Goal: Information Seeking & Learning: Learn about a topic

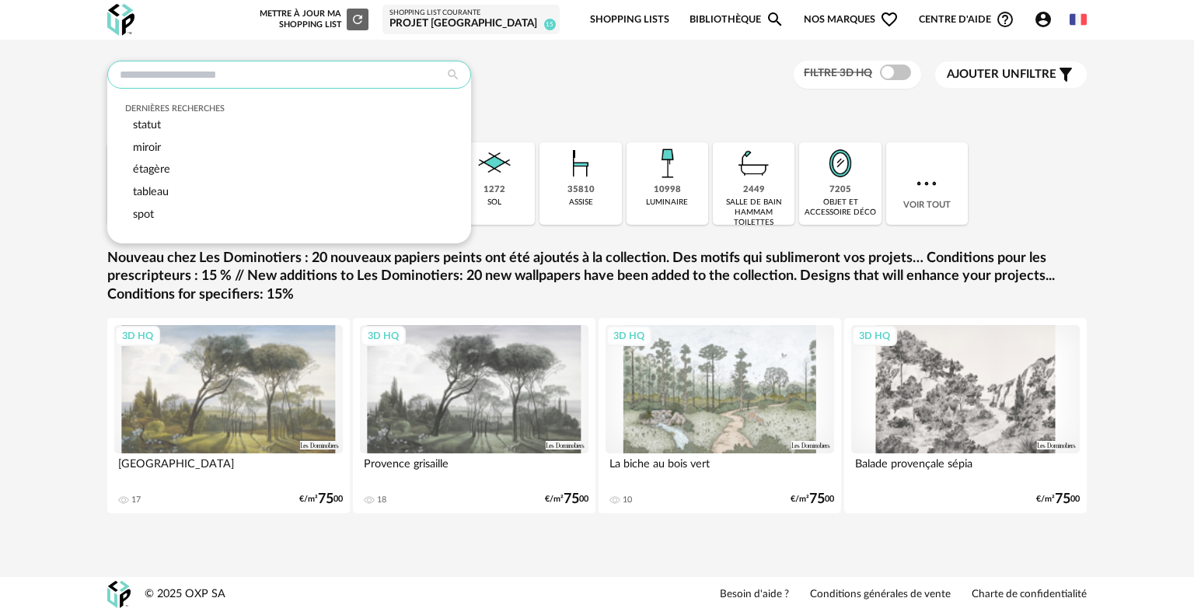
click at [266, 72] on input "text" at bounding box center [289, 75] width 364 height 28
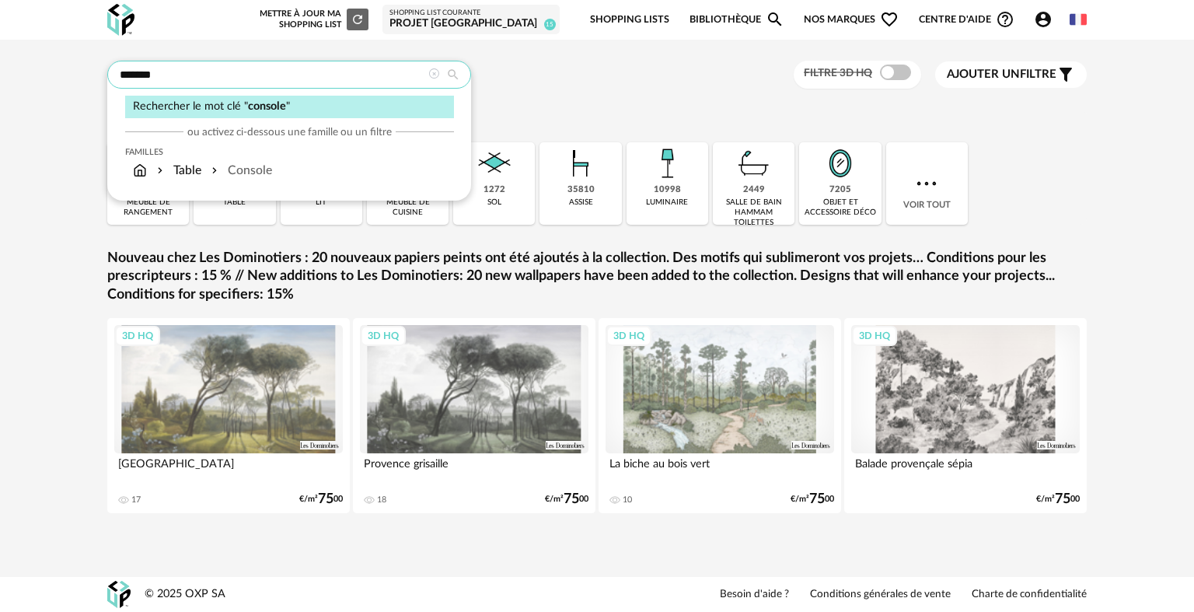
type input "*******"
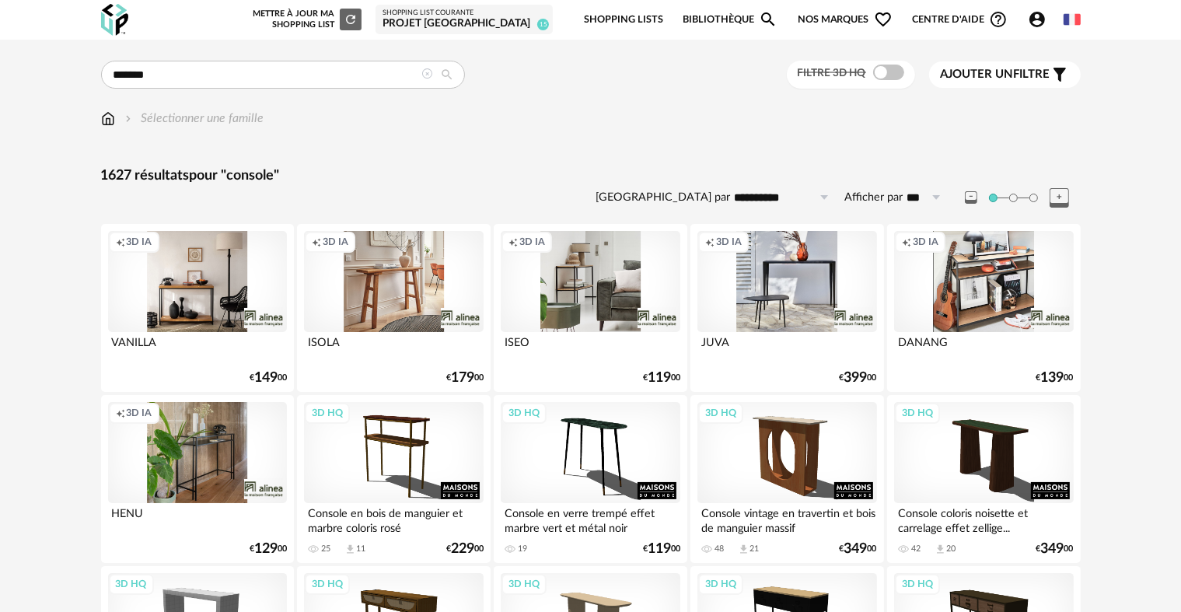
click at [426, 80] on div at bounding box center [427, 75] width 11 height 15
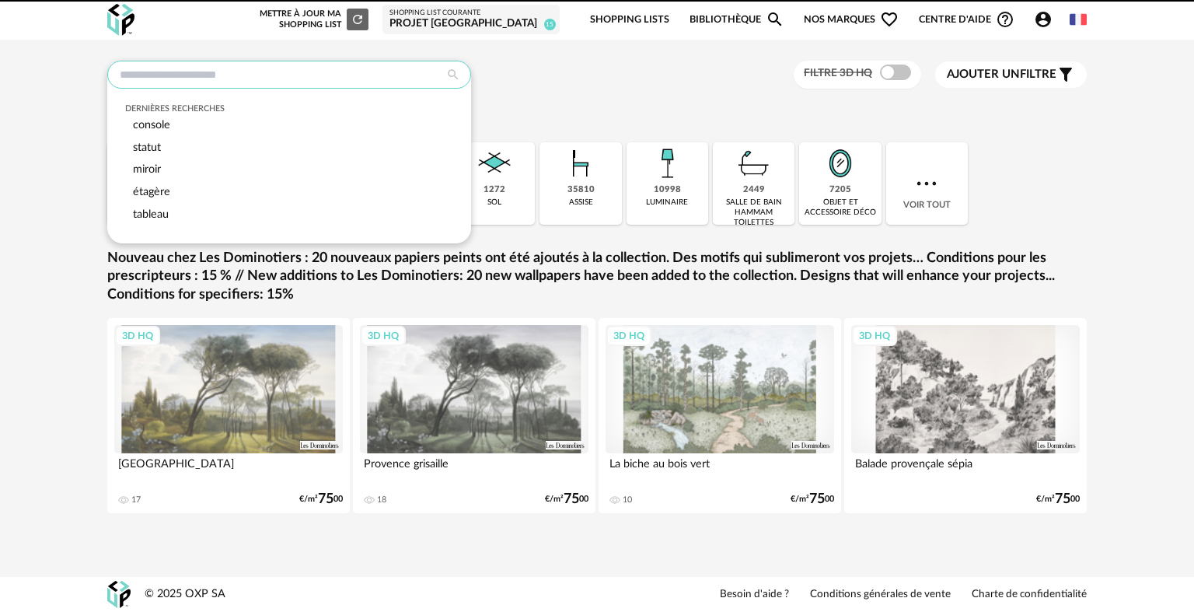
click at [303, 88] on input "text" at bounding box center [289, 75] width 364 height 28
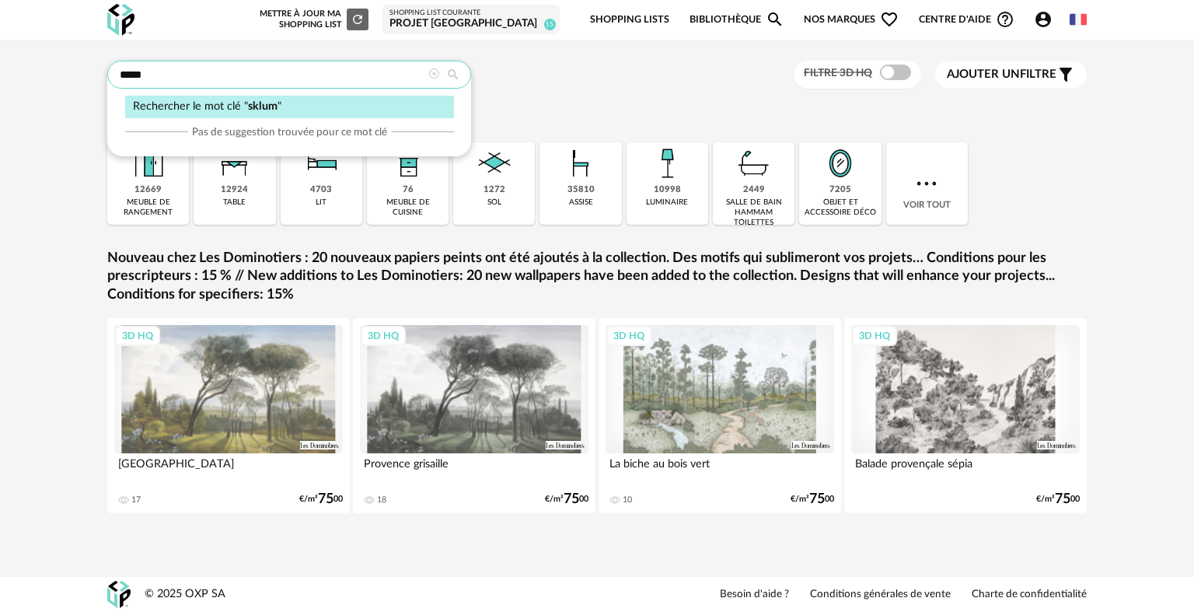
type input "*****"
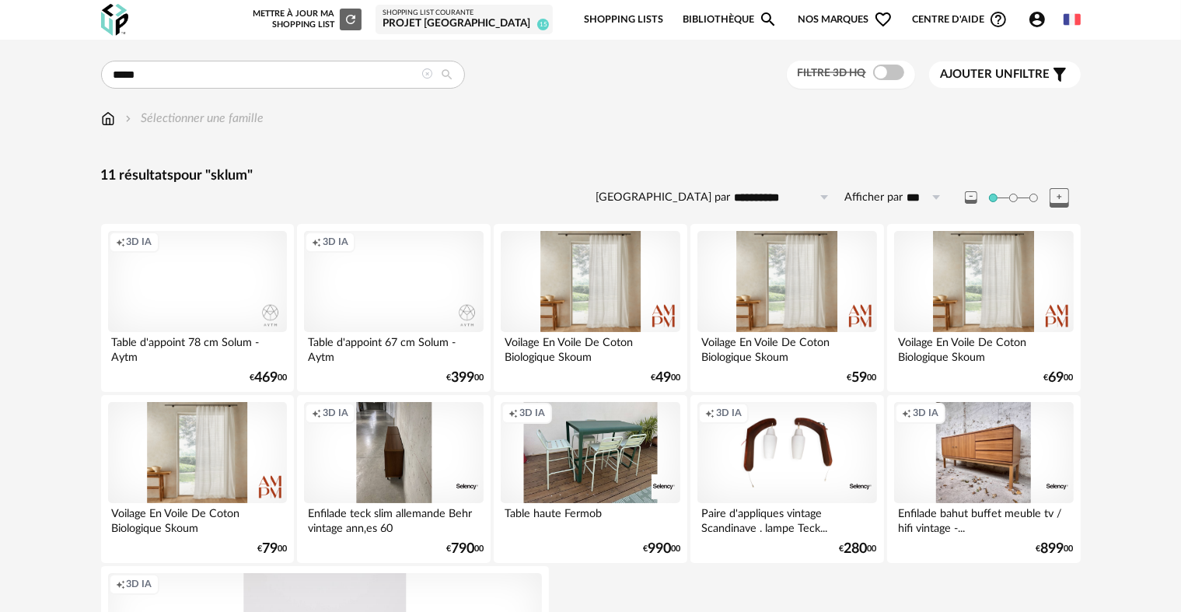
click at [426, 74] on icon at bounding box center [427, 73] width 11 height 11
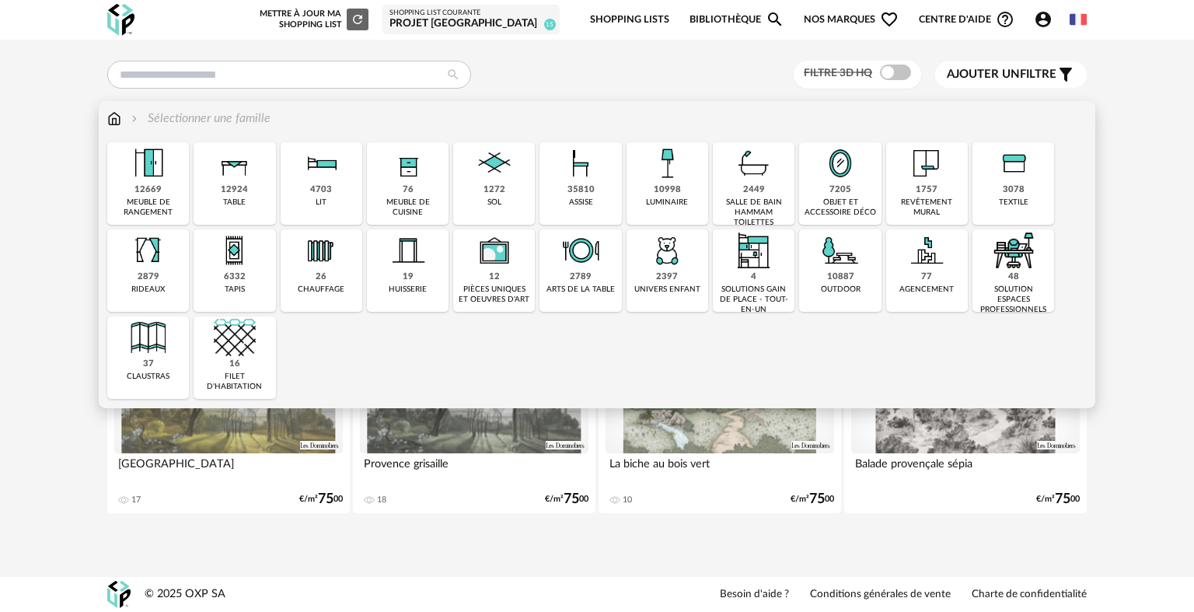
click at [908, 176] on img at bounding box center [927, 163] width 42 height 42
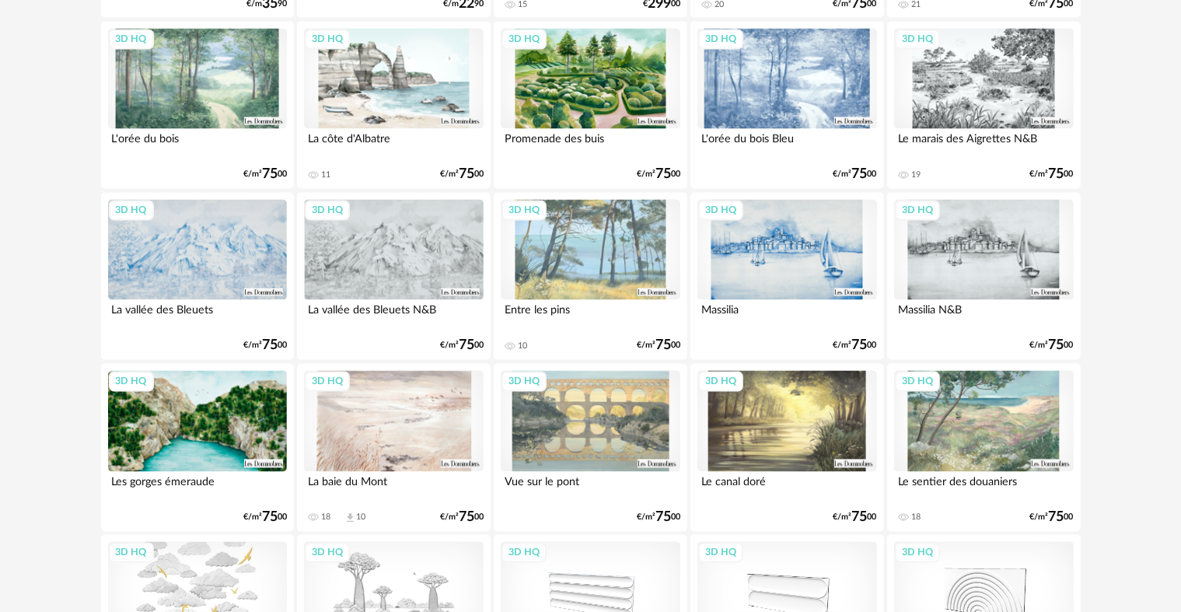
scroll to position [3135, 0]
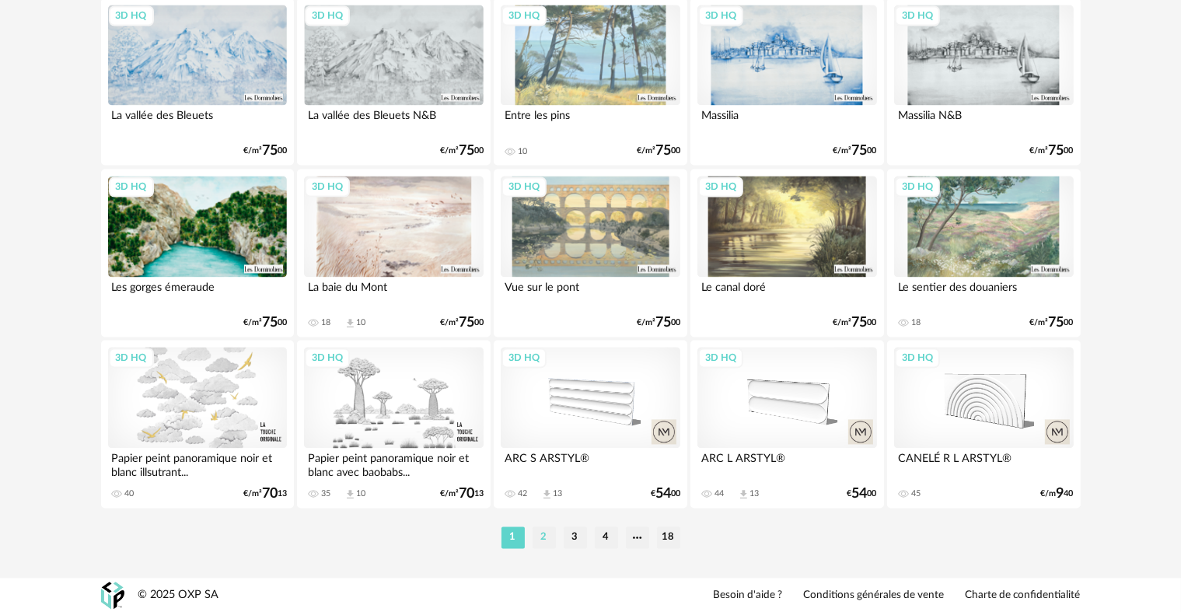
click at [545, 538] on li "2" at bounding box center [543, 537] width 23 height 22
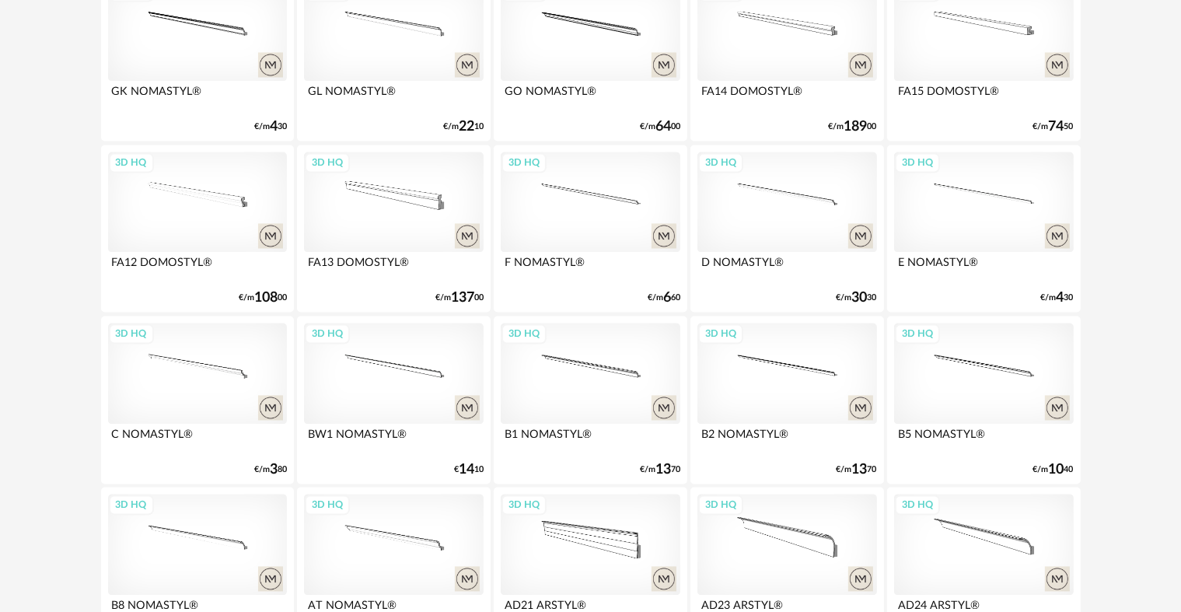
scroll to position [3135, 0]
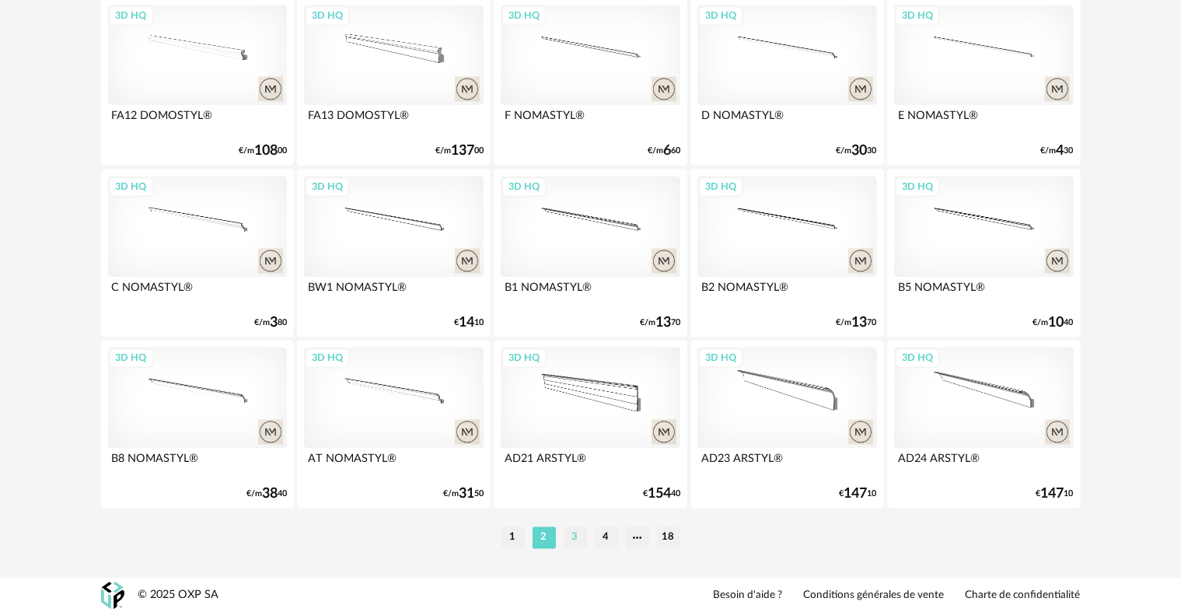
click at [572, 538] on li "3" at bounding box center [575, 537] width 23 height 22
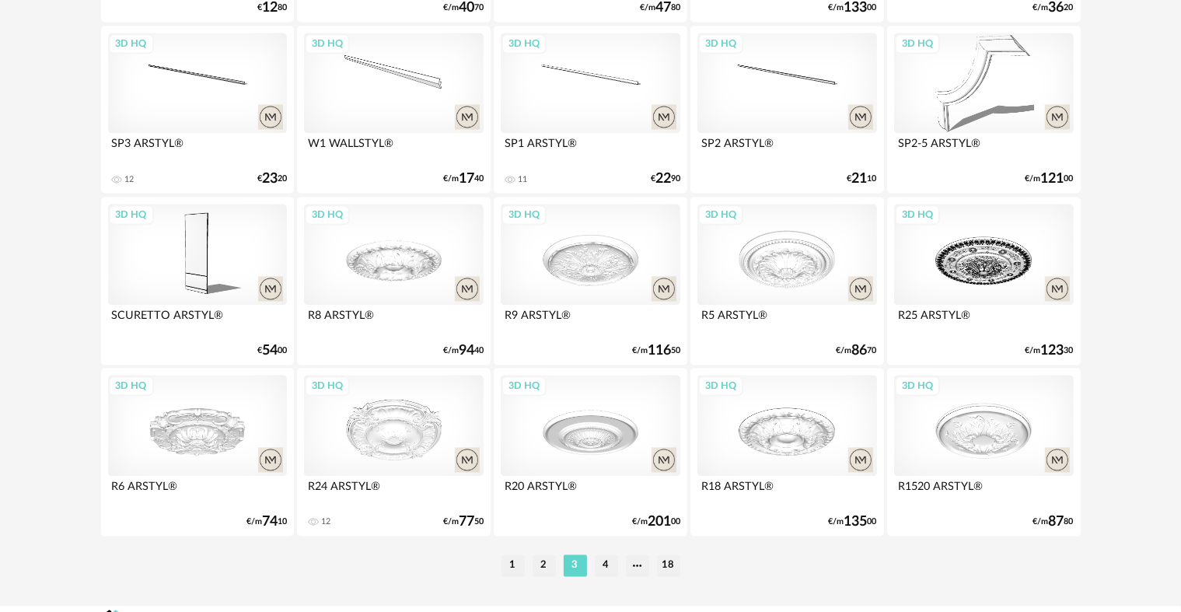
scroll to position [3135, 0]
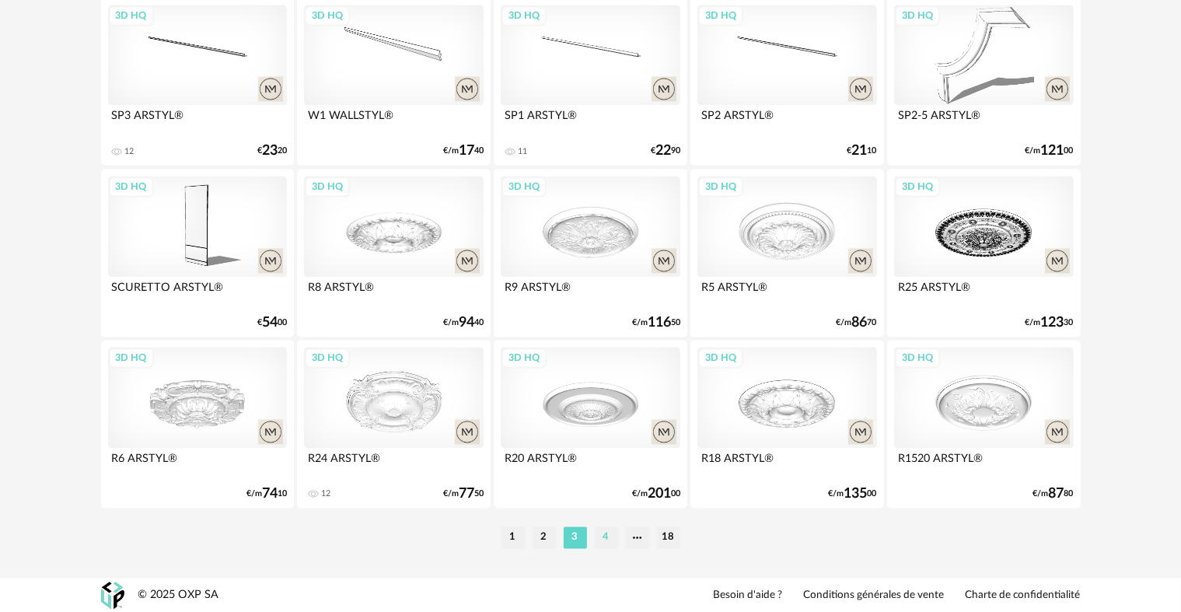
click at [613, 536] on li "4" at bounding box center [606, 537] width 23 height 22
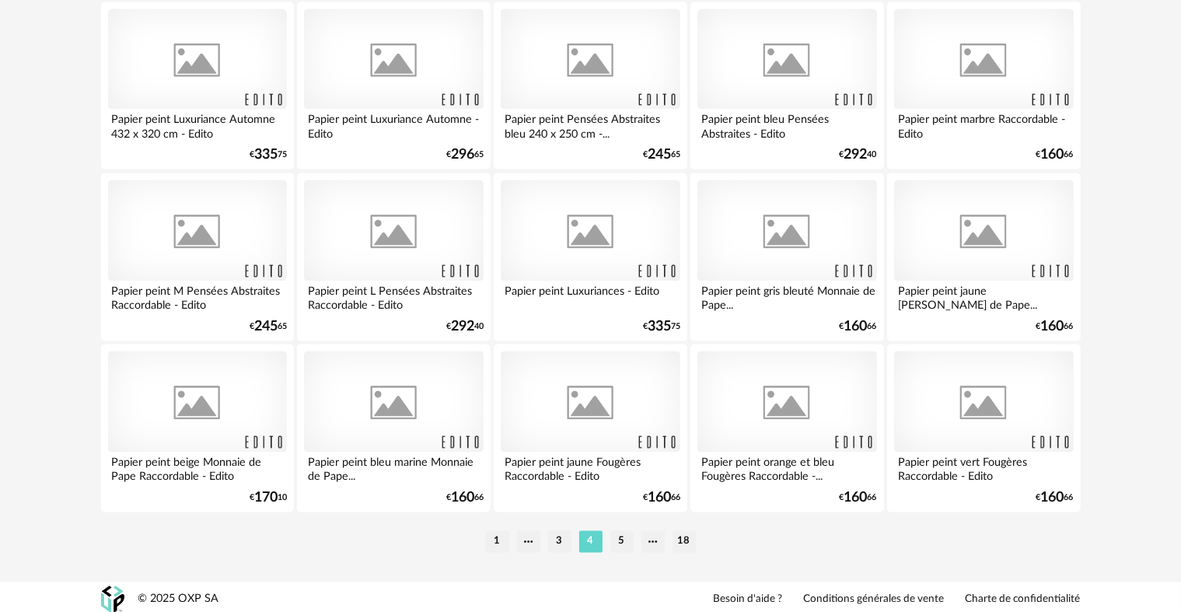
scroll to position [3135, 0]
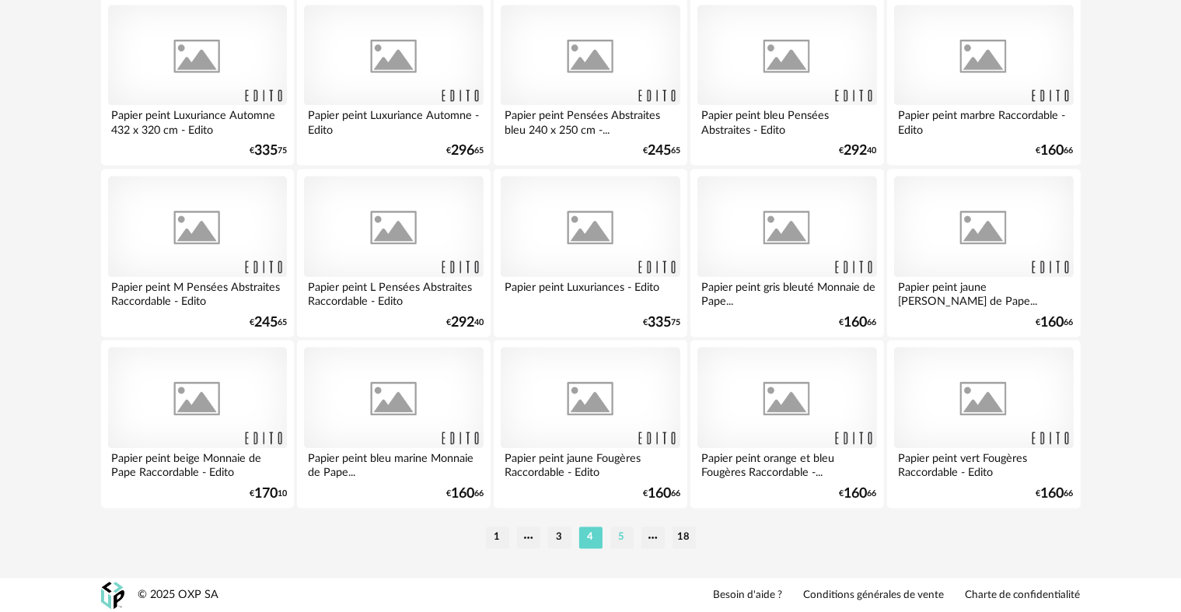
click at [616, 534] on li "5" at bounding box center [621, 537] width 23 height 22
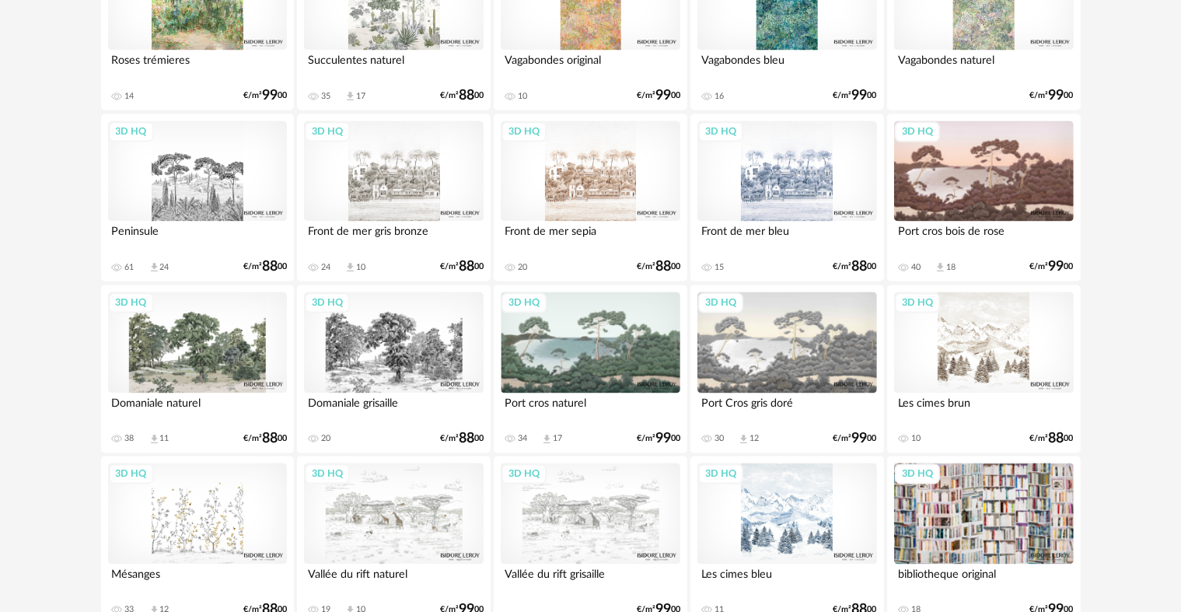
scroll to position [3135, 0]
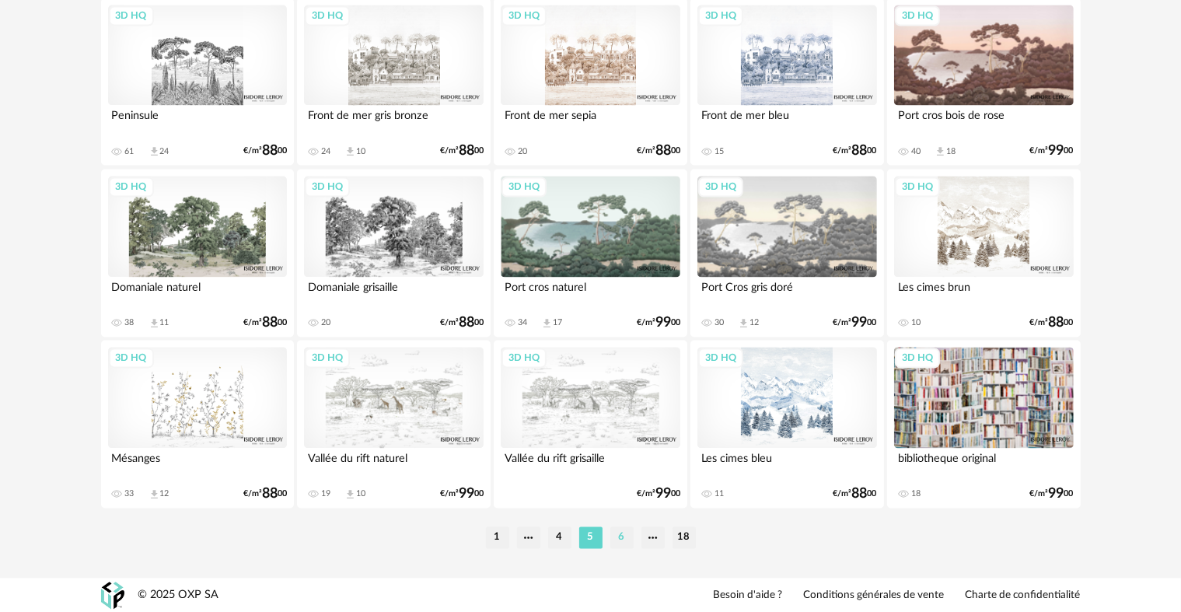
click at [625, 534] on li "6" at bounding box center [621, 537] width 23 height 22
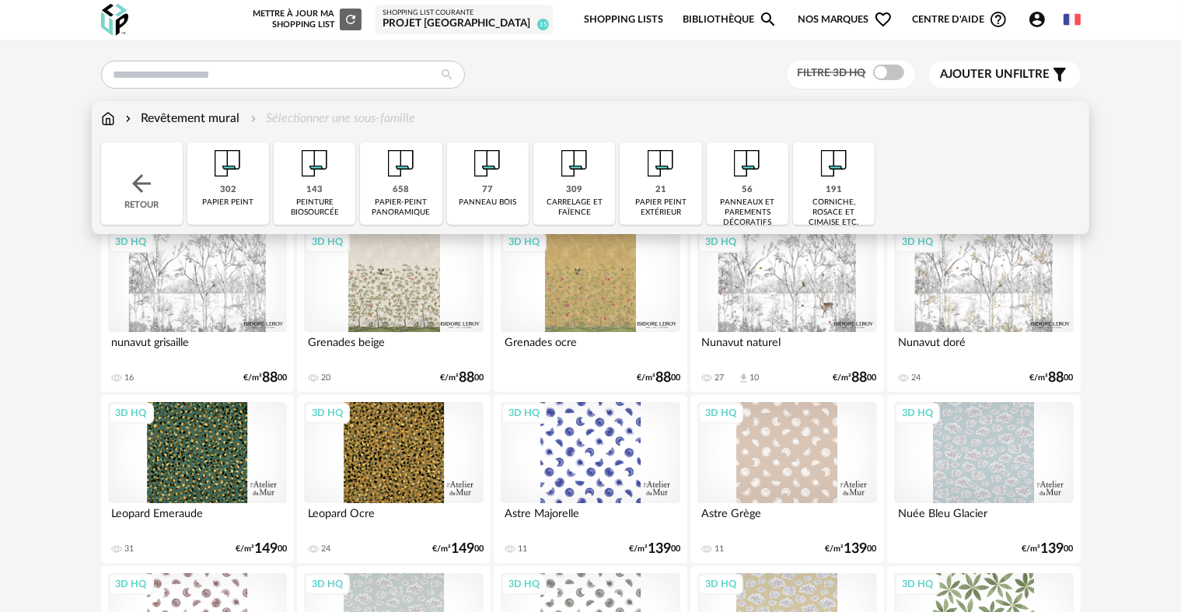
click at [111, 117] on img at bounding box center [108, 119] width 14 height 18
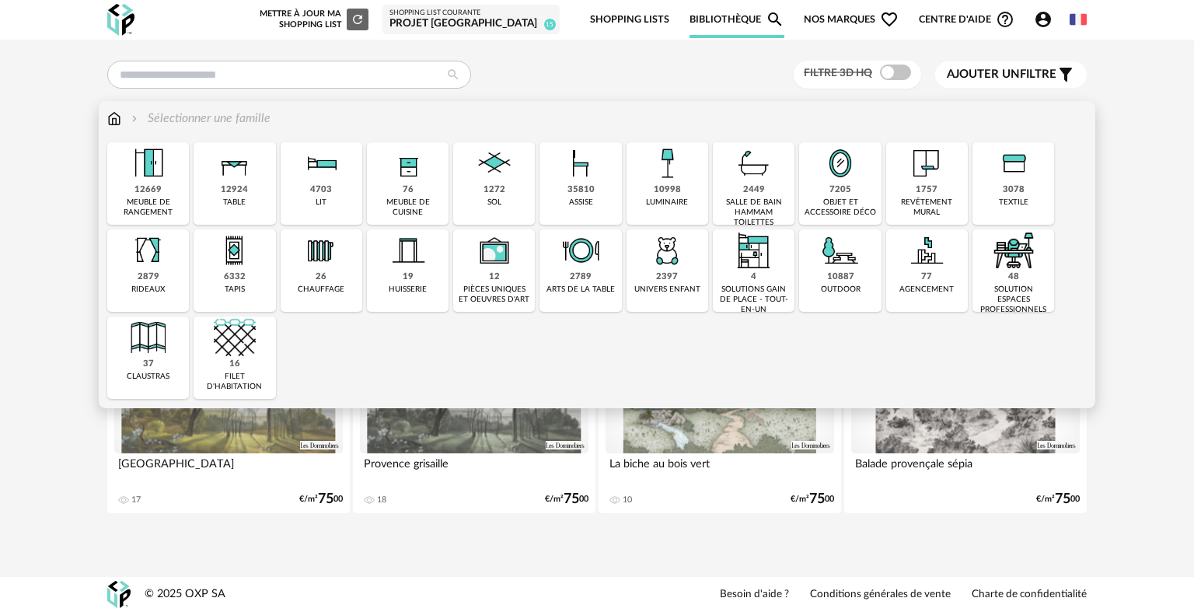
click at [668, 189] on div "10998" at bounding box center [667, 190] width 27 height 12
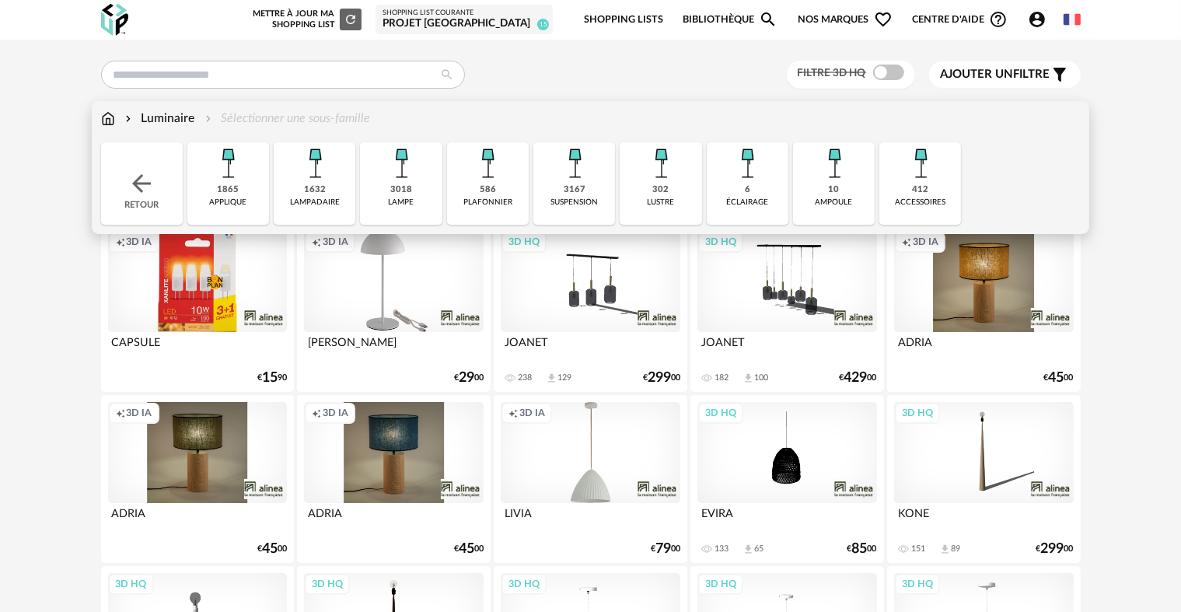
click at [668, 190] on div "302" at bounding box center [660, 190] width 16 height 12
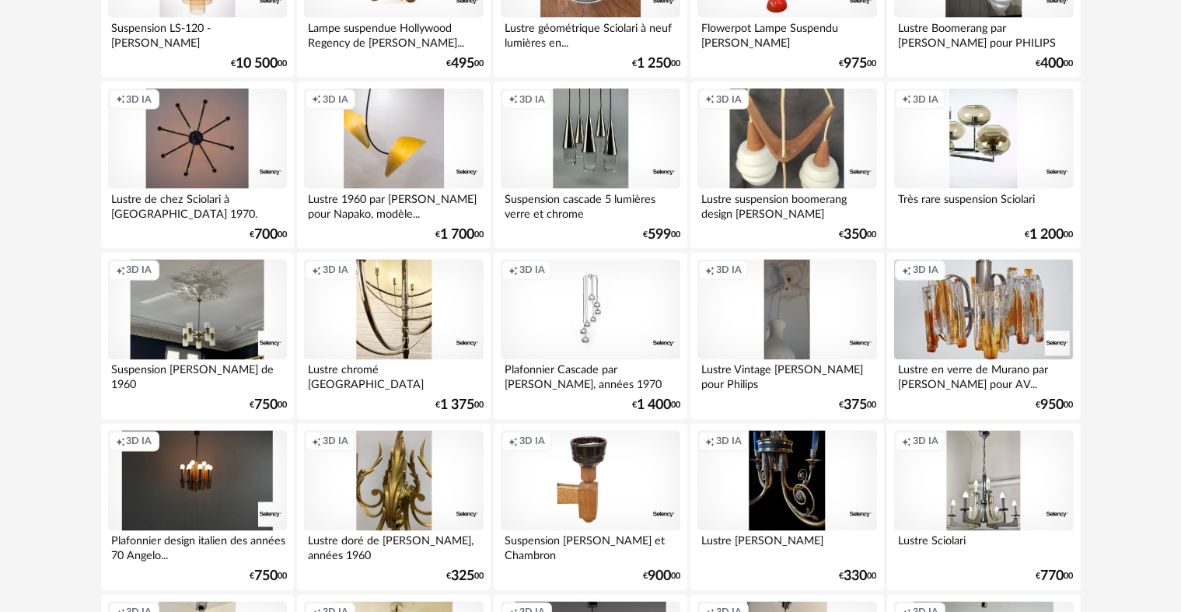
scroll to position [3135, 0]
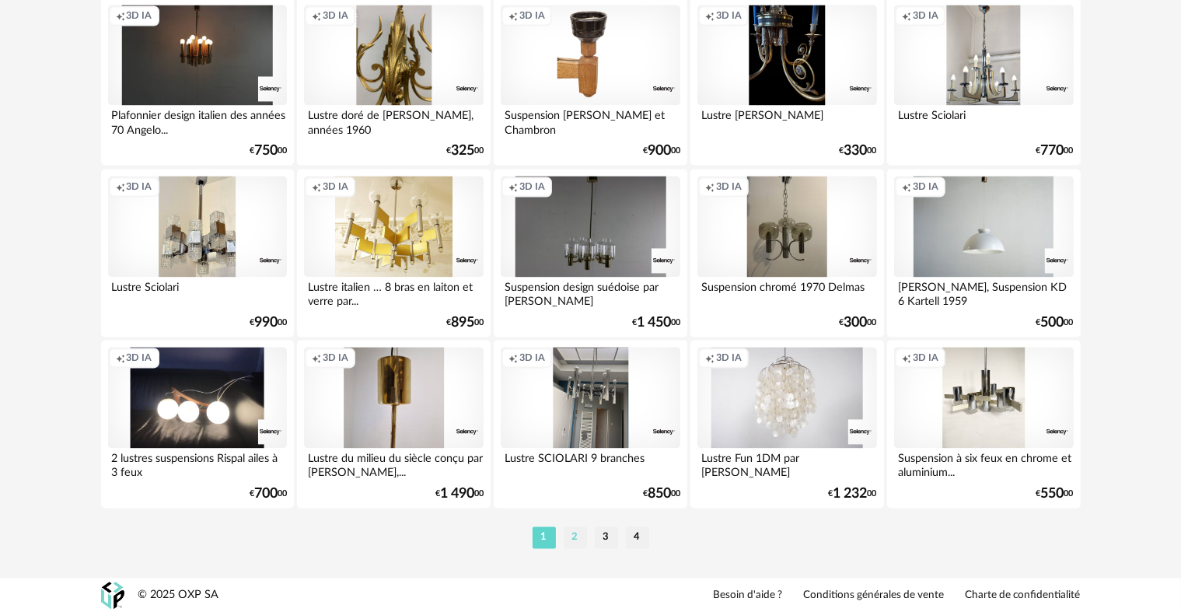
click at [570, 531] on li "2" at bounding box center [575, 537] width 23 height 22
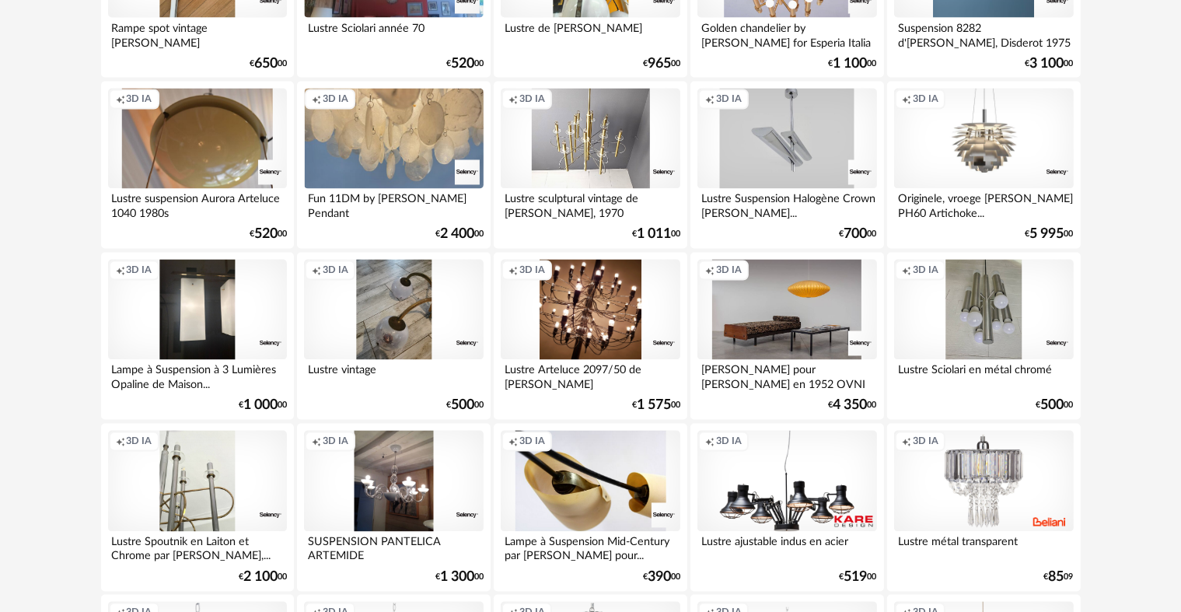
scroll to position [3135, 0]
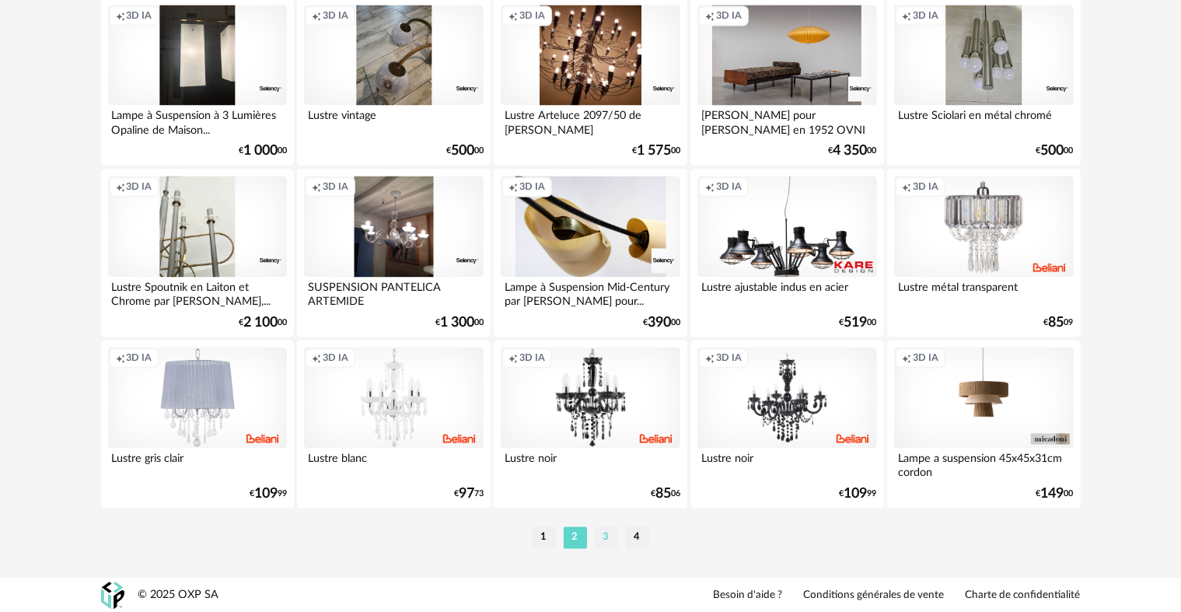
click at [606, 538] on li "3" at bounding box center [606, 537] width 23 height 22
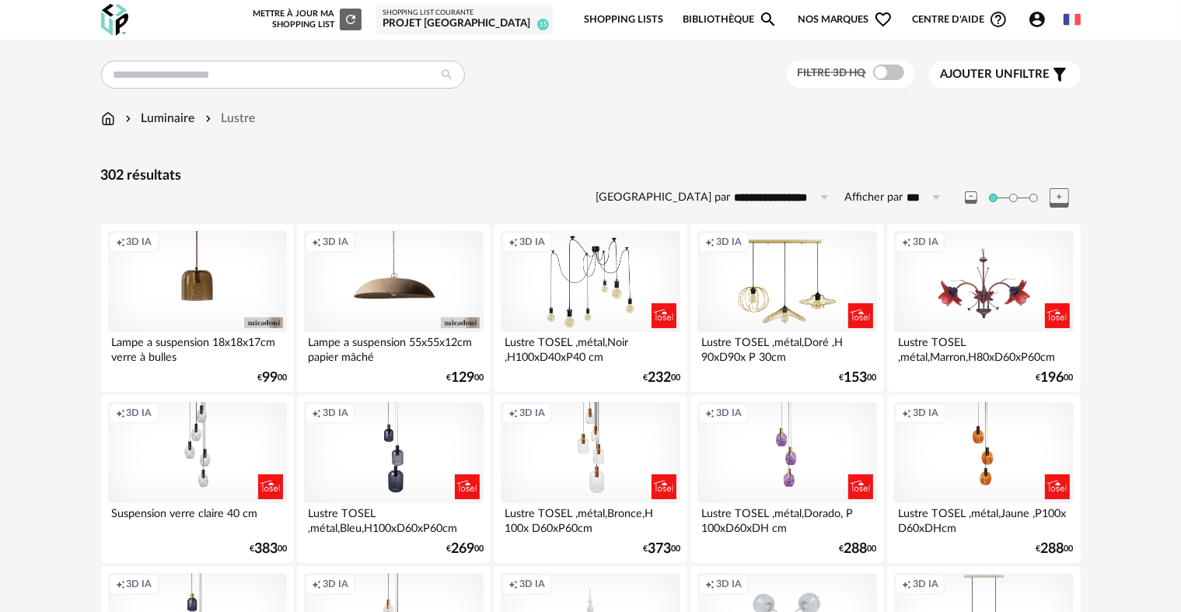
click at [114, 18] on img at bounding box center [114, 20] width 27 height 32
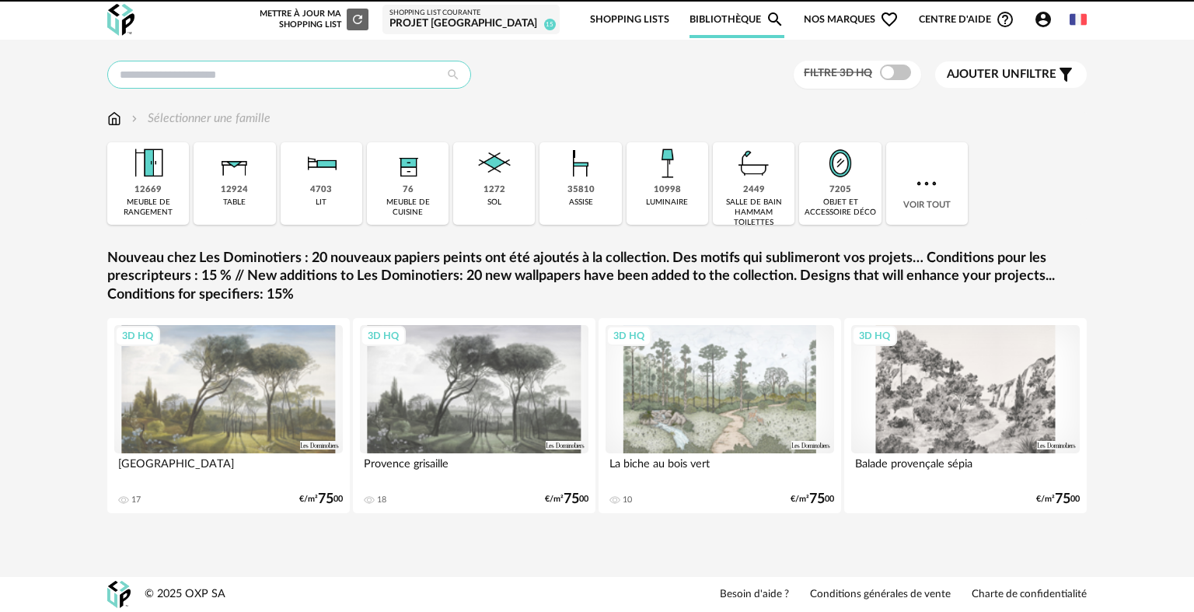
click at [249, 80] on input "text" at bounding box center [289, 75] width 364 height 28
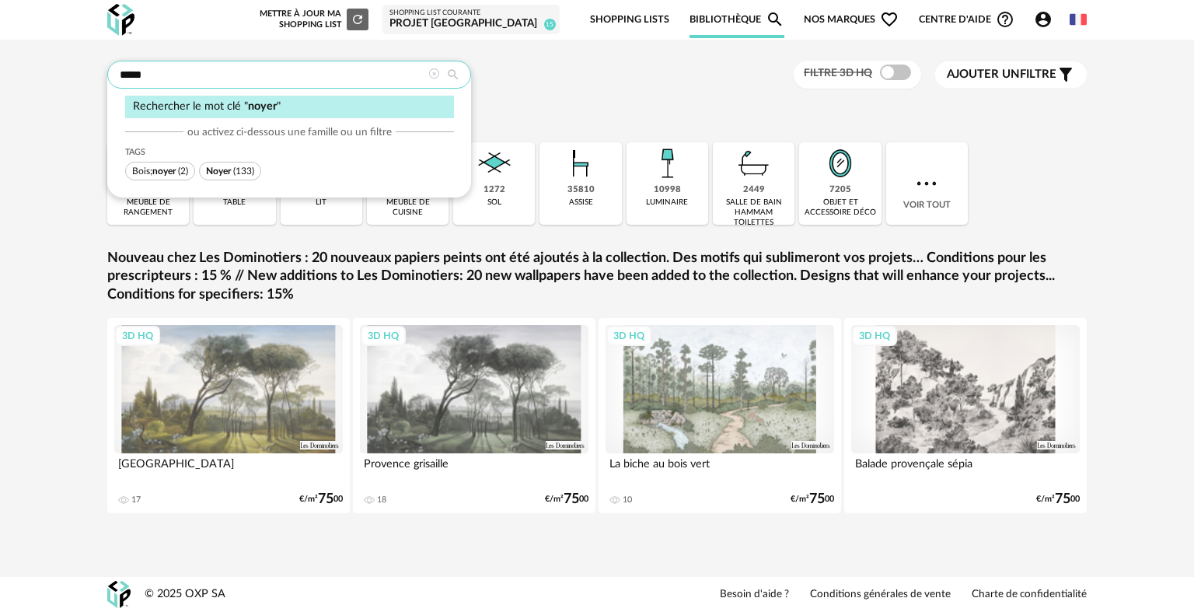
type input "*****"
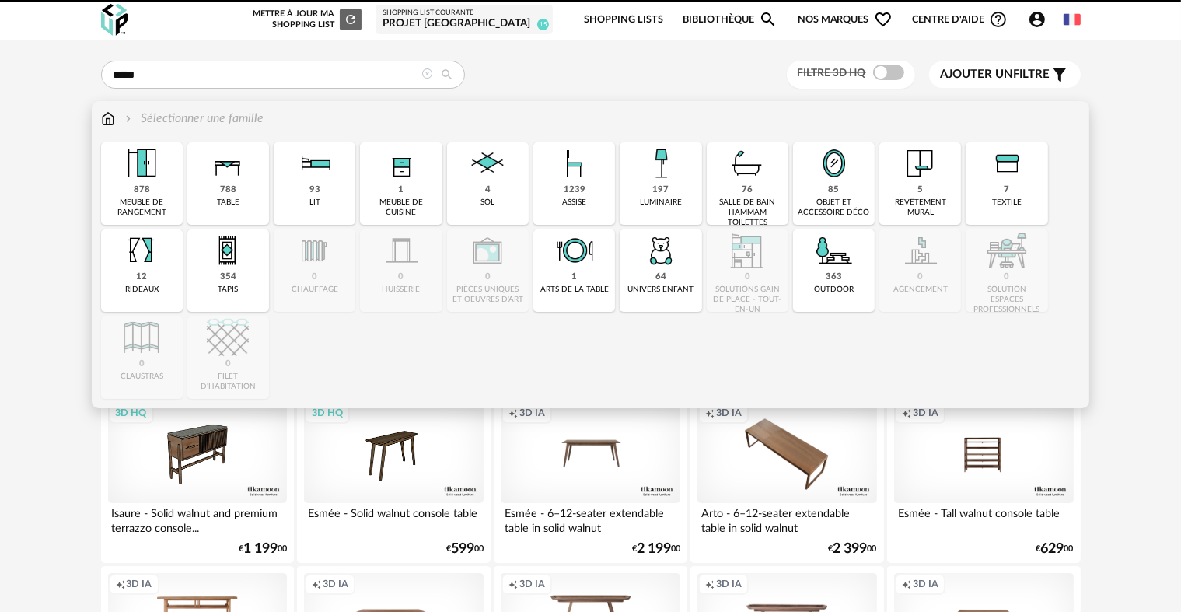
click at [109, 121] on img at bounding box center [108, 119] width 14 height 18
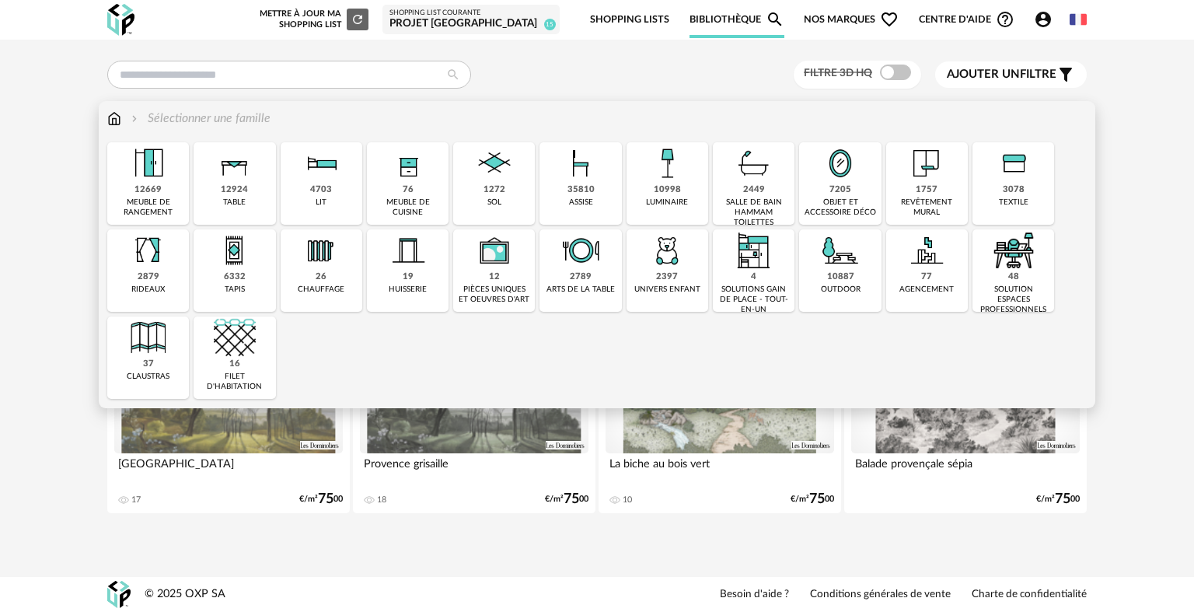
click at [161, 178] on img at bounding box center [148, 163] width 42 height 42
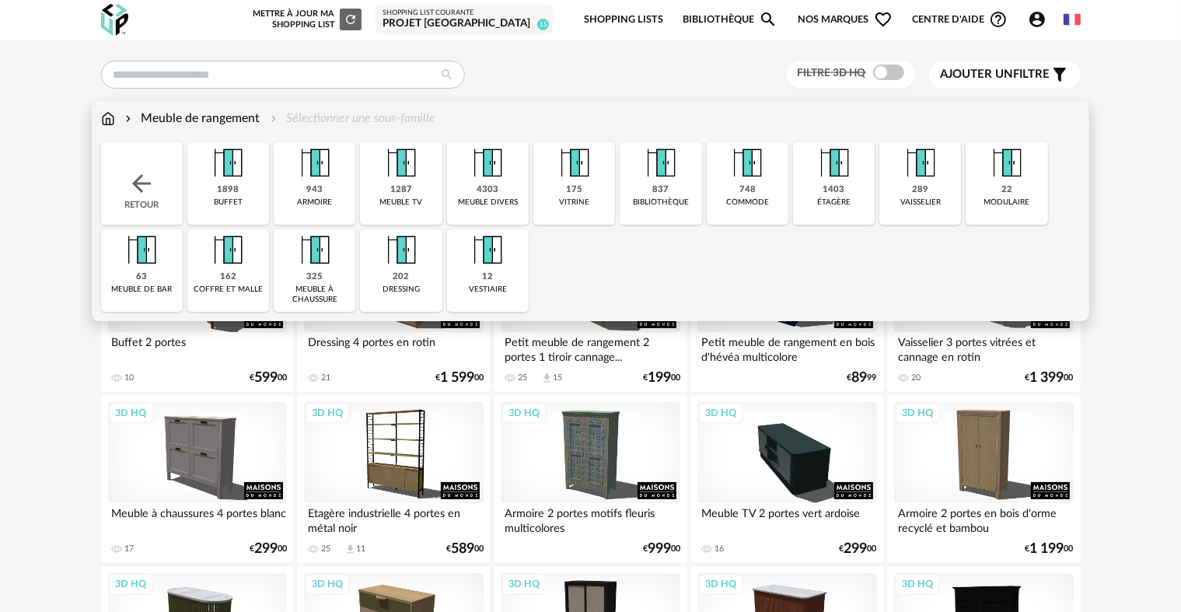
click at [230, 177] on img at bounding box center [228, 163] width 42 height 42
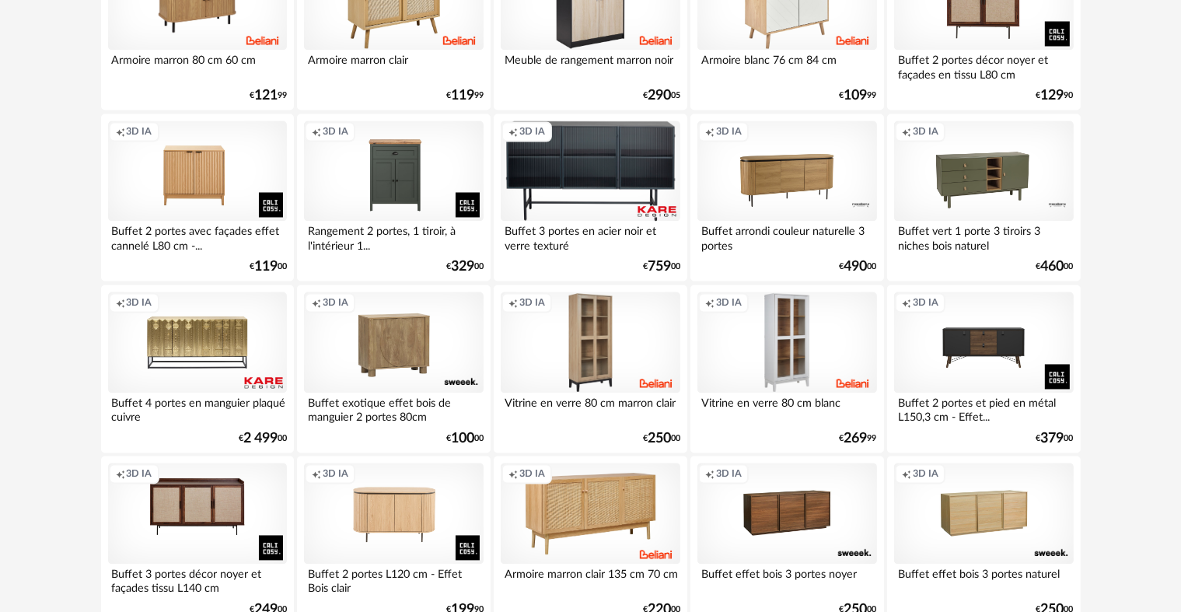
scroll to position [3135, 0]
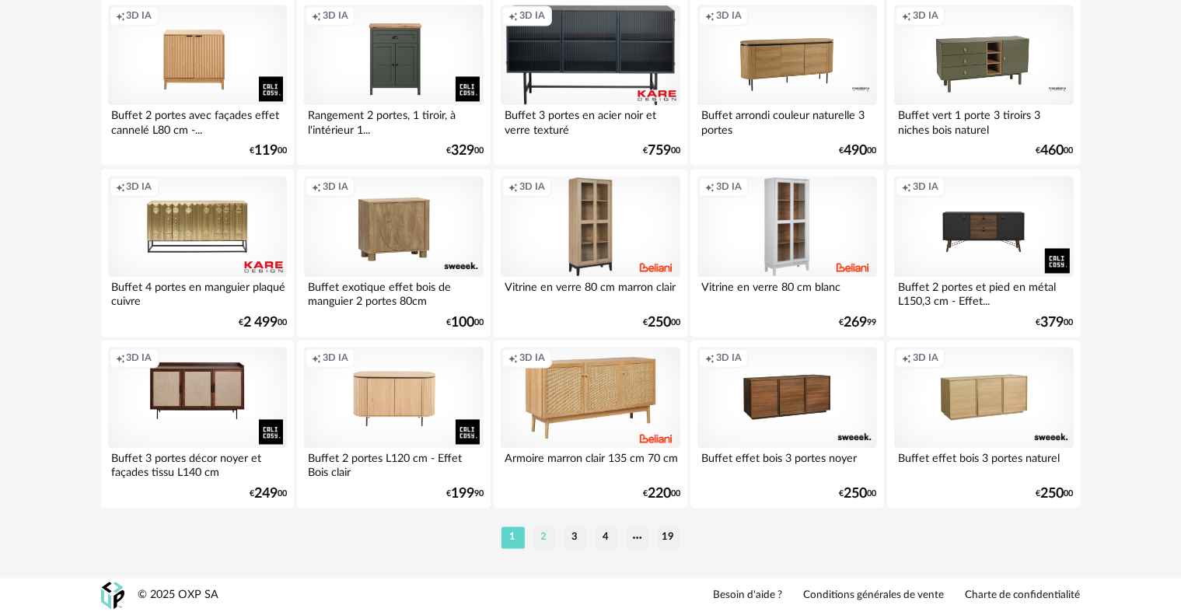
click at [547, 537] on li "2" at bounding box center [543, 537] width 23 height 22
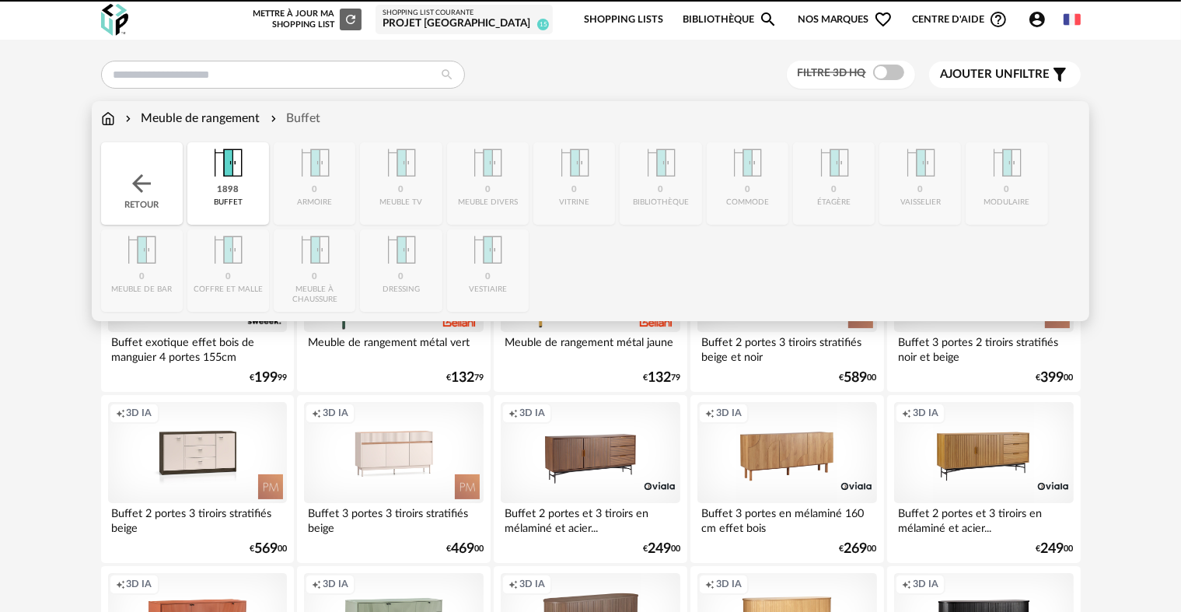
click at [106, 115] on img at bounding box center [108, 119] width 14 height 18
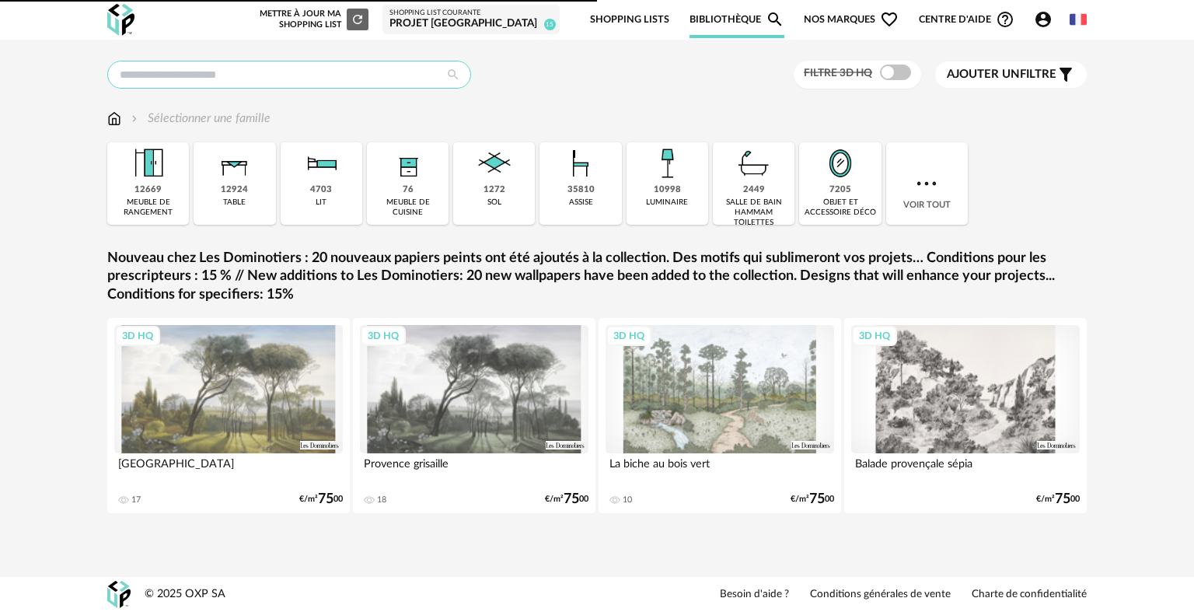
click at [176, 74] on input "text" at bounding box center [289, 75] width 364 height 28
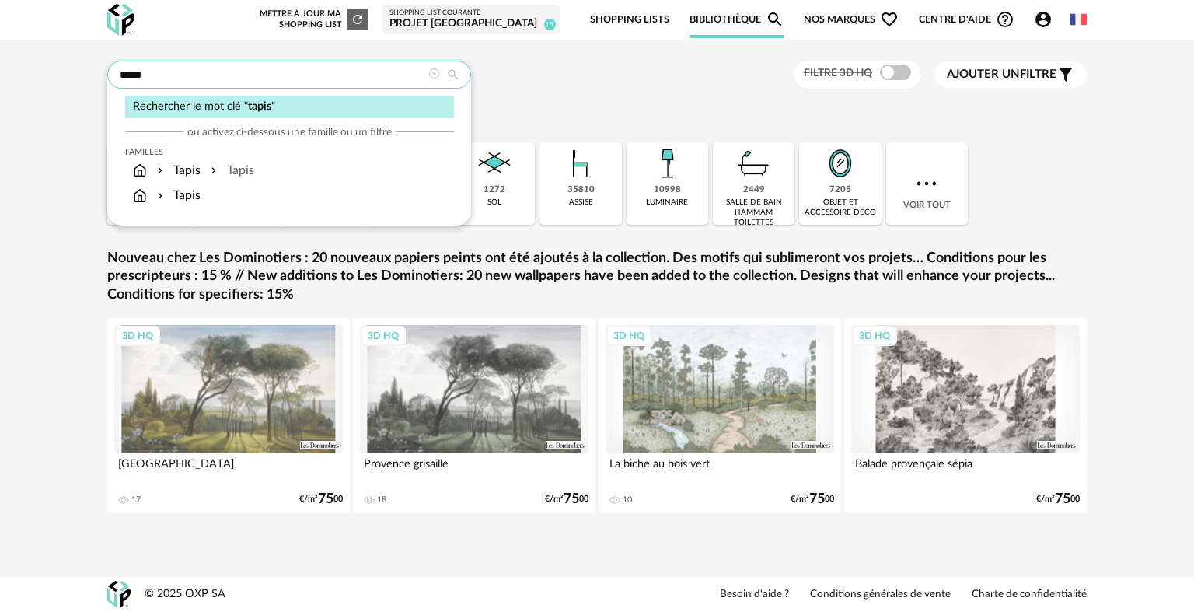
type input "*****"
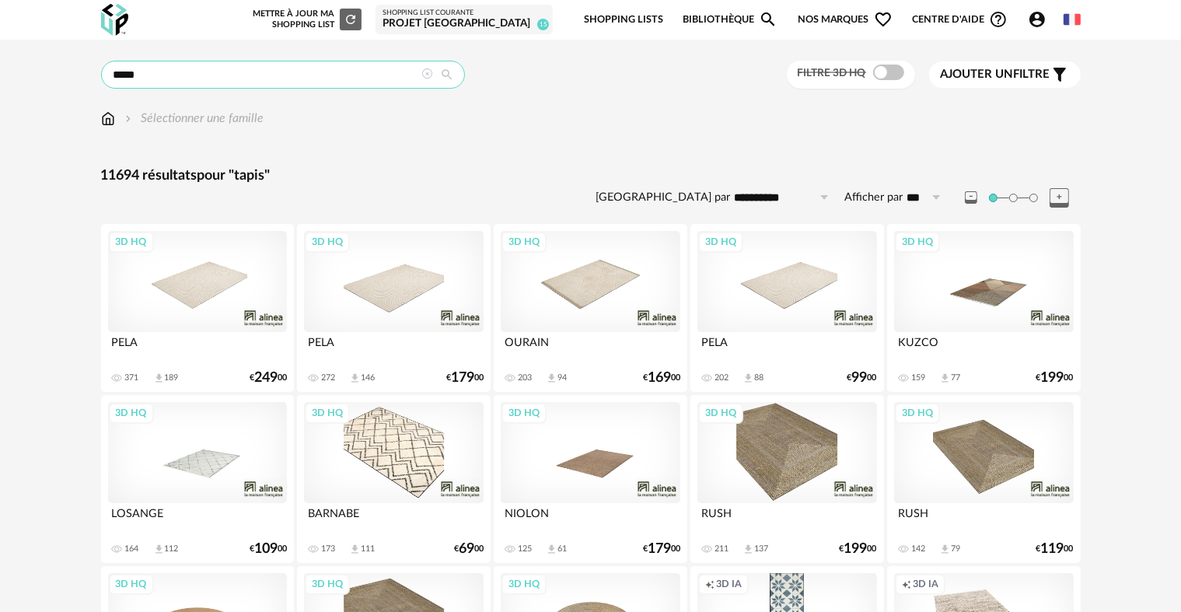
scroll to position [541, 0]
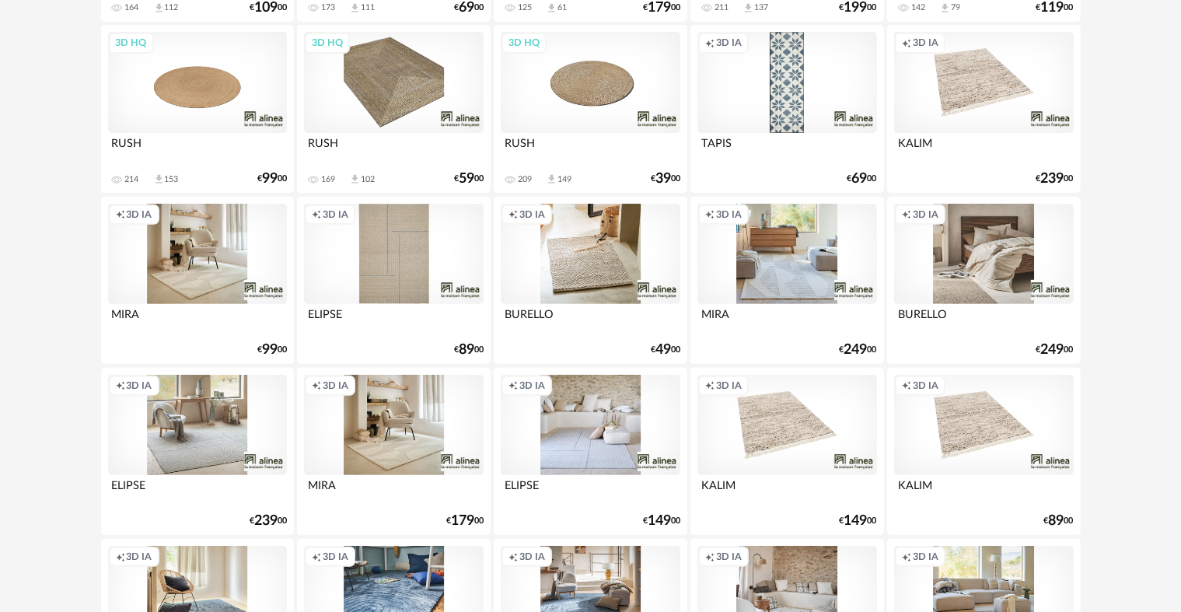
click at [969, 285] on div "Creation icon 3D IA" at bounding box center [983, 254] width 179 height 101
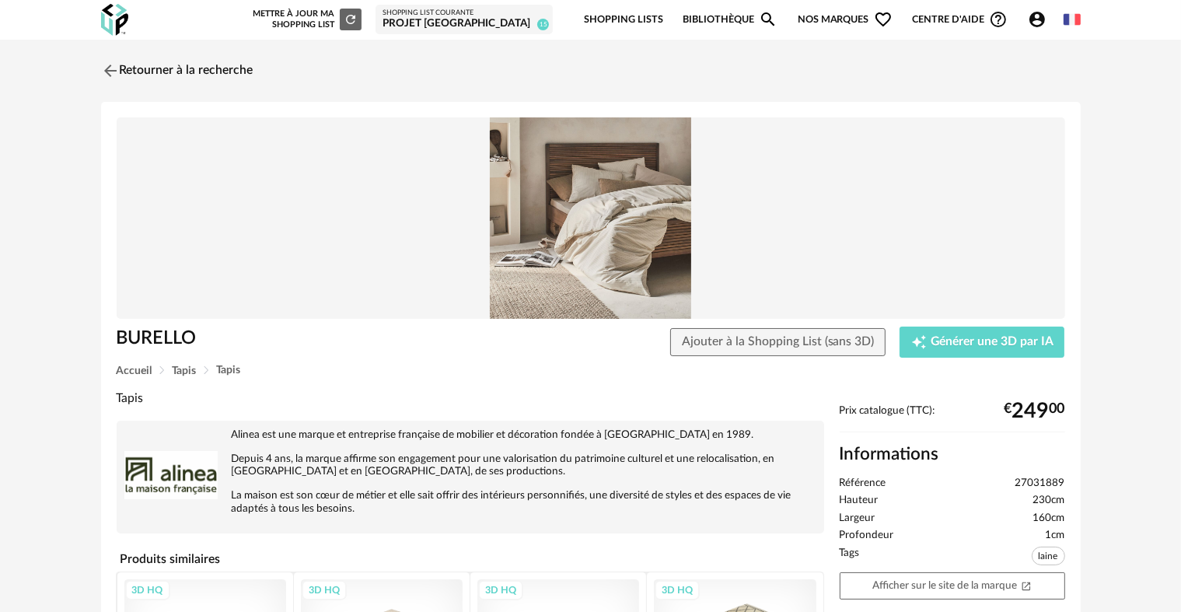
click at [522, 298] on img at bounding box center [591, 218] width 948 height 202
click at [856, 588] on link "Afficher sur le site de la marque Open In New icon" at bounding box center [952, 585] width 225 height 27
click at [194, 75] on link "Retourner à la recherche" at bounding box center [173, 71] width 152 height 34
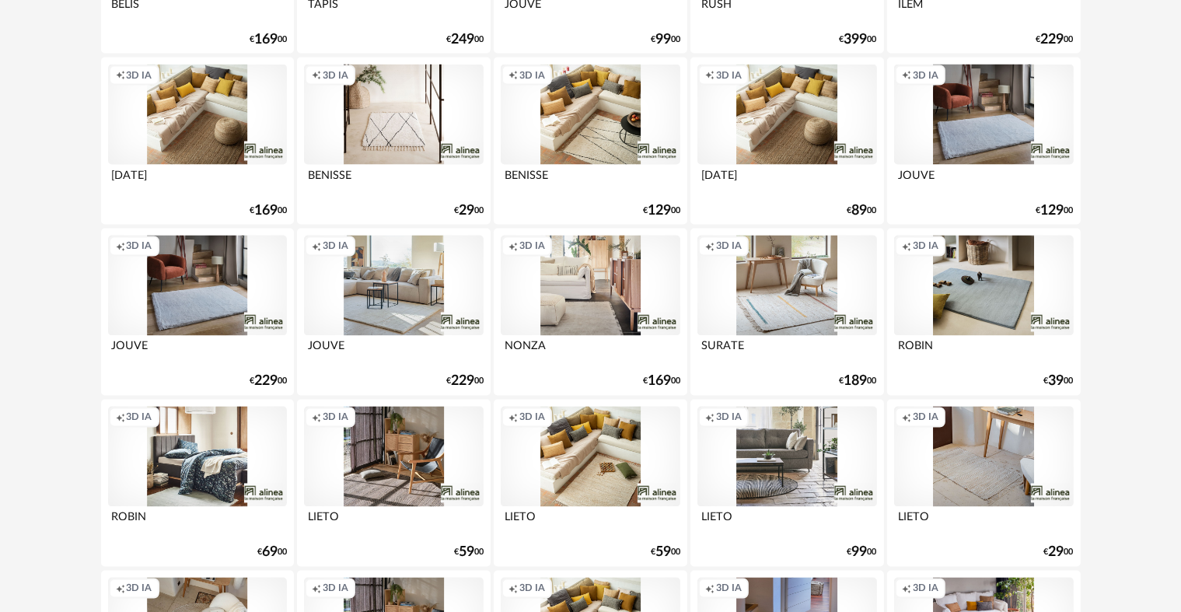
scroll to position [3135, 0]
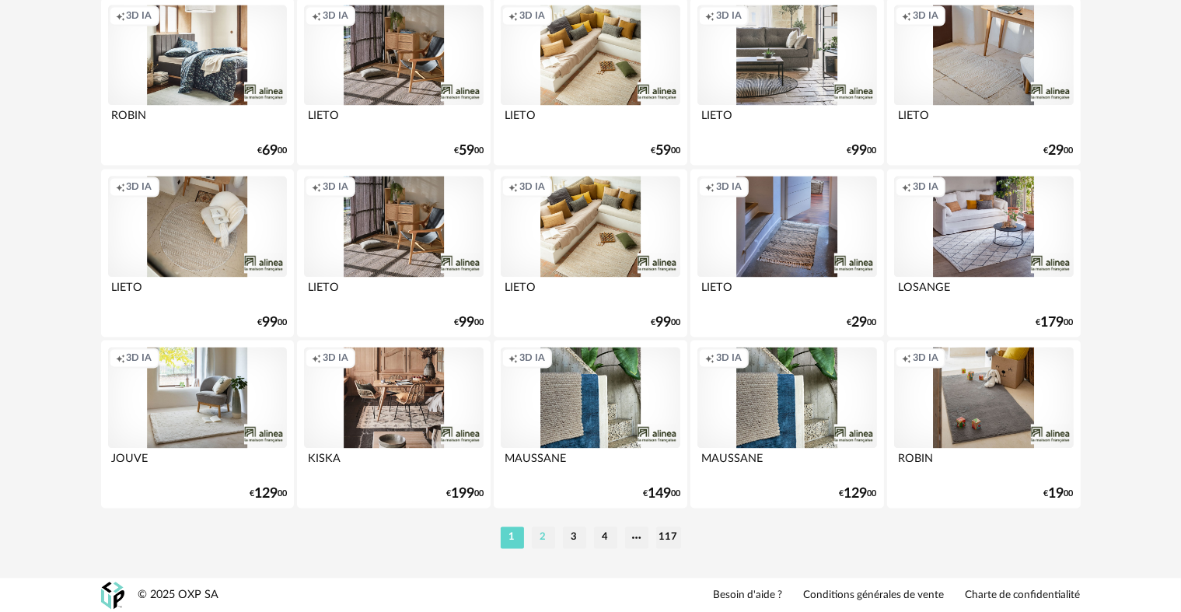
click at [550, 543] on li "2" at bounding box center [543, 537] width 23 height 22
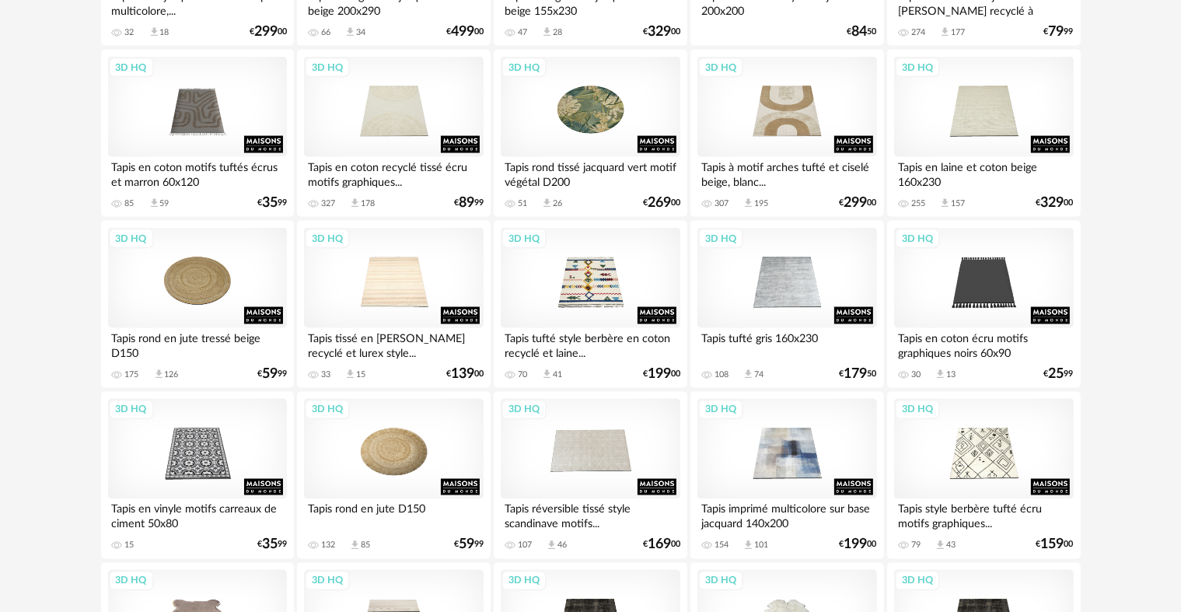
scroll to position [2578, 0]
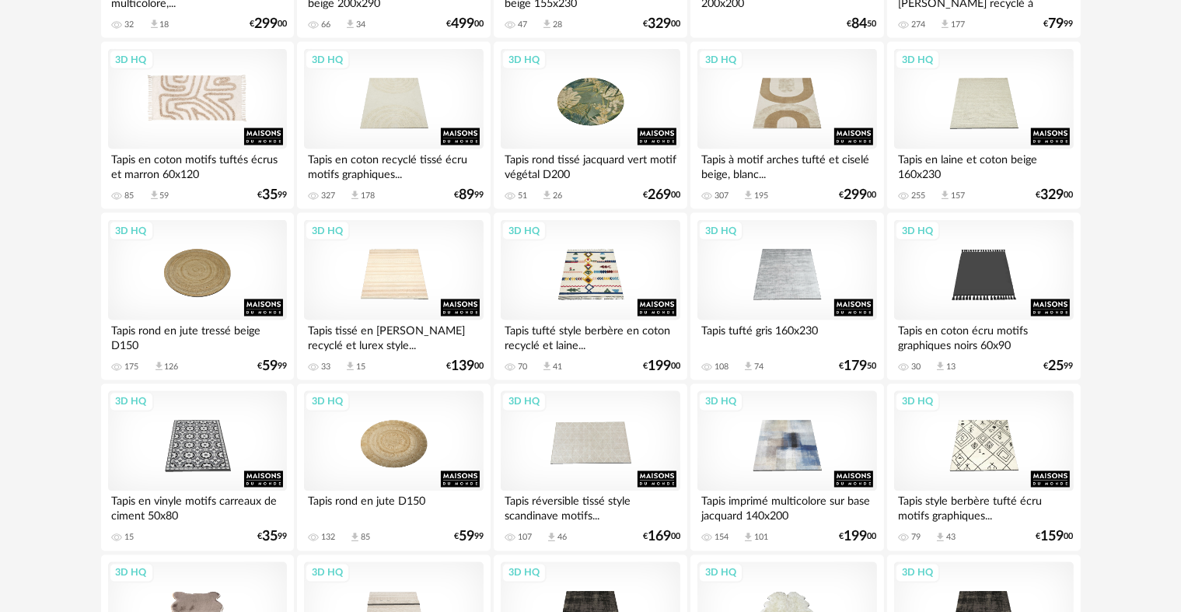
click at [188, 140] on div "3D HQ" at bounding box center [197, 99] width 179 height 101
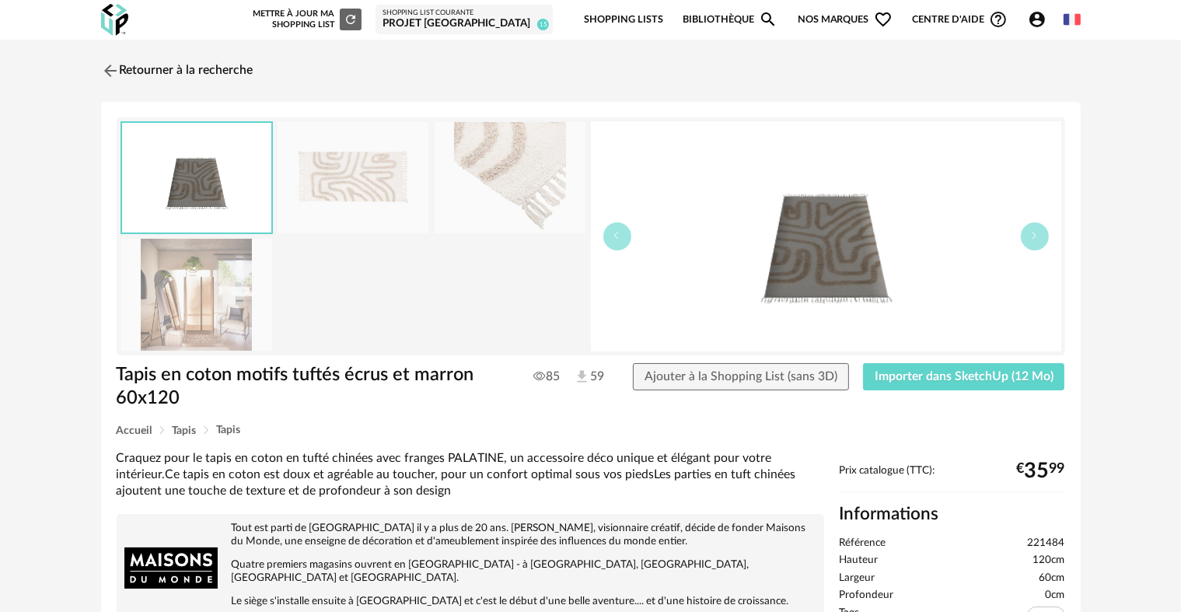
click at [159, 328] on img at bounding box center [196, 294] width 151 height 111
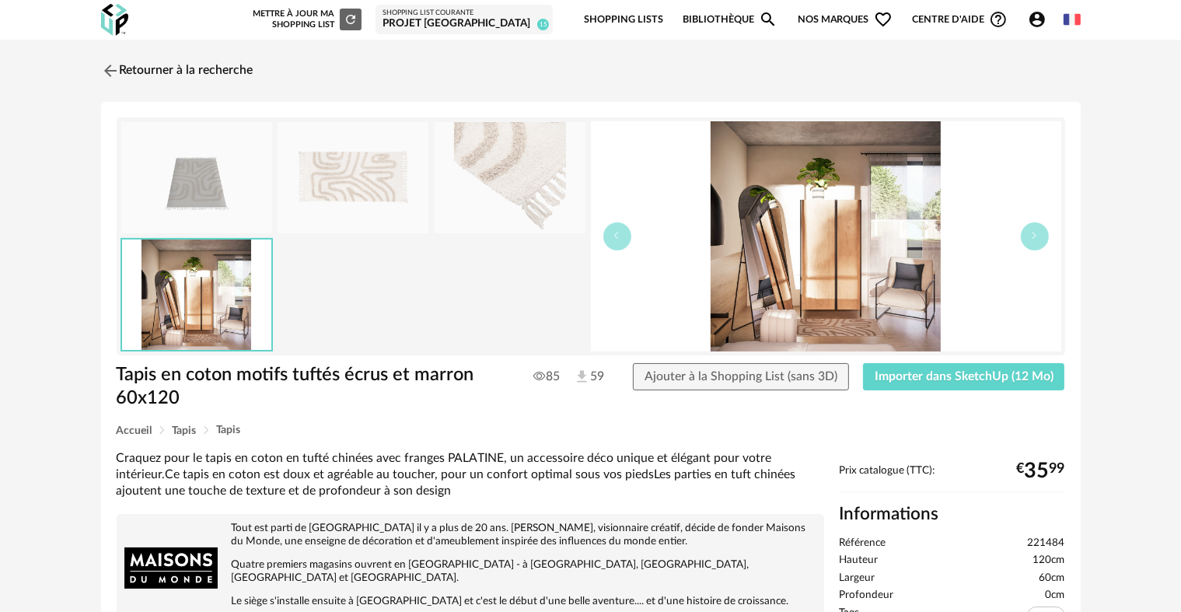
click at [347, 196] on img at bounding box center [353, 177] width 151 height 111
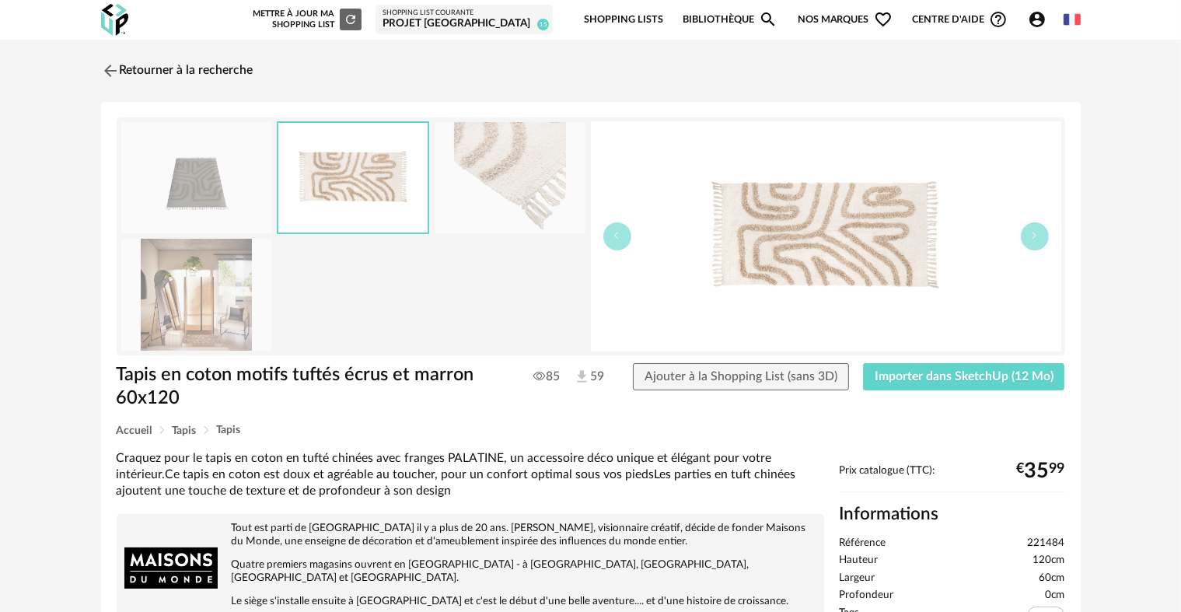
click at [466, 187] on img at bounding box center [510, 177] width 151 height 111
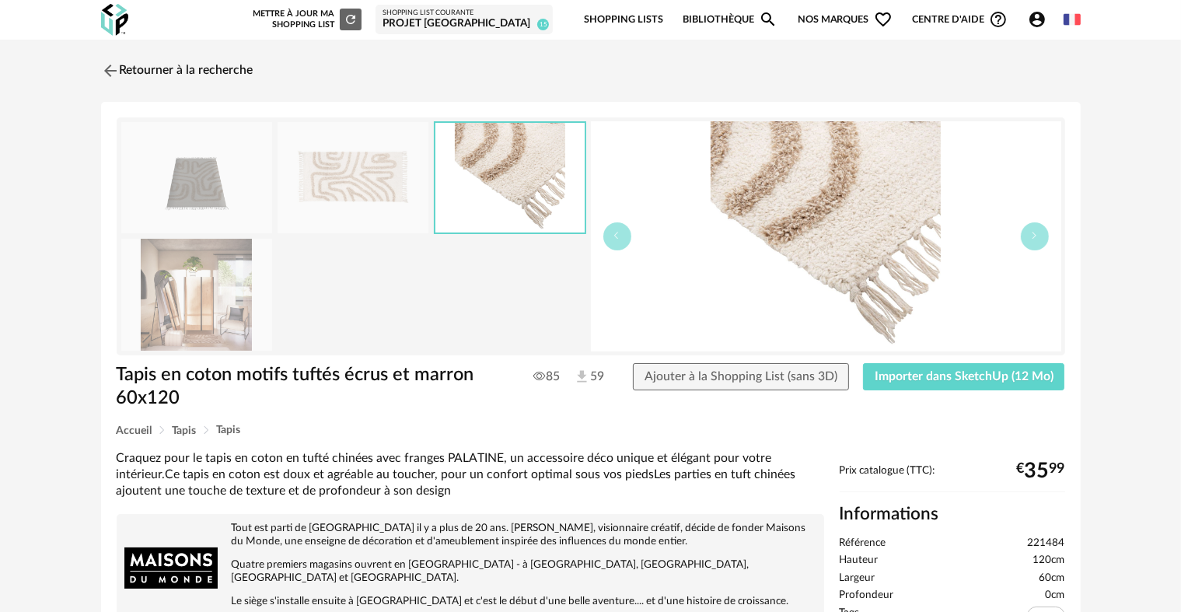
click at [258, 159] on img at bounding box center [196, 177] width 151 height 111
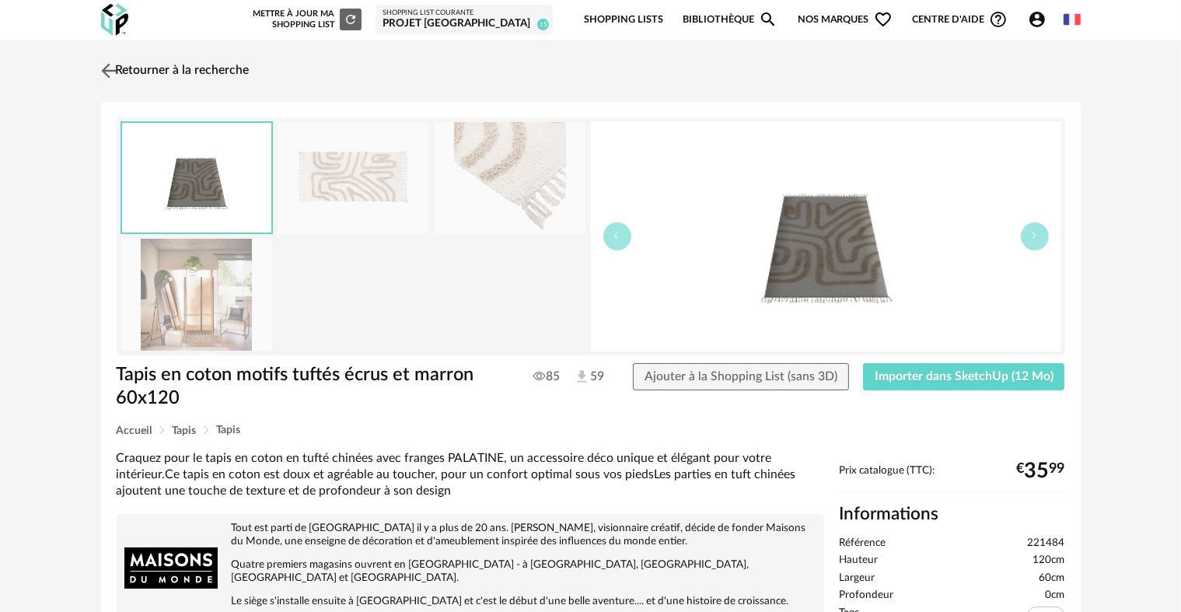
click at [144, 66] on link "Retourner à la recherche" at bounding box center [173, 71] width 152 height 34
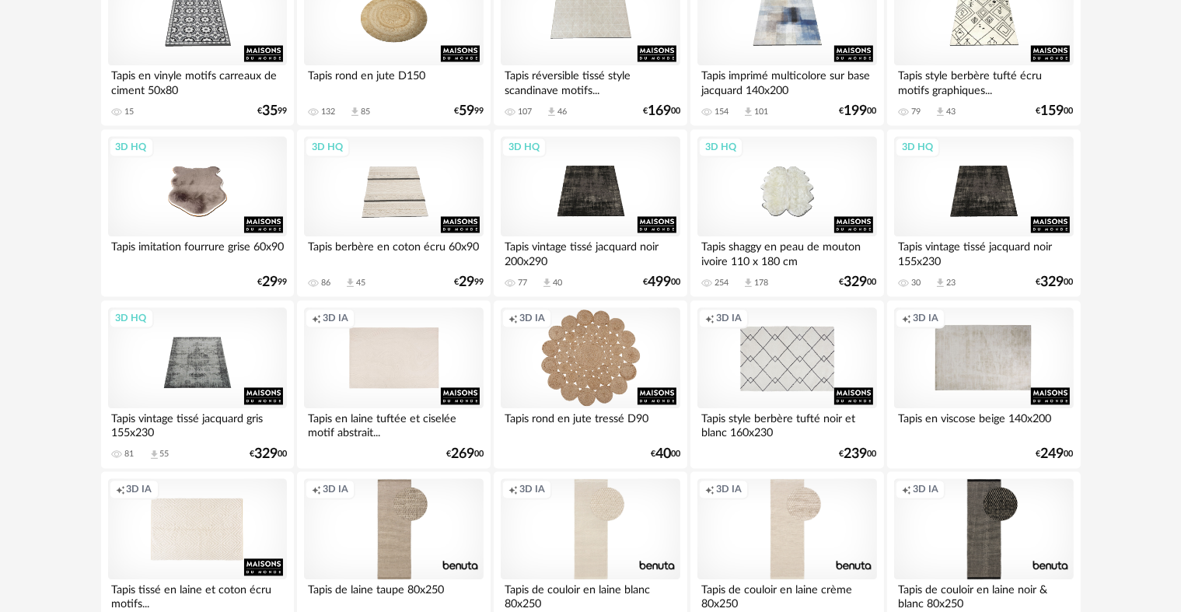
scroll to position [3135, 0]
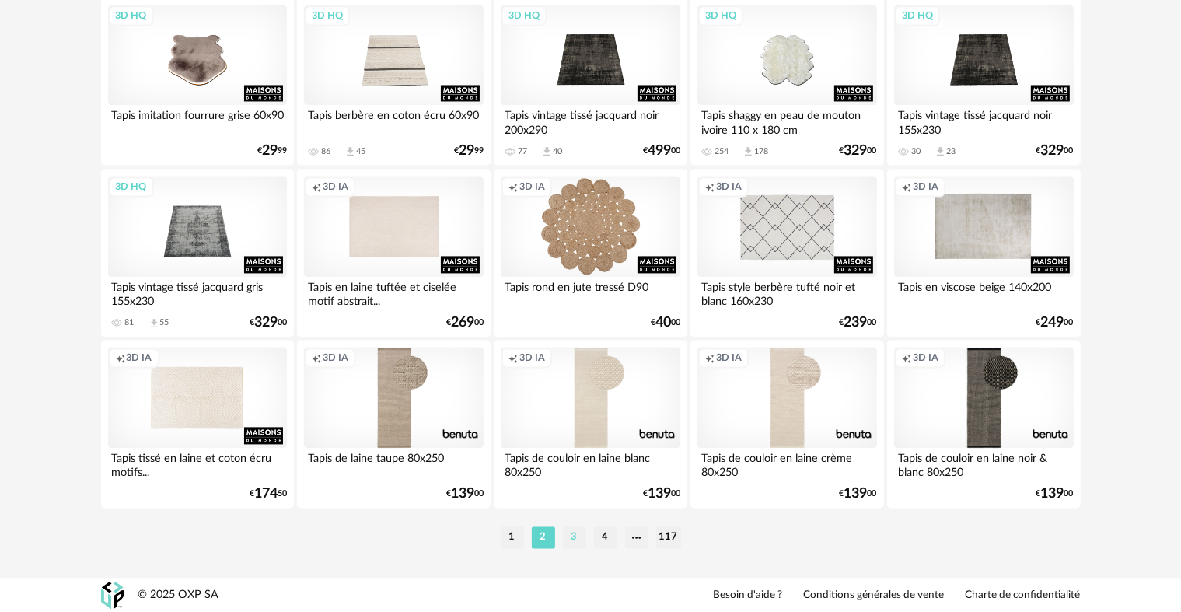
click at [578, 526] on li "3" at bounding box center [574, 537] width 23 height 22
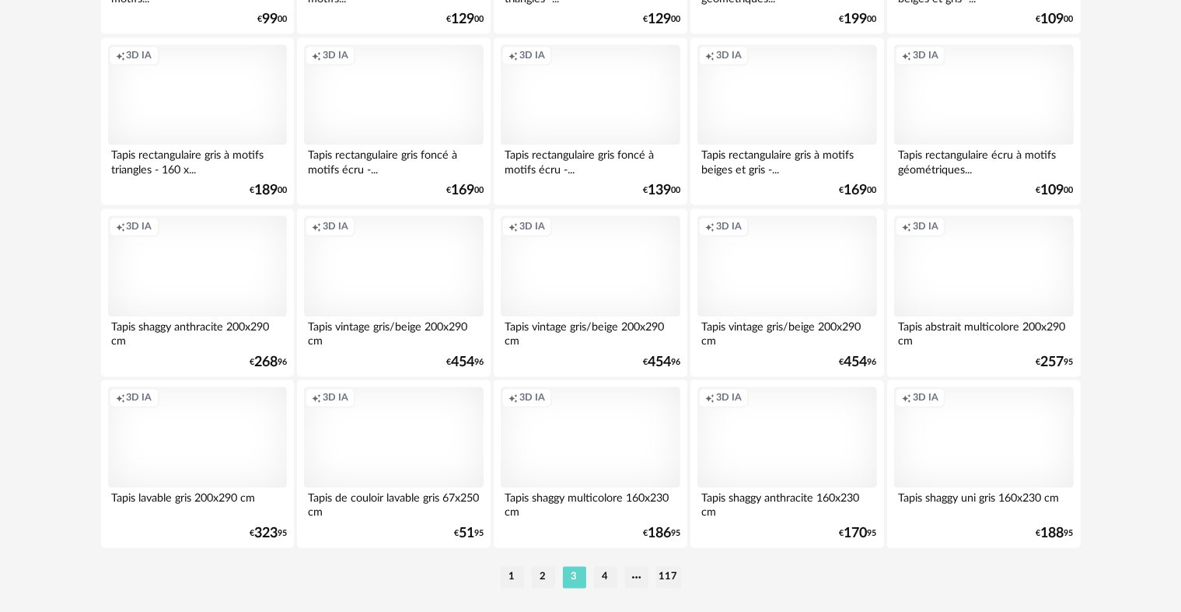
scroll to position [3135, 0]
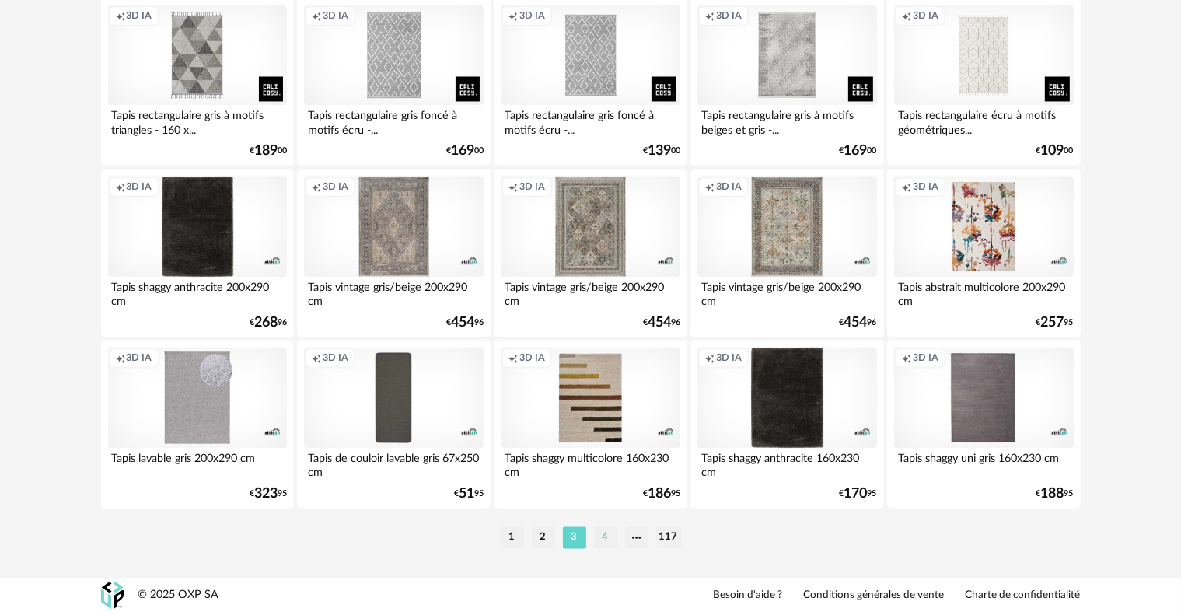
click at [613, 544] on li "4" at bounding box center [605, 537] width 23 height 22
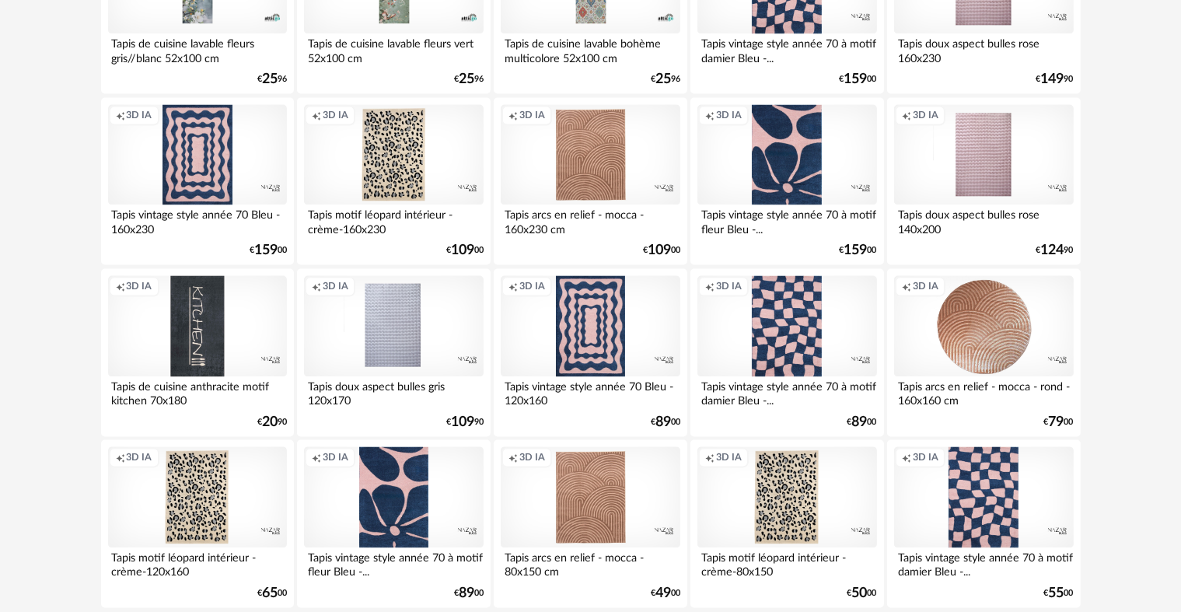
scroll to position [3135, 0]
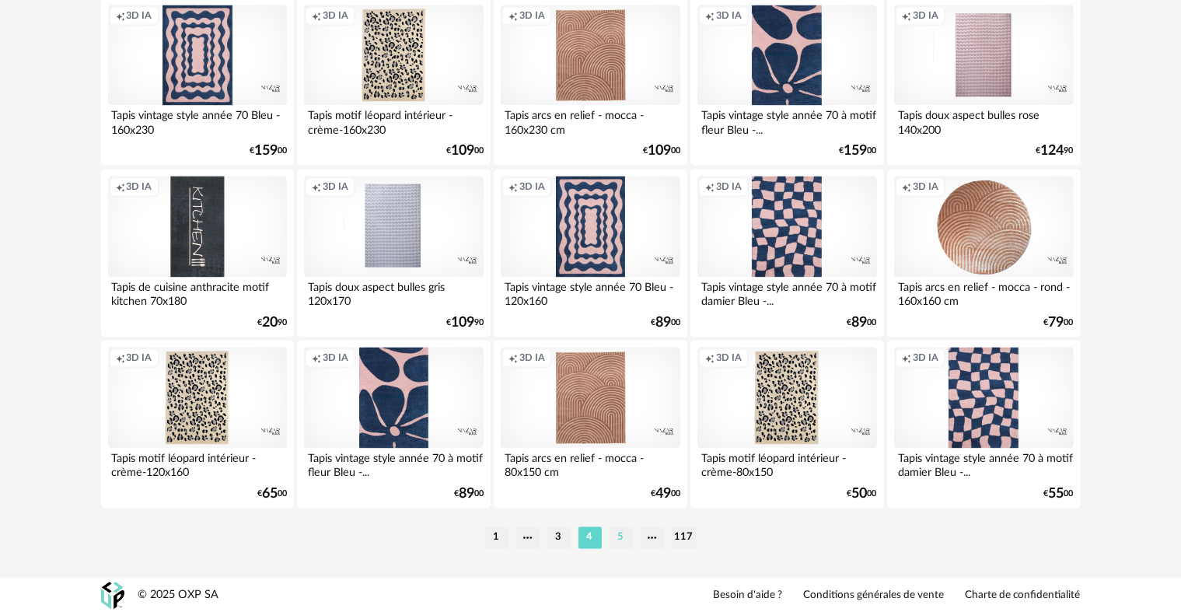
click at [624, 541] on li "5" at bounding box center [620, 537] width 23 height 22
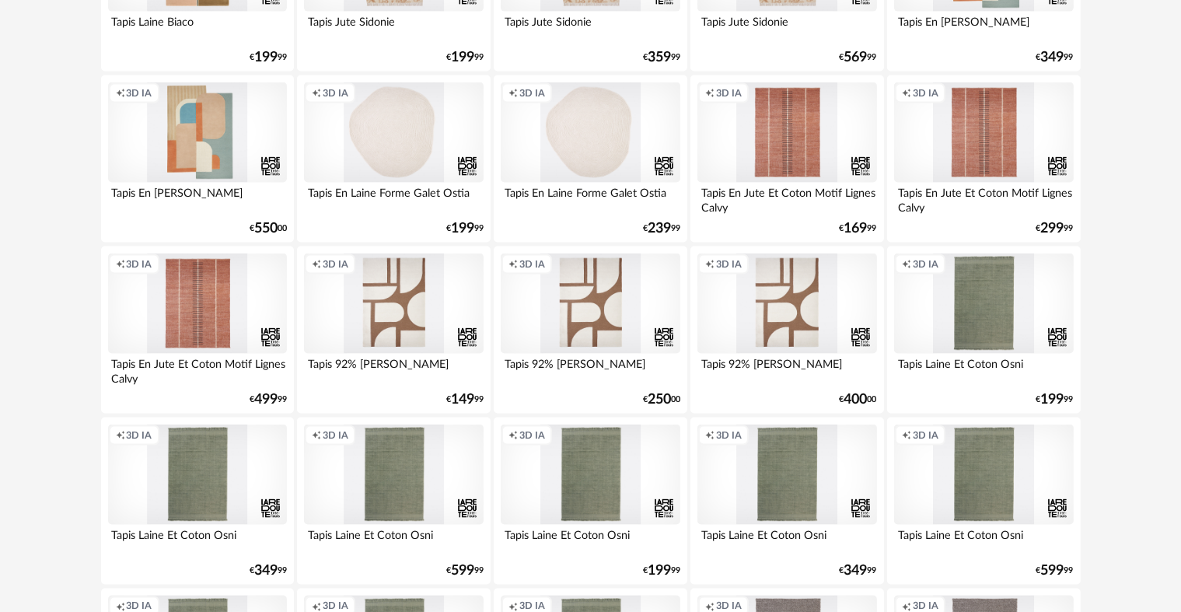
scroll to position [2377, 0]
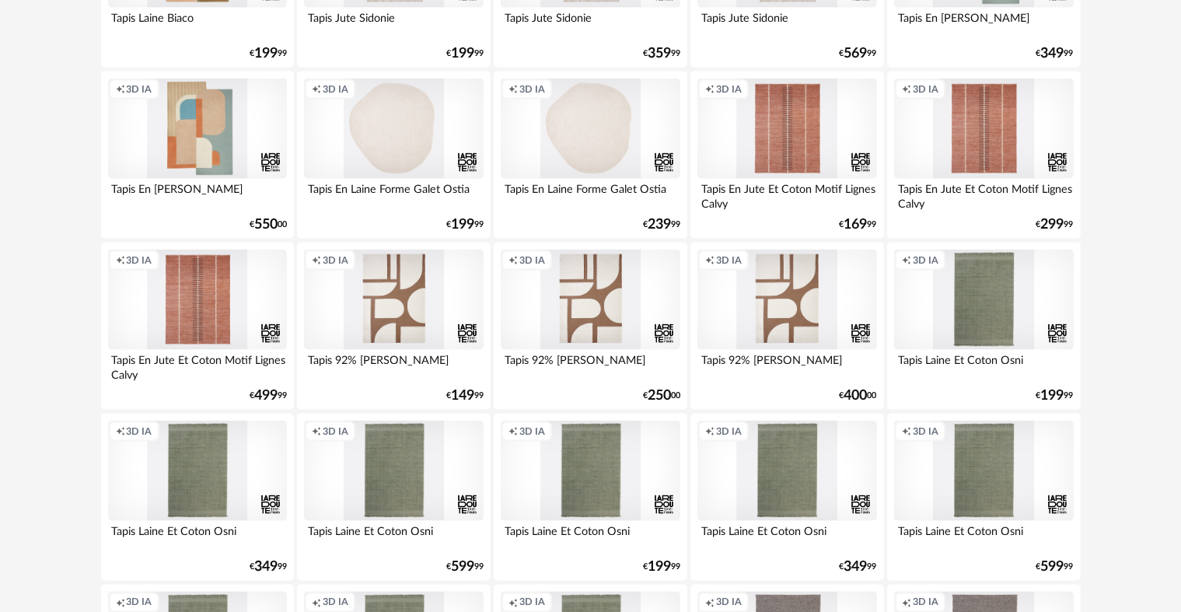
click at [763, 299] on div "Creation icon 3D IA" at bounding box center [786, 300] width 179 height 101
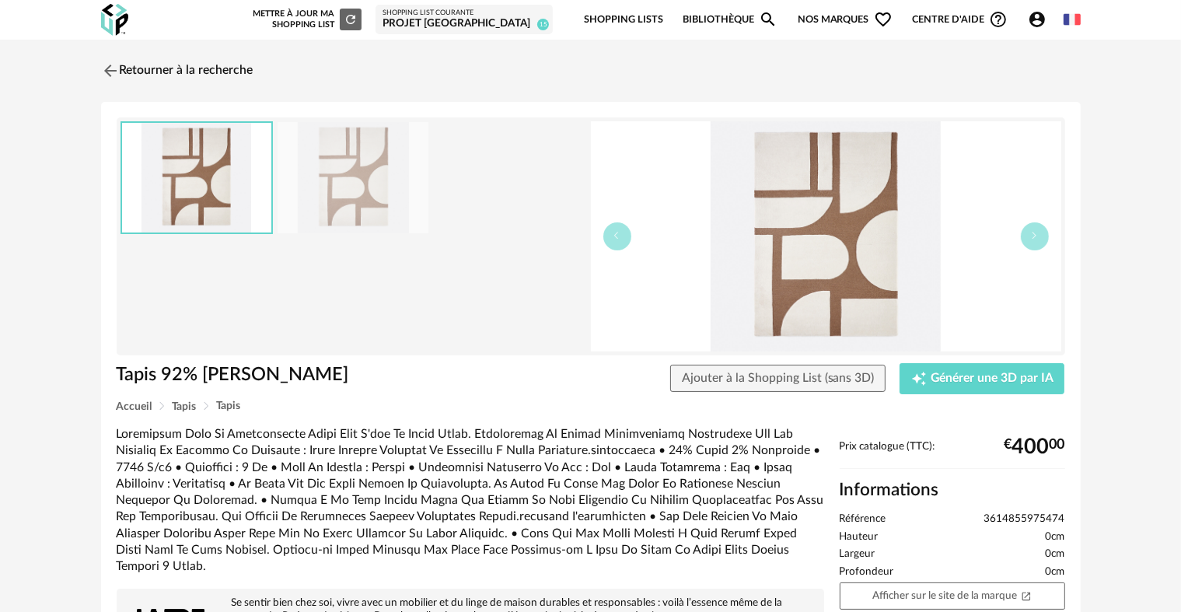
click at [930, 576] on li "Profondeur 0cm" at bounding box center [952, 572] width 225 height 14
click at [925, 587] on link "Afficher sur le site de la marque Open In New icon" at bounding box center [952, 595] width 225 height 27
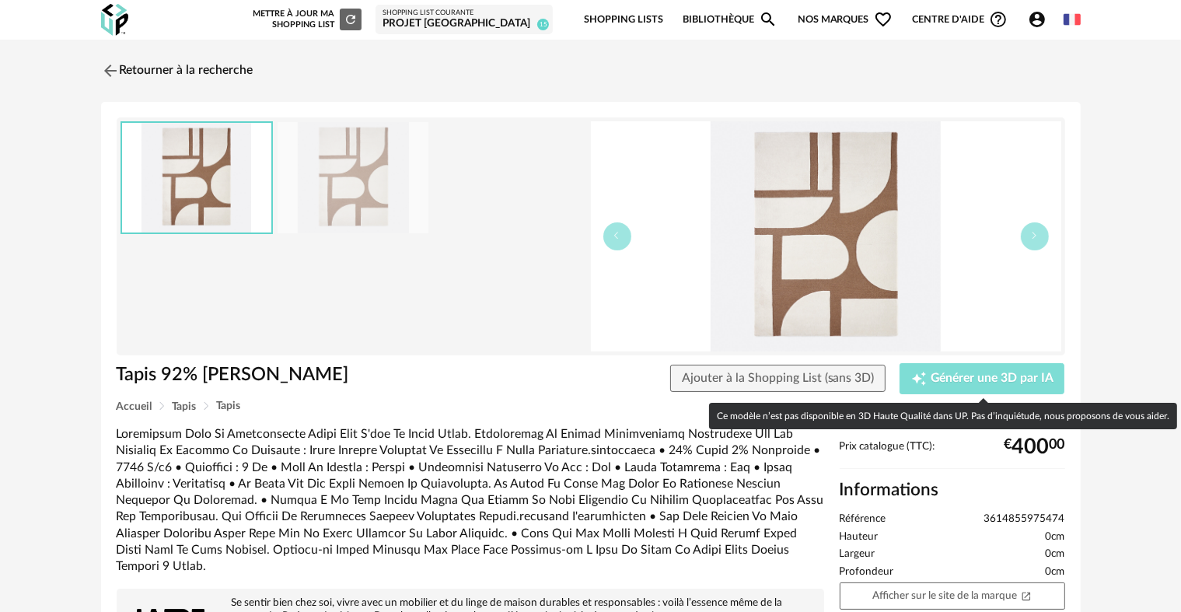
click at [1002, 367] on button "Creation icon Générer une 3D par IA" at bounding box center [981, 378] width 165 height 31
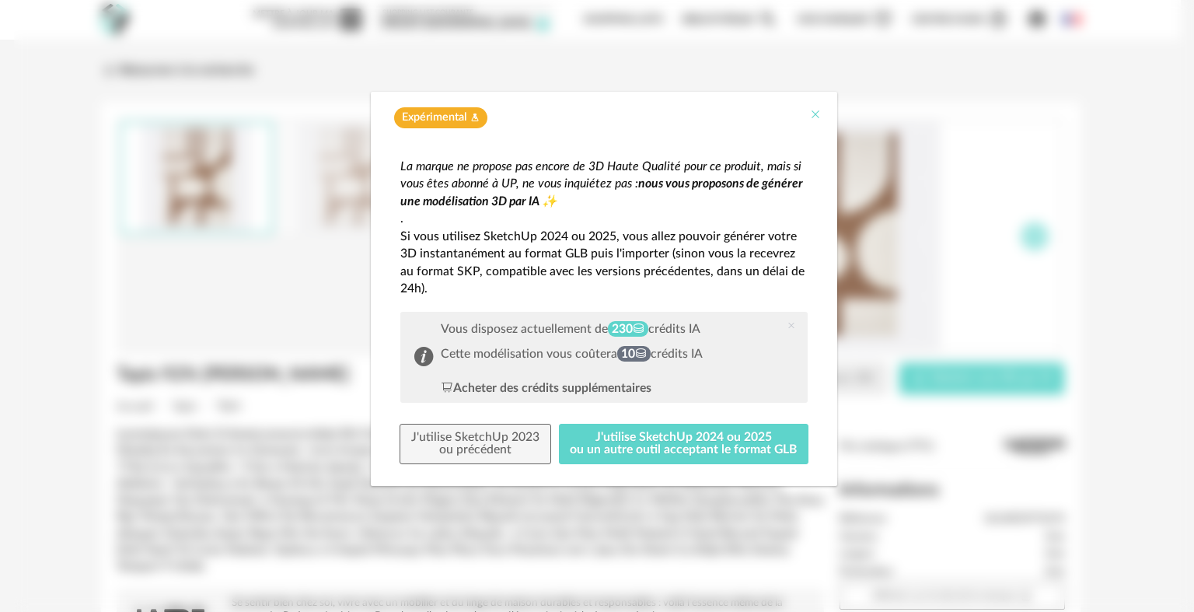
click at [812, 118] on icon "Close" at bounding box center [815, 114] width 12 height 12
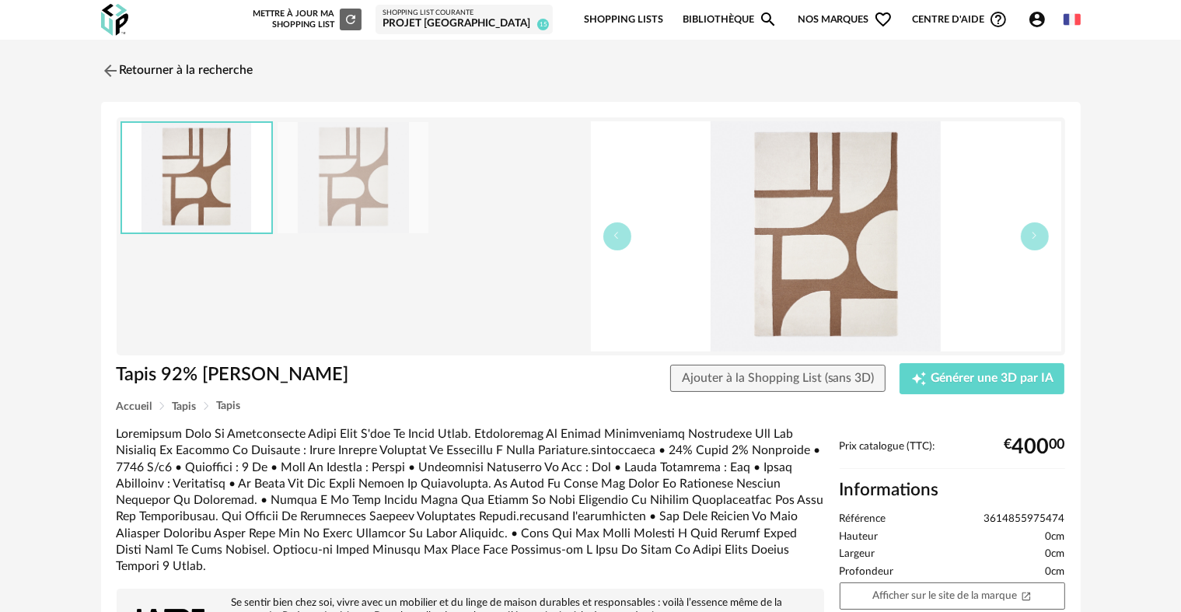
click at [115, 51] on div "Retourner à la recherche Tapis 92% Laine Tybao Tapis 92% Laine Tybao Ajouter à …" at bounding box center [590, 505] width 1181 height 931
click at [116, 83] on link "Retourner à la recherche" at bounding box center [173, 71] width 152 height 34
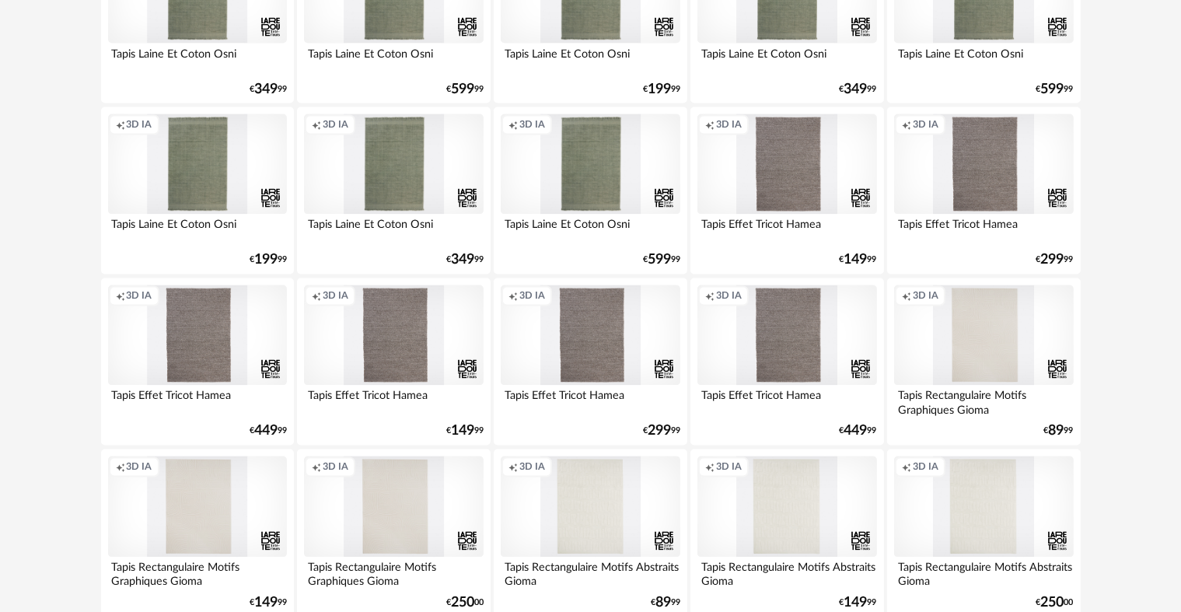
scroll to position [3135, 0]
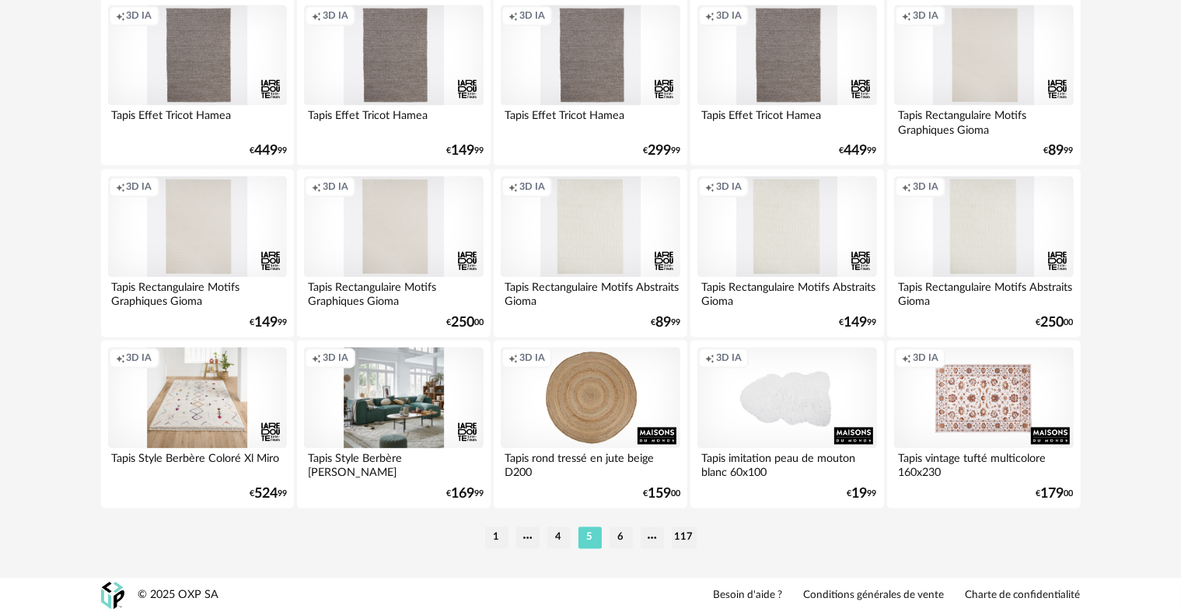
click at [607, 544] on ul "1 4 5 6 117" at bounding box center [590, 537] width 219 height 22
click at [612, 544] on li "6" at bounding box center [620, 537] width 23 height 22
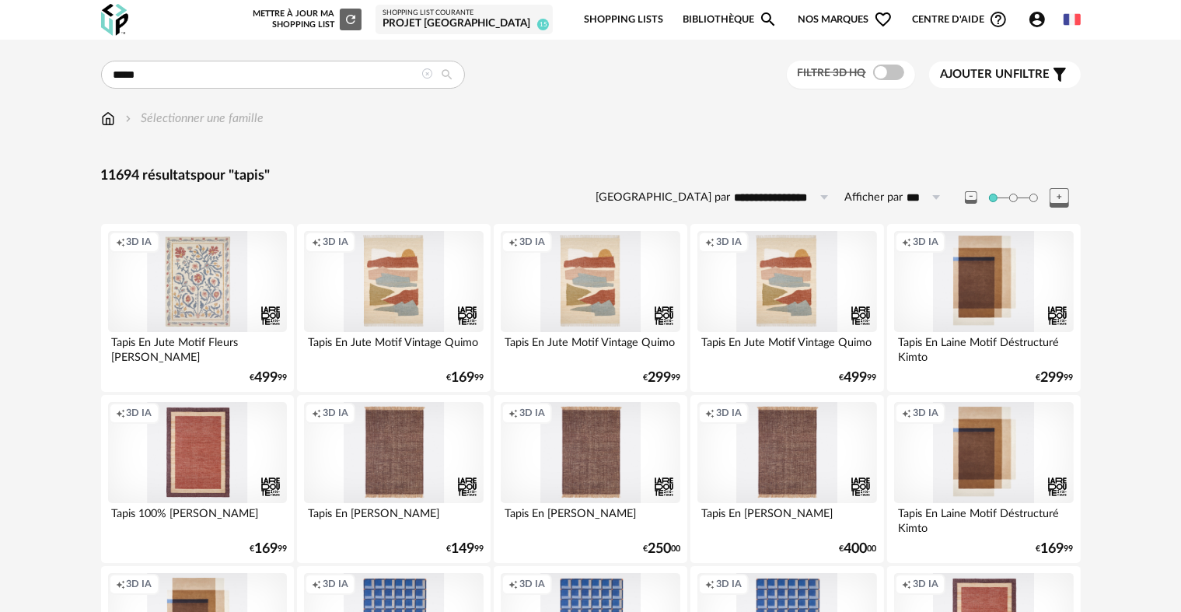
click at [101, 127] on div "Sélectionner une famille" at bounding box center [590, 126] width 979 height 33
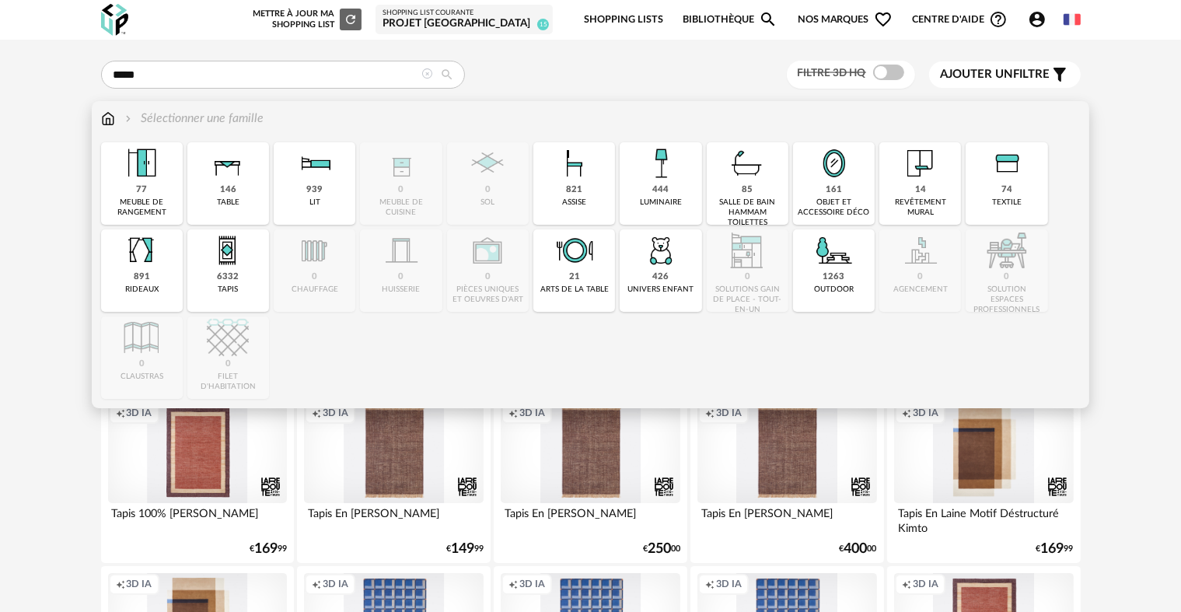
click at [114, 124] on img at bounding box center [108, 119] width 14 height 18
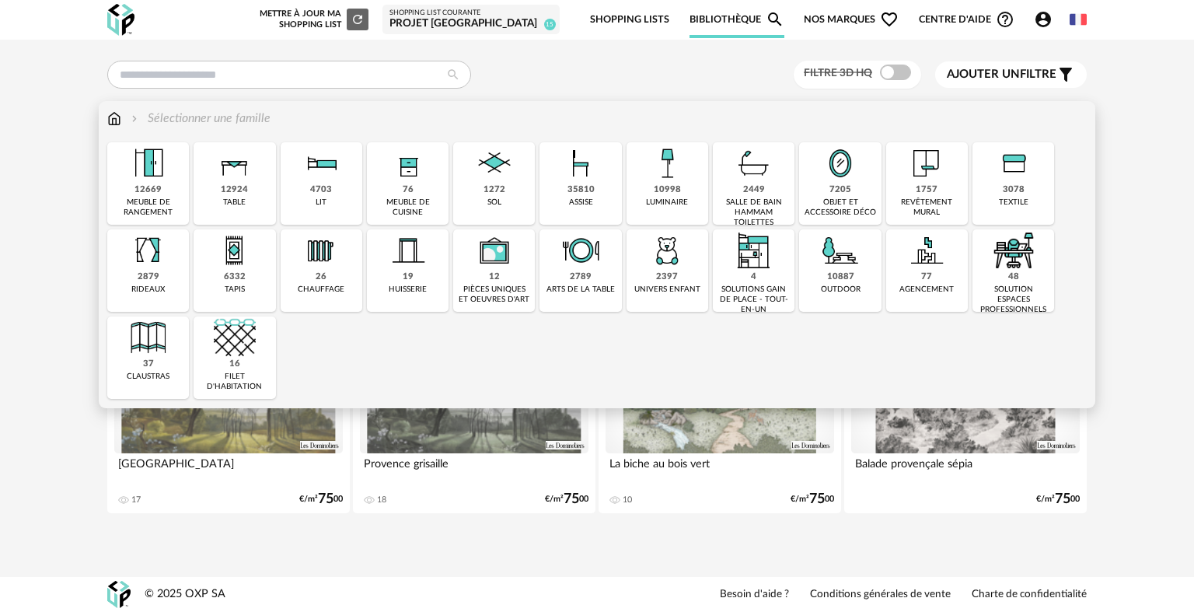
click at [609, 198] on div "35810 assise" at bounding box center [580, 183] width 82 height 82
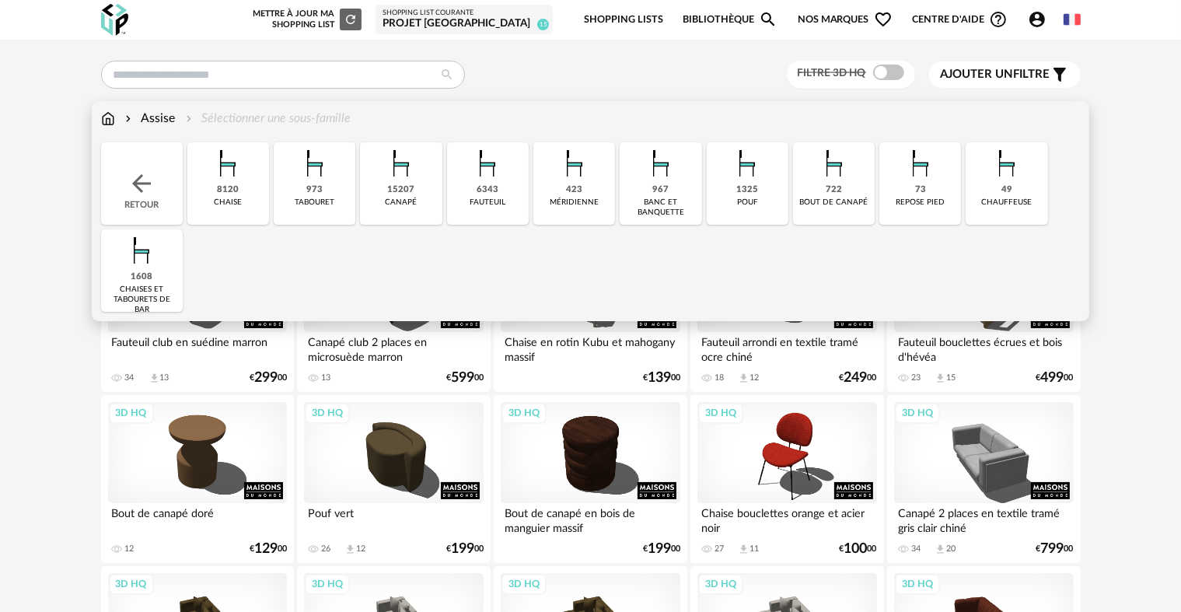
click at [112, 122] on img at bounding box center [108, 119] width 14 height 18
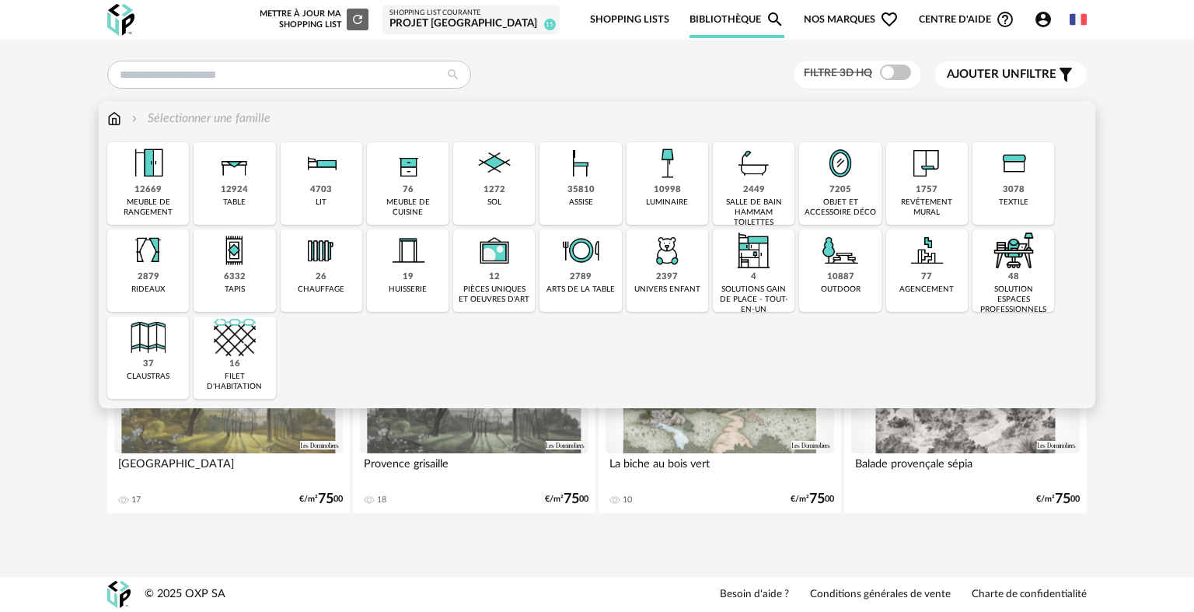
click at [159, 211] on div "meuble de rangement" at bounding box center [148, 207] width 72 height 20
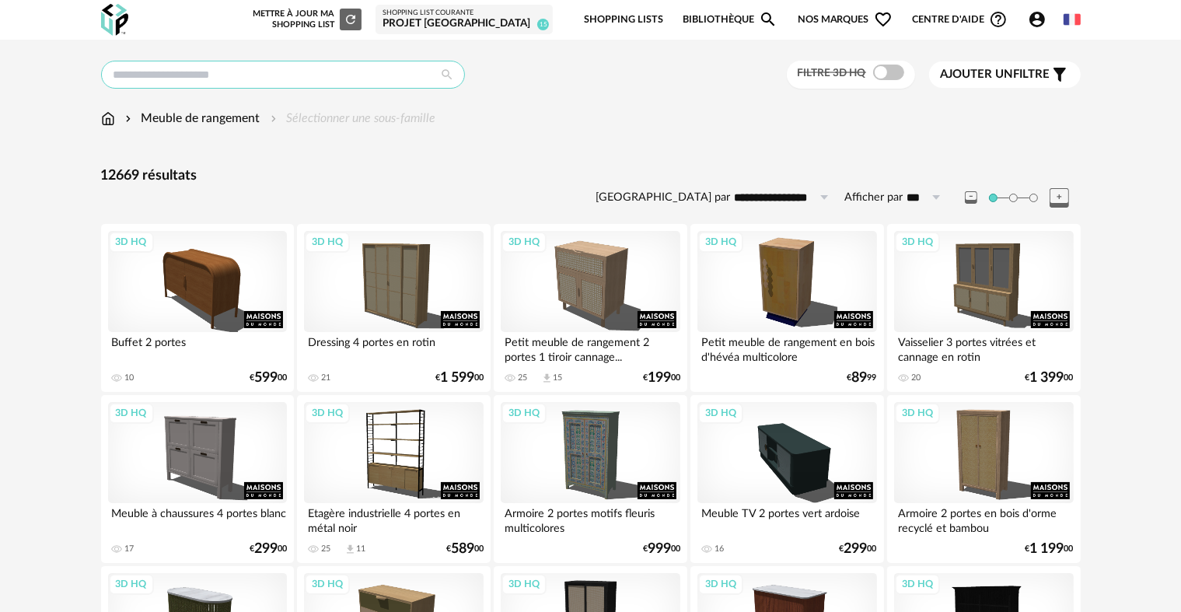
click at [305, 79] on input "text" at bounding box center [283, 75] width 364 height 28
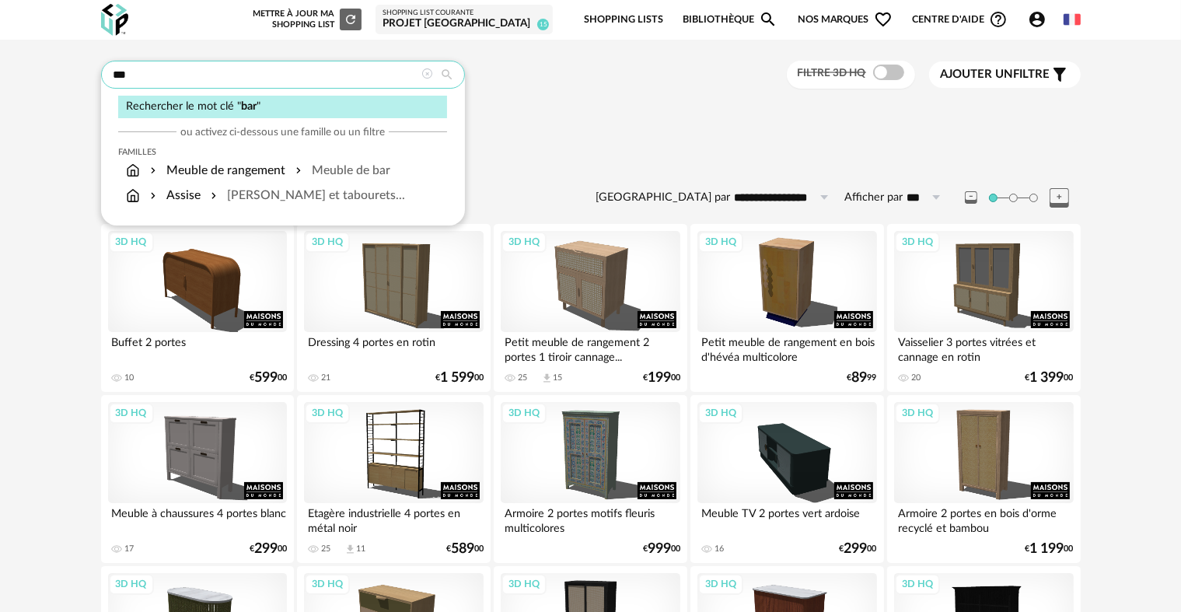
type input "***"
type input "**********"
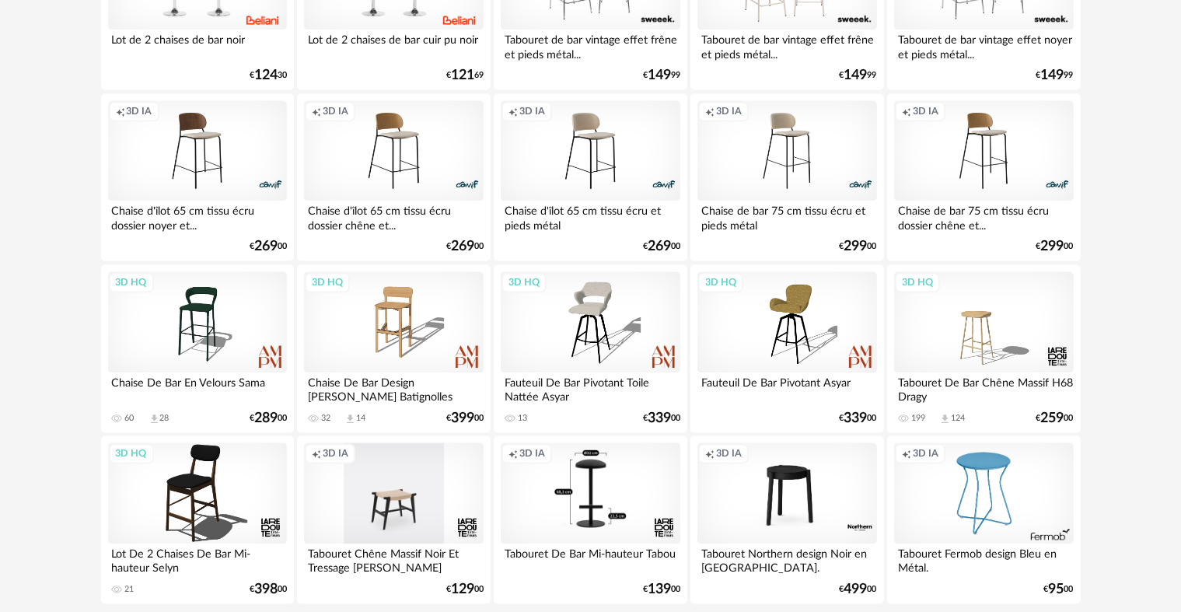
scroll to position [3135, 0]
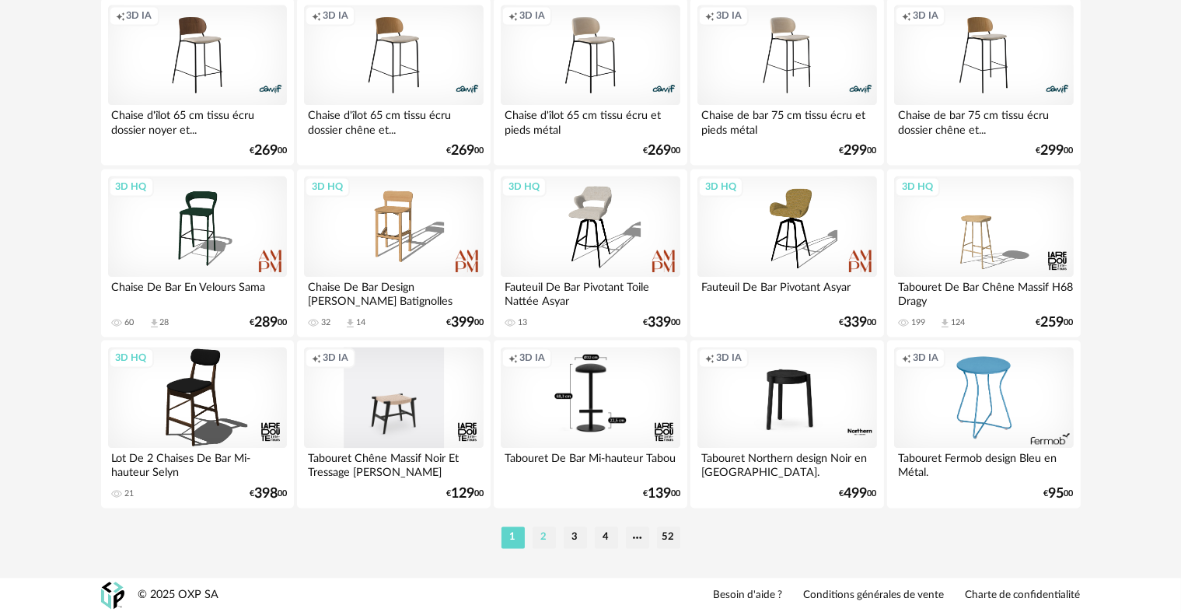
click at [539, 536] on li "2" at bounding box center [543, 537] width 23 height 22
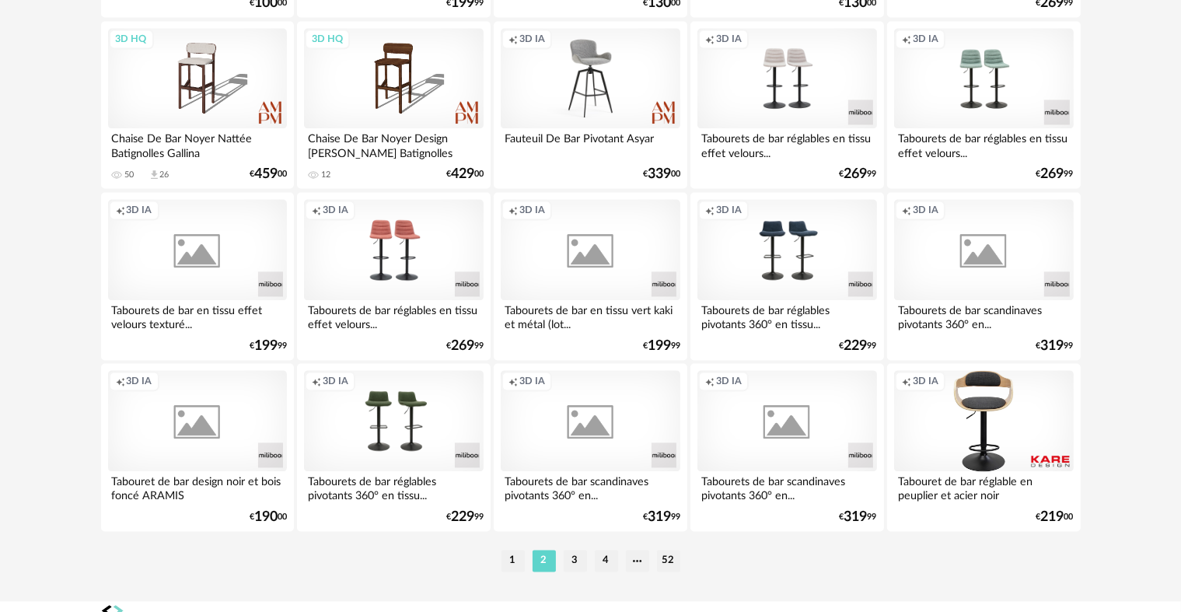
scroll to position [3135, 0]
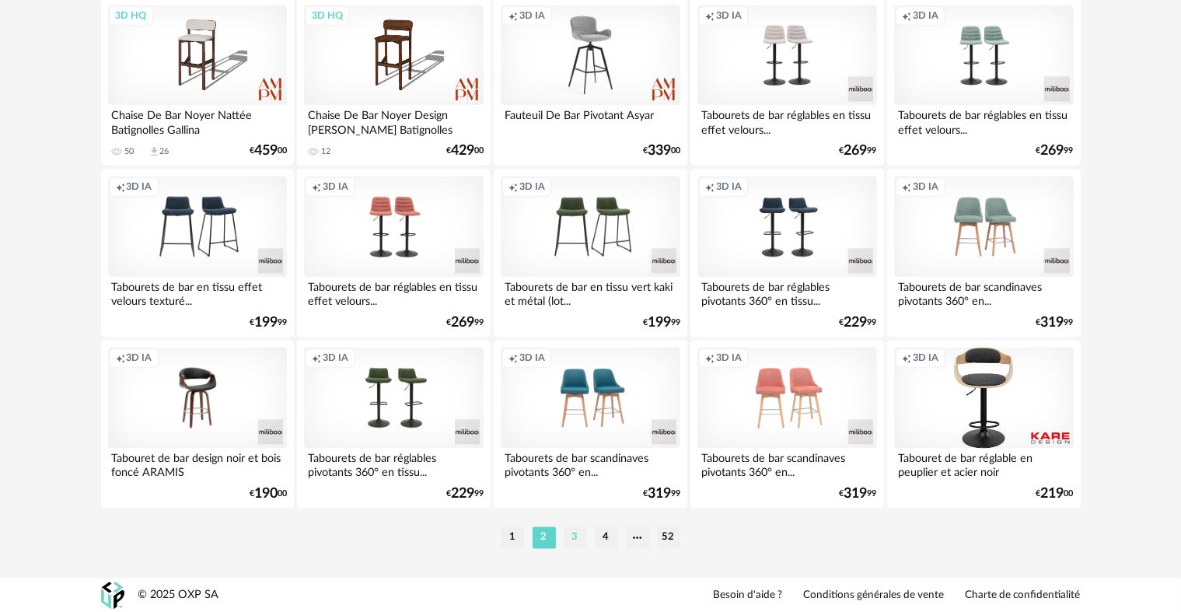
click at [579, 541] on li "3" at bounding box center [575, 537] width 23 height 22
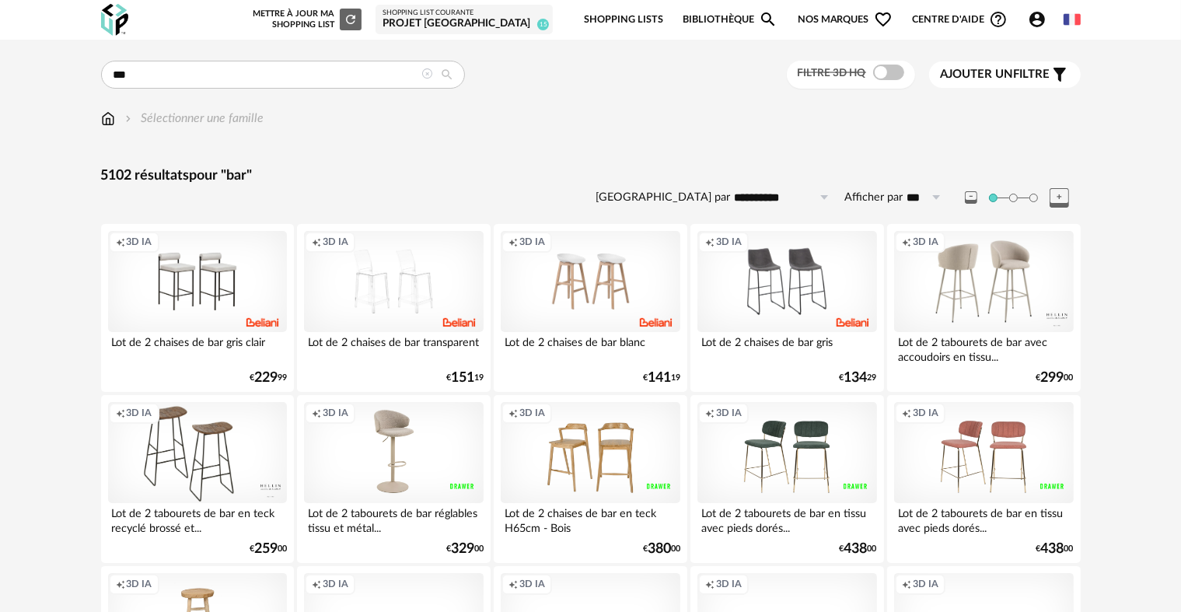
click at [883, 87] on div "Filtre 3D HQ" at bounding box center [851, 75] width 128 height 29
click at [884, 82] on div "Filtre 3D HQ" at bounding box center [851, 75] width 128 height 29
click at [884, 76] on span at bounding box center [888, 73] width 31 height 16
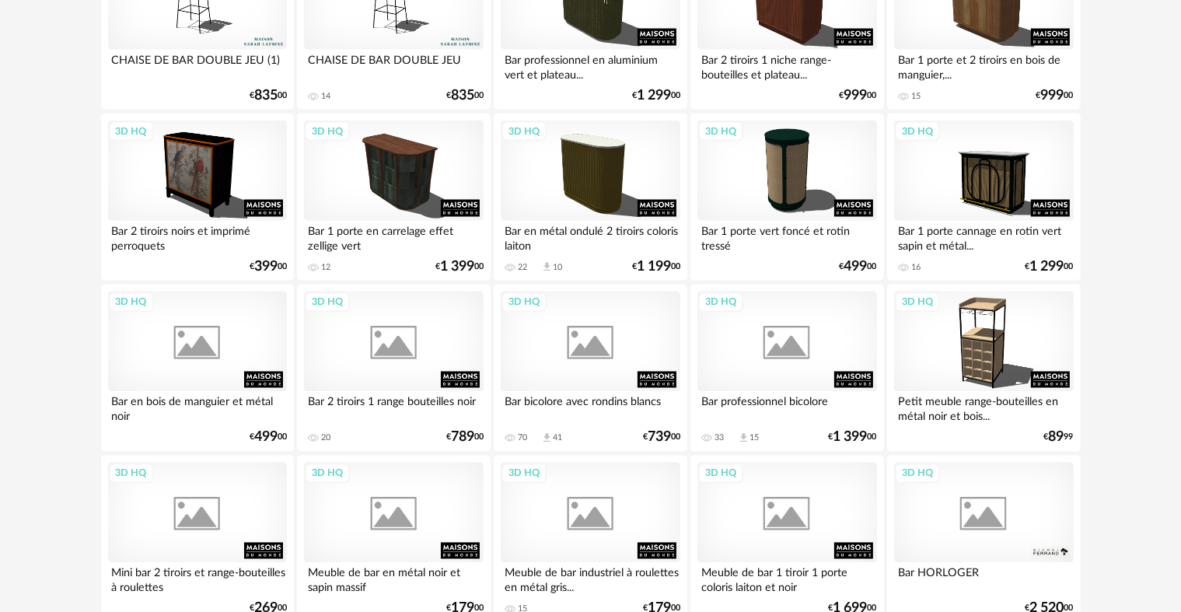
scroll to position [2705, 0]
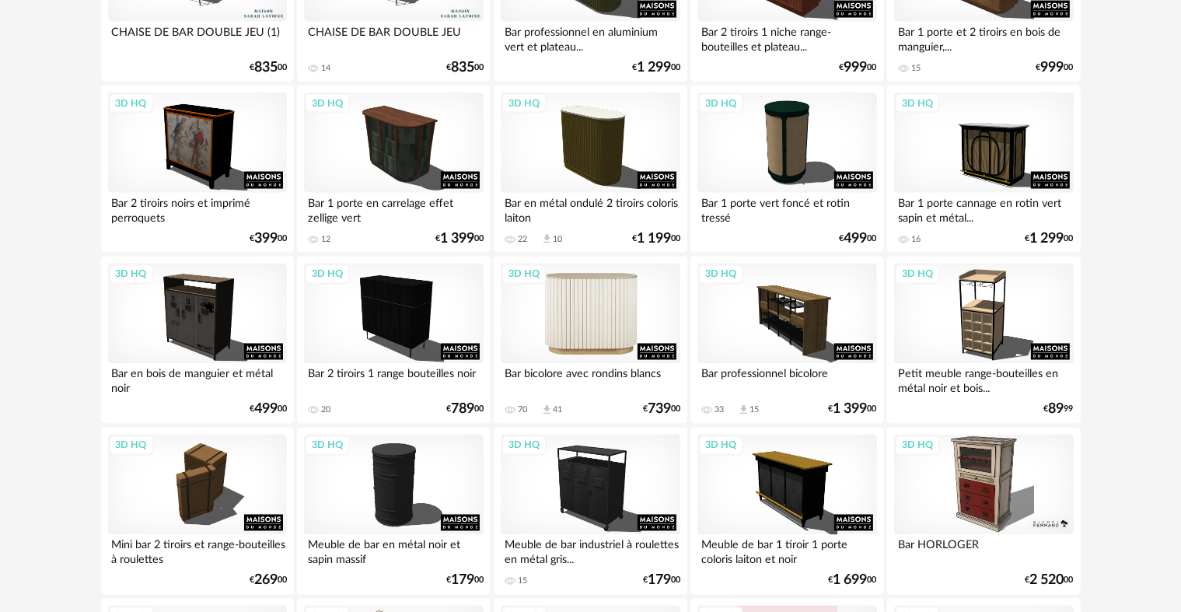
click at [536, 289] on div "3D HQ" at bounding box center [590, 314] width 179 height 101
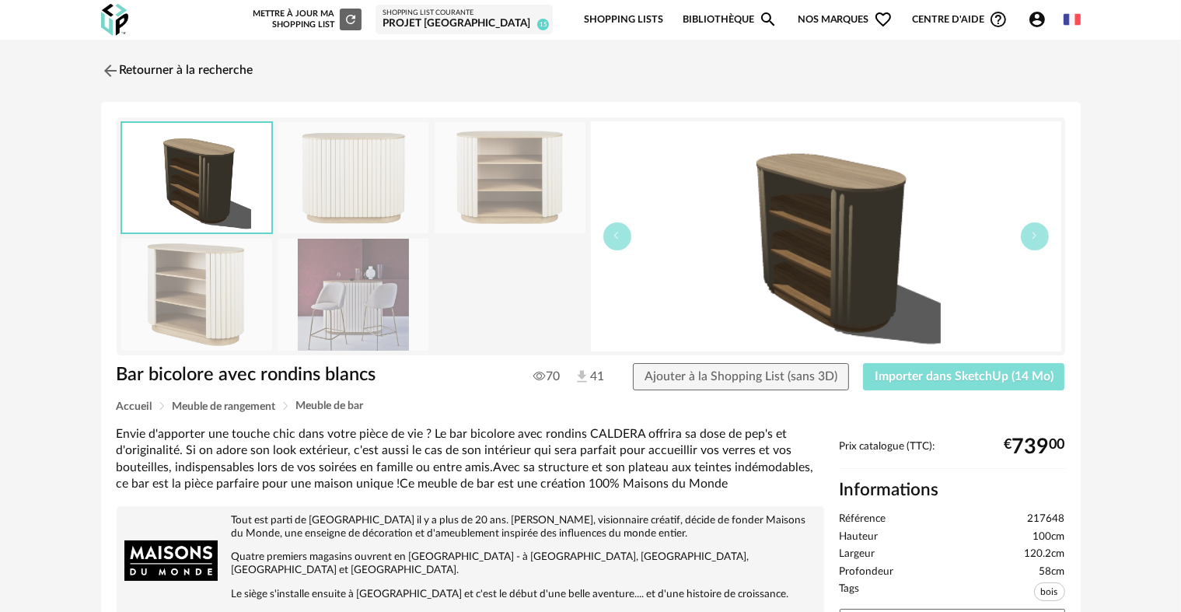
click at [914, 389] on button "Importer dans SketchUp (14 Mo)" at bounding box center [964, 377] width 202 height 28
click at [958, 368] on button "Importer dans SketchUp (14 Mo)" at bounding box center [964, 377] width 202 height 28
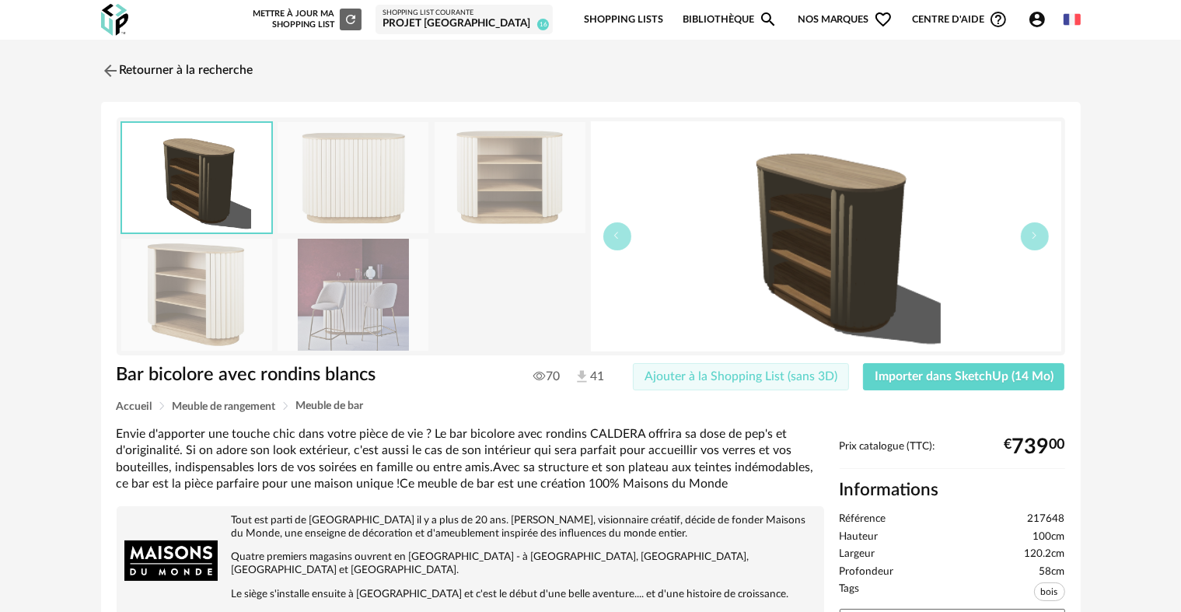
click at [760, 379] on span "Ajouter à la Shopping List (sans 3D)" at bounding box center [740, 376] width 193 height 12
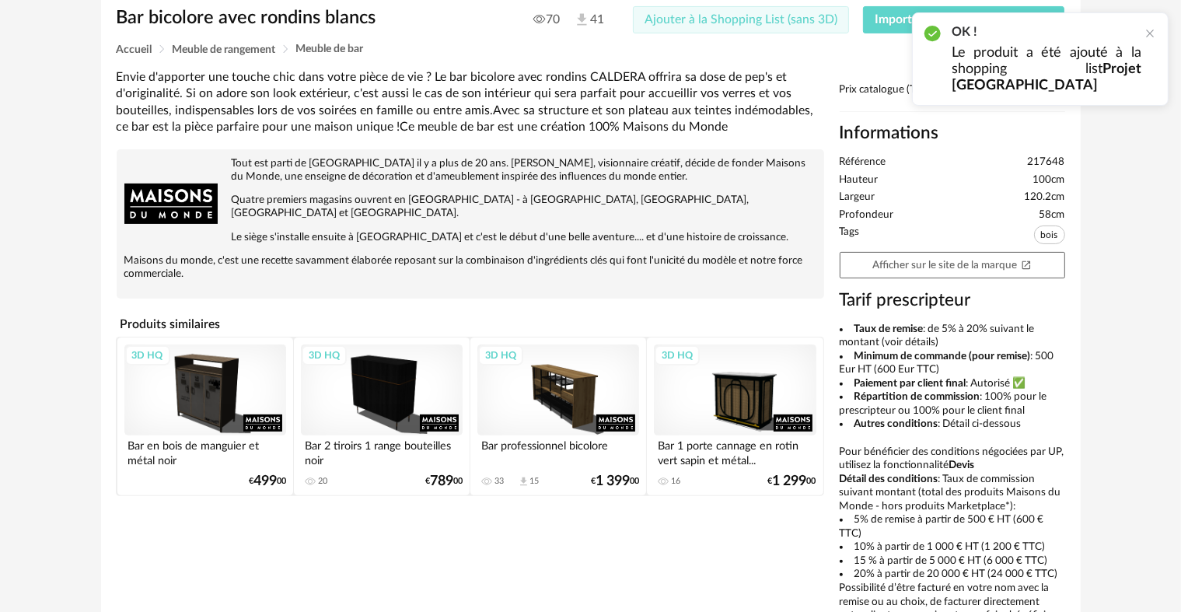
scroll to position [370, 0]
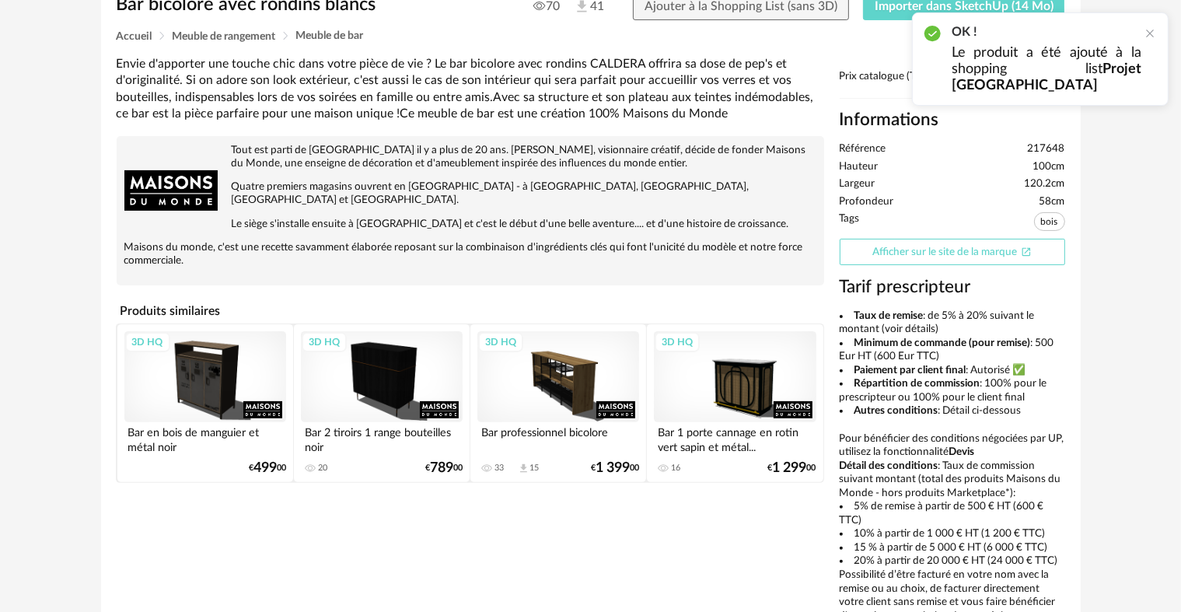
click at [859, 253] on link "Afficher sur le site de la marque Open In New icon" at bounding box center [952, 252] width 225 height 27
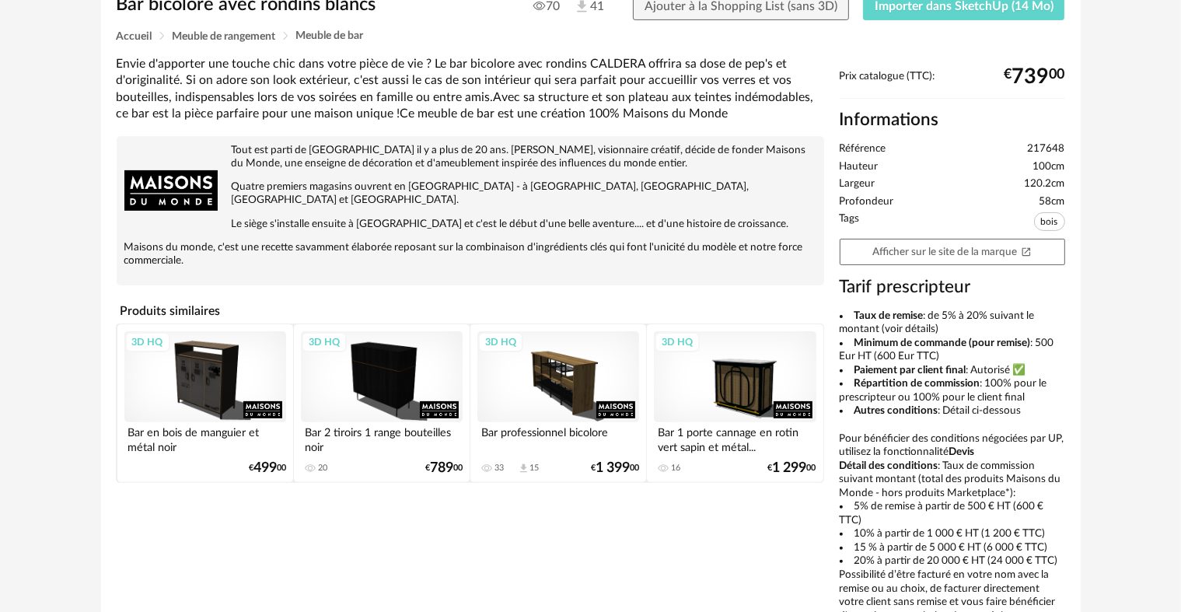
scroll to position [0, 0]
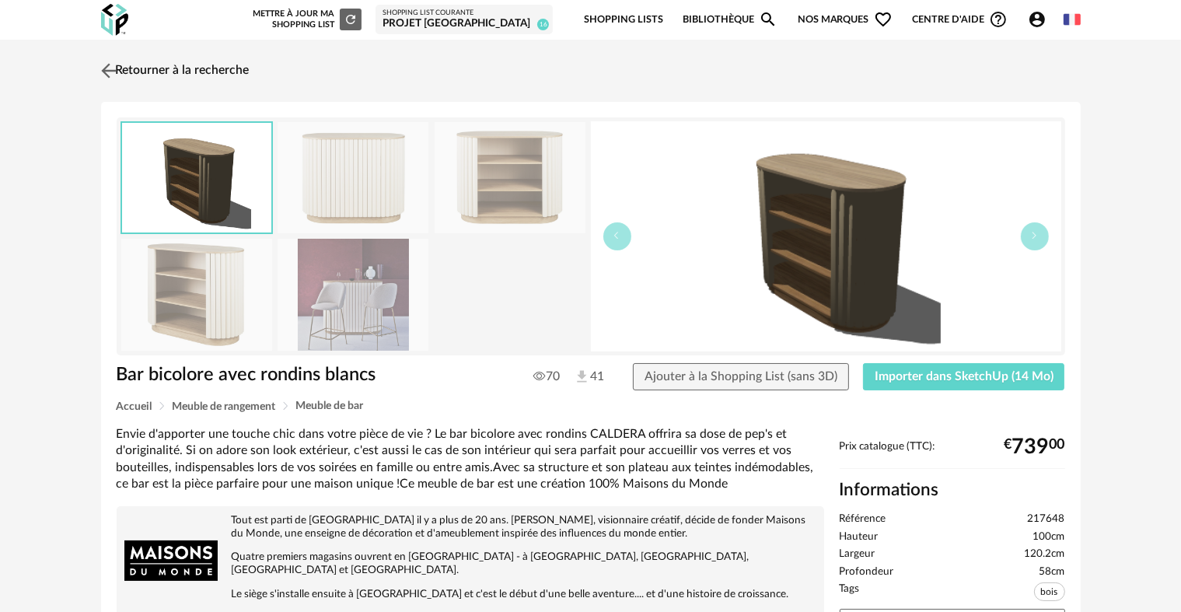
click at [250, 72] on link "Retourner à la recherche" at bounding box center [173, 71] width 152 height 34
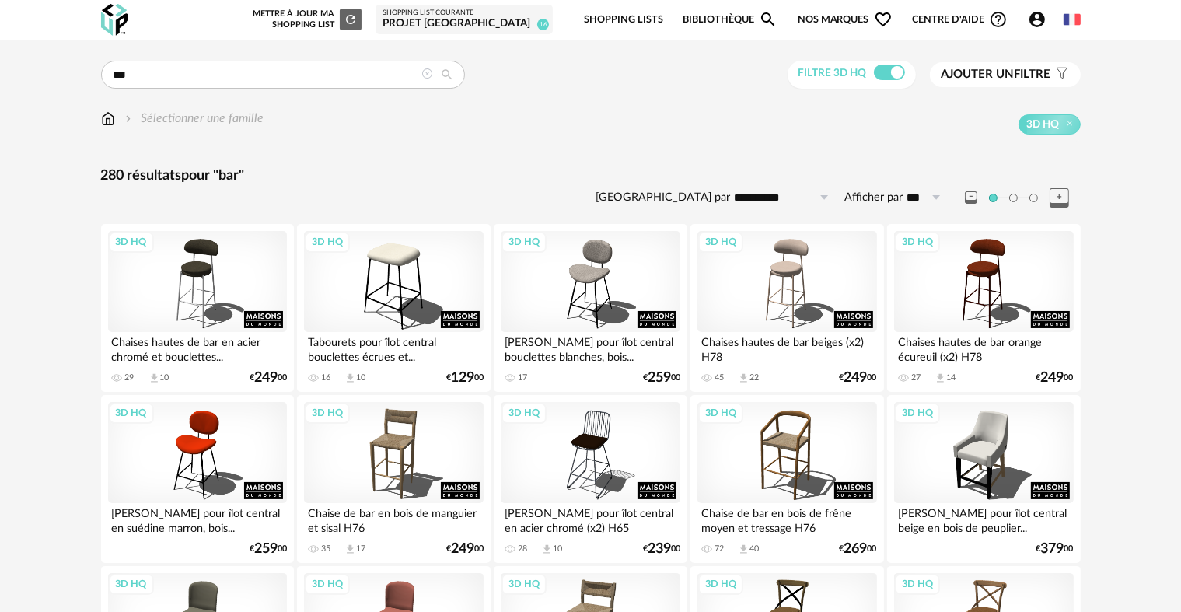
click at [424, 78] on icon at bounding box center [427, 73] width 11 height 11
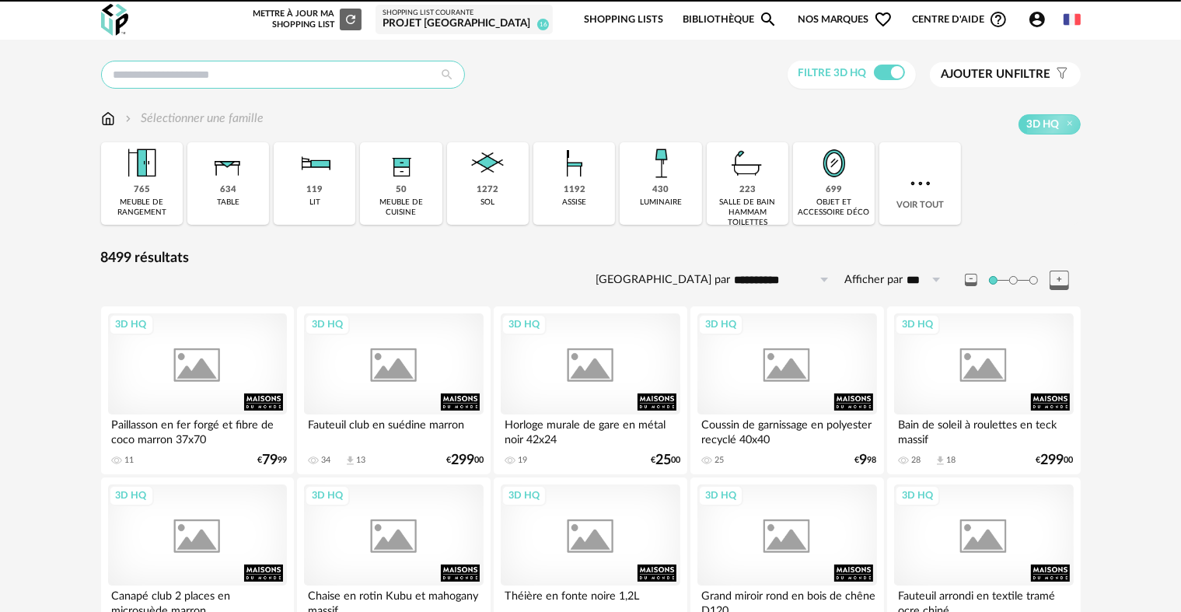
click at [340, 78] on input "text" at bounding box center [283, 75] width 364 height 28
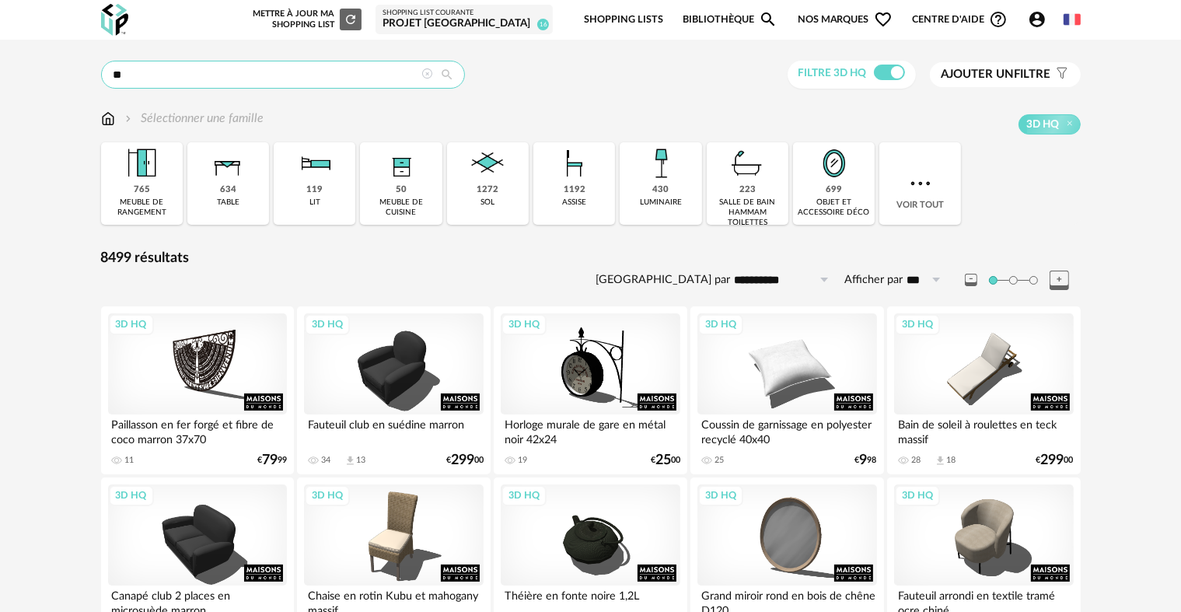
type input "*"
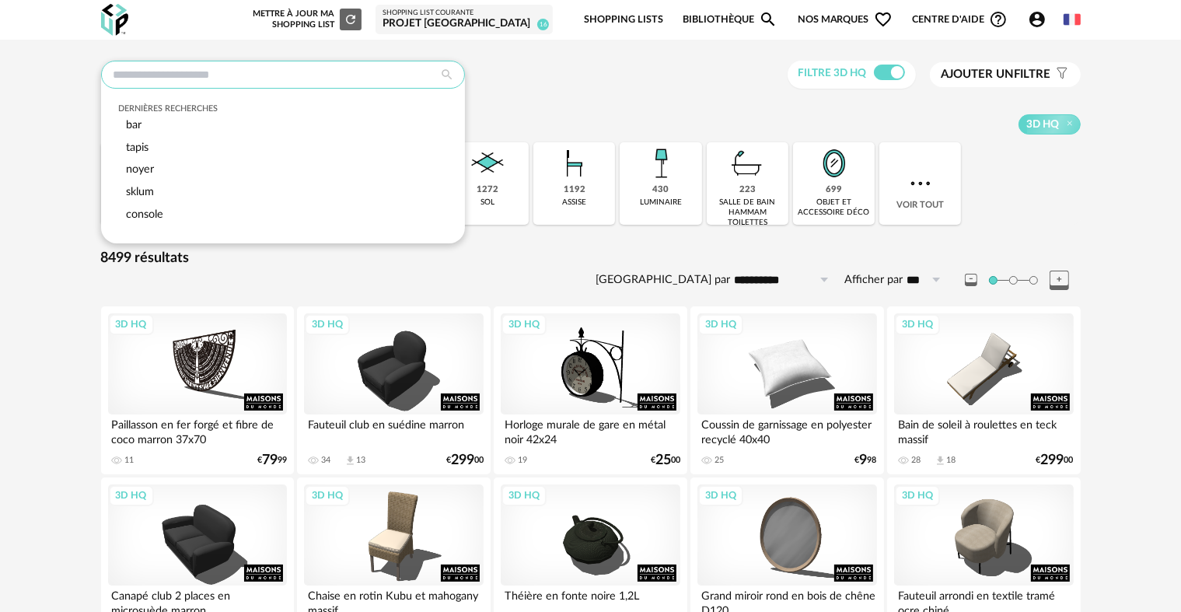
type input "*"
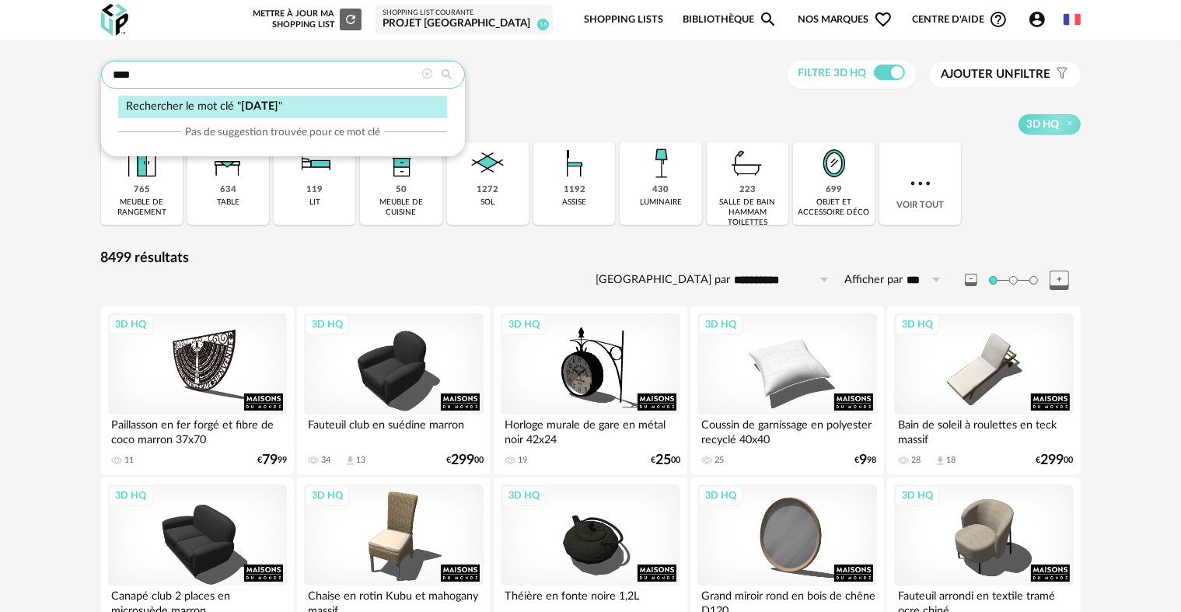
type input "****"
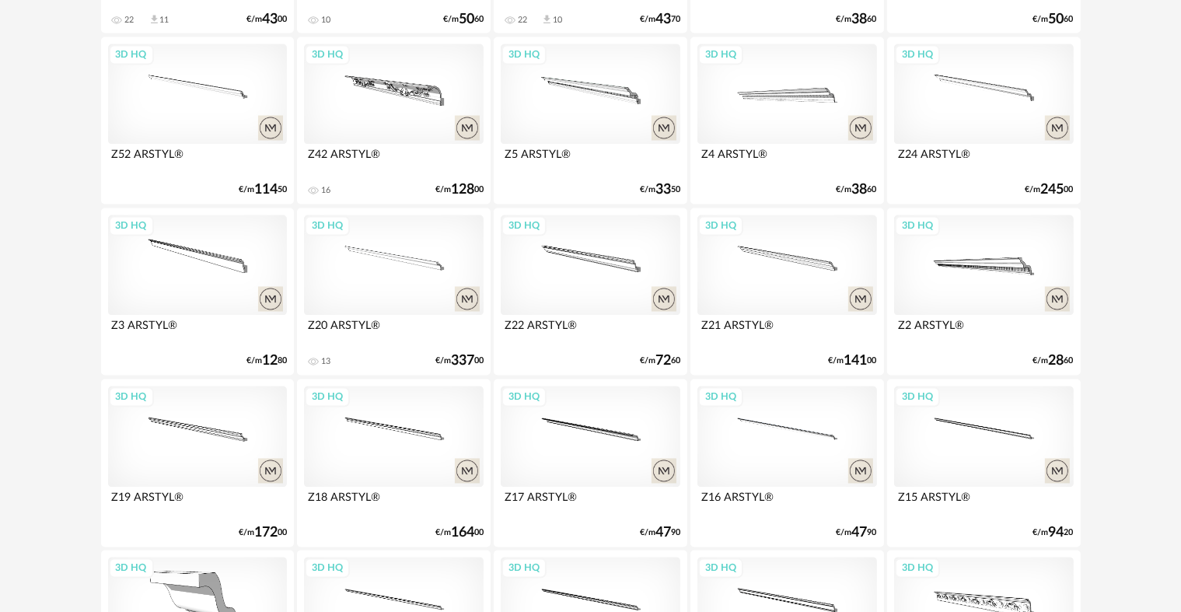
scroll to position [3135, 0]
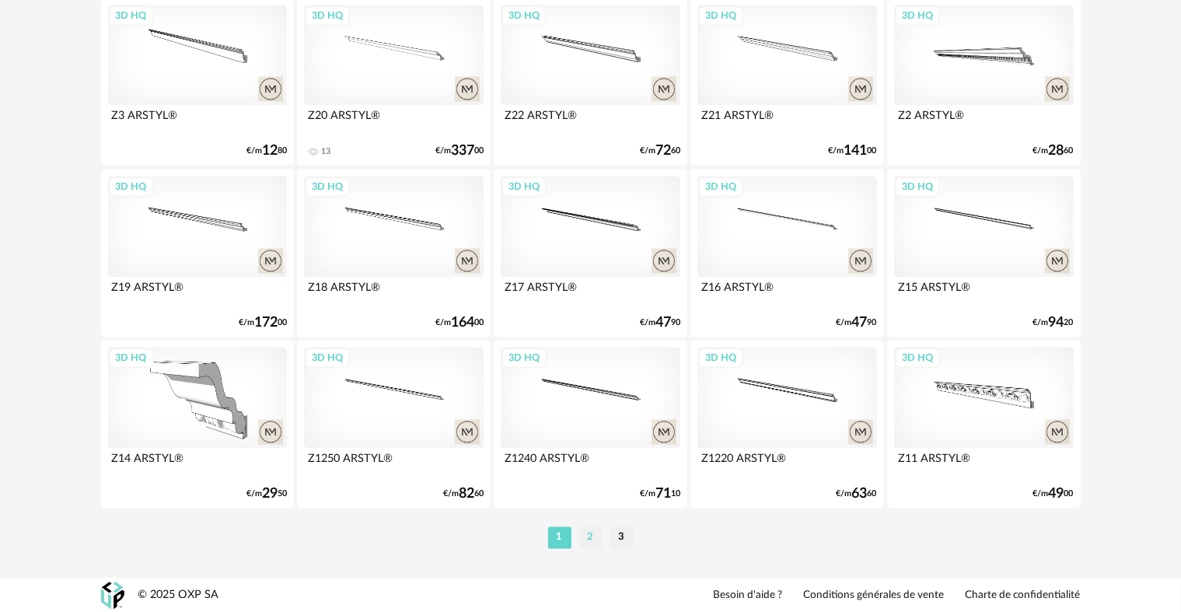
click at [588, 535] on li "2" at bounding box center [590, 537] width 23 height 22
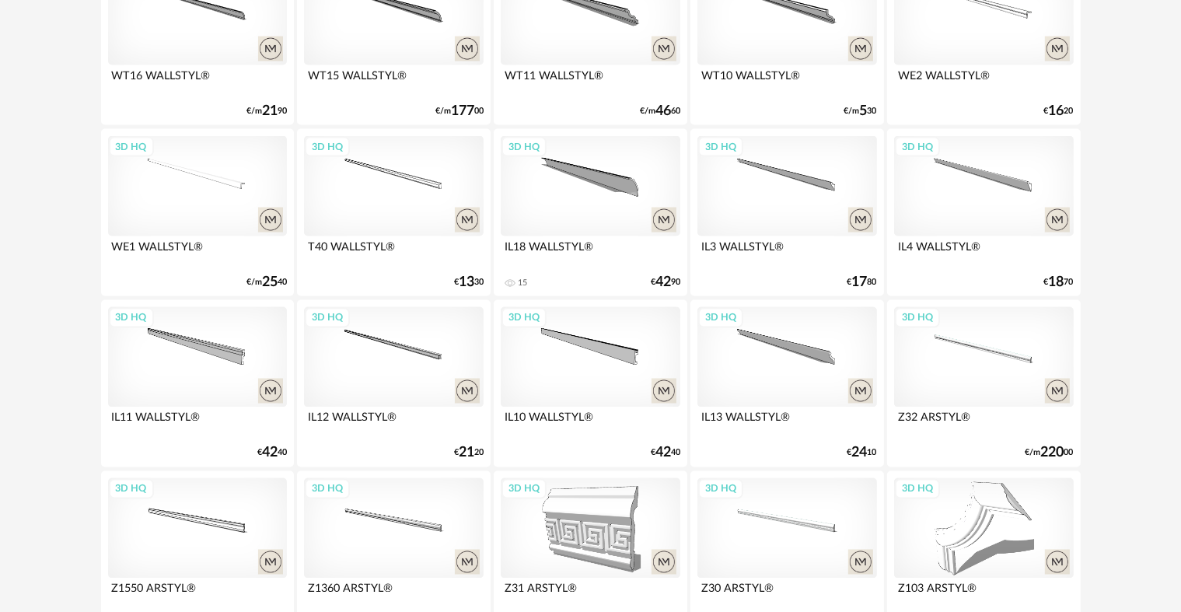
scroll to position [3135, 0]
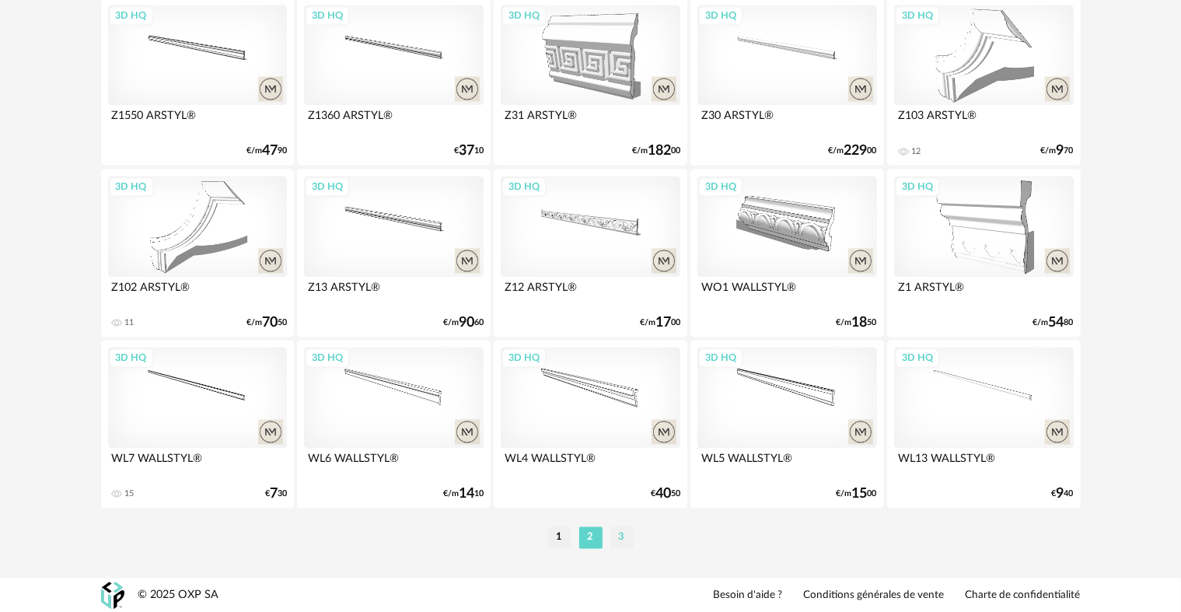
click at [615, 544] on li "3" at bounding box center [621, 537] width 23 height 22
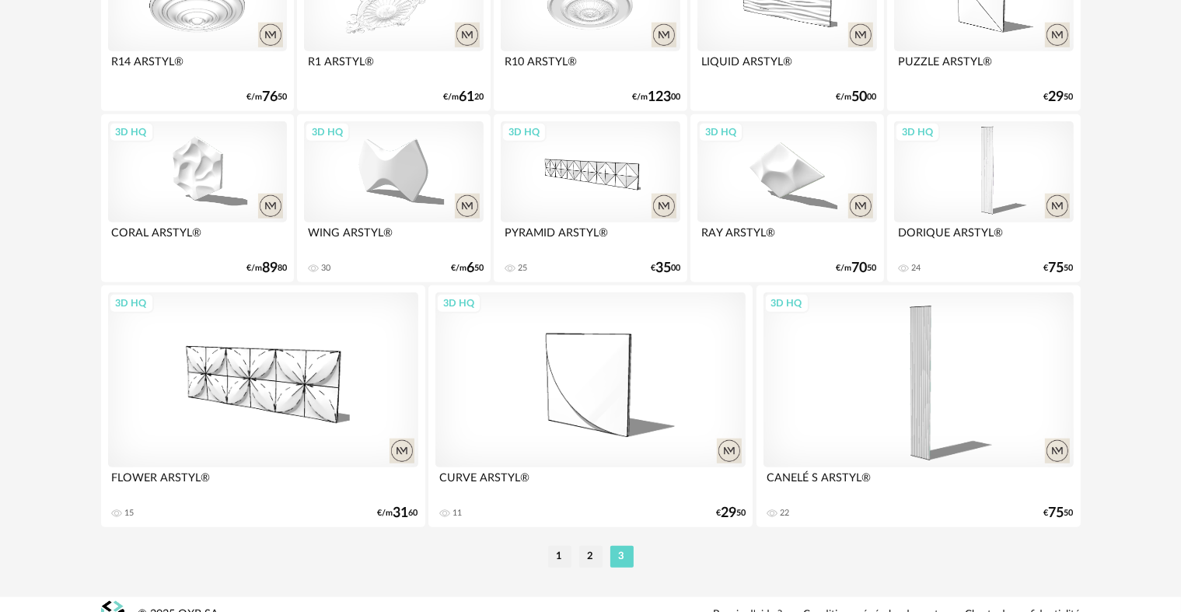
scroll to position [1499, 0]
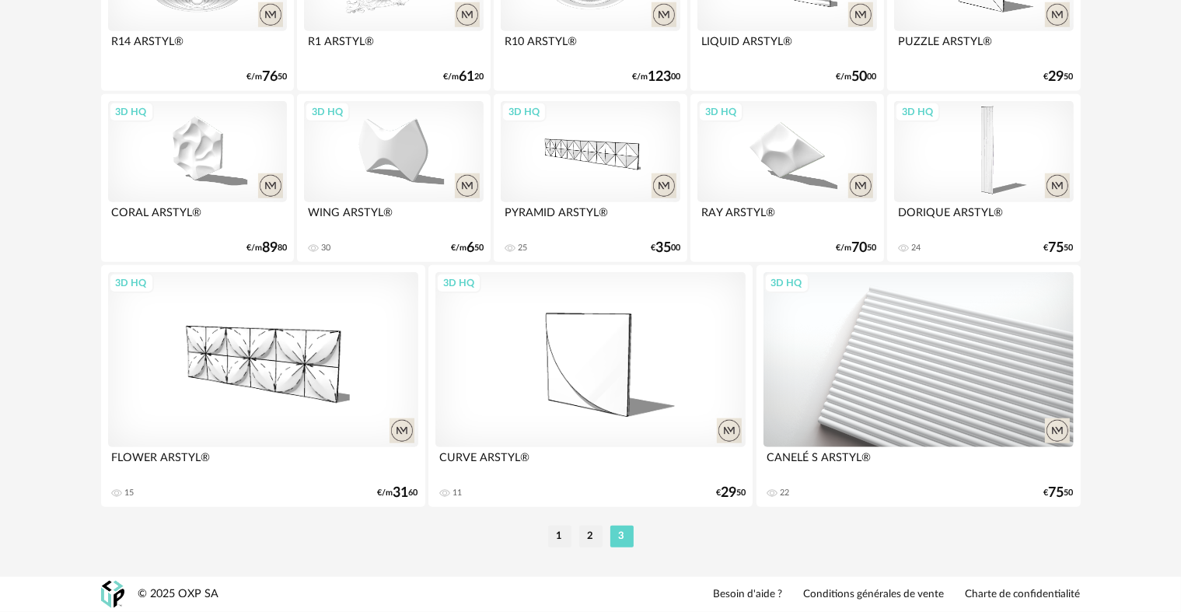
click at [949, 374] on div "3D HQ" at bounding box center [918, 359] width 310 height 174
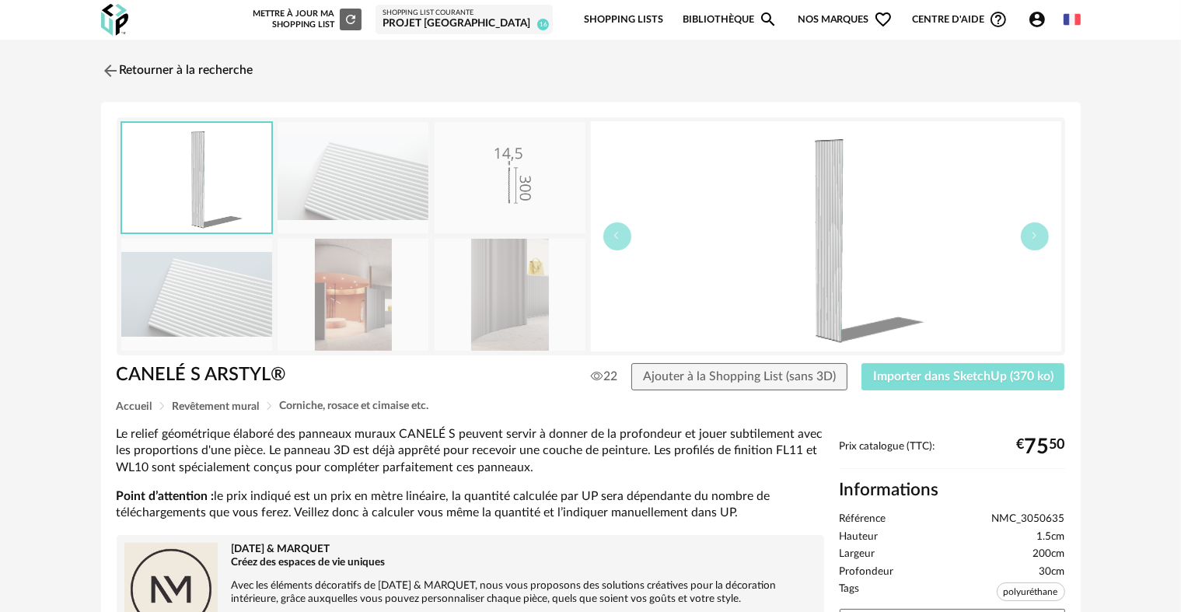
click at [933, 372] on span "Importer dans SketchUp (370 ko)" at bounding box center [963, 376] width 180 height 12
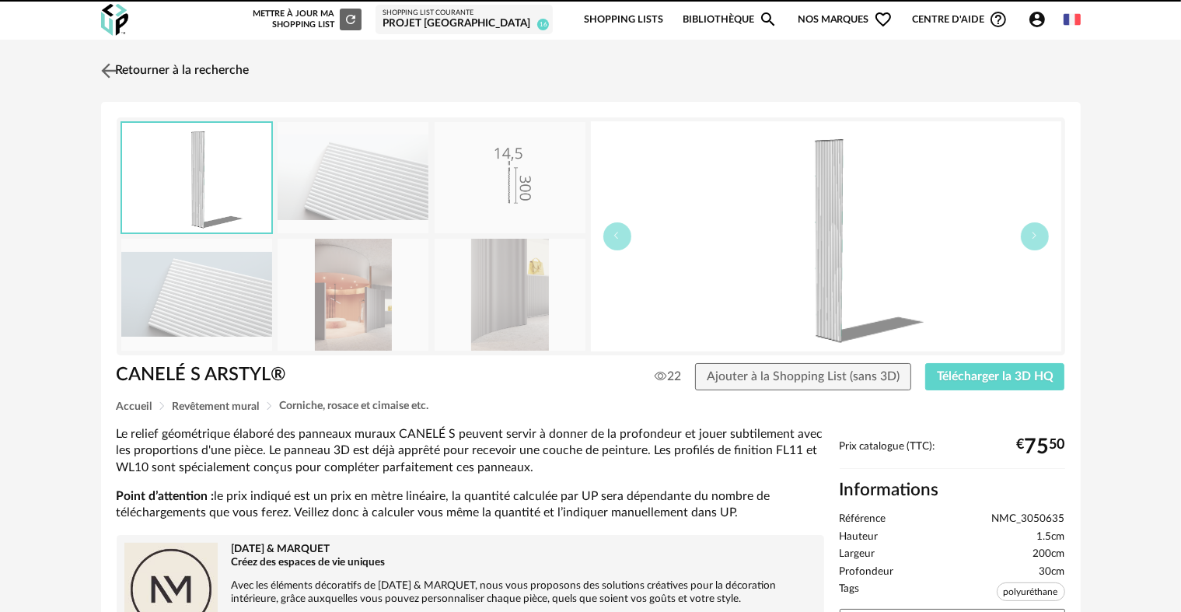
click at [183, 58] on link "Retourner à la recherche" at bounding box center [173, 71] width 152 height 34
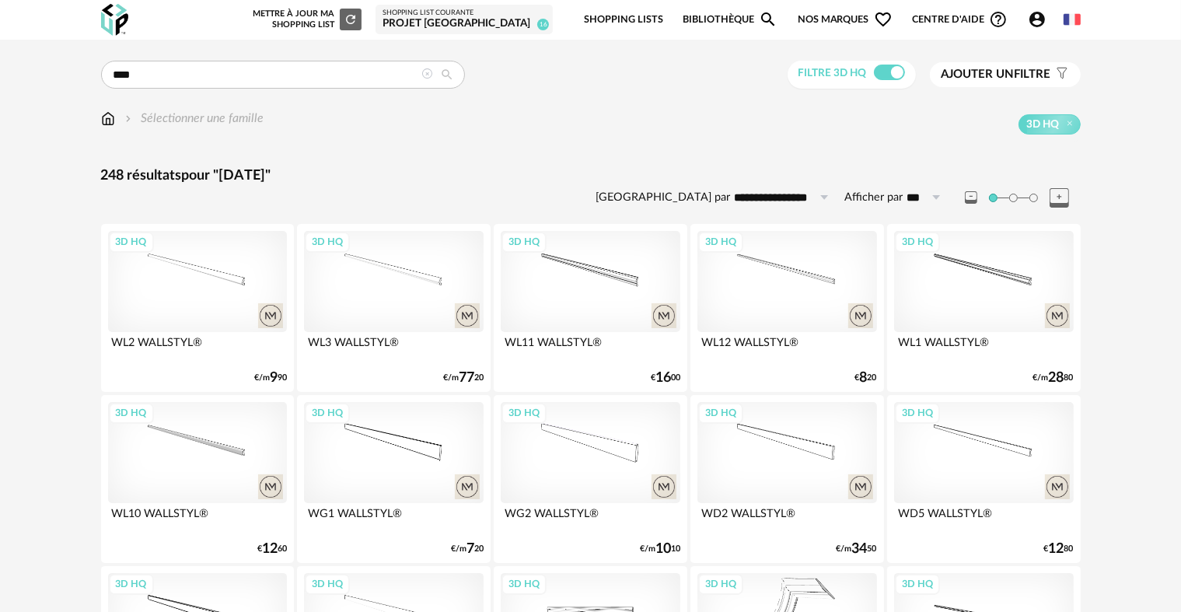
click at [427, 76] on icon at bounding box center [427, 73] width 11 height 11
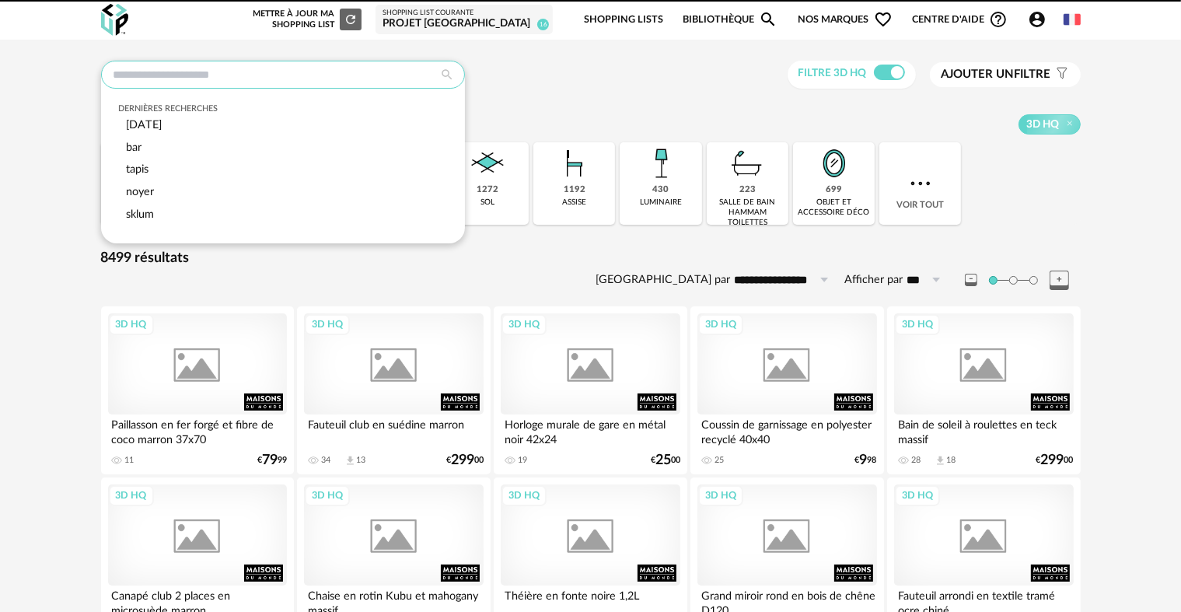
click at [315, 62] on input "text" at bounding box center [283, 75] width 364 height 28
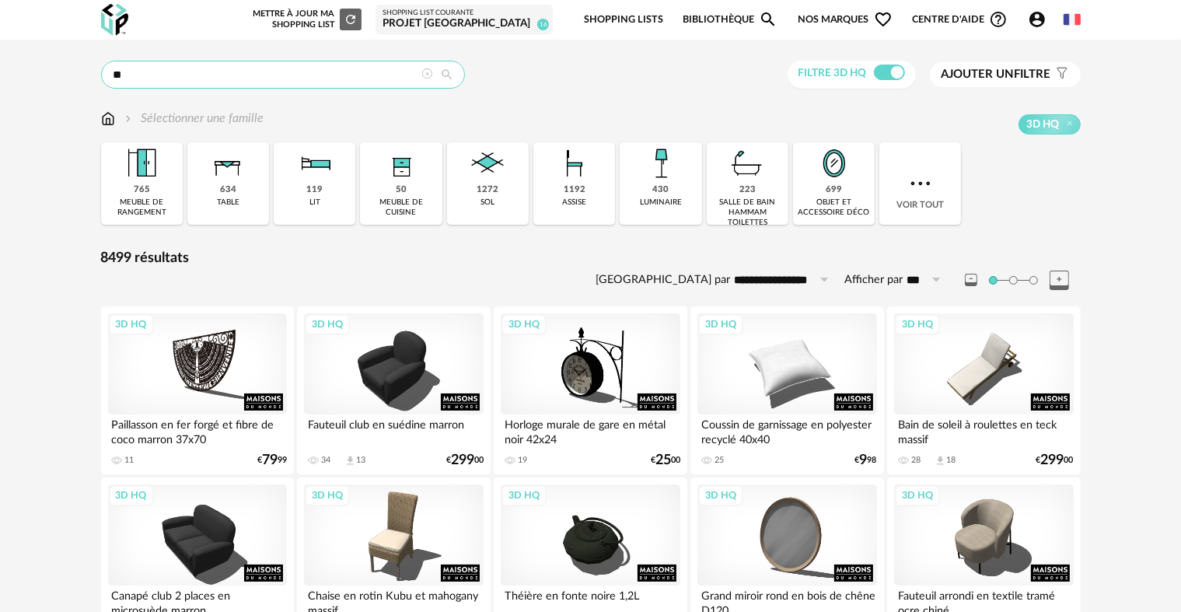
type input "*"
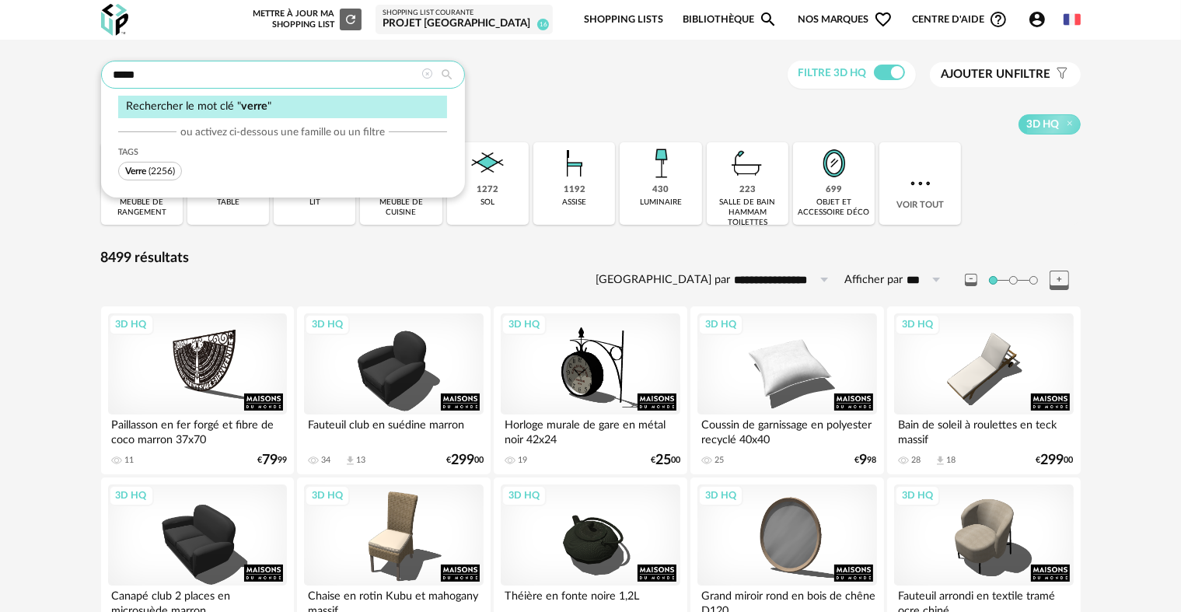
type input "*****"
type input "**********"
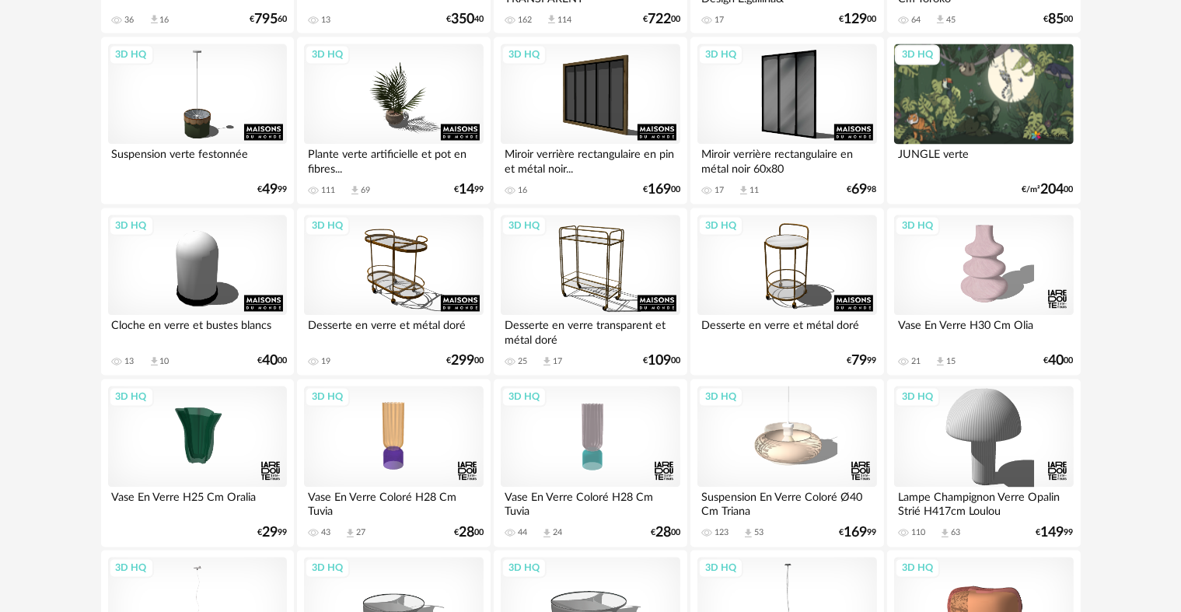
scroll to position [2928, 0]
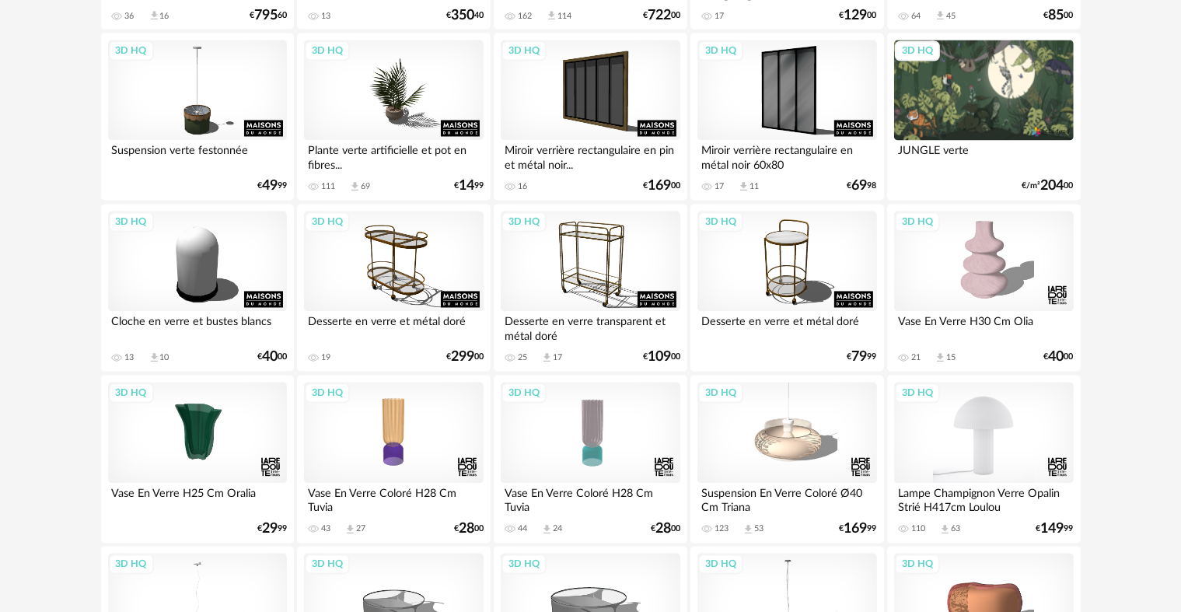
click at [1004, 444] on div "3D HQ" at bounding box center [983, 432] width 179 height 101
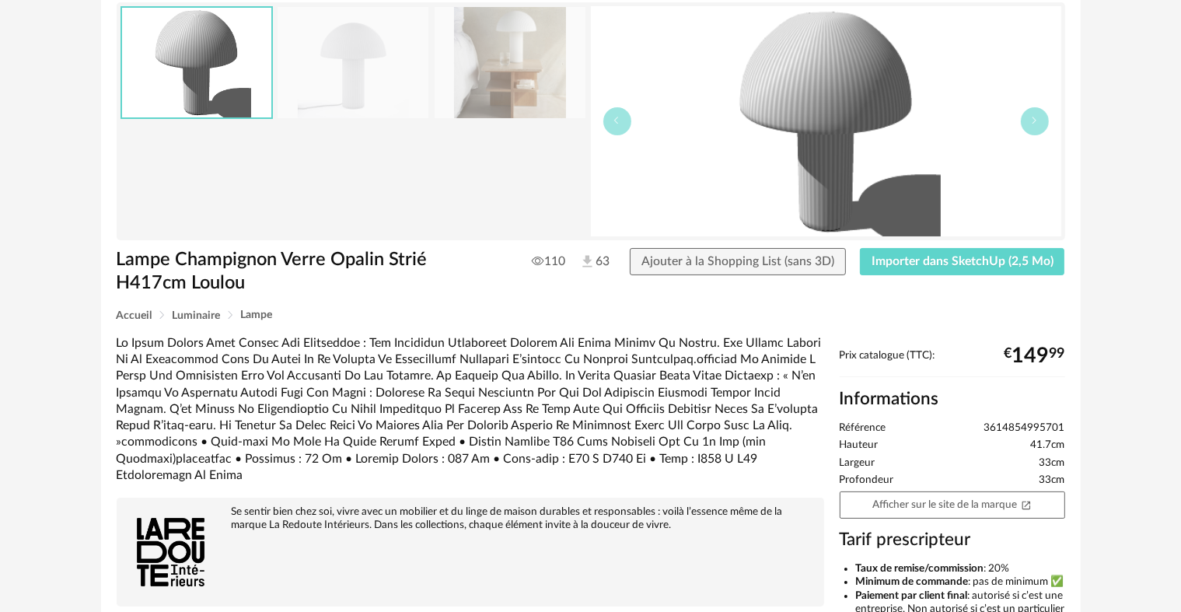
scroll to position [130, 0]
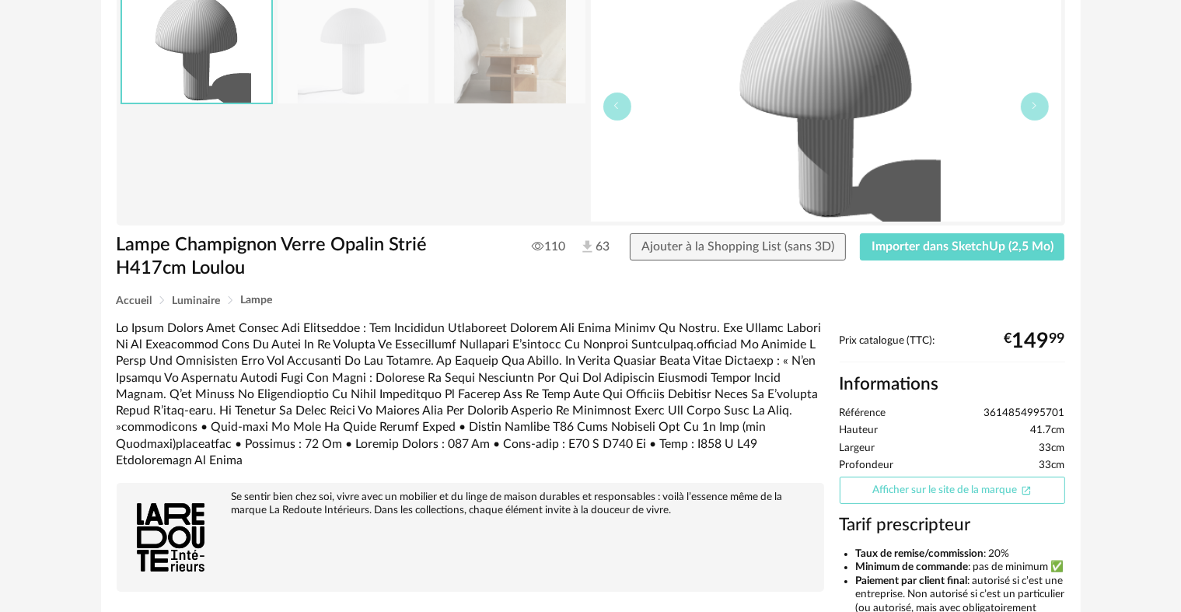
click at [892, 491] on link "Afficher sur le site de la marque Open In New icon" at bounding box center [952, 489] width 225 height 27
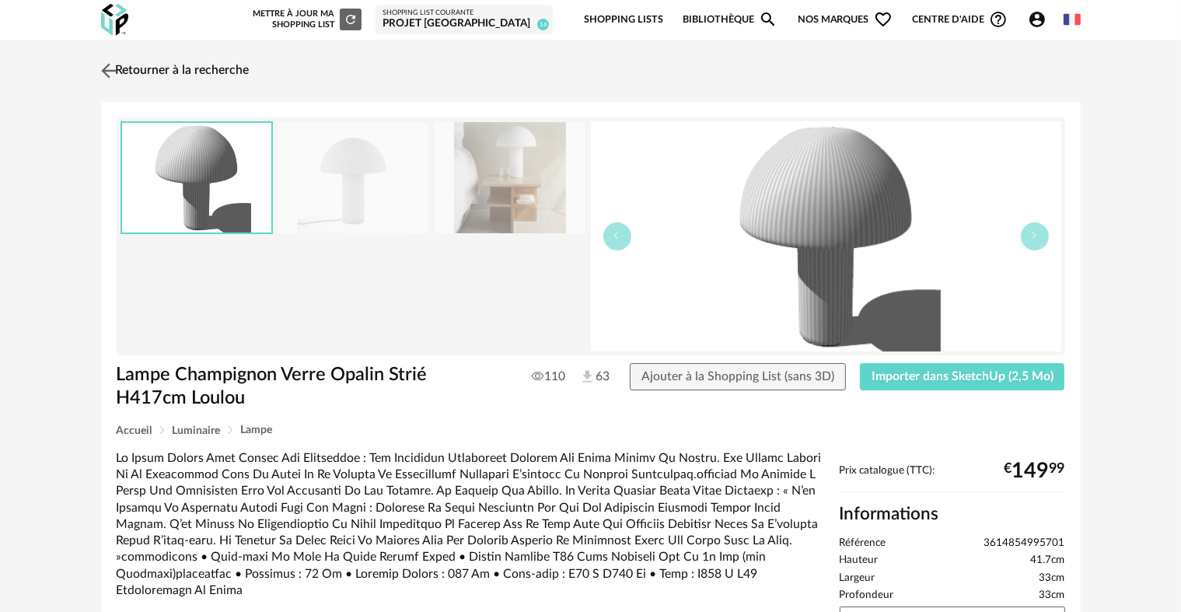
click at [152, 65] on link "Retourner à la recherche" at bounding box center [173, 71] width 152 height 34
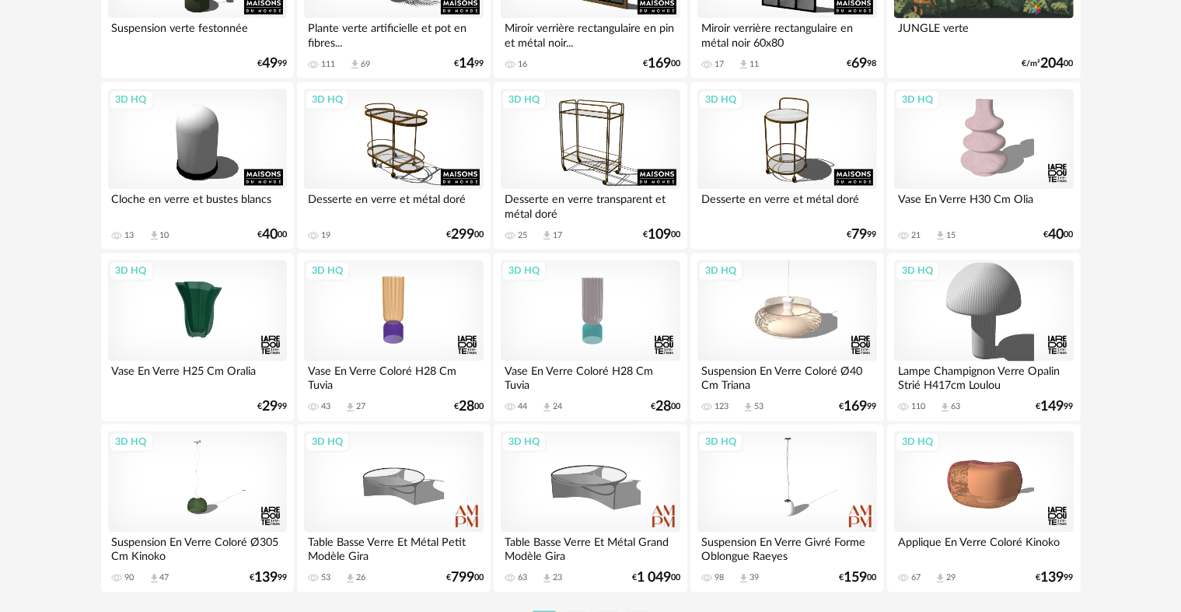
scroll to position [3135, 0]
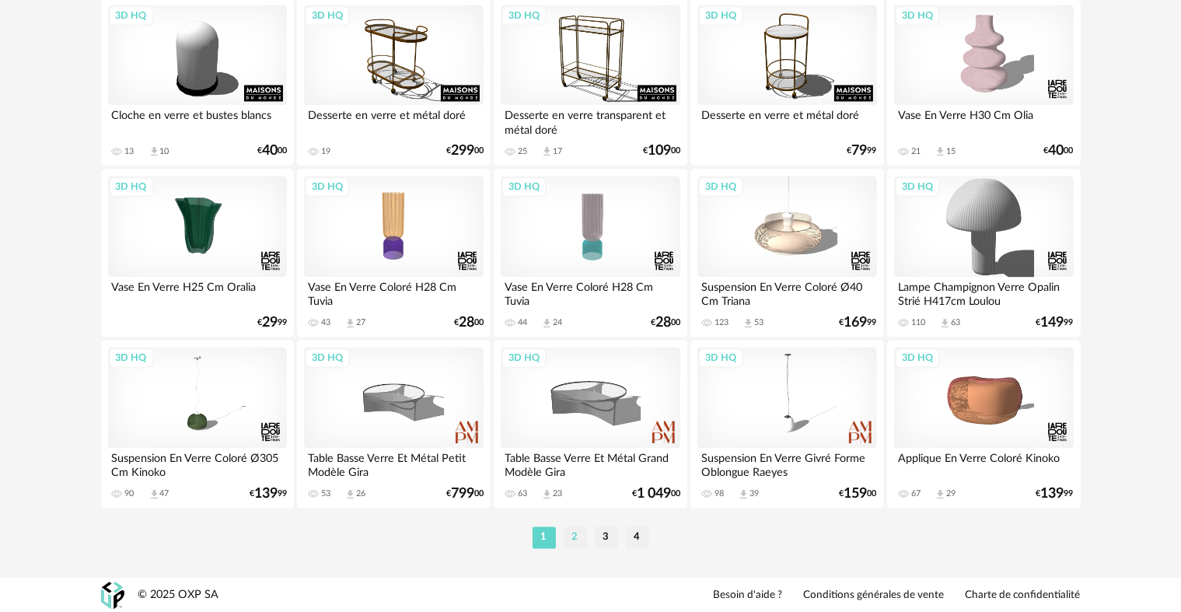
click at [580, 539] on li "2" at bounding box center [575, 537] width 23 height 22
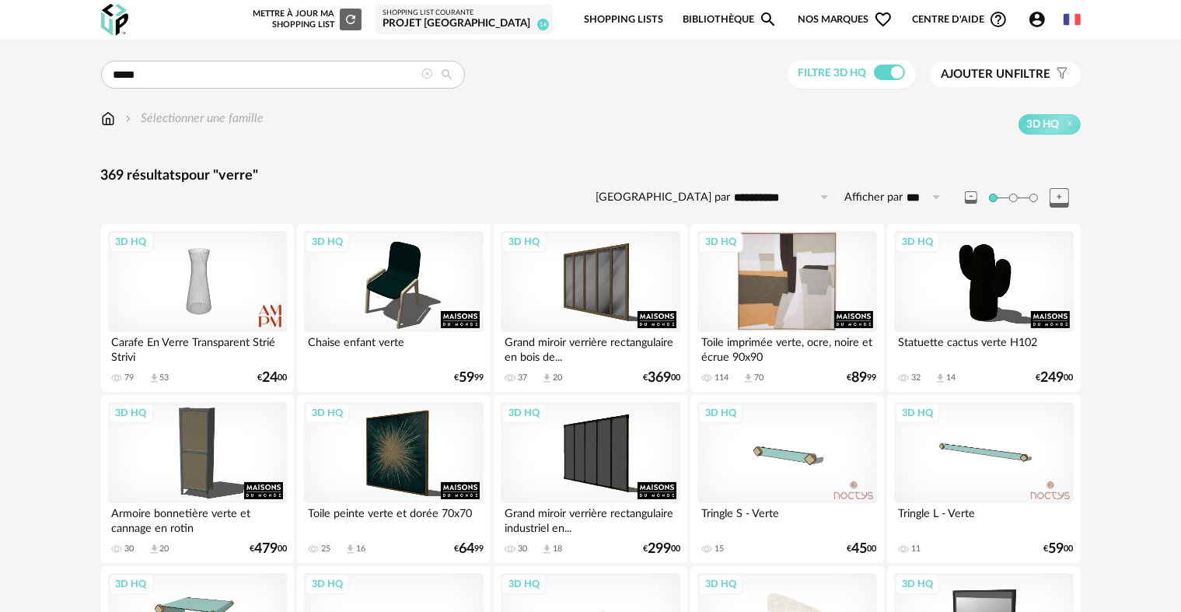
click at [787, 288] on div "3D HQ" at bounding box center [786, 281] width 179 height 101
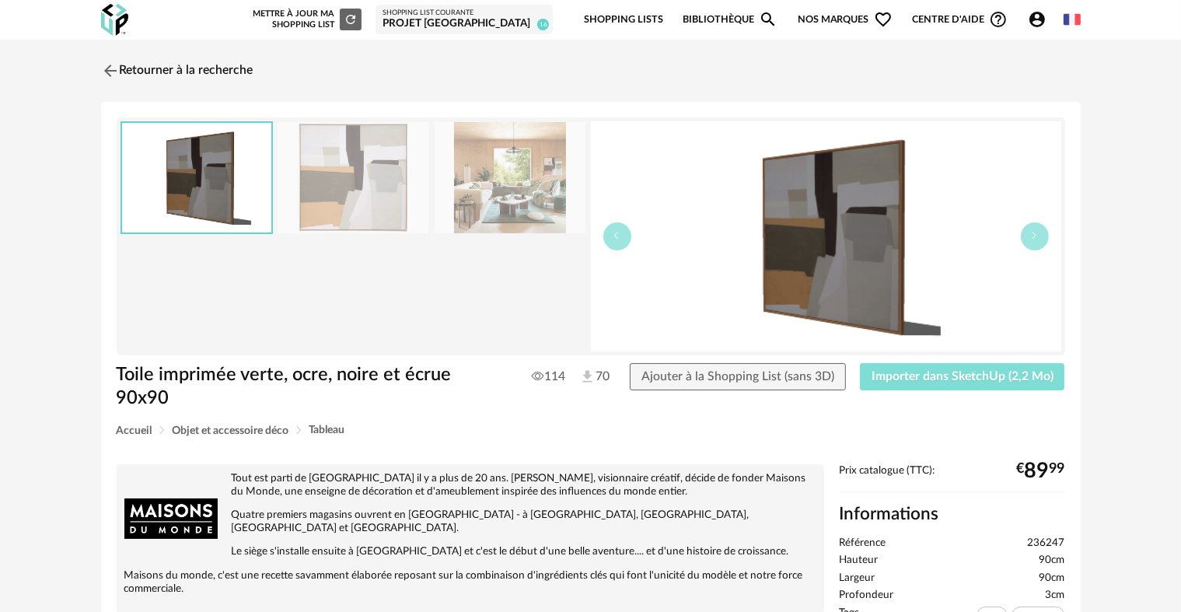
click at [931, 368] on button "Importer dans SketchUp (2,2 Mo)" at bounding box center [962, 377] width 205 height 28
click at [225, 75] on link "Retourner à la recherche" at bounding box center [173, 71] width 152 height 34
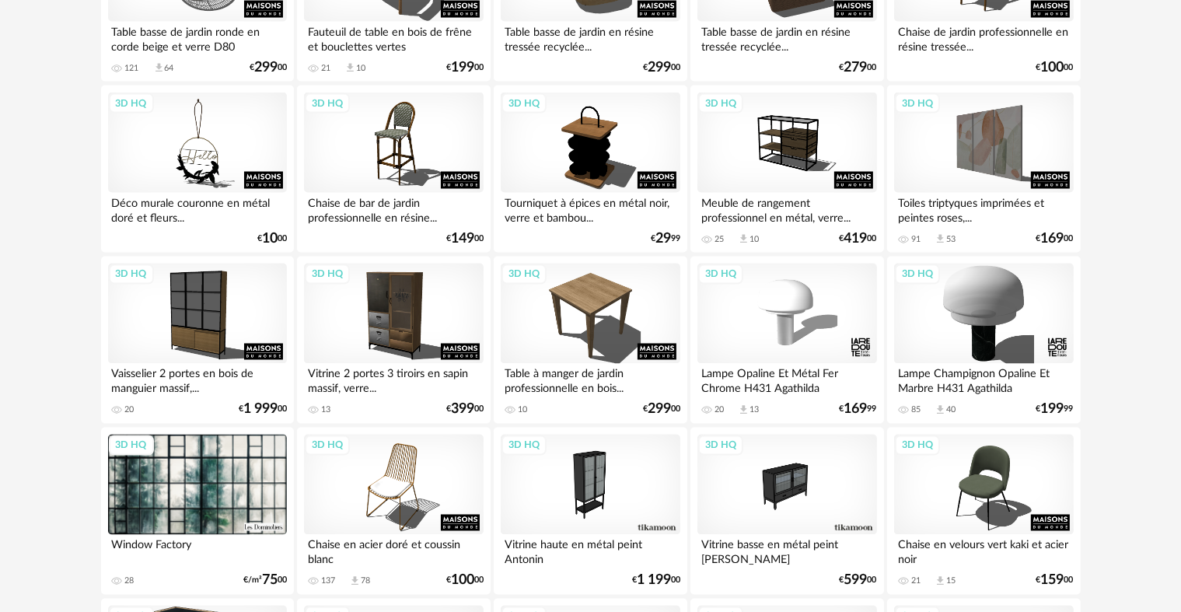
scroll to position [2718, 0]
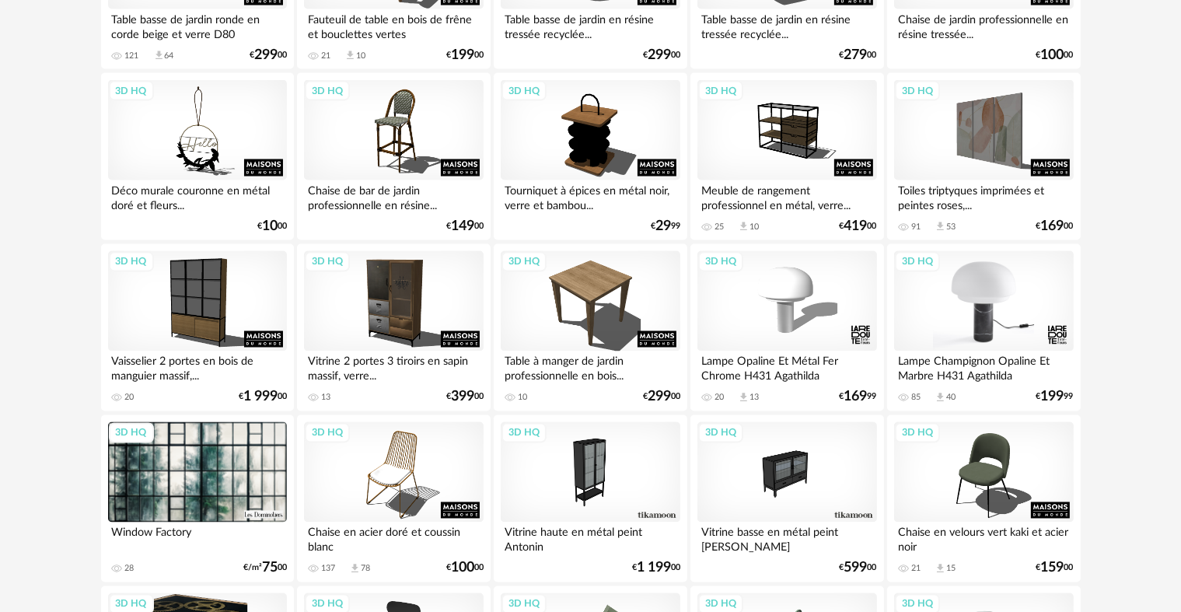
click at [986, 301] on div "3D HQ" at bounding box center [983, 301] width 179 height 101
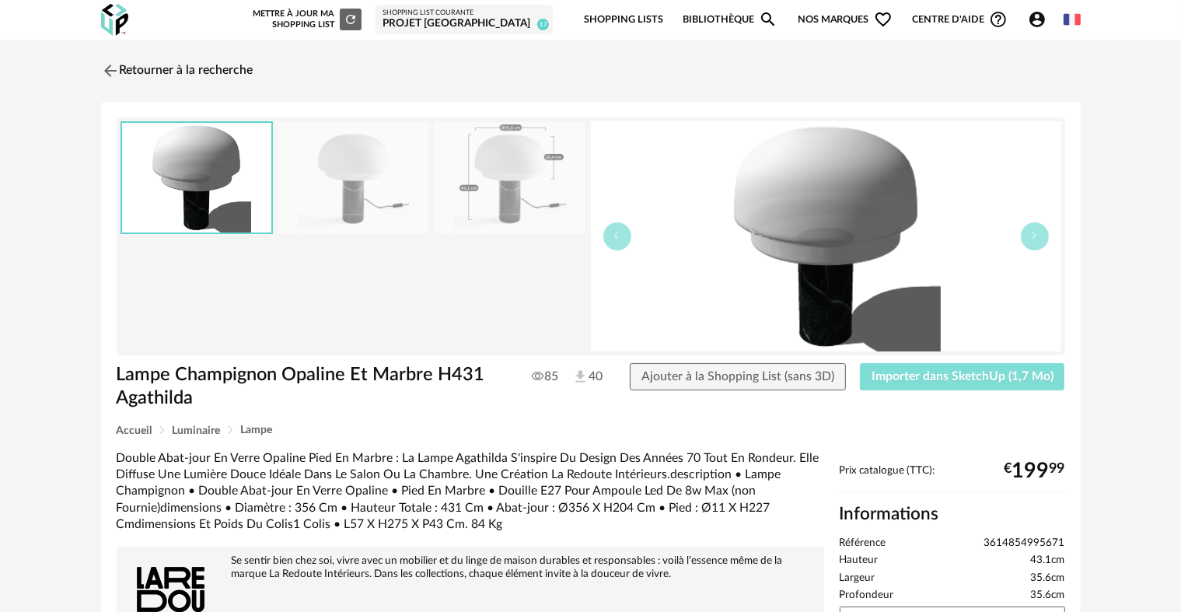
click at [947, 372] on span "Importer dans SketchUp (1,7 Mo)" at bounding box center [962, 376] width 182 height 12
click at [176, 74] on link "Retourner à la recherche" at bounding box center [173, 71] width 152 height 34
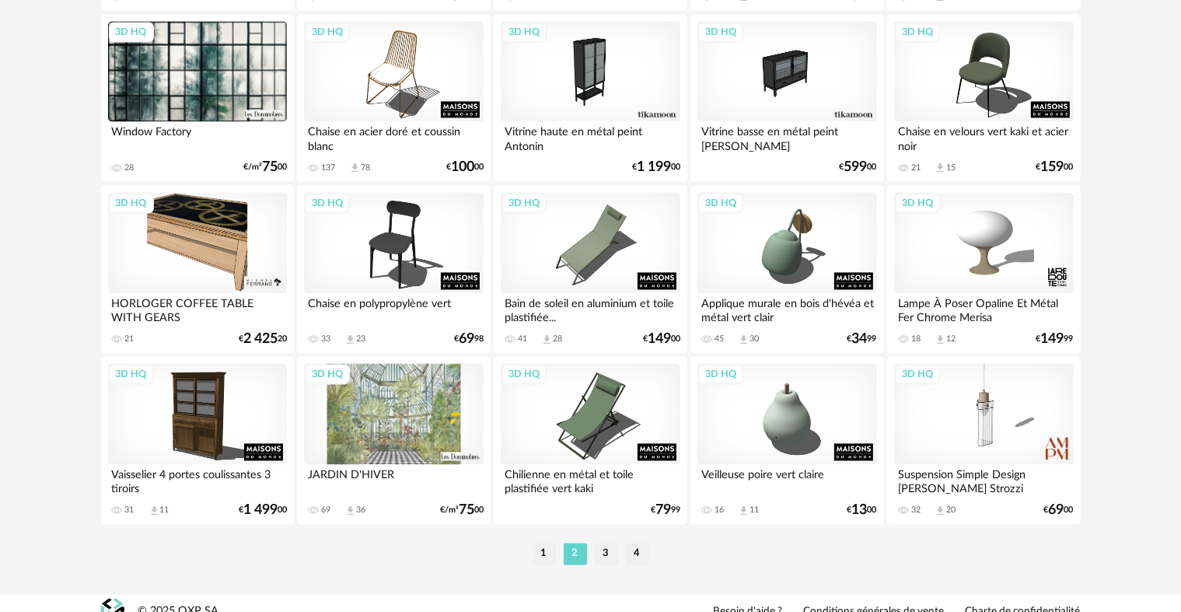
scroll to position [3131, 0]
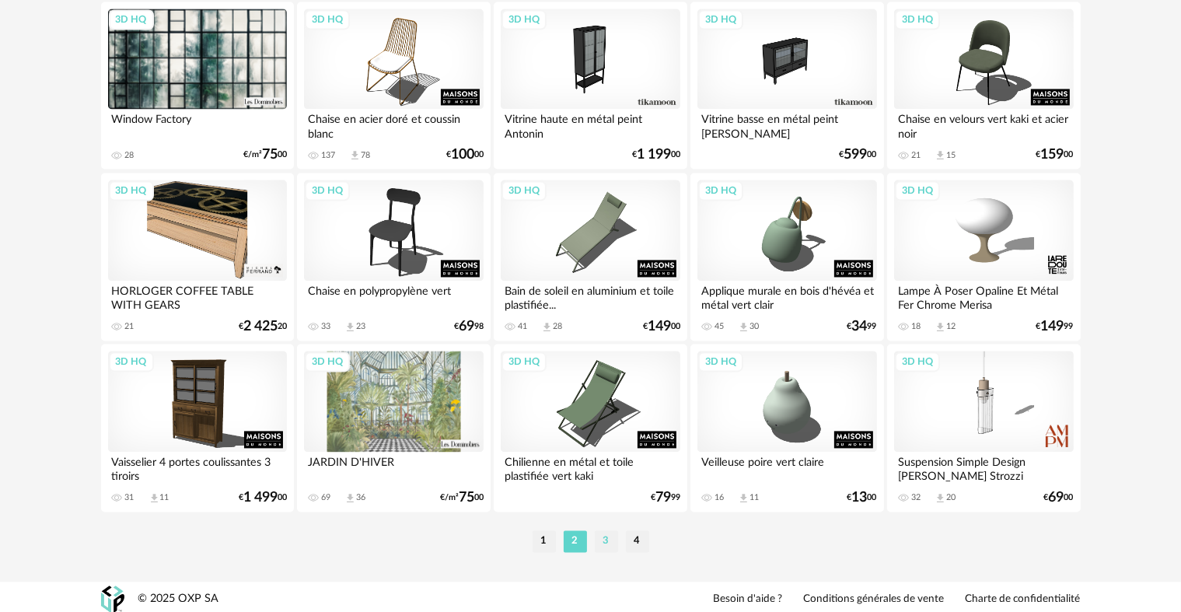
click at [602, 550] on li "3" at bounding box center [606, 541] width 23 height 22
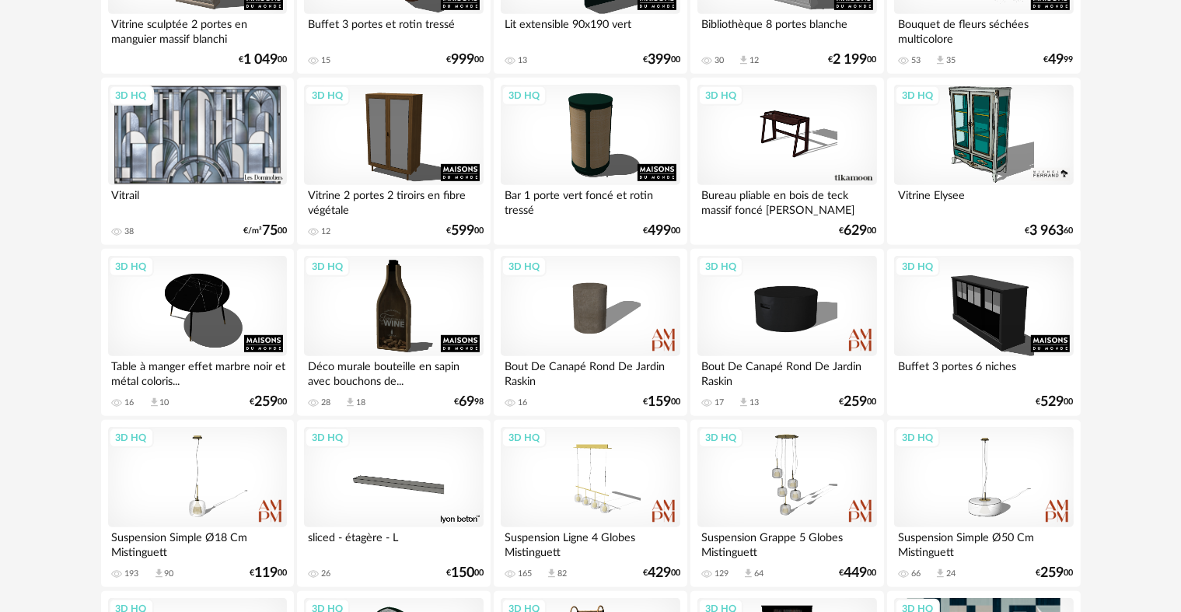
scroll to position [836, 0]
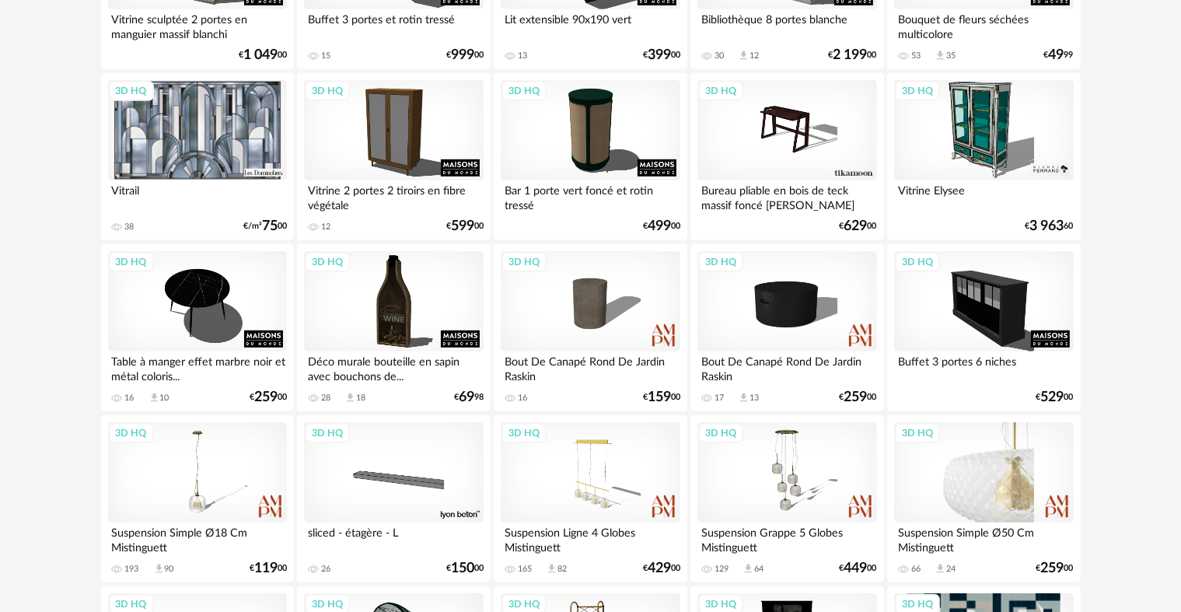
click at [1000, 503] on div "3D HQ" at bounding box center [983, 472] width 179 height 101
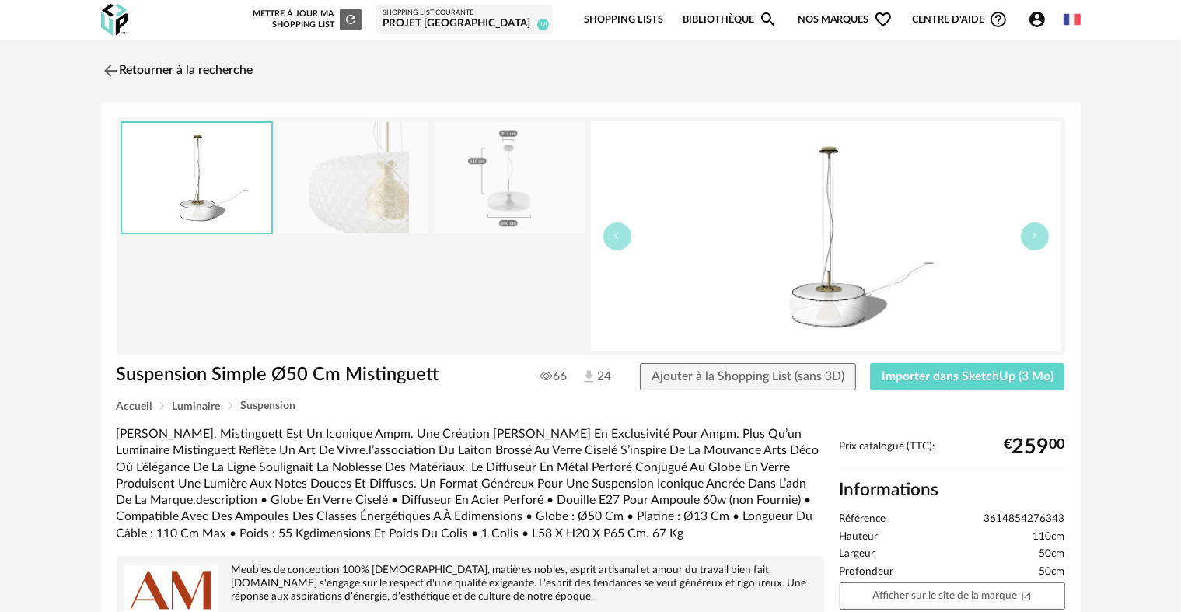
click at [359, 183] on img at bounding box center [353, 177] width 151 height 111
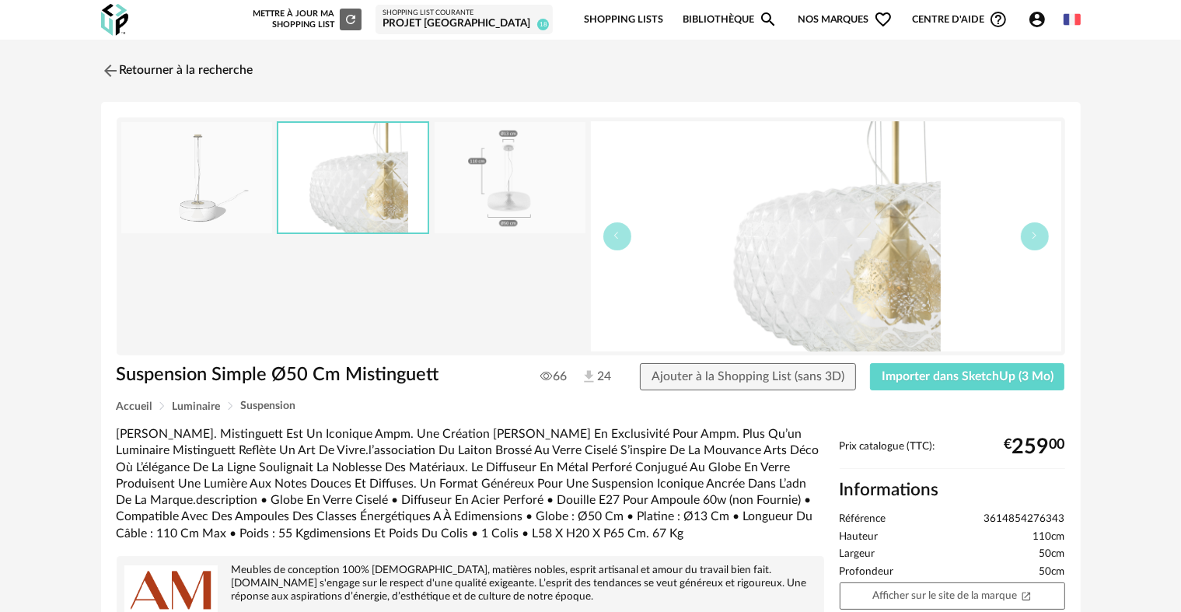
click at [533, 205] on img at bounding box center [510, 177] width 151 height 111
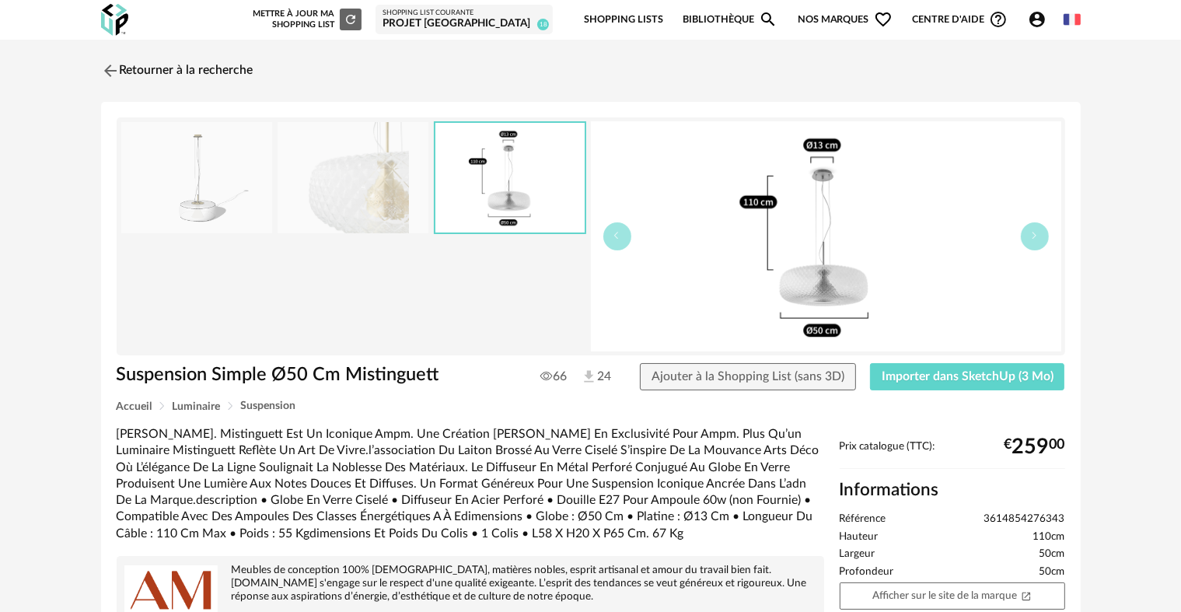
click at [239, 205] on img at bounding box center [196, 177] width 151 height 111
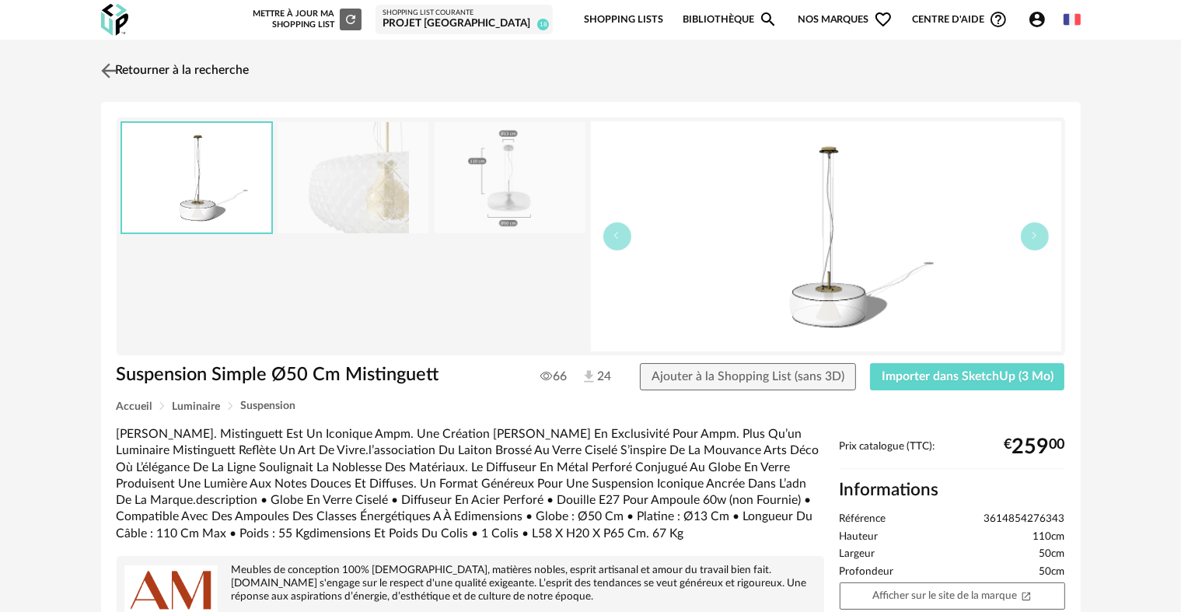
click at [212, 74] on link "Retourner à la recherche" at bounding box center [173, 71] width 152 height 34
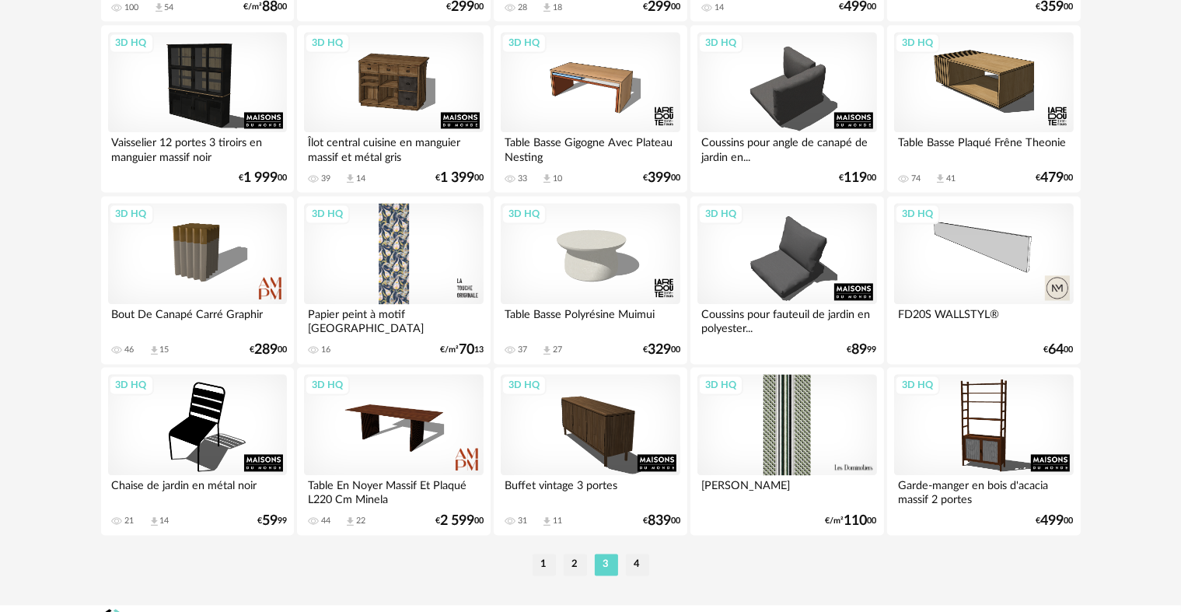
scroll to position [3135, 0]
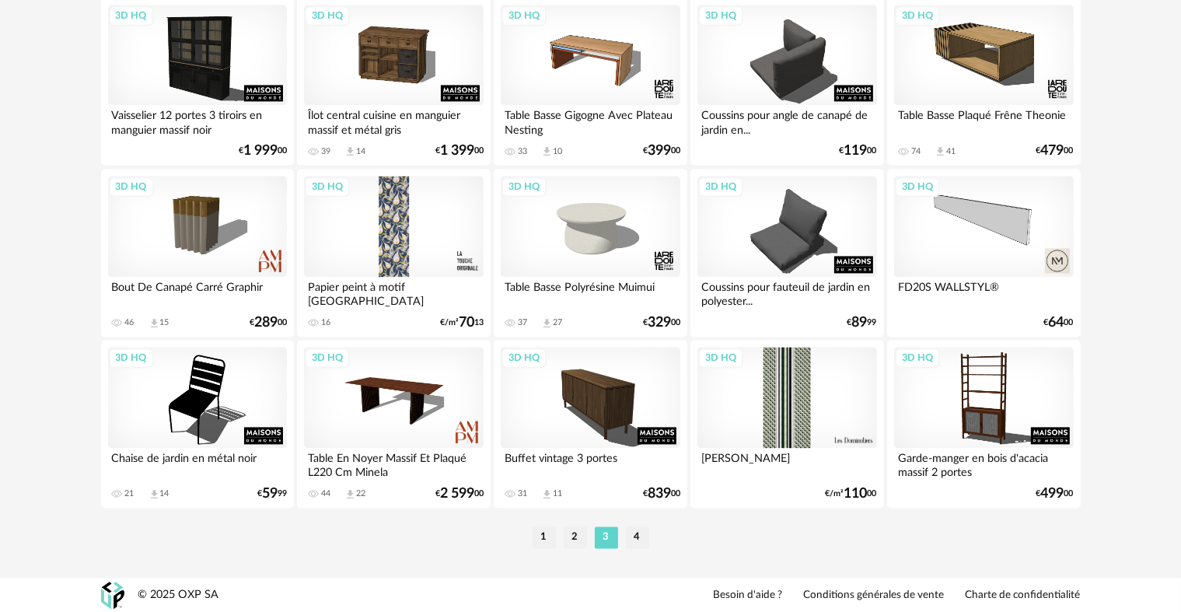
click at [619, 529] on ul "1 2 3 4" at bounding box center [591, 537] width 124 height 22
click at [630, 535] on li "4" at bounding box center [637, 537] width 23 height 22
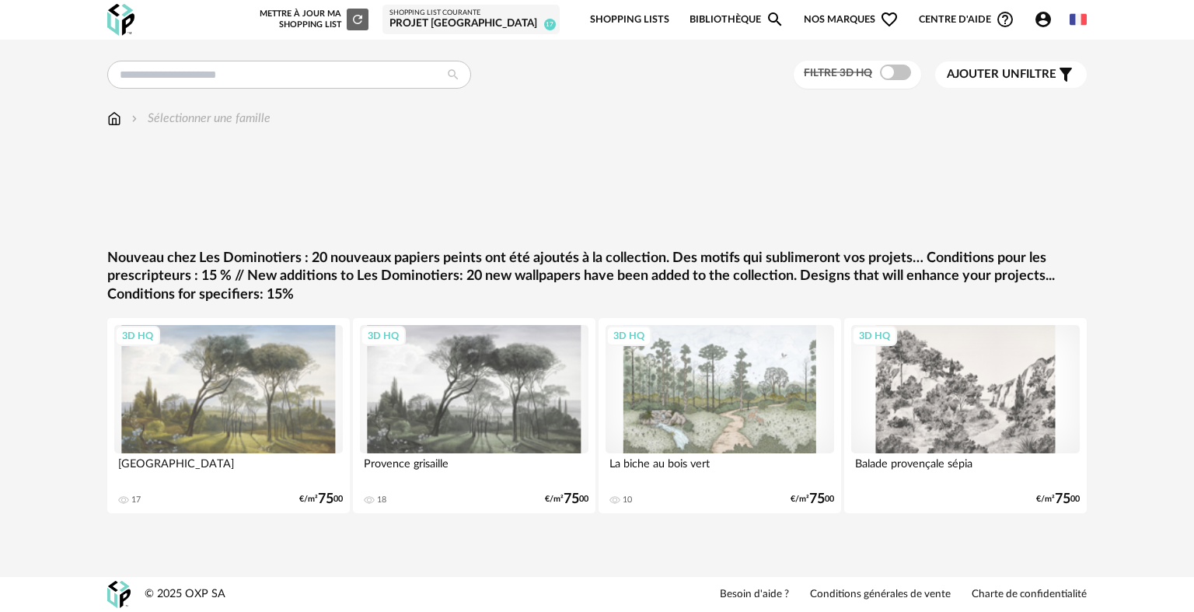
click at [103, 27] on div "Nouvelle shopping list Mettre à jour ma Shopping List Refresh icon Shopping Lis…" at bounding box center [596, 20] width 1007 height 40
click at [106, 26] on div "Nouvelle shopping list Mettre à jour ma Shopping List Refresh icon Shopping Lis…" at bounding box center [596, 20] width 1007 height 40
click at [107, 26] on img at bounding box center [120, 20] width 27 height 32
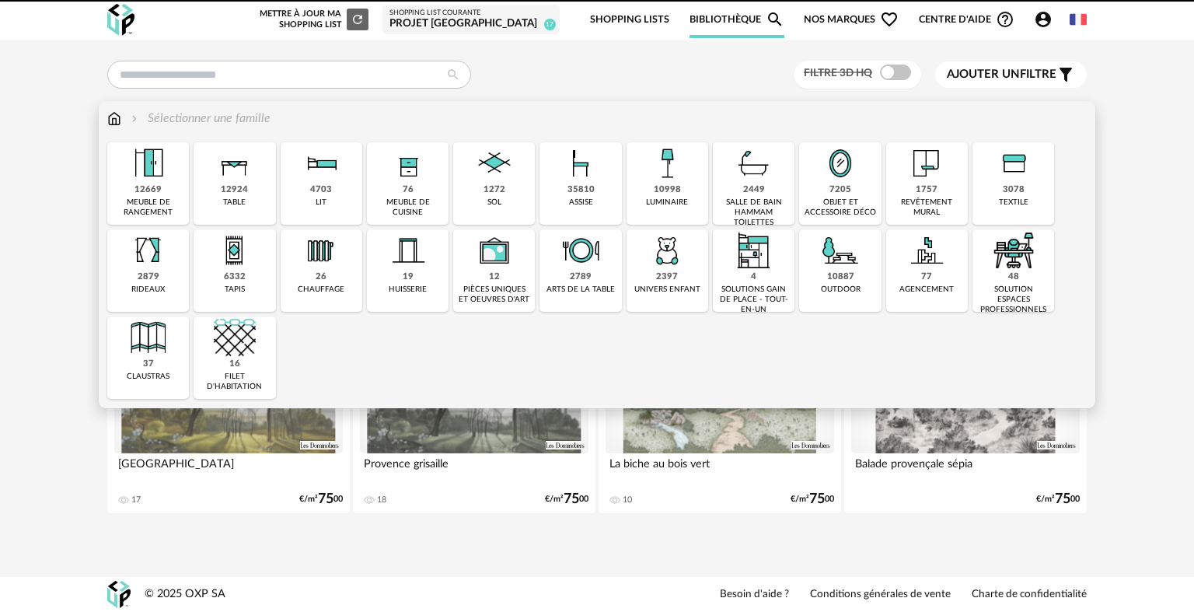
click at [675, 166] on img at bounding box center [667, 163] width 42 height 42
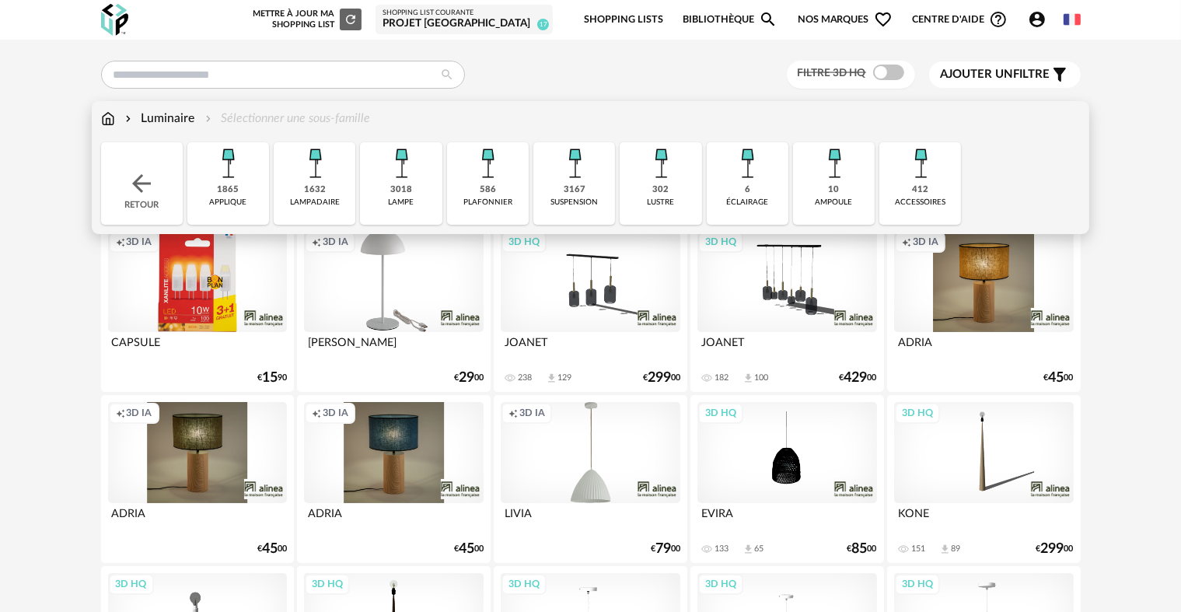
click at [333, 181] on img at bounding box center [315, 163] width 42 height 42
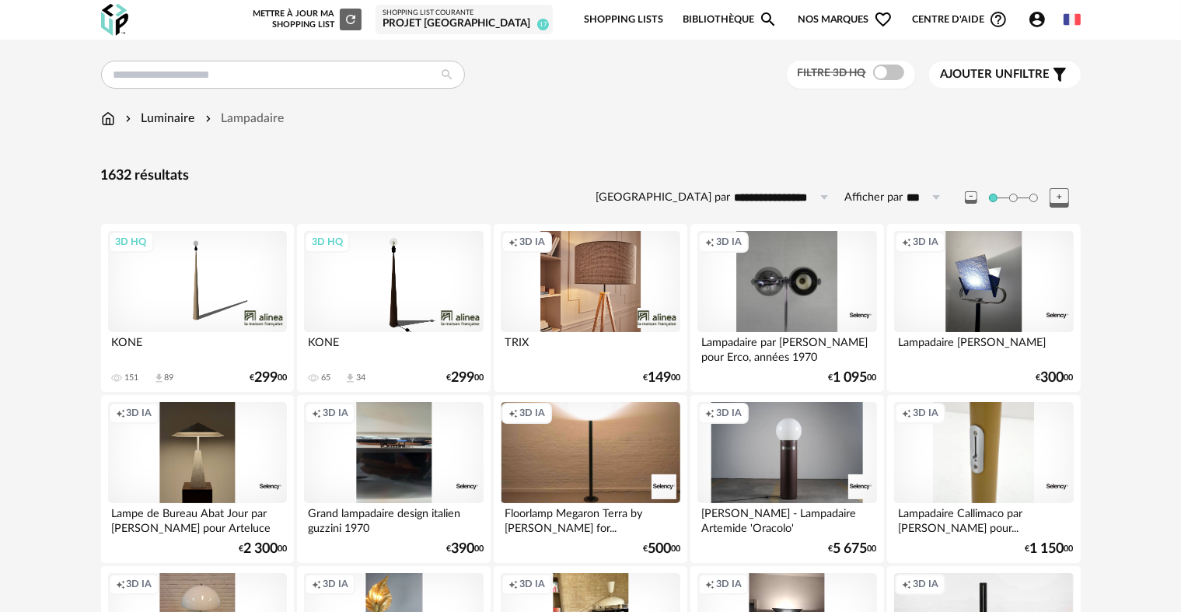
click at [1011, 65] on div "Ajouter un filtre s Filter icon" at bounding box center [1005, 74] width 128 height 19
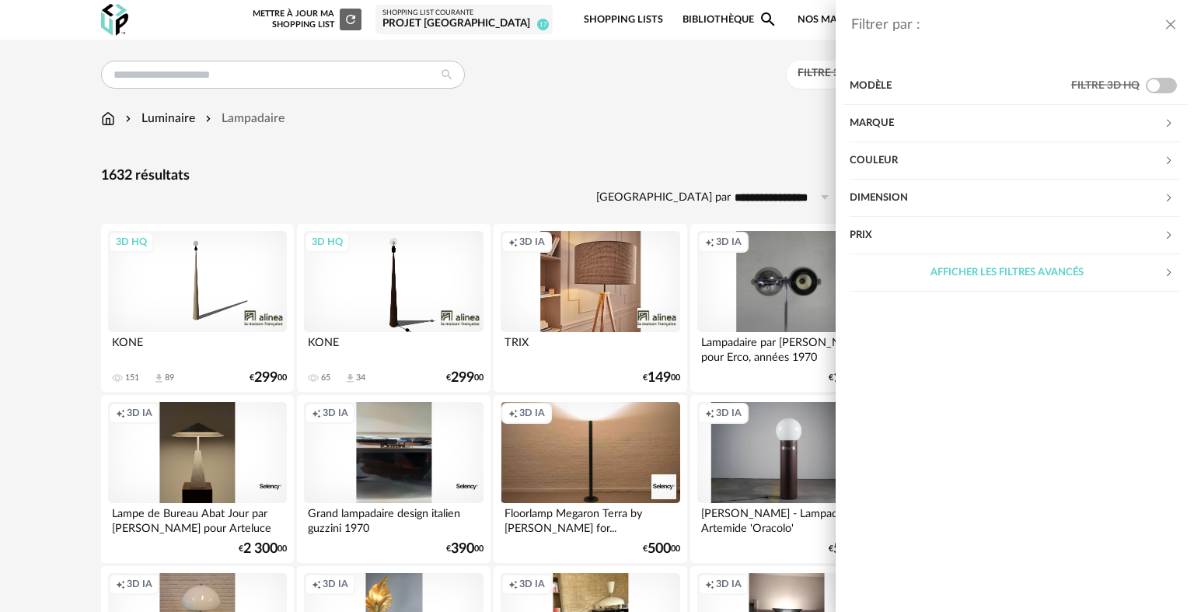
click at [876, 120] on div "Marque" at bounding box center [1007, 123] width 314 height 37
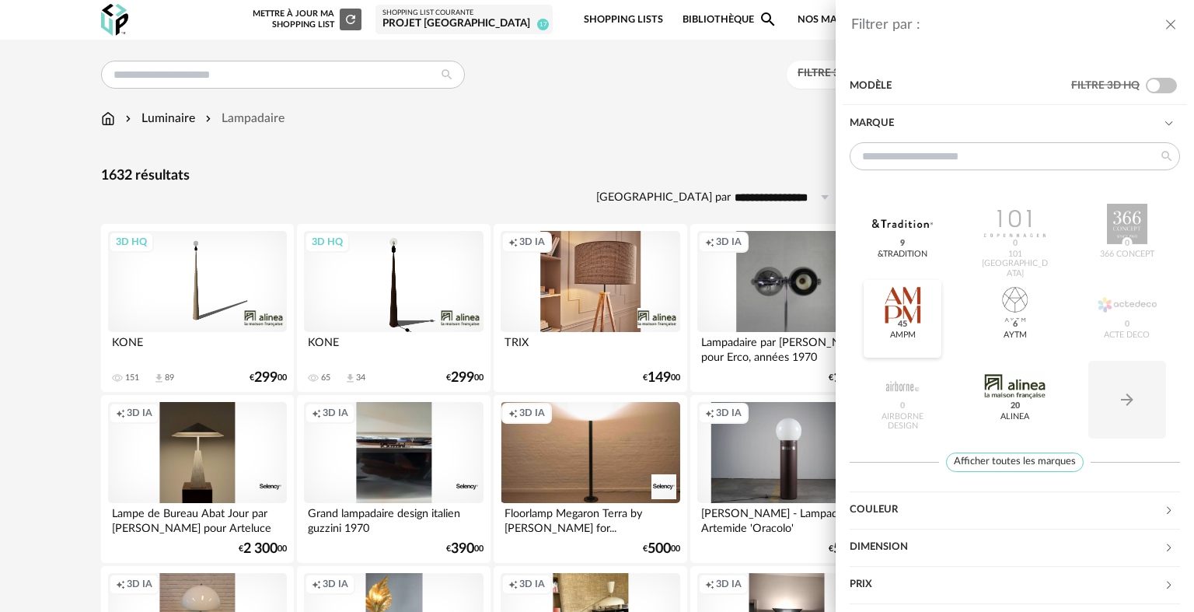
click at [906, 317] on div at bounding box center [902, 304] width 61 height 40
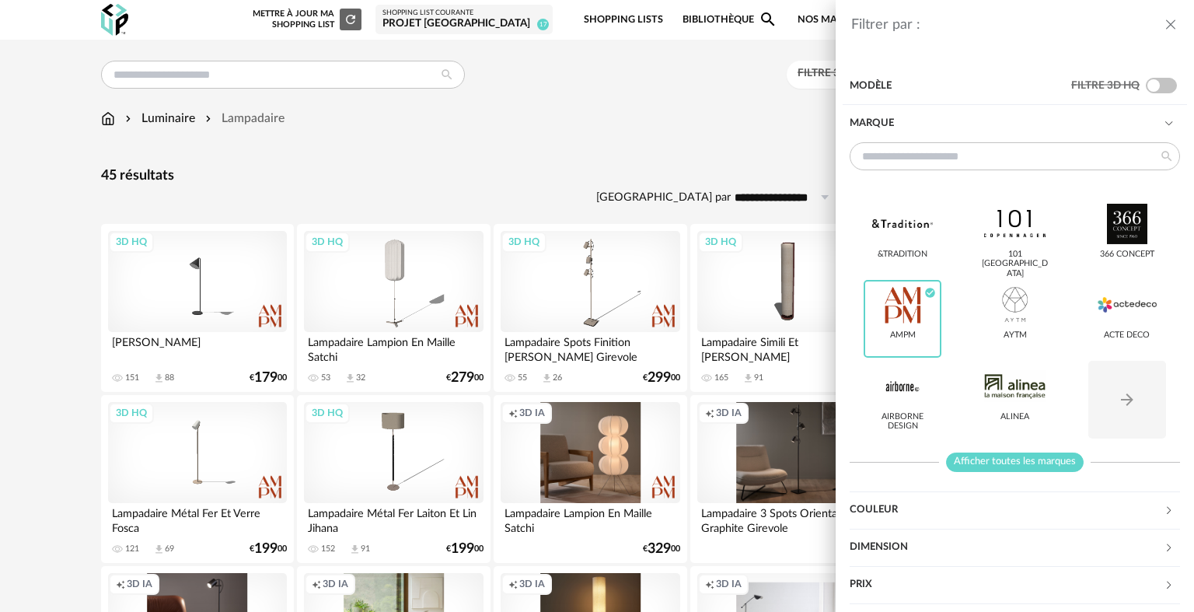
click at [992, 460] on span "Afficher toutes les marques" at bounding box center [1015, 461] width 138 height 19
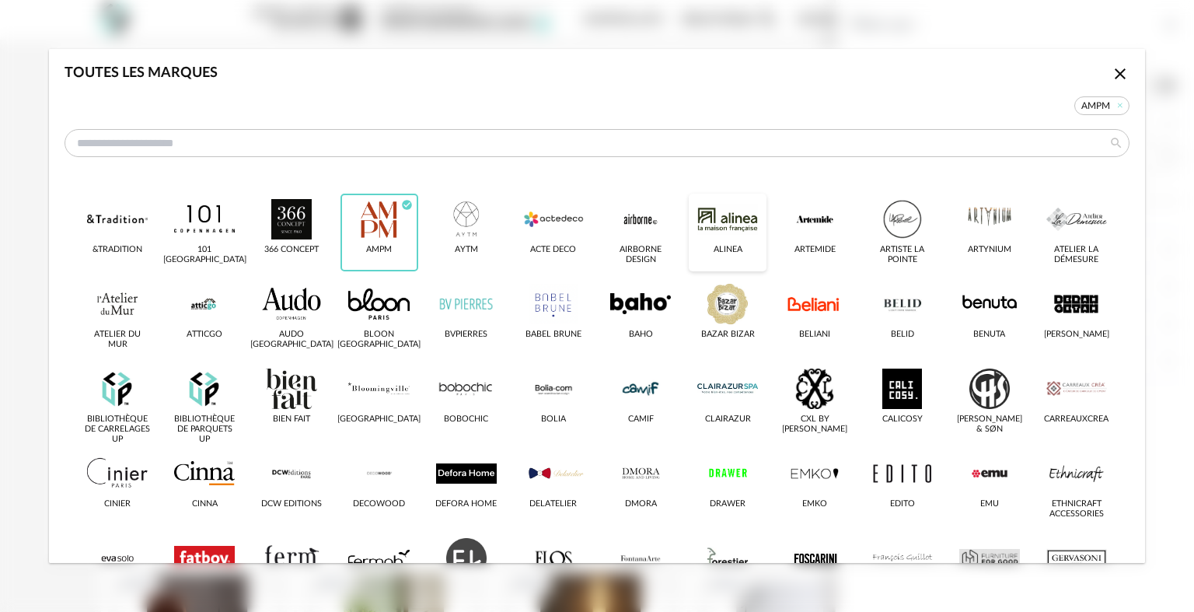
click at [699, 226] on div "dialog" at bounding box center [727, 219] width 61 height 40
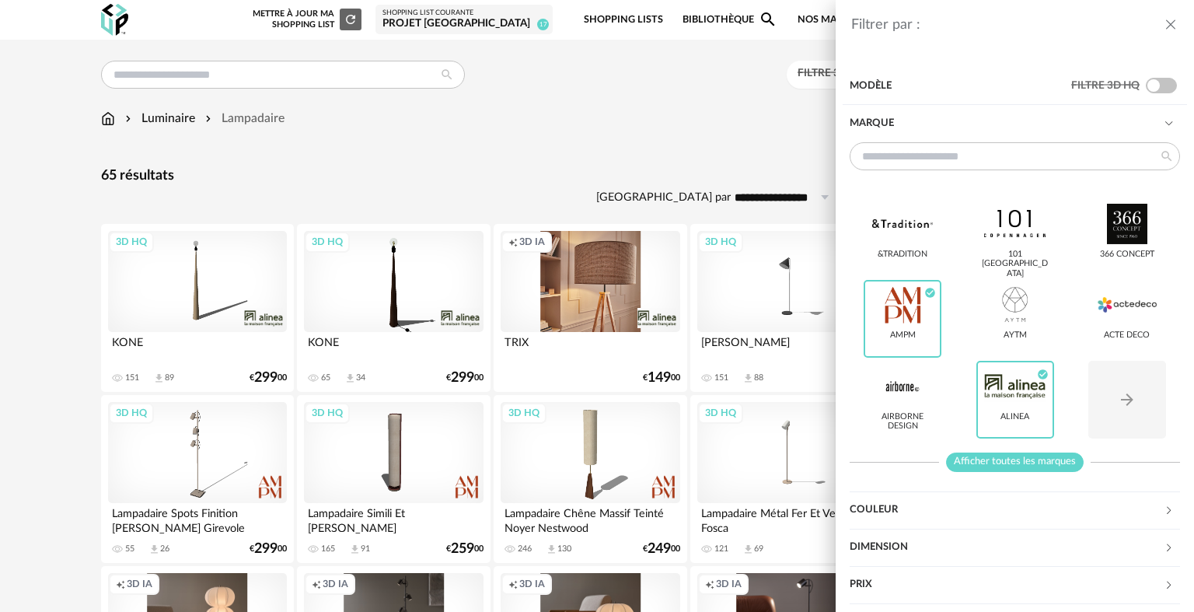
click at [1042, 462] on span "Afficher toutes les marques" at bounding box center [1015, 461] width 138 height 19
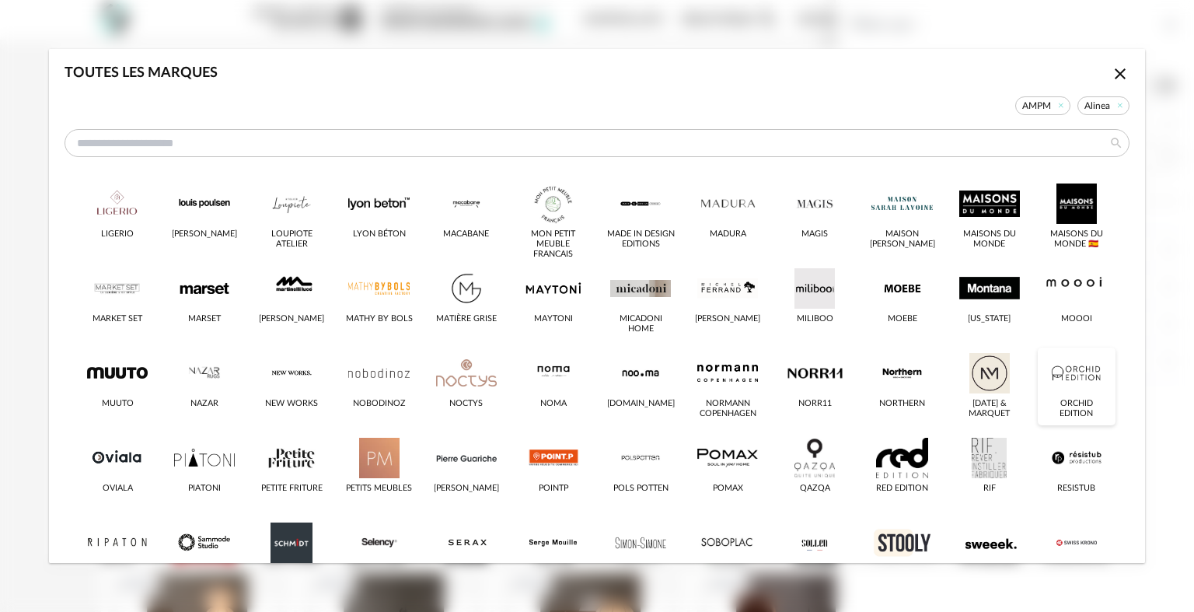
scroll to position [609, 0]
click at [986, 215] on div "dialog" at bounding box center [989, 203] width 61 height 40
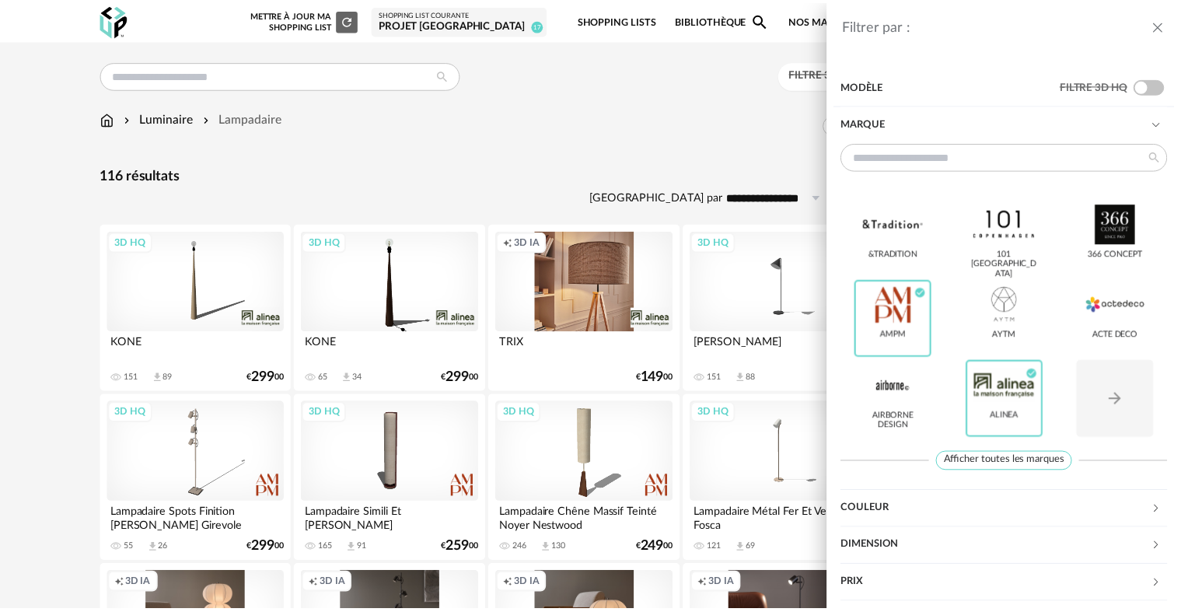
scroll to position [34, 0]
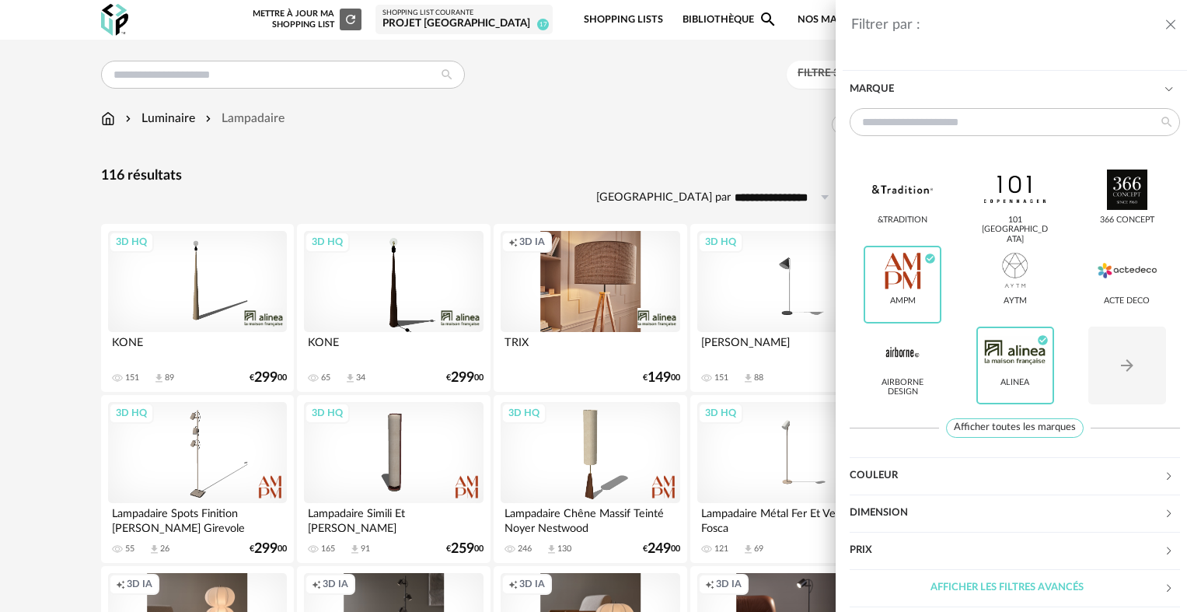
click at [606, 145] on div "Filtrer par : Modèle Filtre 3D HQ Marque &tradition 101 Copenhagen 366 Concept …" at bounding box center [597, 306] width 1194 height 612
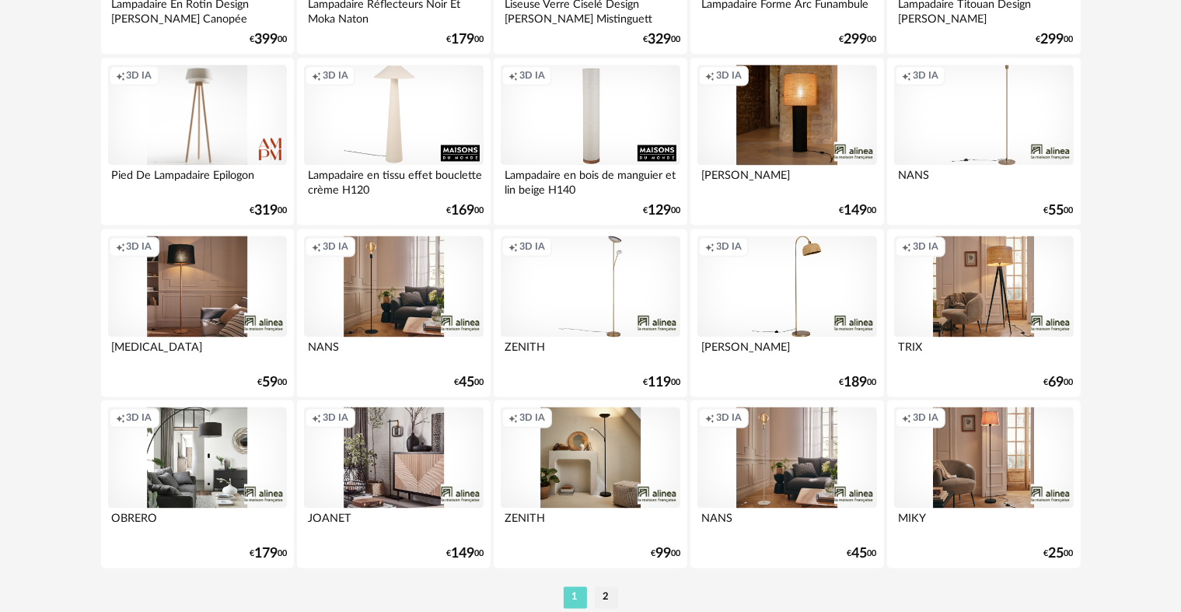
scroll to position [3135, 0]
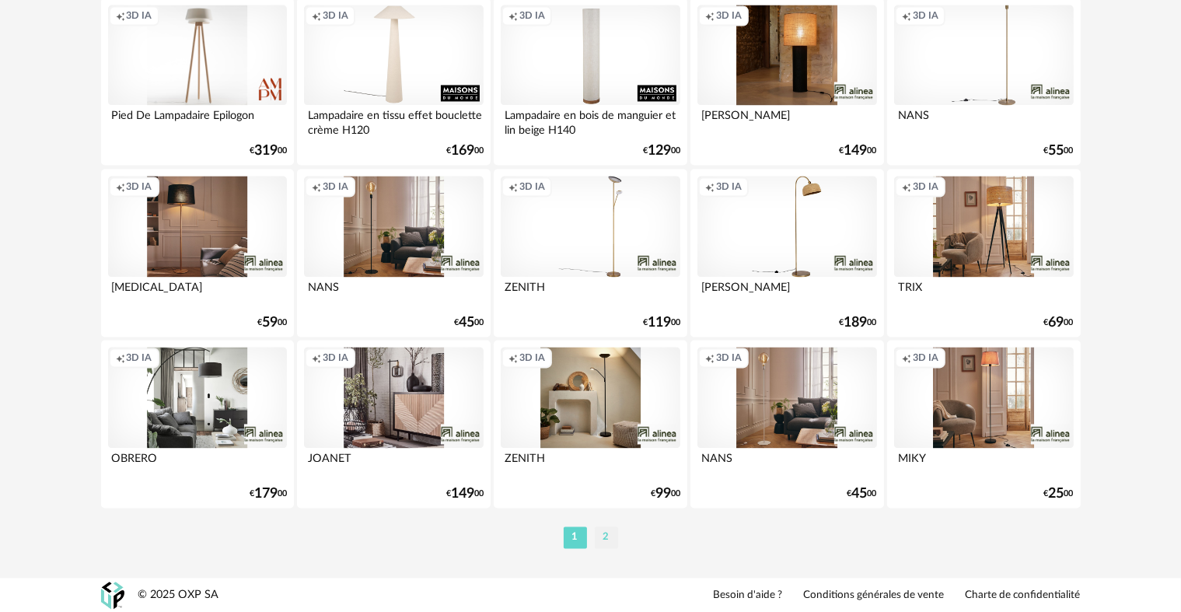
click at [606, 539] on li "2" at bounding box center [606, 537] width 23 height 22
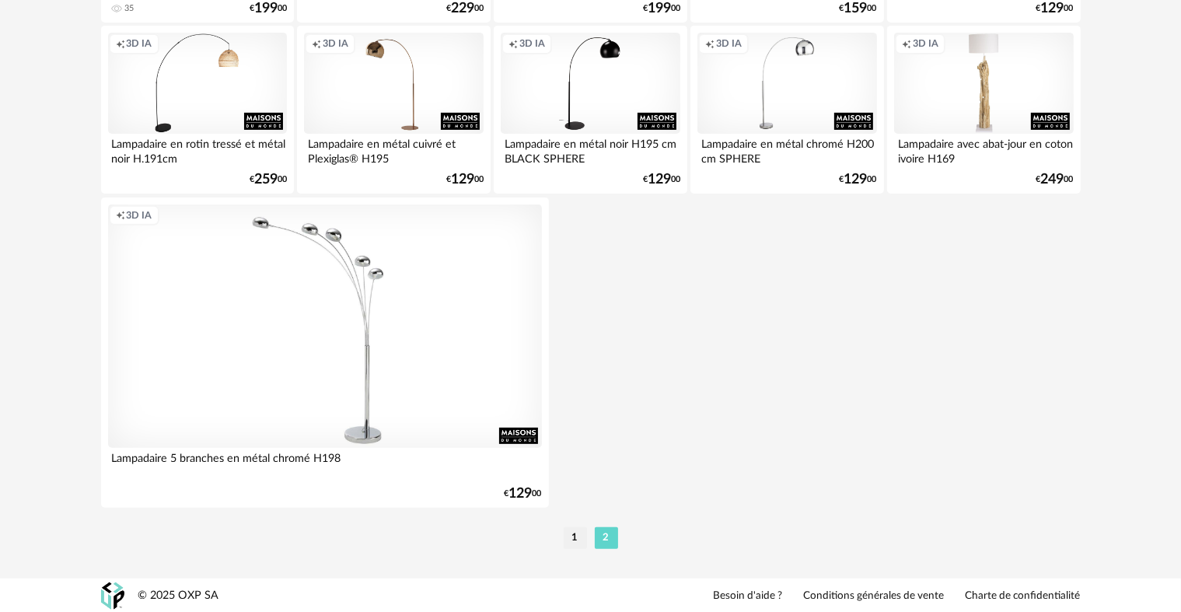
scroll to position [541, 0]
click at [570, 542] on li "1" at bounding box center [575, 537] width 23 height 22
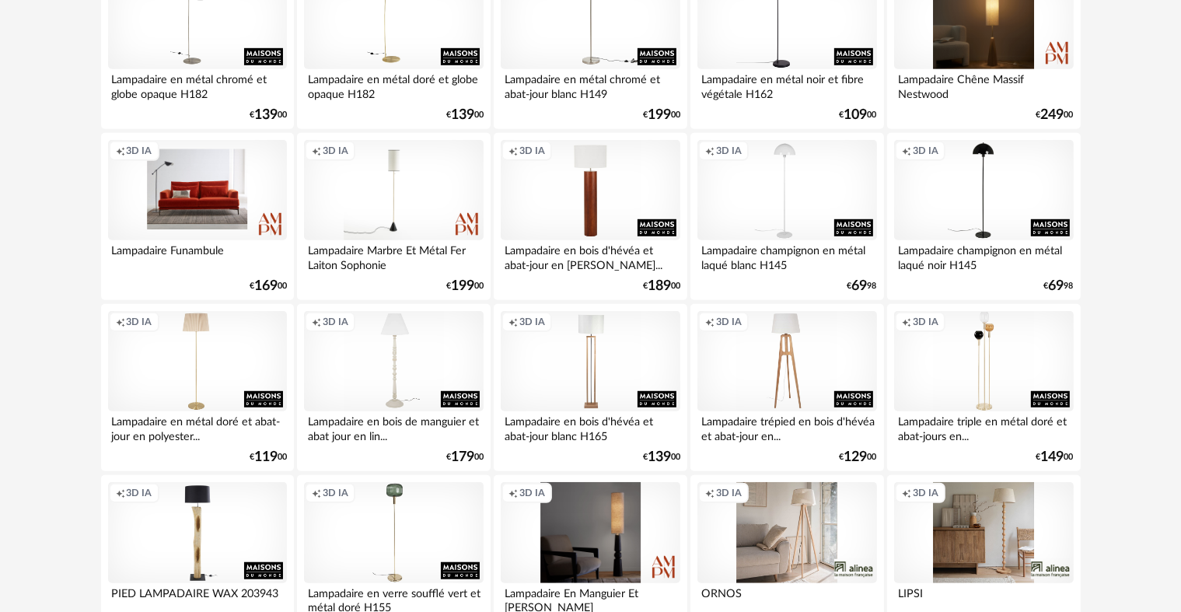
scroll to position [871, 0]
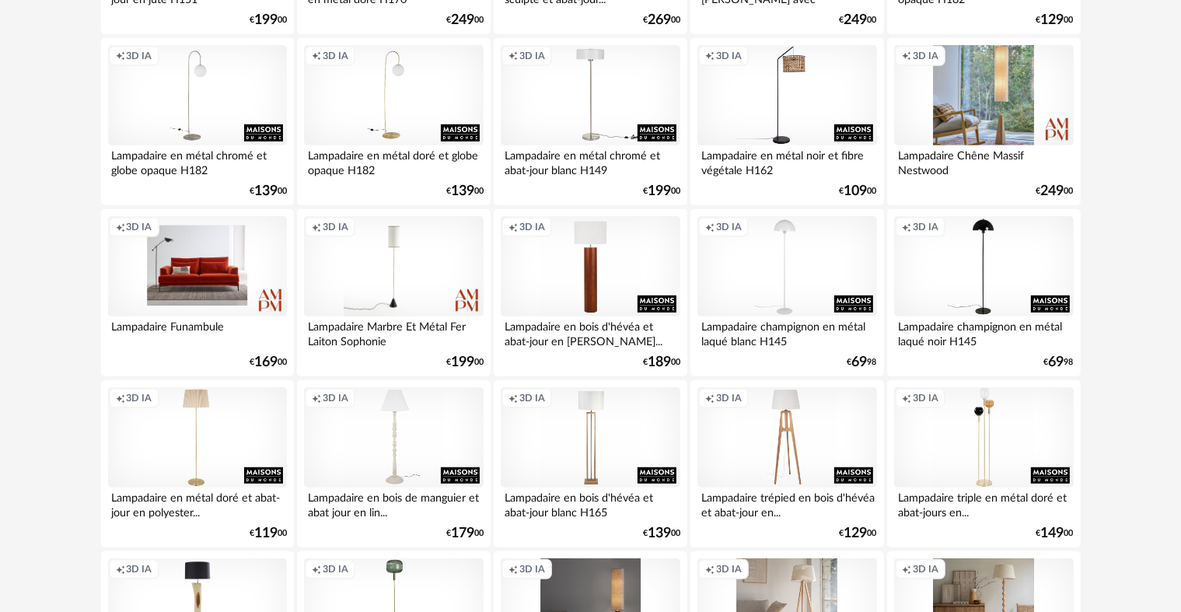
click at [984, 103] on div "Creation icon 3D IA" at bounding box center [983, 95] width 179 height 101
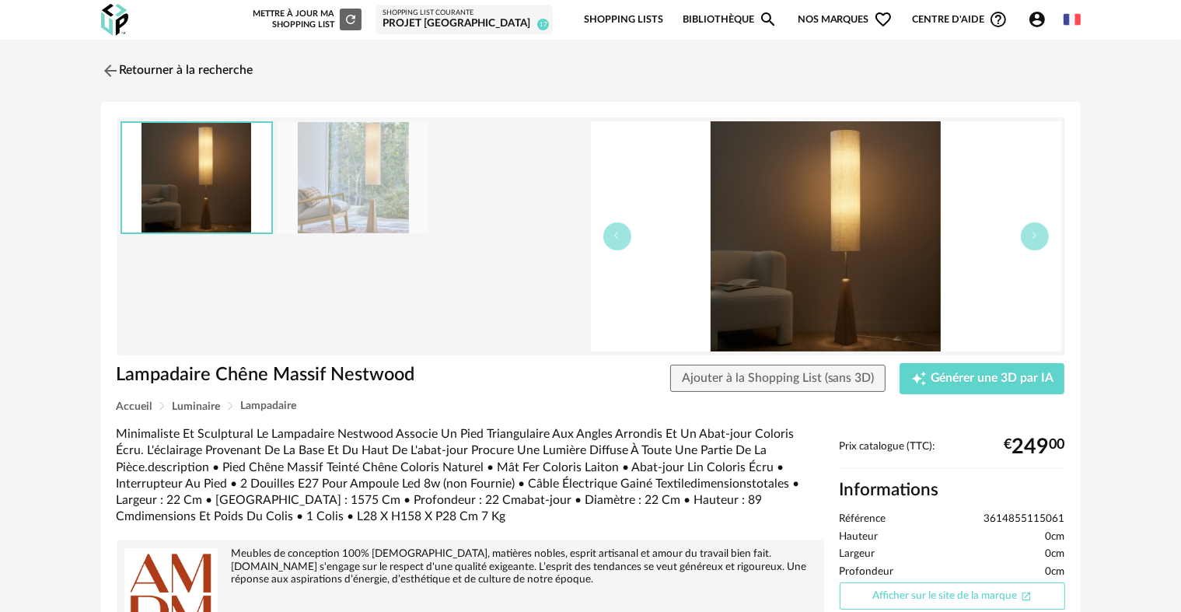
click at [902, 603] on link "Afficher sur le site de la marque Open In New icon" at bounding box center [952, 595] width 225 height 27
click at [855, 387] on button "Ajouter à la Shopping List (sans 3D)" at bounding box center [778, 379] width 216 height 28
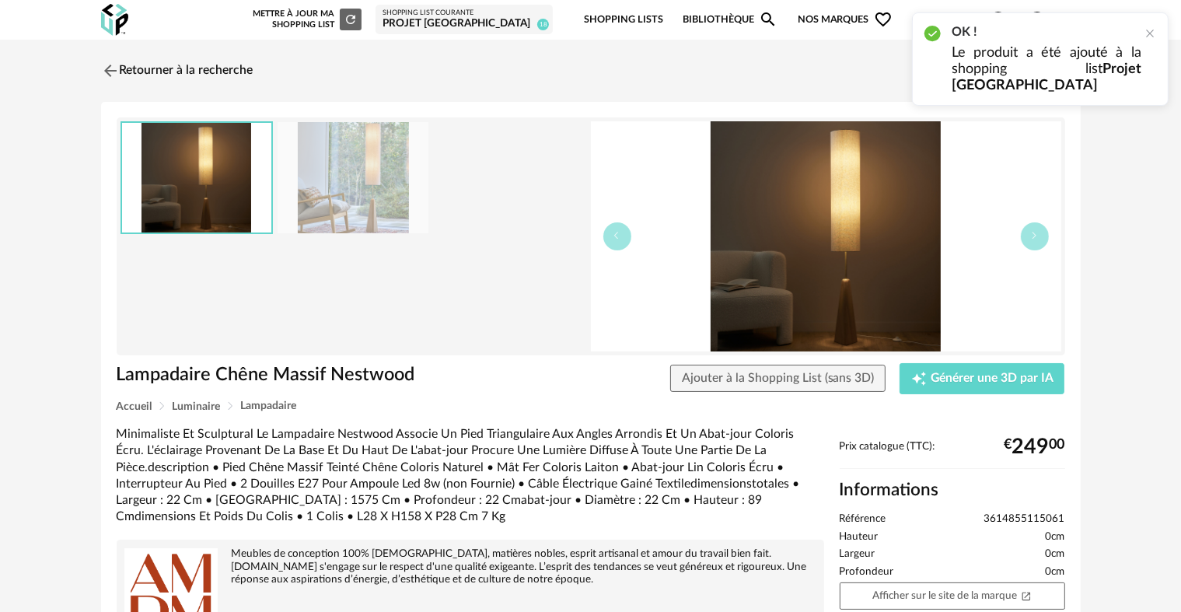
click at [389, 211] on img at bounding box center [353, 177] width 151 height 111
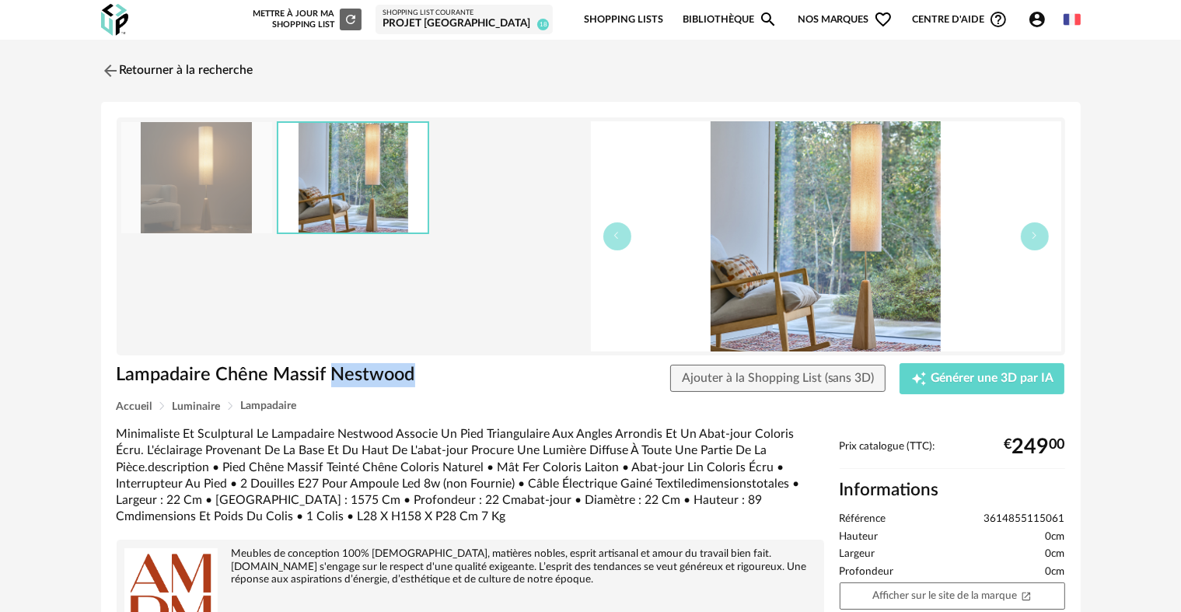
drag, startPoint x: 438, startPoint y: 368, endPoint x: 335, endPoint y: 368, distance: 102.6
click at [335, 368] on h1 "Lampadaire Chêne Massif Nestwood" at bounding box center [310, 375] width 386 height 24
drag, startPoint x: 335, startPoint y: 368, endPoint x: 311, endPoint y: 354, distance: 28.3
click at [311, 354] on div at bounding box center [591, 236] width 948 height 238
drag, startPoint x: 415, startPoint y: 368, endPoint x: 117, endPoint y: 367, distance: 297.7
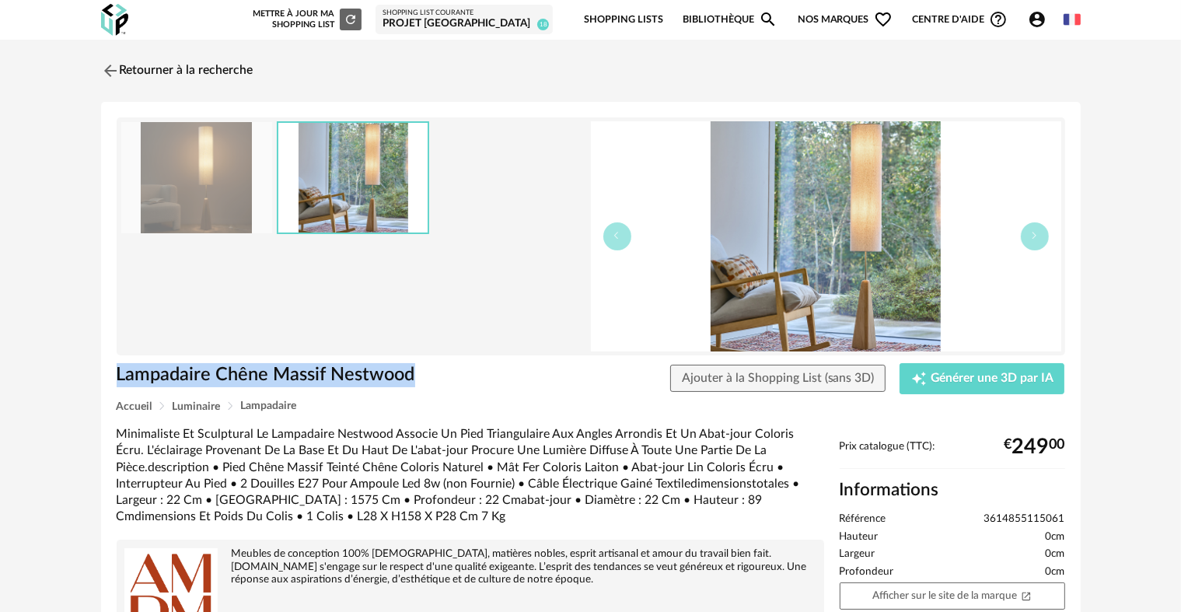
click at [117, 367] on h1 "Lampadaire Chêne Massif Nestwood" at bounding box center [310, 375] width 386 height 24
copy h1 "Lampadaire Chêne Massif Nestwood"
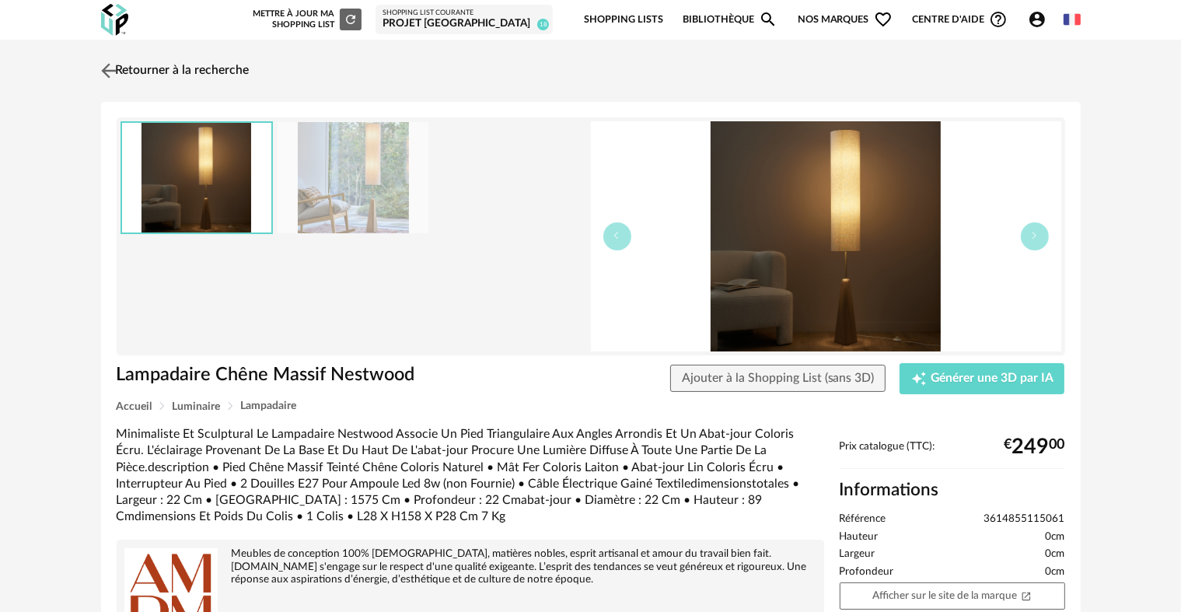
click at [127, 84] on link "Retourner à la recherche" at bounding box center [173, 71] width 152 height 34
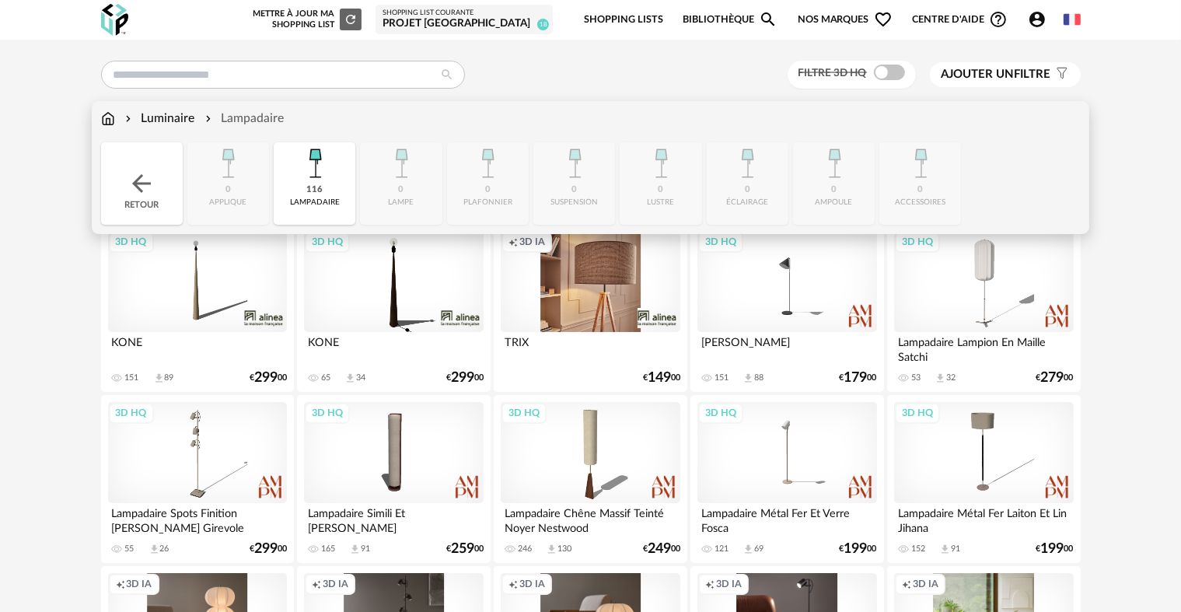
click at [303, 167] on img at bounding box center [315, 163] width 42 height 42
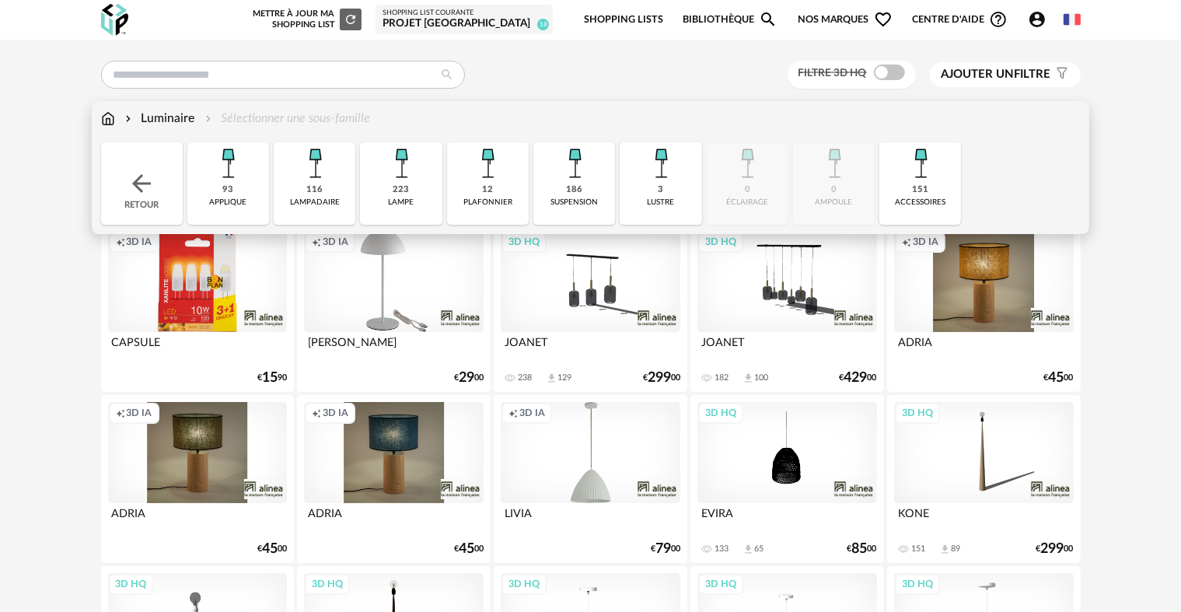
click at [586, 183] on img at bounding box center [574, 163] width 42 height 42
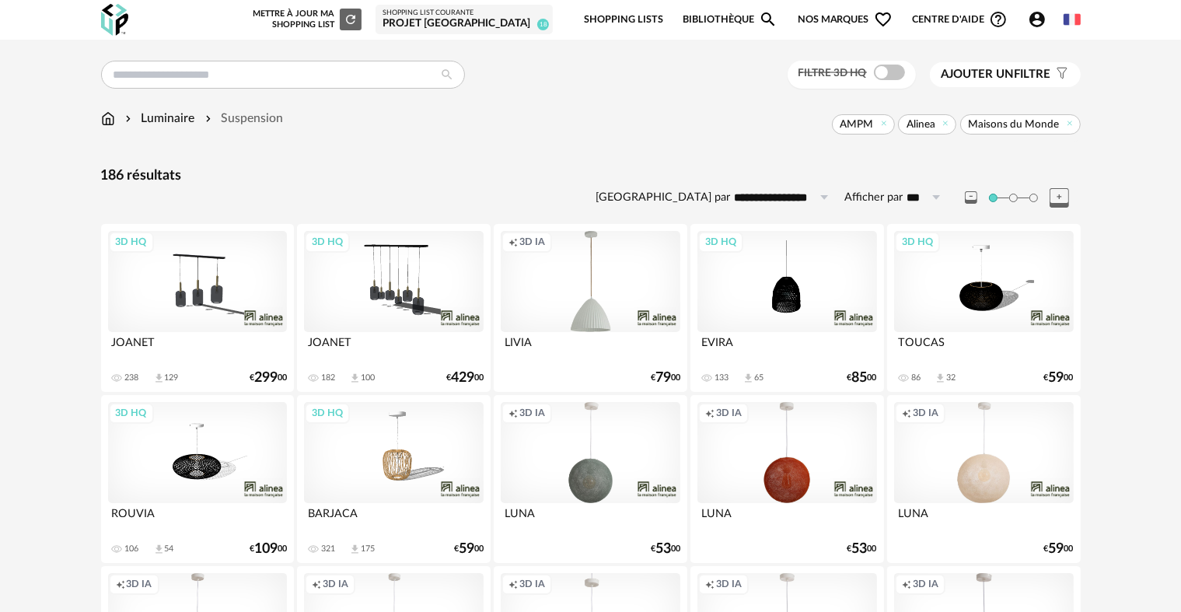
click at [969, 82] on span "Ajouter un filtre" at bounding box center [996, 75] width 110 height 16
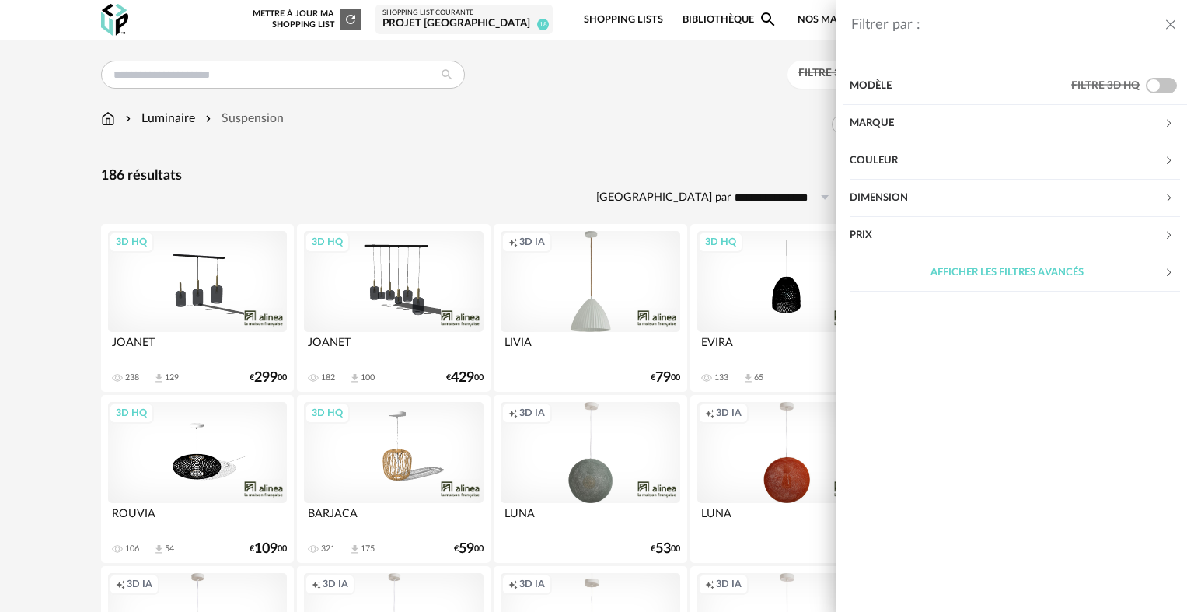
click at [949, 118] on div "Marque" at bounding box center [1007, 123] width 314 height 37
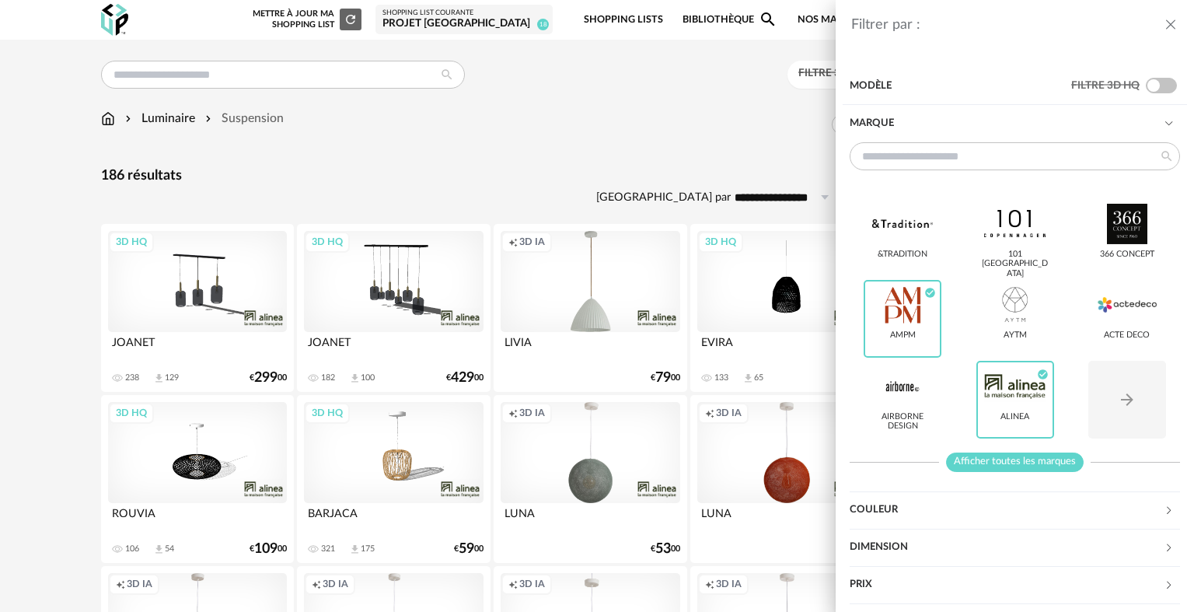
click at [1004, 459] on span "Afficher toutes les marques" at bounding box center [1015, 461] width 138 height 19
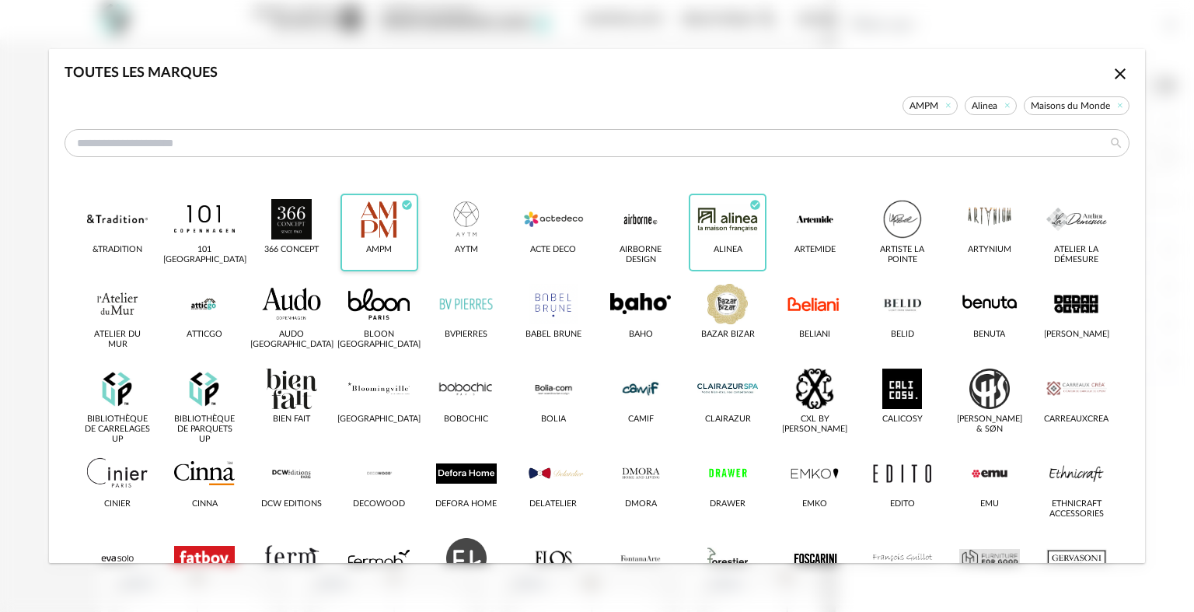
click at [340, 224] on div "AMPM Check Circle icon" at bounding box center [379, 233] width 78 height 78
click at [731, 208] on div "dialog" at bounding box center [727, 219] width 61 height 40
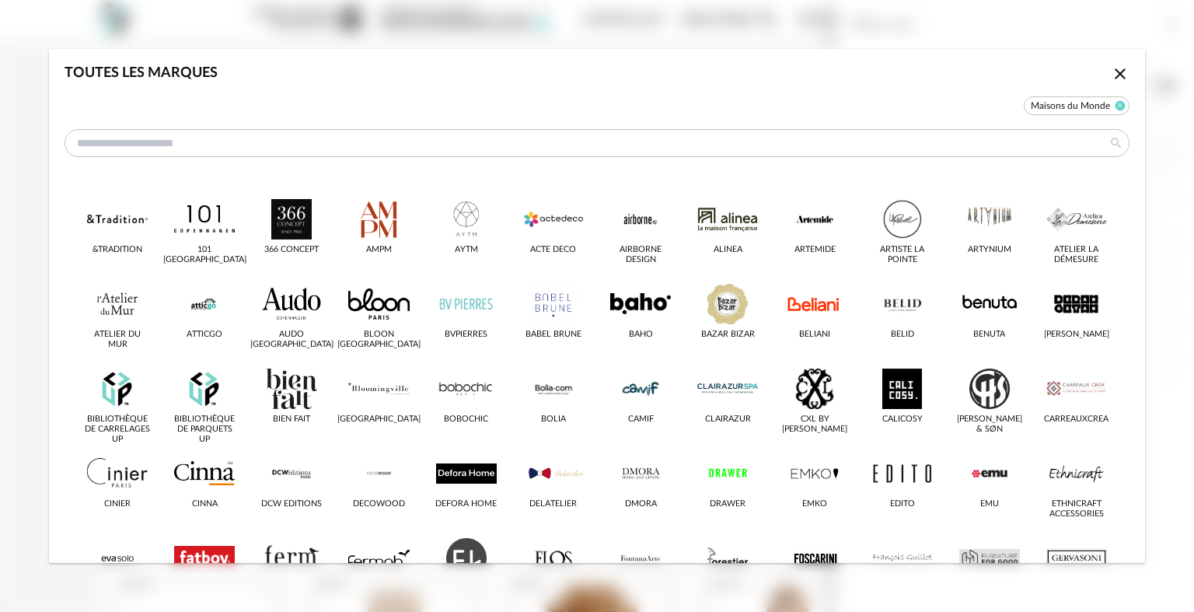
click at [1115, 104] on icon "dialog" at bounding box center [1120, 106] width 10 height 10
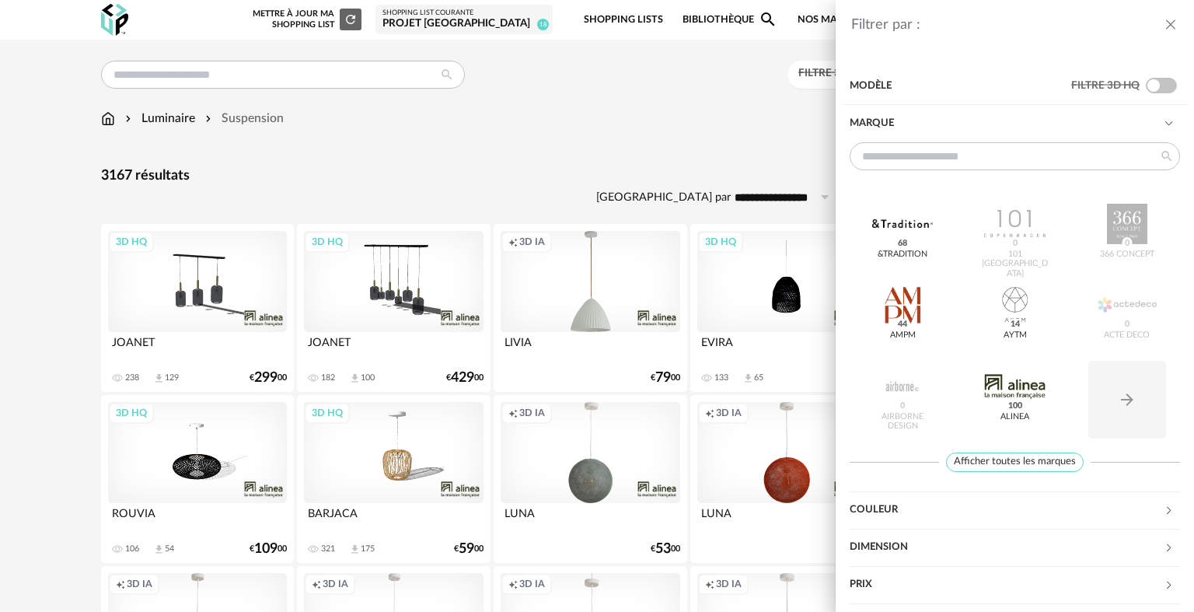
click at [532, 252] on div "Filtrer par : Modèle Filtre 3D HQ Marque &tradition 68 101 Copenhagen 0 366 Con…" at bounding box center [597, 306] width 1194 height 612
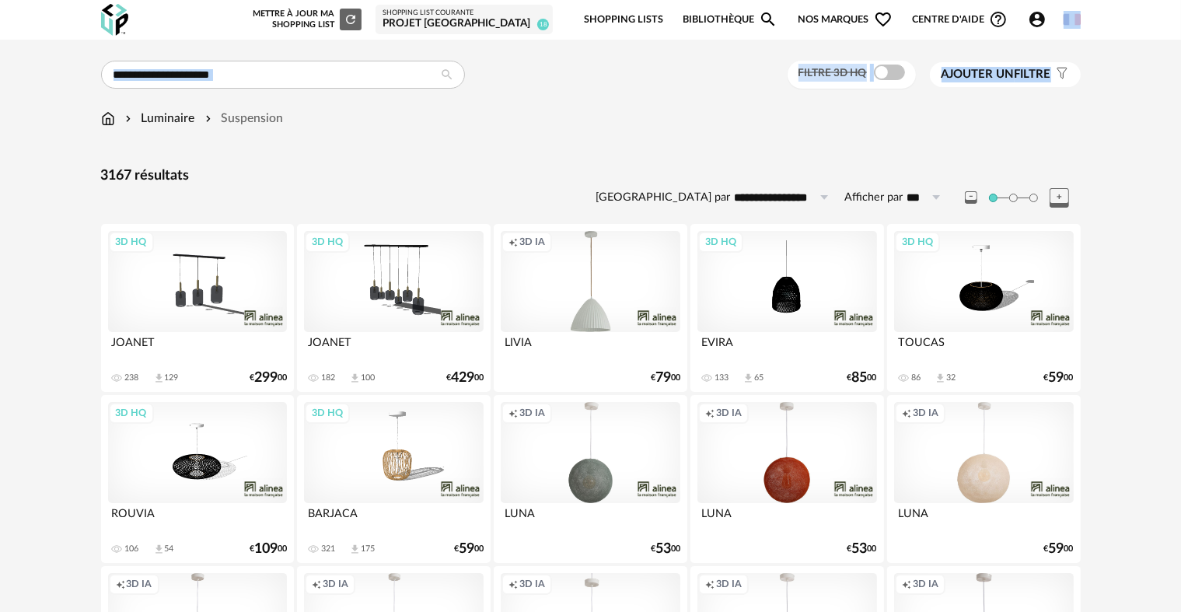
drag, startPoint x: 1178, startPoint y: 37, endPoint x: 1155, endPoint y: 42, distance: 23.0
click at [103, 121] on img at bounding box center [108, 119] width 14 height 18
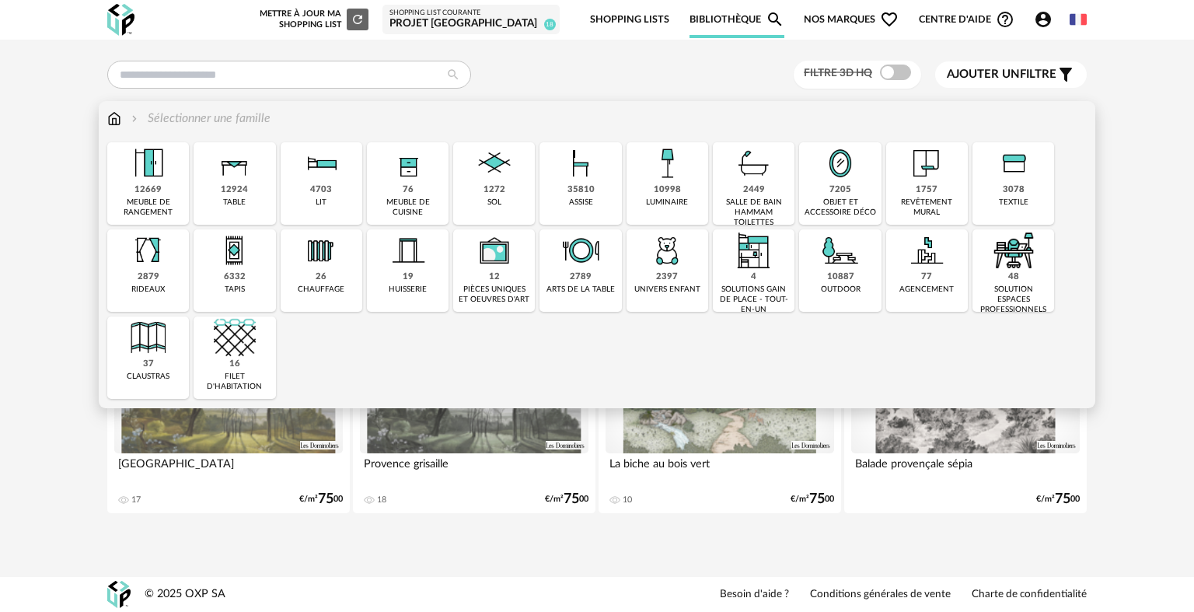
click at [252, 190] on div "12924 table" at bounding box center [235, 183] width 82 height 82
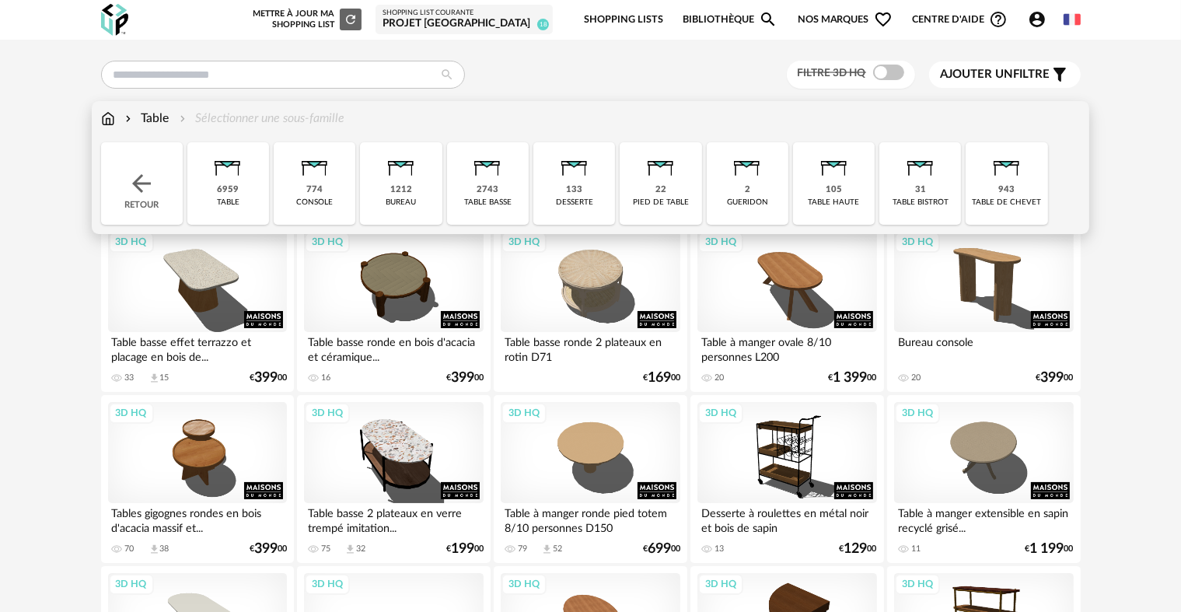
click at [504, 194] on div "2743 table basse" at bounding box center [488, 183] width 82 height 82
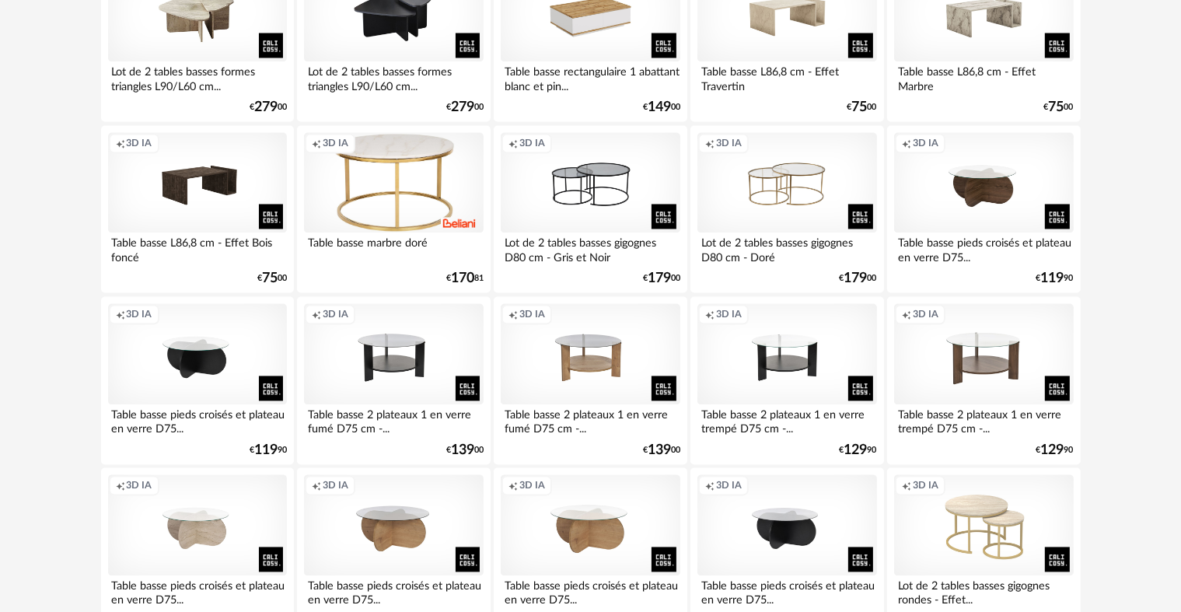
scroll to position [3135, 0]
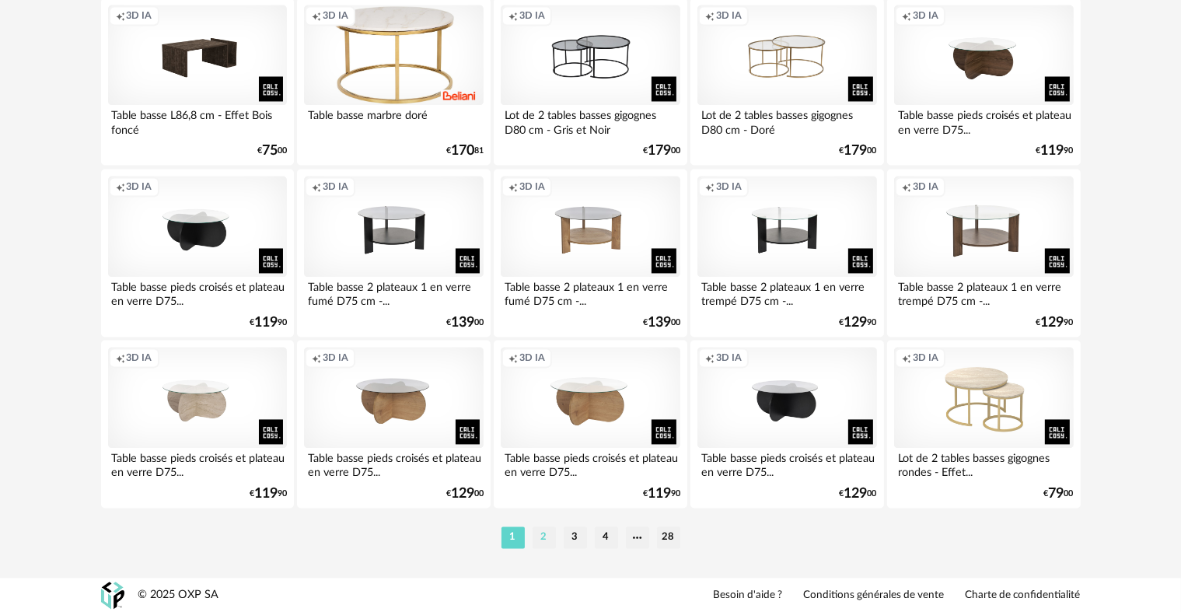
click at [539, 532] on li "2" at bounding box center [543, 537] width 23 height 22
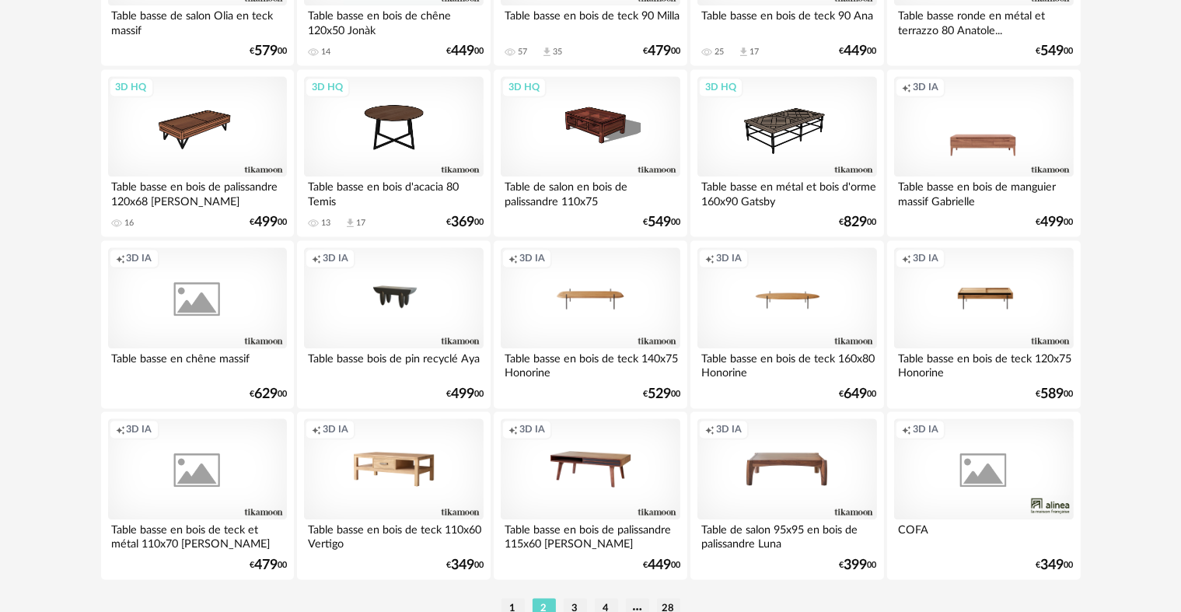
scroll to position [3135, 0]
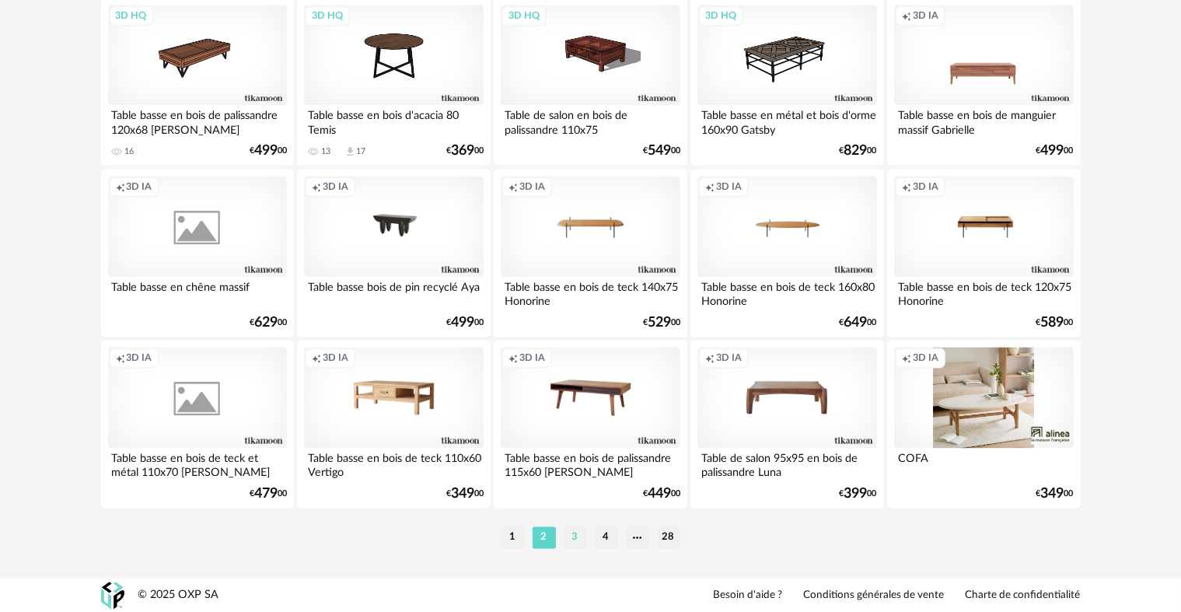
click at [580, 546] on li "3" at bounding box center [575, 537] width 23 height 22
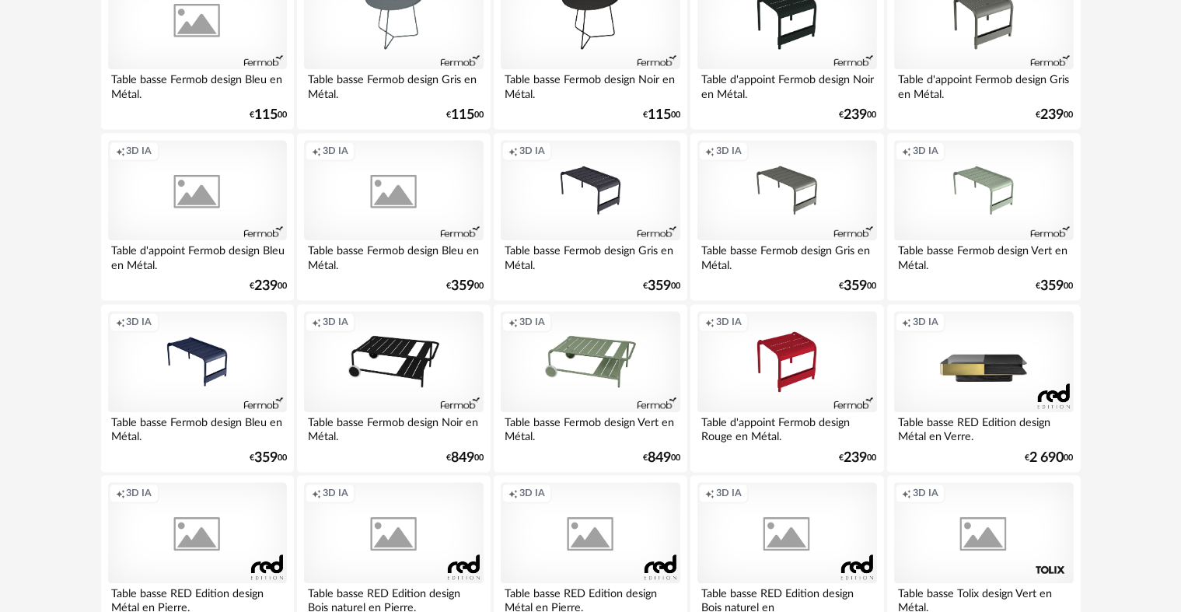
scroll to position [3135, 0]
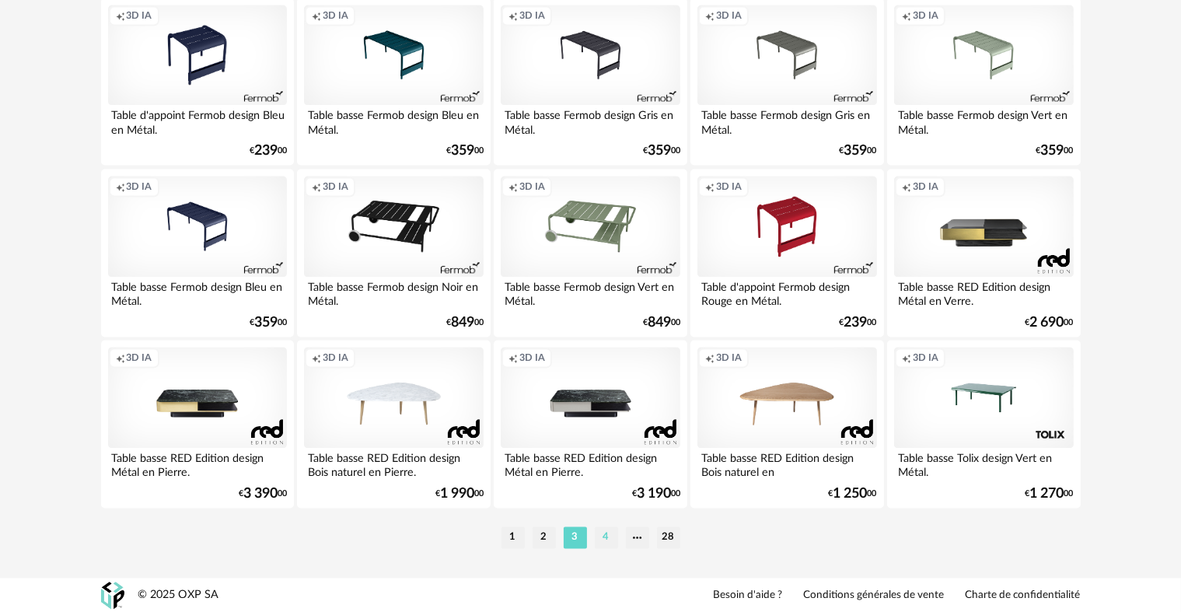
click at [606, 541] on li "4" at bounding box center [606, 537] width 23 height 22
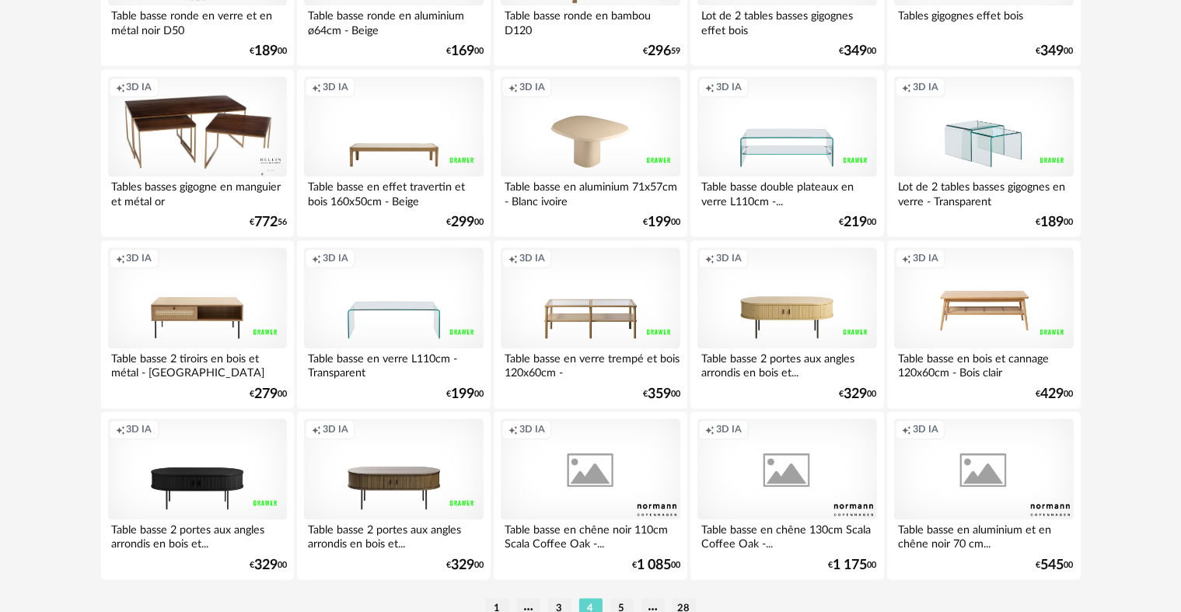
scroll to position [3135, 0]
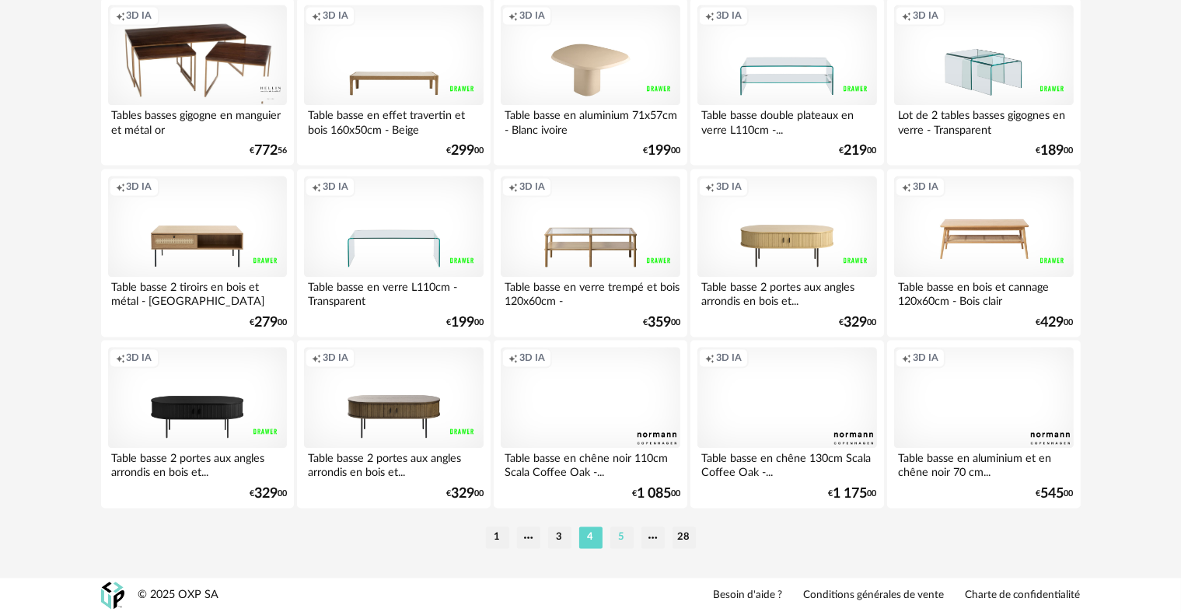
click at [616, 536] on li "5" at bounding box center [621, 537] width 23 height 22
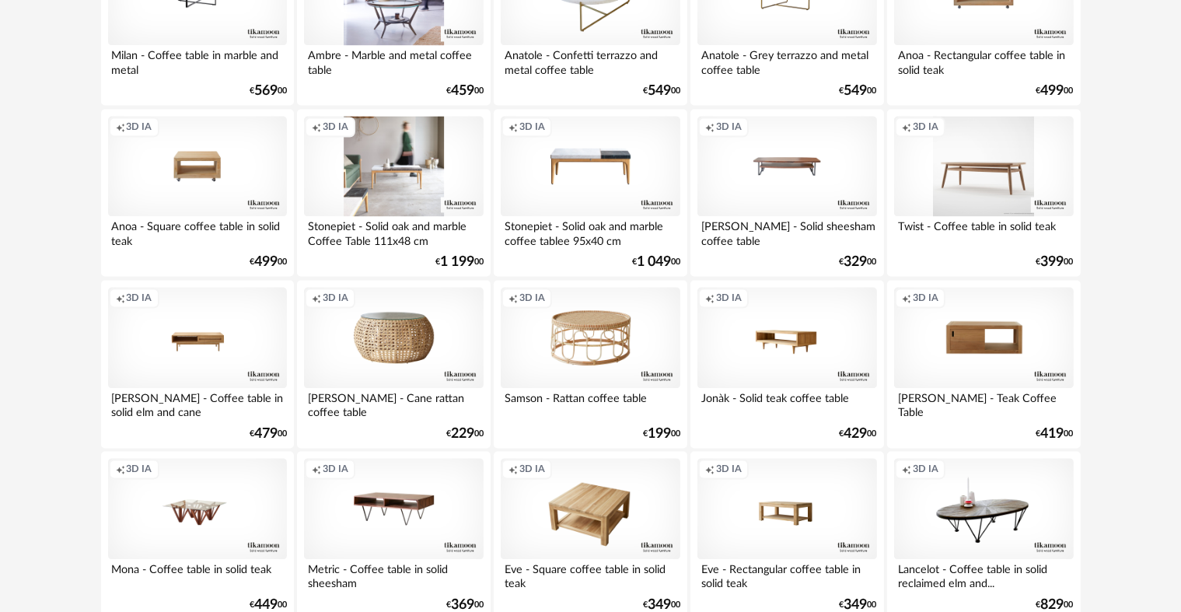
scroll to position [3135, 0]
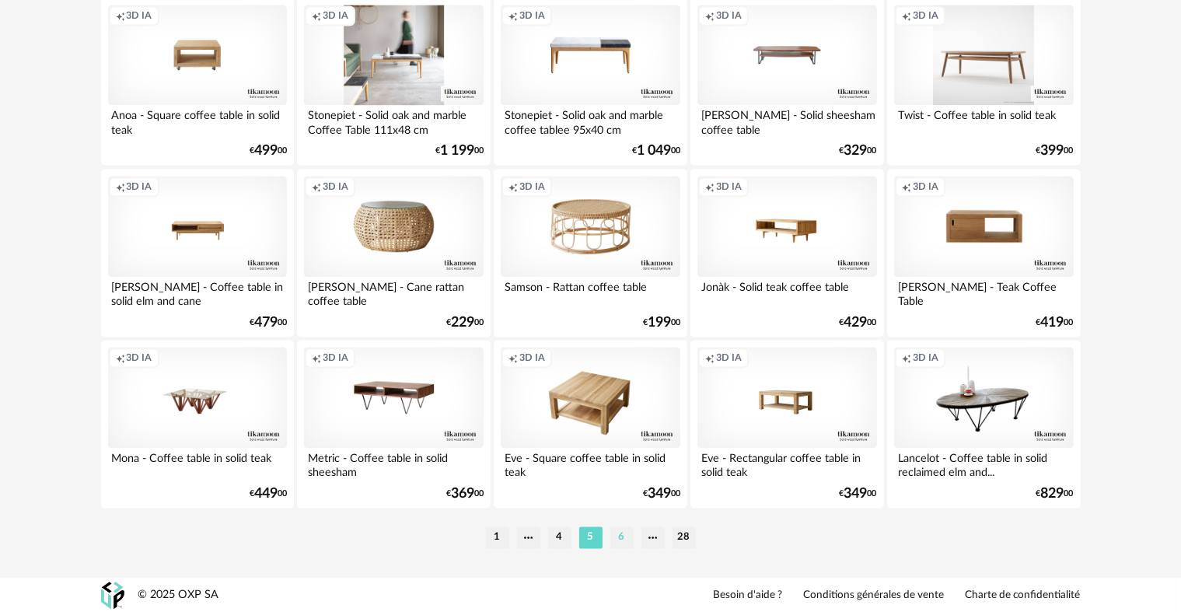
click at [617, 535] on li "6" at bounding box center [621, 537] width 23 height 22
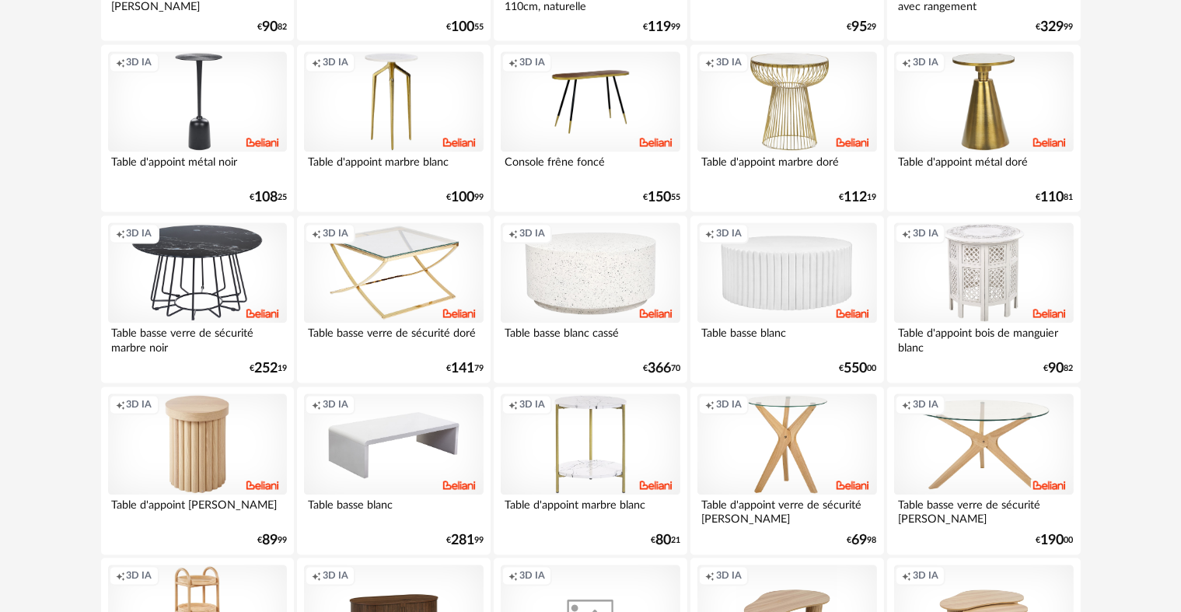
scroll to position [3135, 0]
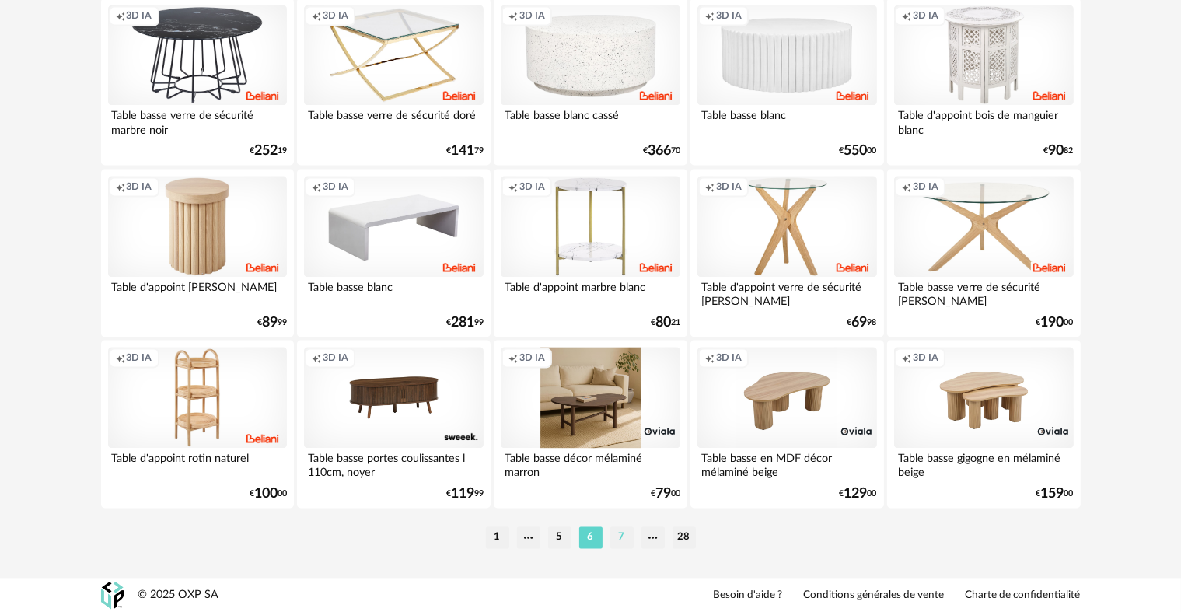
click at [619, 530] on li "7" at bounding box center [621, 537] width 23 height 22
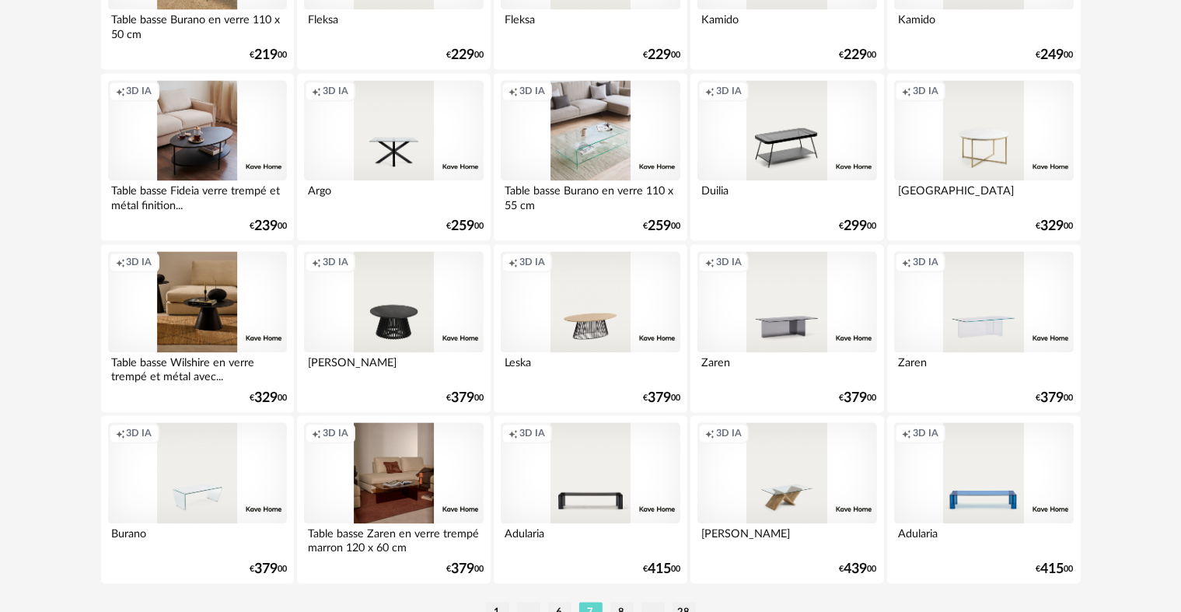
scroll to position [3135, 0]
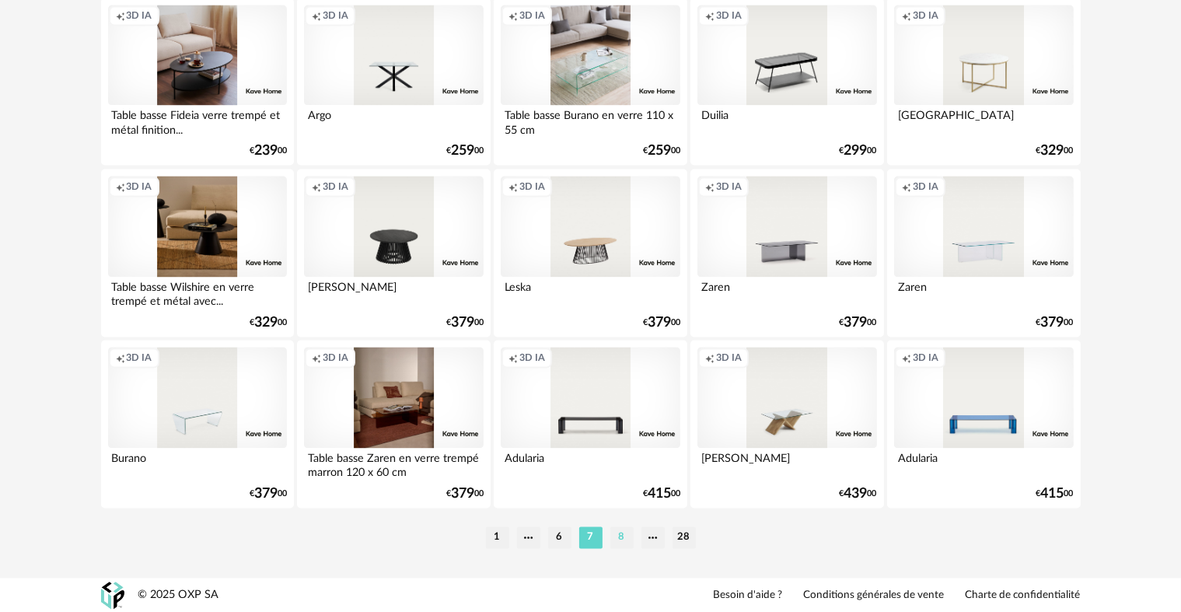
click at [623, 532] on li "8" at bounding box center [621, 537] width 23 height 22
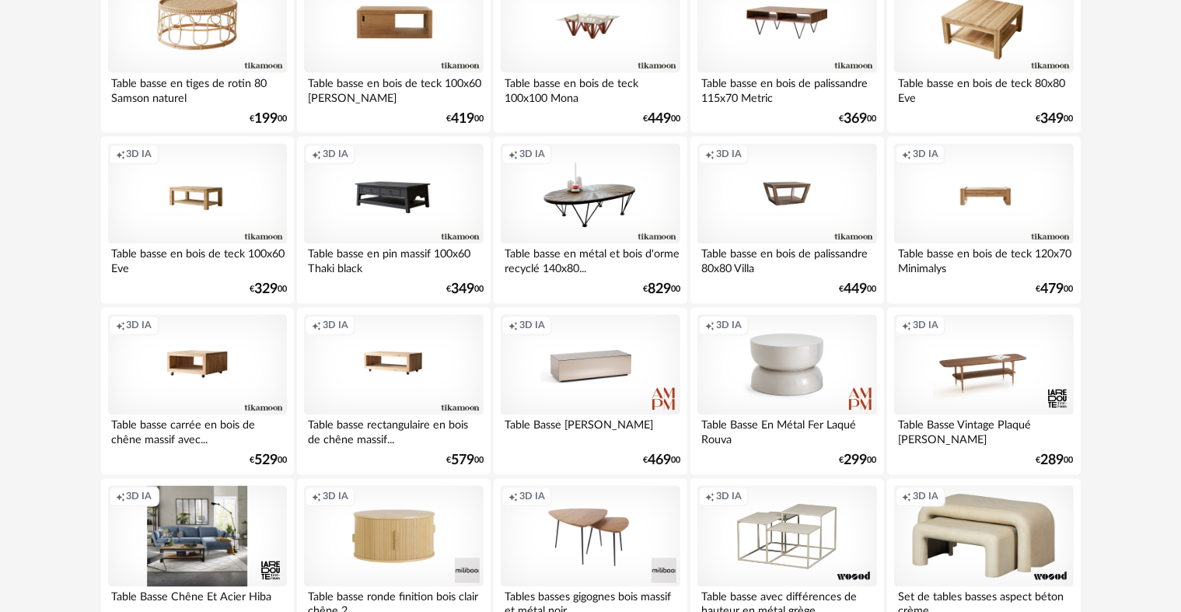
scroll to position [3135, 0]
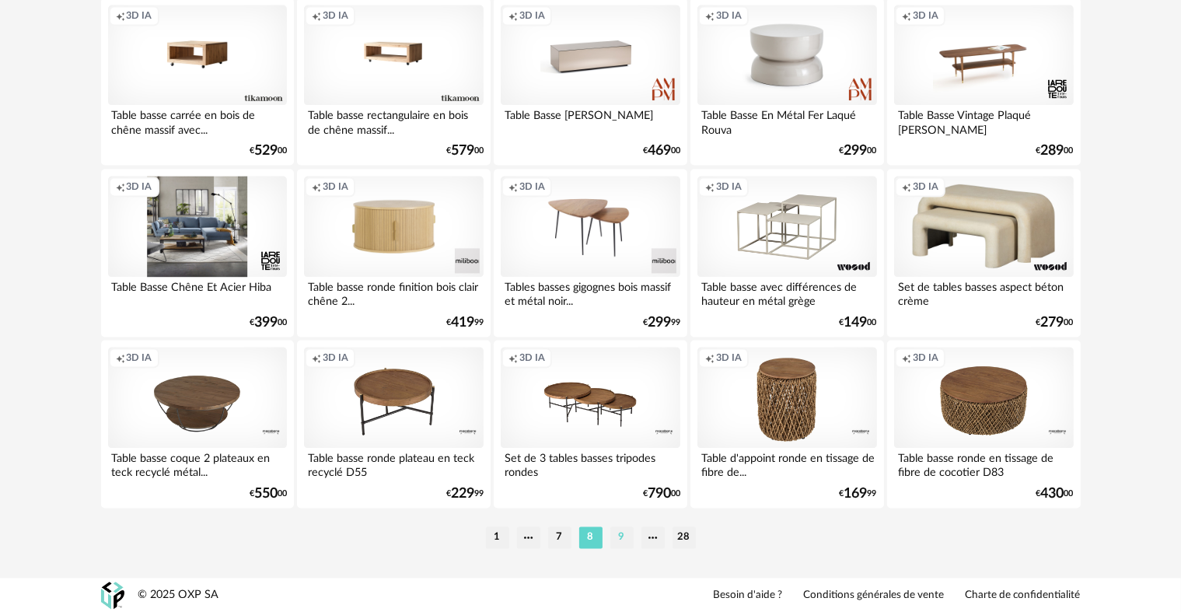
click at [623, 534] on li "9" at bounding box center [621, 537] width 23 height 22
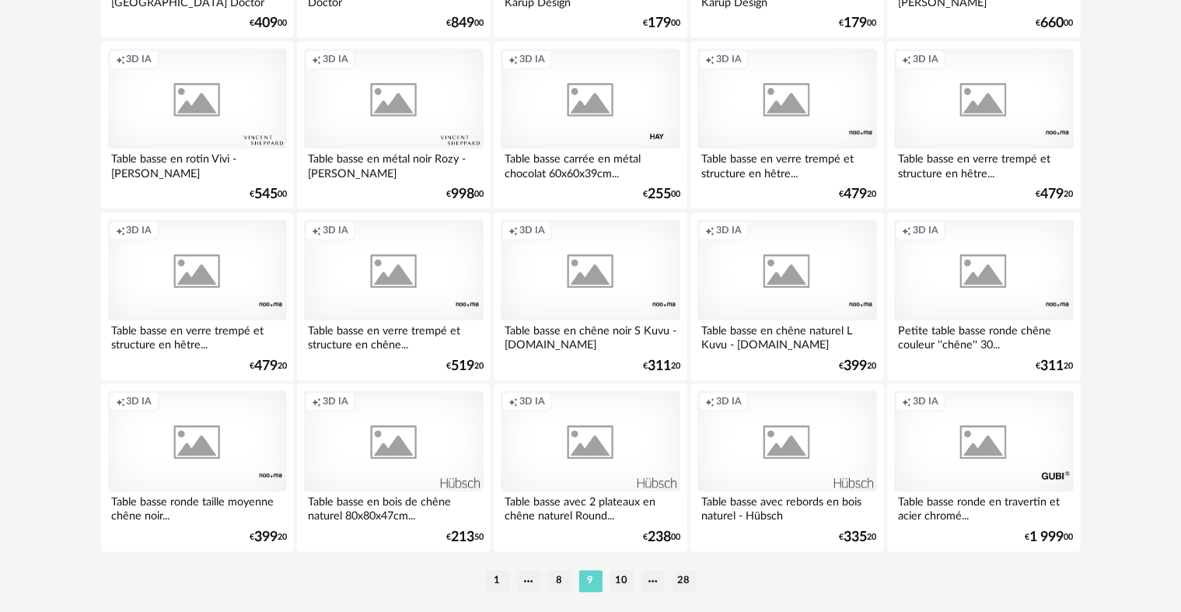
scroll to position [3135, 0]
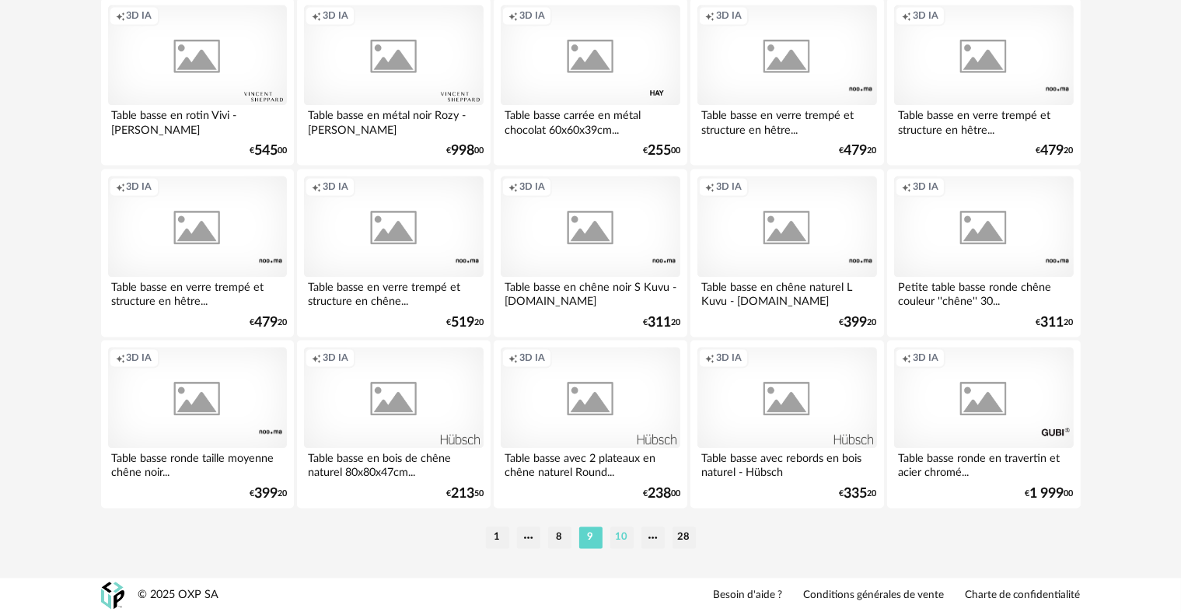
click at [624, 536] on li "10" at bounding box center [621, 537] width 23 height 22
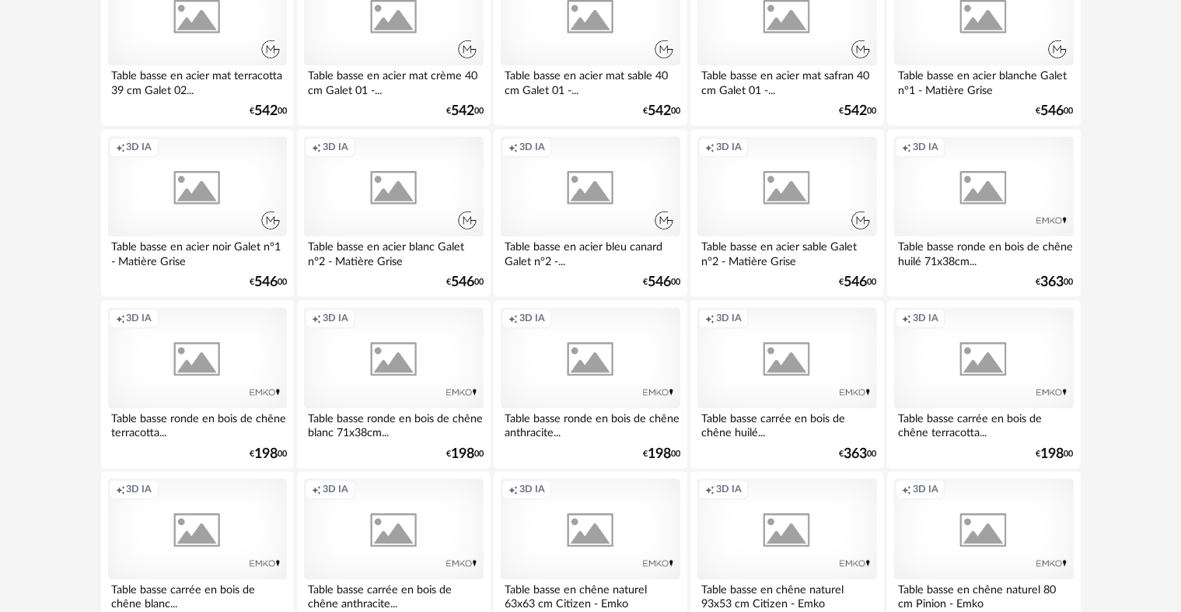
scroll to position [3135, 0]
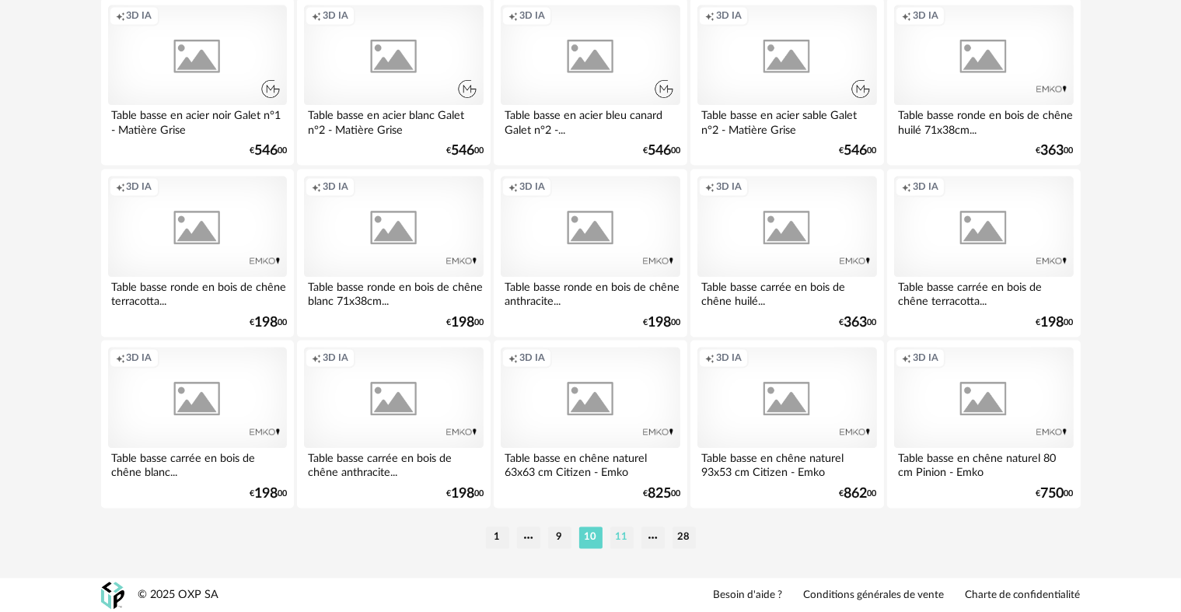
click at [616, 529] on li "11" at bounding box center [621, 537] width 23 height 22
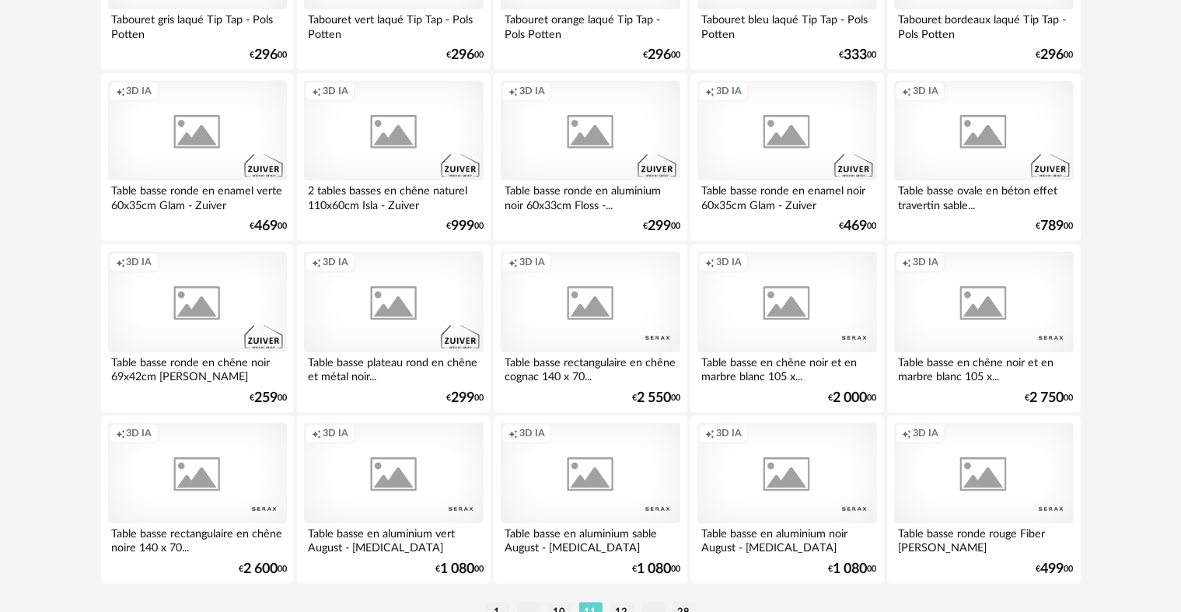
scroll to position [3135, 0]
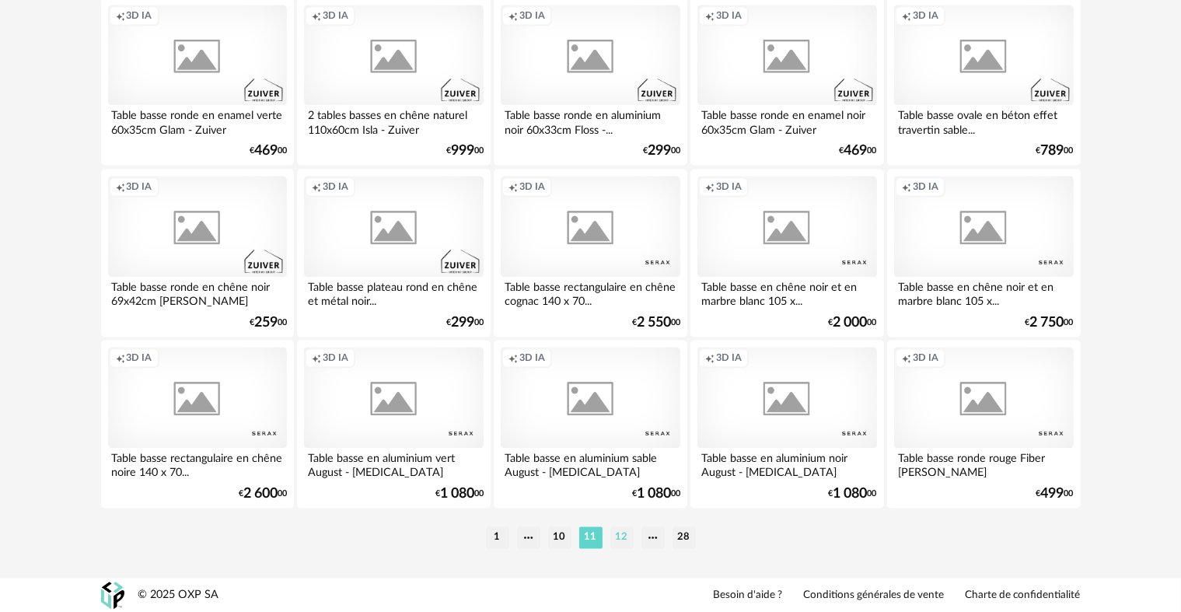
click at [628, 532] on li "12" at bounding box center [621, 537] width 23 height 22
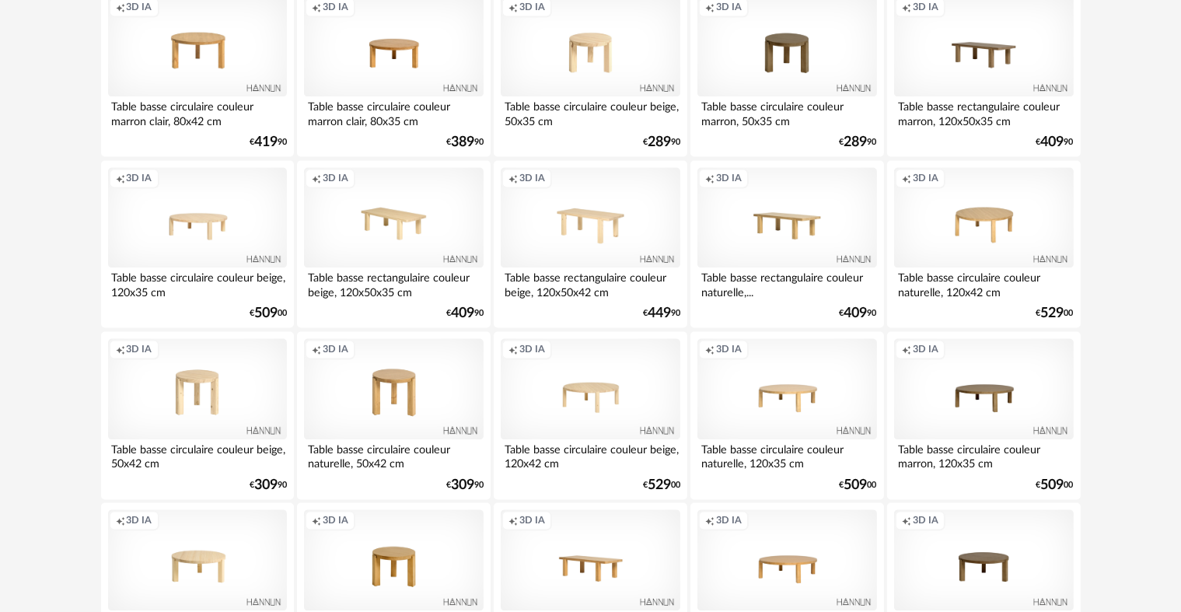
scroll to position [3135, 0]
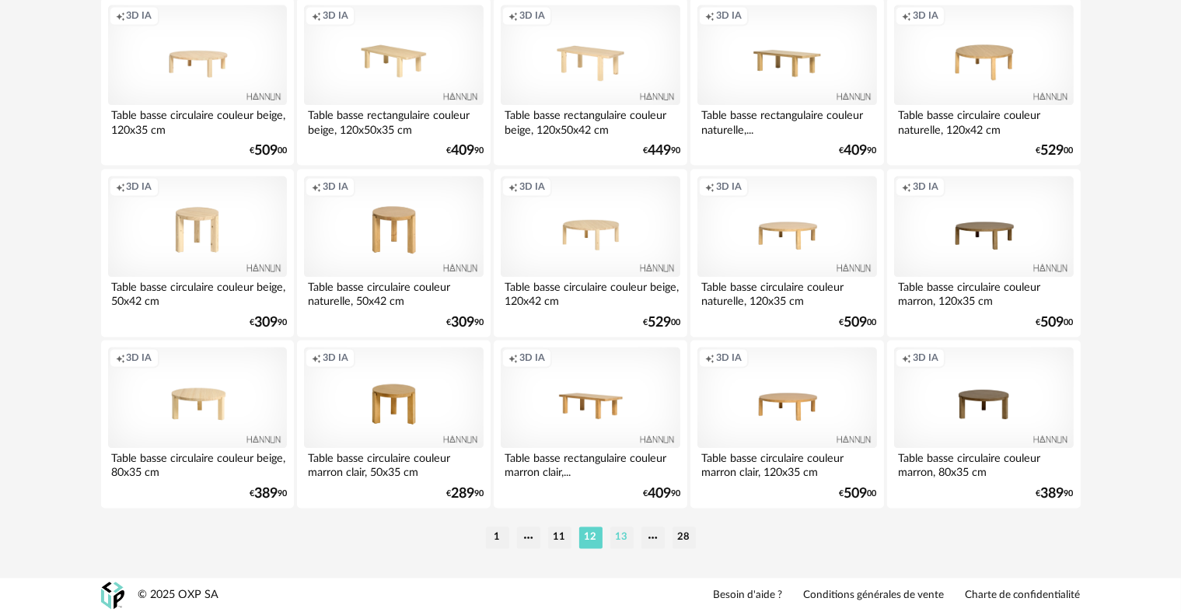
click at [632, 544] on li "13" at bounding box center [621, 537] width 23 height 22
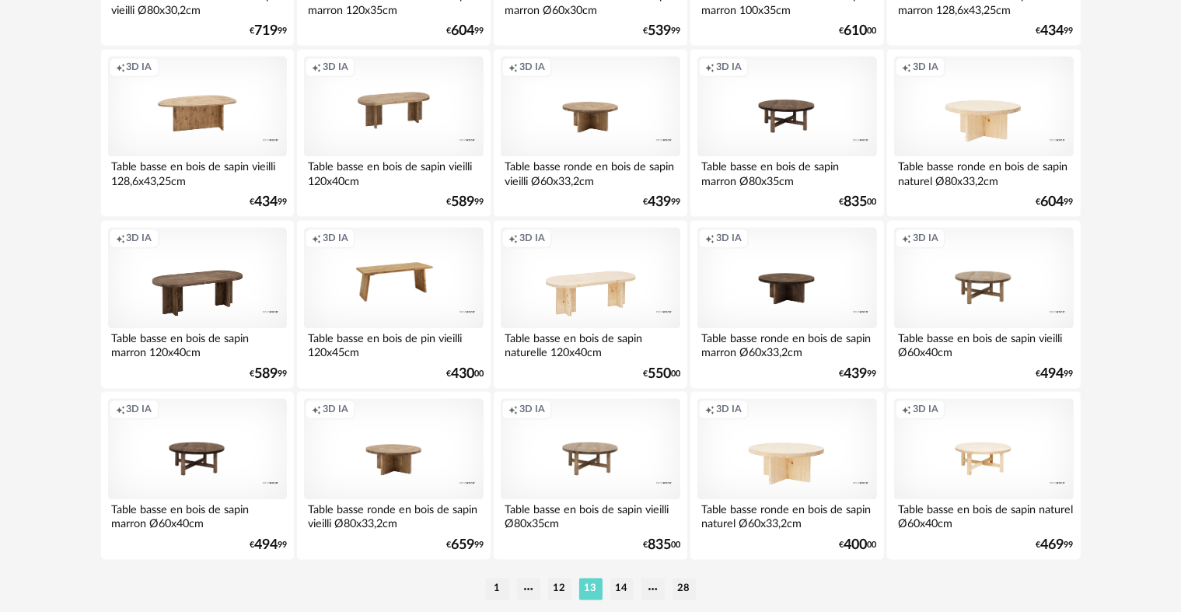
scroll to position [3135, 0]
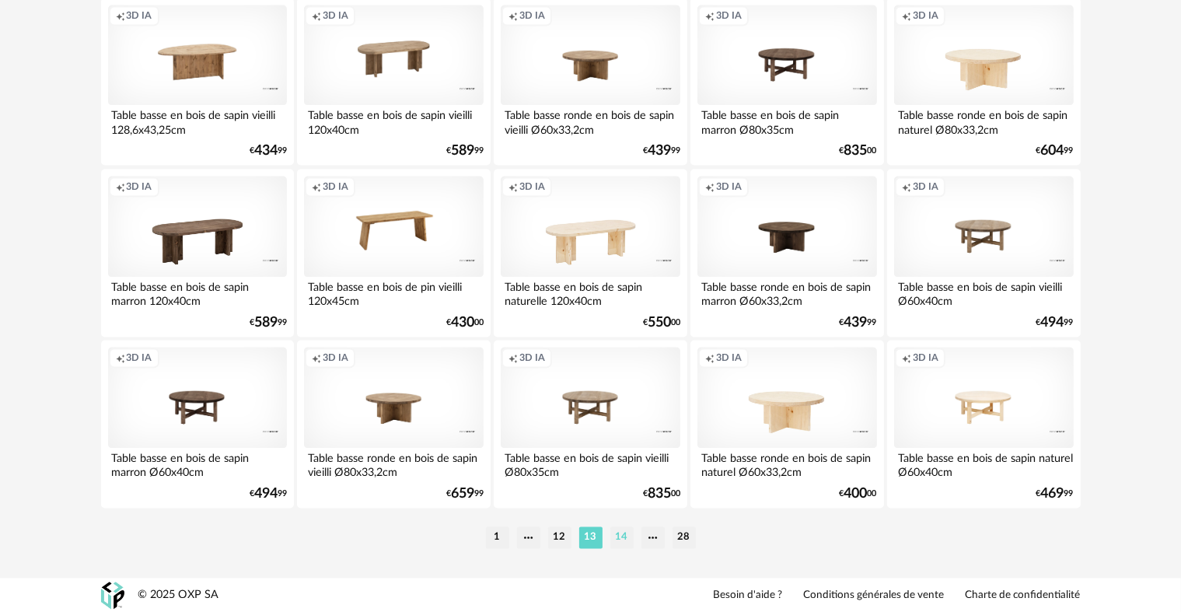
click at [615, 539] on li "14" at bounding box center [621, 537] width 23 height 22
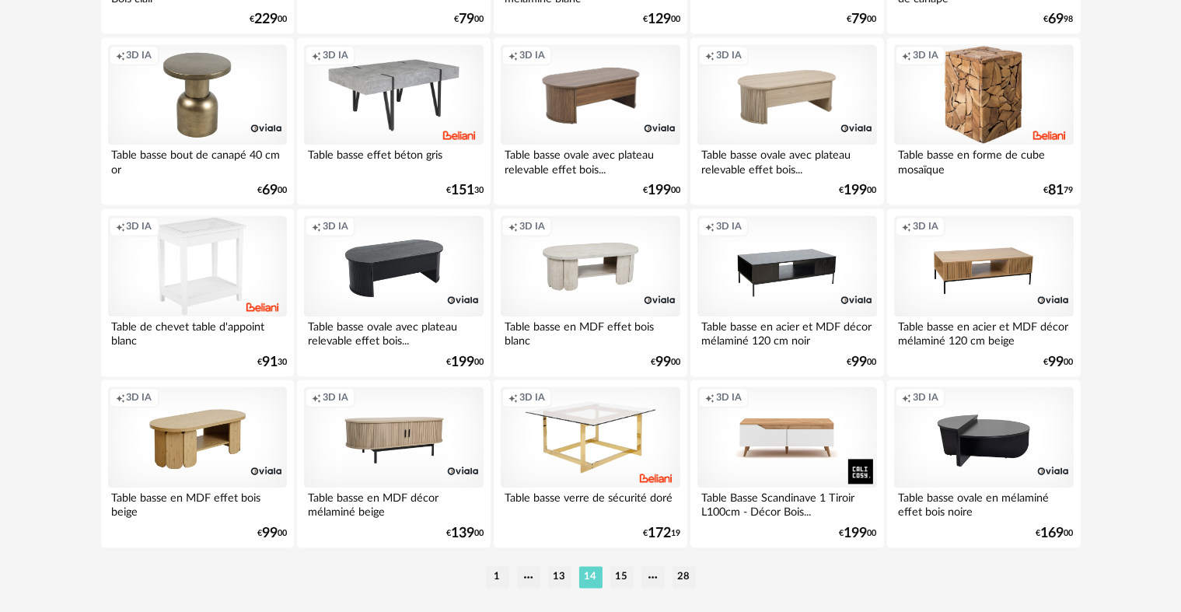
scroll to position [3135, 0]
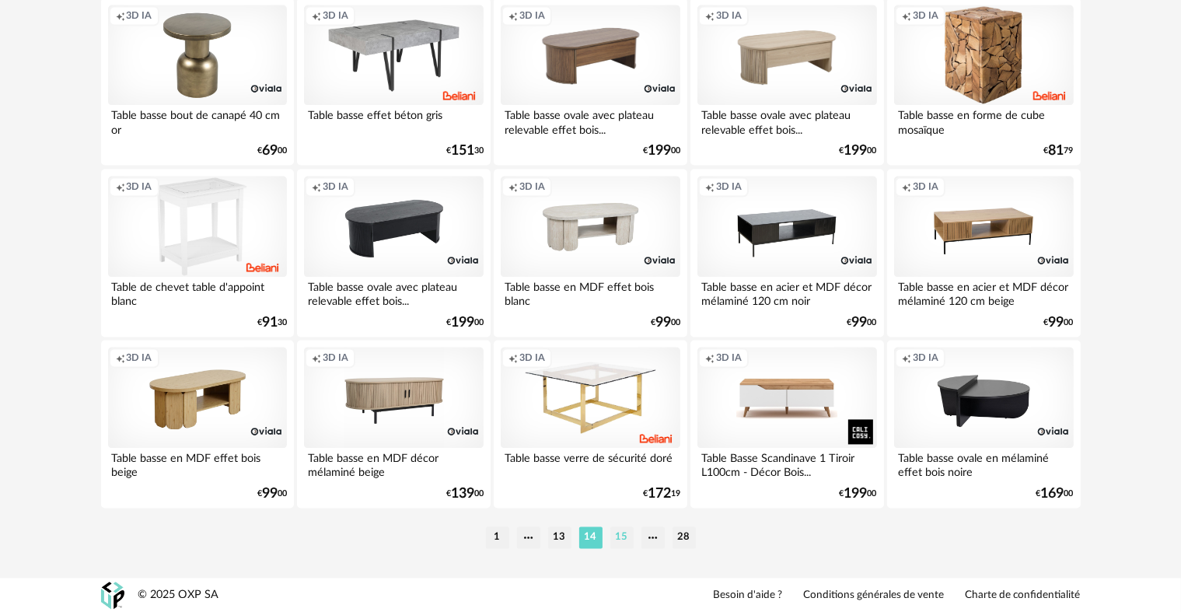
click at [620, 541] on li "15" at bounding box center [621, 537] width 23 height 22
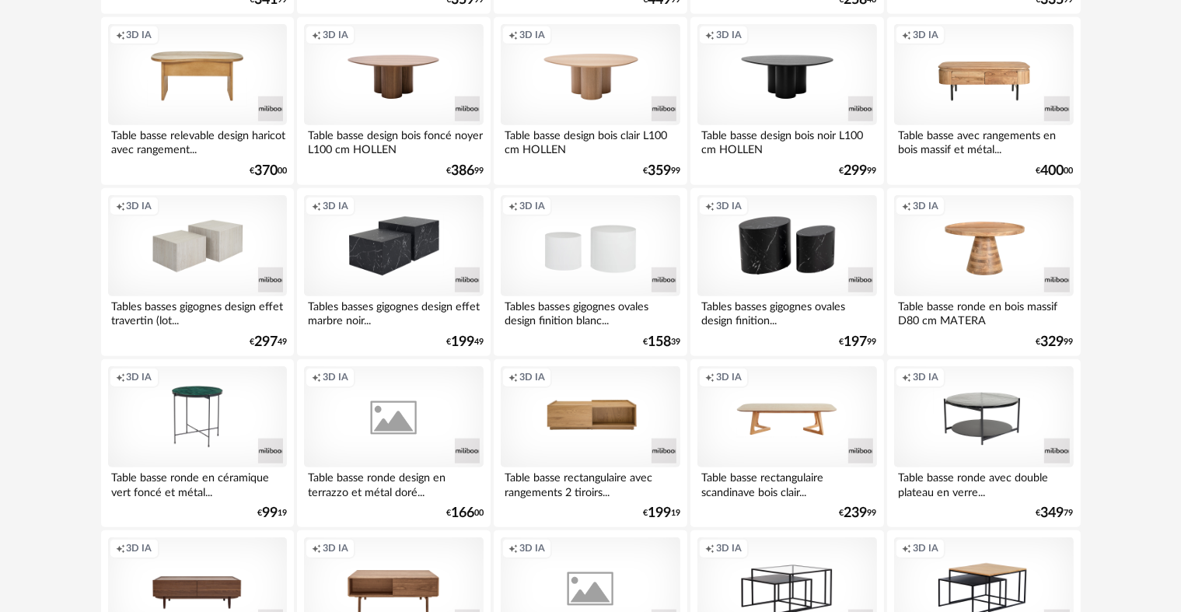
scroll to position [1580, 0]
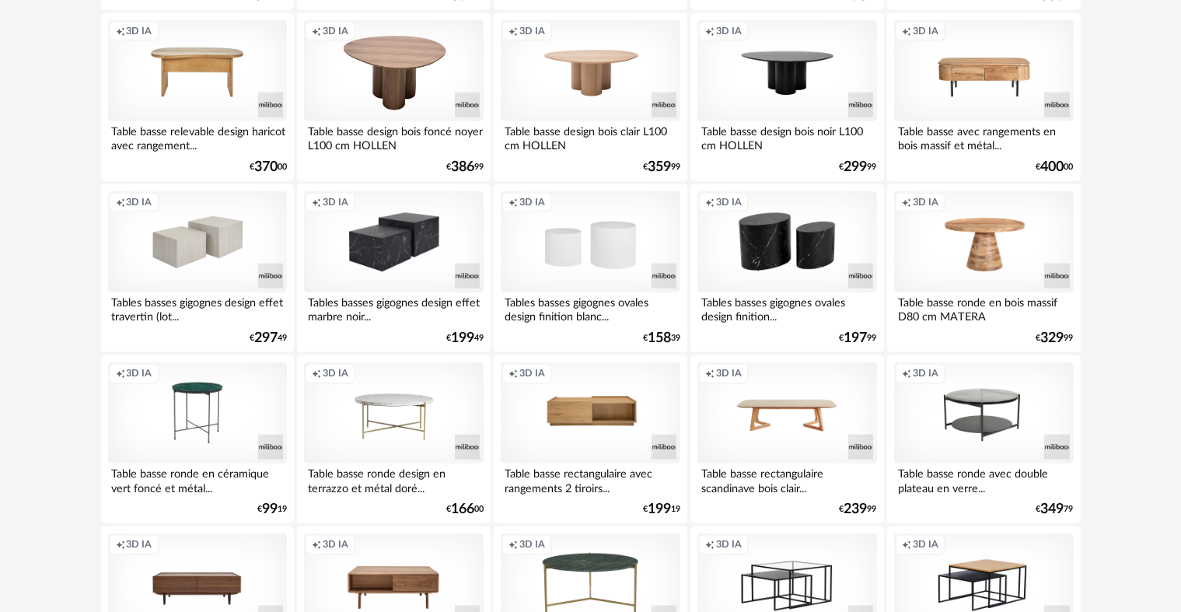
click at [423, 79] on div "Creation icon 3D IA" at bounding box center [393, 70] width 179 height 101
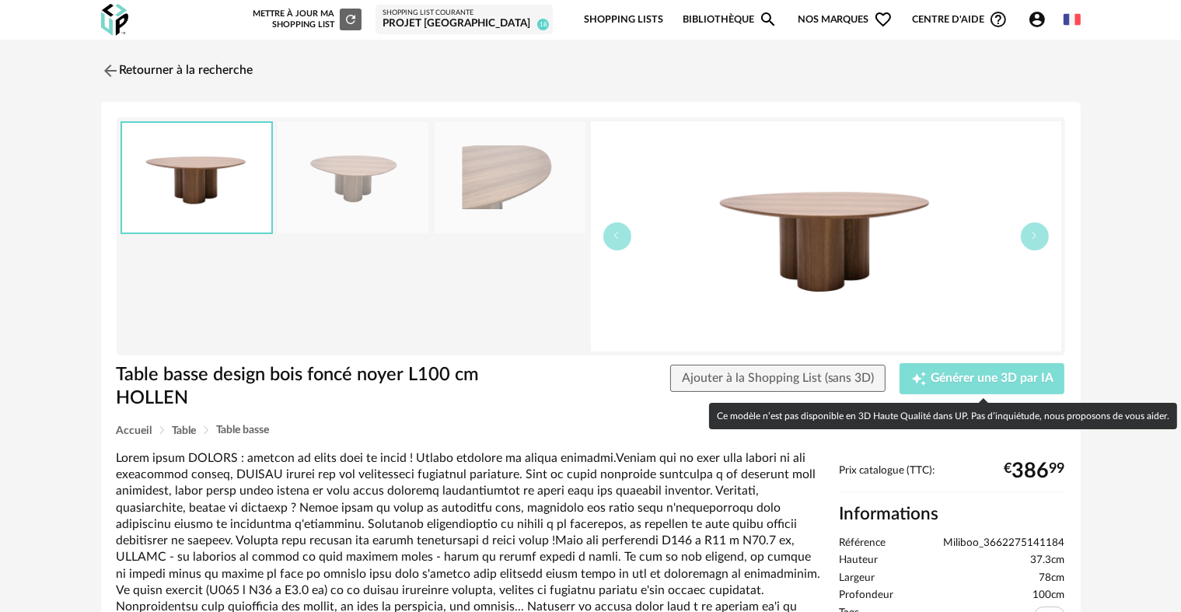
click at [958, 385] on div "Creation icon Générer une 3D par IA" at bounding box center [982, 379] width 142 height 16
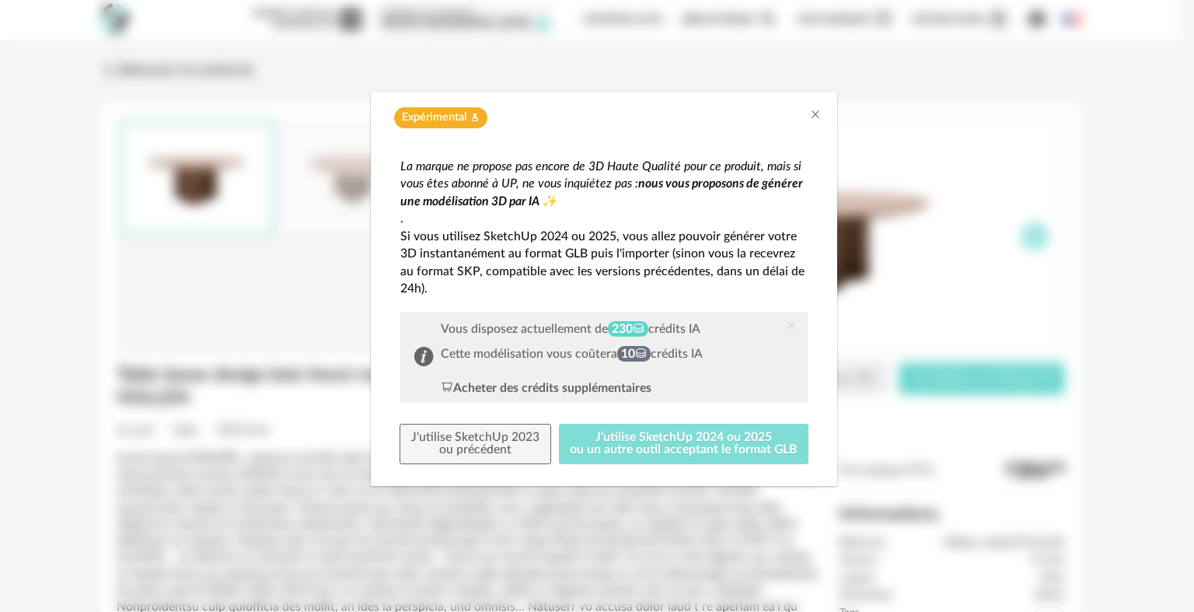
click at [662, 447] on button "J'utilise SketchUp 2024 ou 2025 ou un autre outil acceptant le format GLB" at bounding box center [684, 444] width 250 height 40
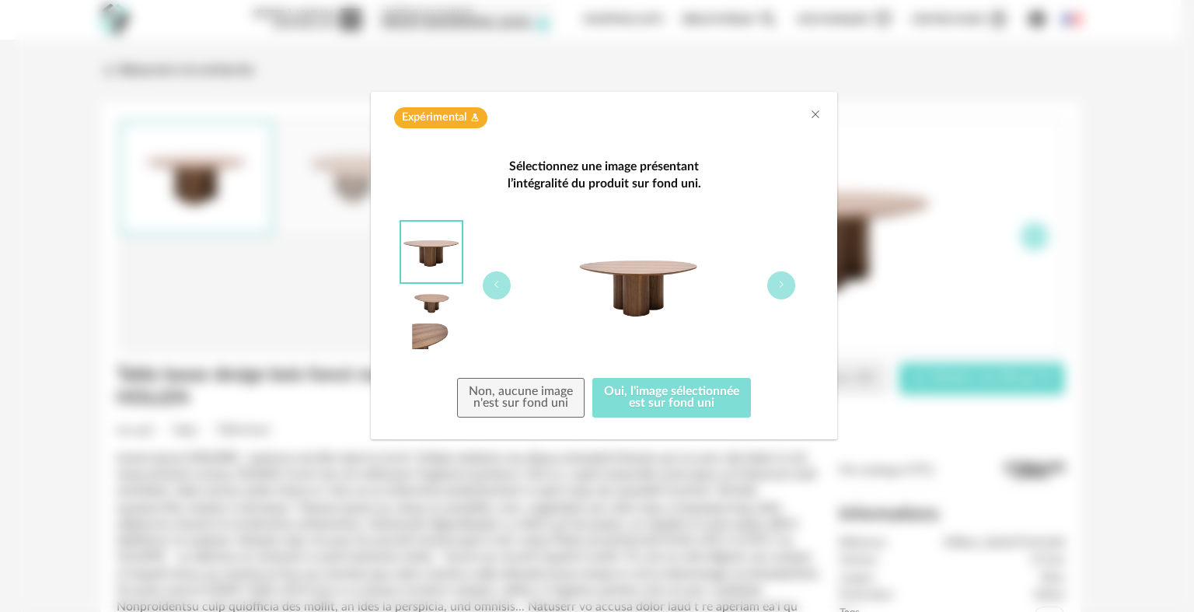
click at [612, 395] on button "Oui, l'image sélectionnée est sur fond uni" at bounding box center [671, 398] width 159 height 40
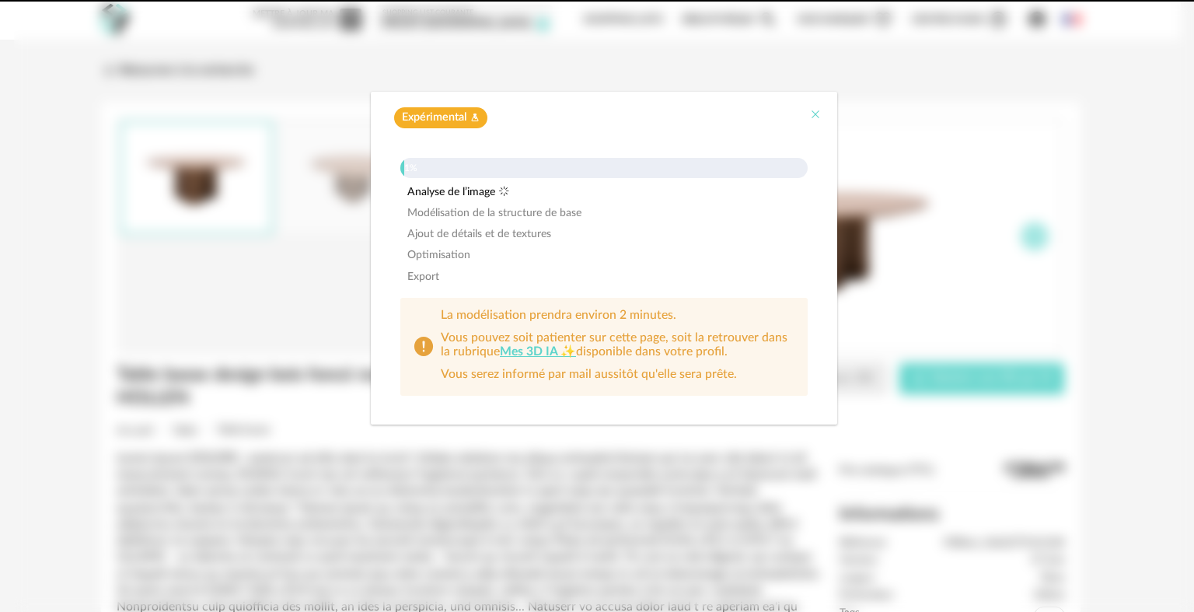
click at [811, 116] on icon "Close" at bounding box center [815, 114] width 12 height 12
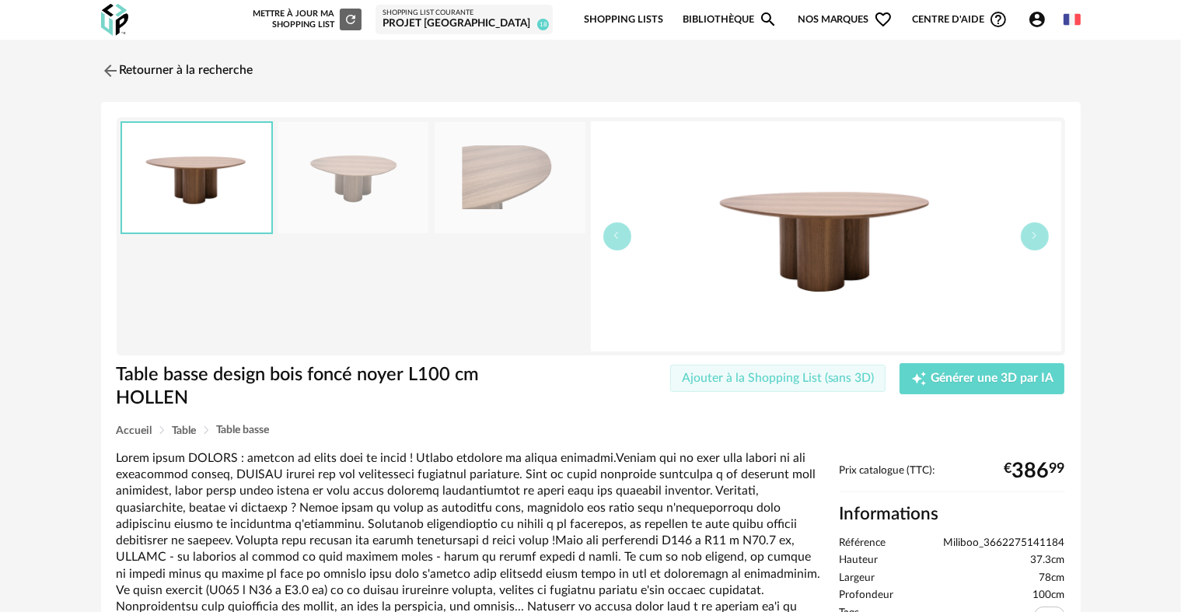
click at [766, 380] on span "Ajouter à la Shopping List (sans 3D)" at bounding box center [778, 378] width 193 height 12
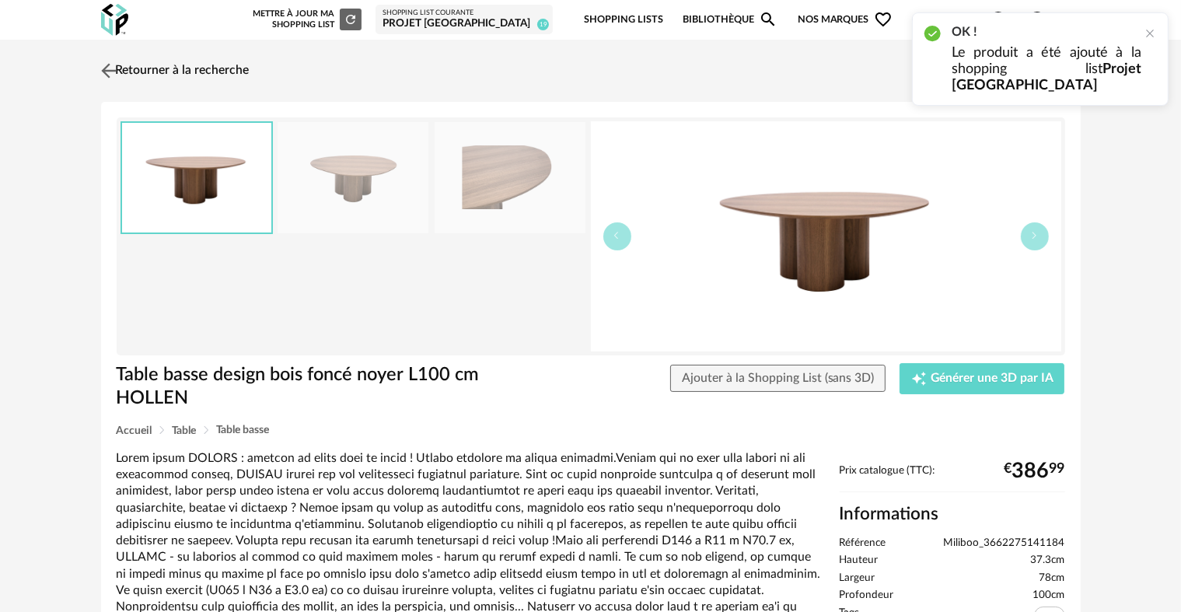
click at [159, 78] on link "Retourner à la recherche" at bounding box center [173, 71] width 152 height 34
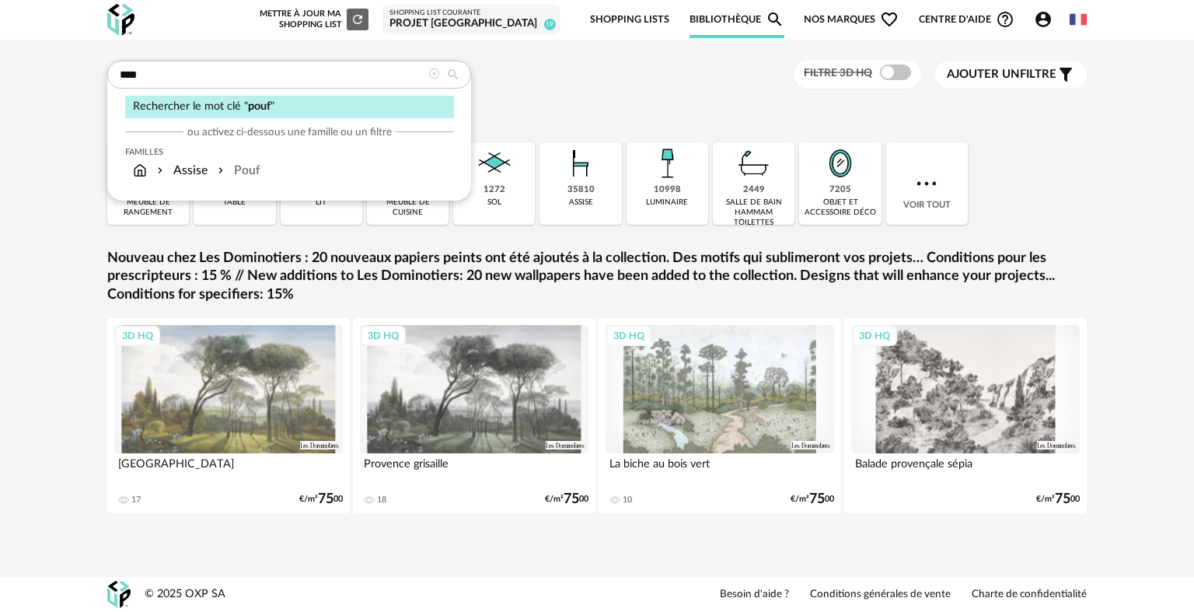
type input "****"
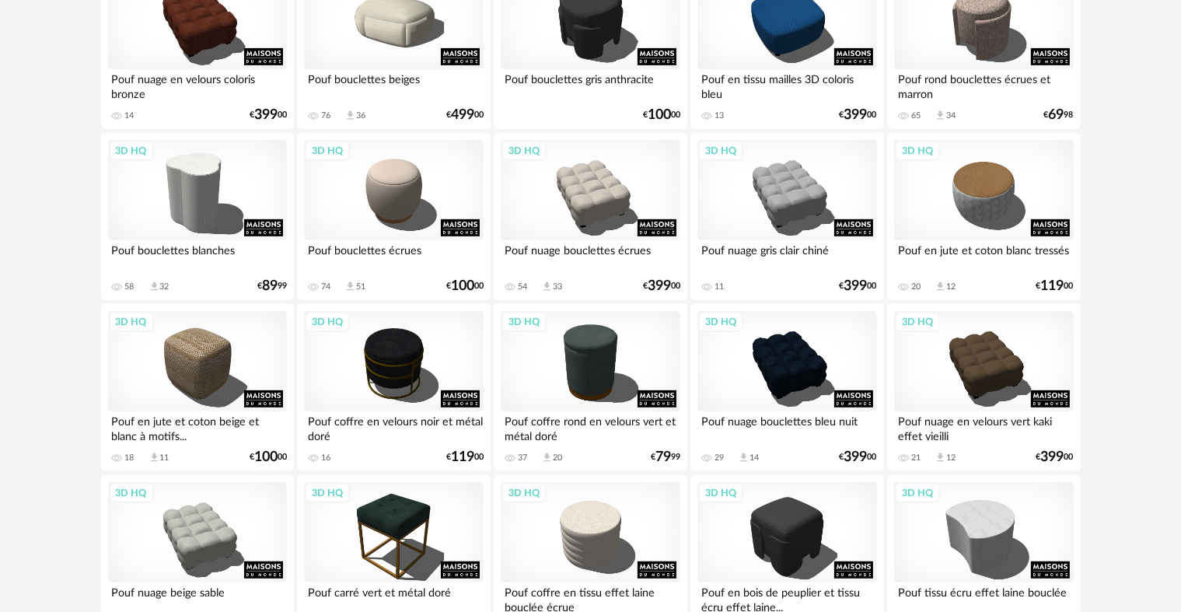
scroll to position [616, 0]
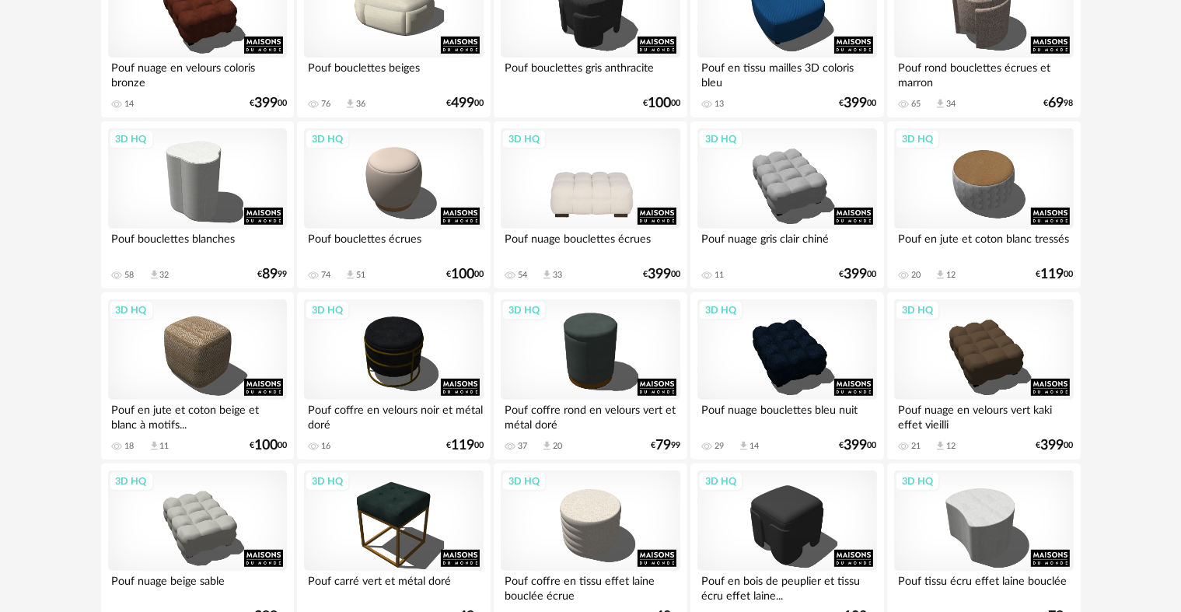
click at [596, 169] on div "3D HQ" at bounding box center [590, 178] width 179 height 101
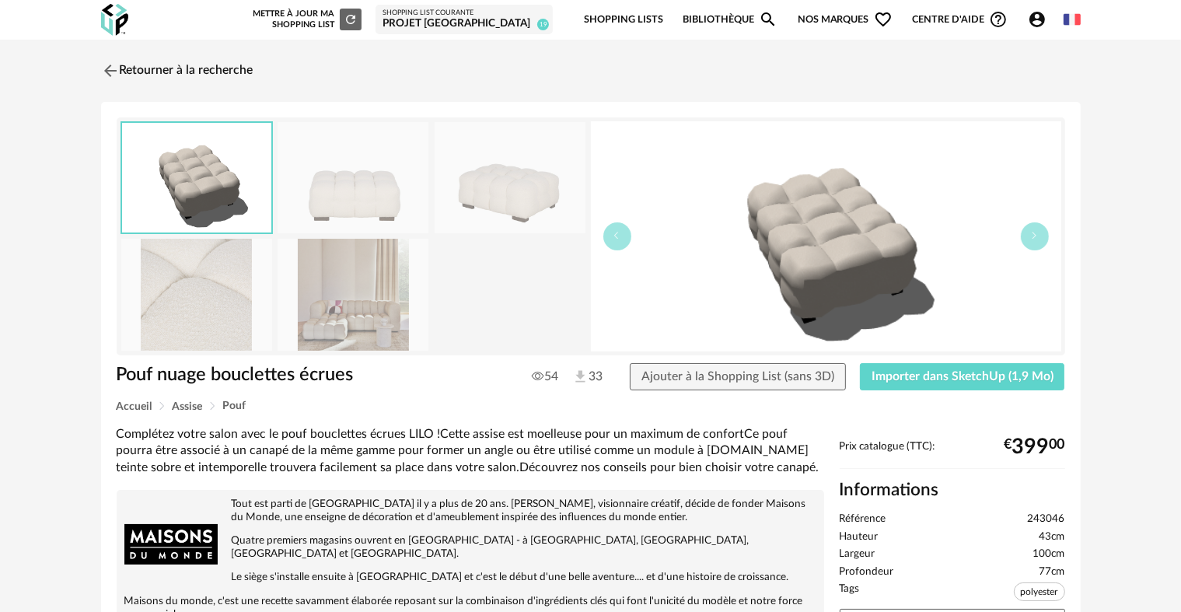
click at [1011, 394] on div "Pouf nuage bouclettes écrues 54 33 Ajouter à la Shopping List (sans 3D) Importe…" at bounding box center [591, 382] width 964 height 38
click at [1007, 386] on button "Importer dans SketchUp (1,9 Mo)" at bounding box center [962, 377] width 205 height 28
click at [840, 392] on div "Pouf nuage bouclettes écrues 54 33 Ajouter à la Shopping List (sans 3D) Importe…" at bounding box center [591, 382] width 964 height 38
click at [815, 379] on span "Ajouter à la Shopping List (sans 3D)" at bounding box center [737, 376] width 193 height 12
click at [218, 71] on link "Retourner à la recherche" at bounding box center [173, 71] width 152 height 34
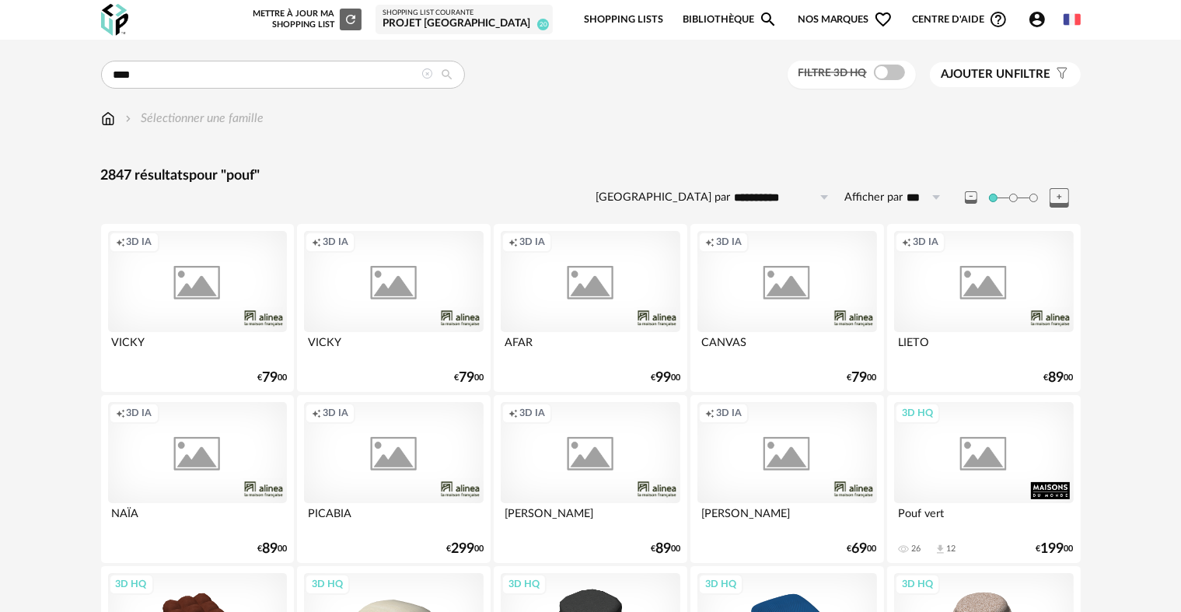
scroll to position [616, 0]
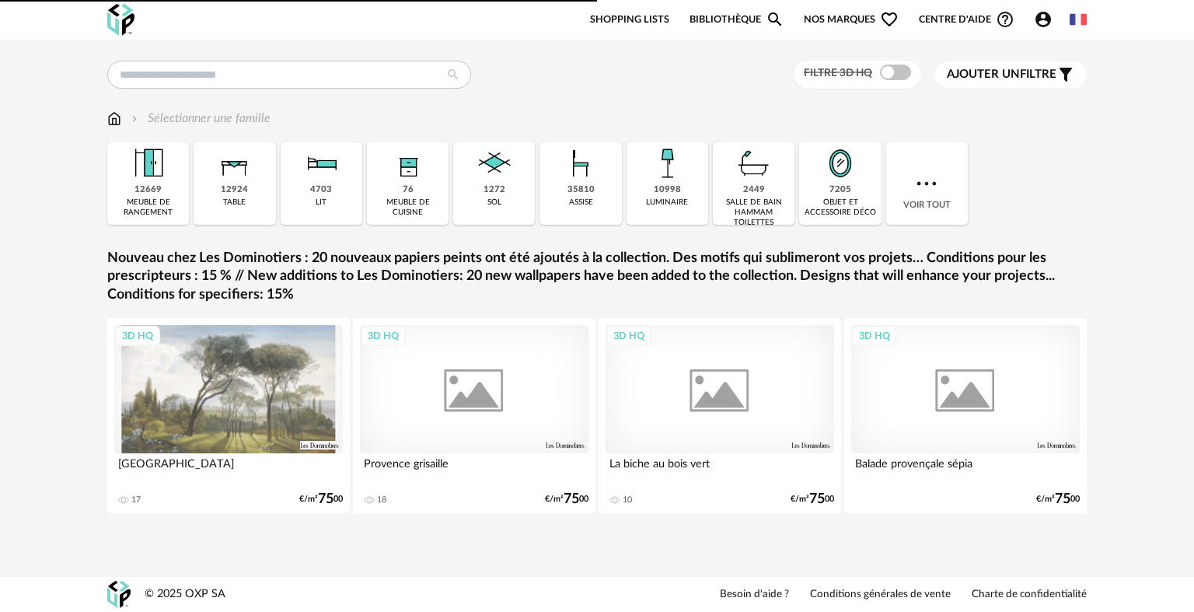
click at [1036, 23] on icon "Account Circle icon" at bounding box center [1043, 20] width 16 height 16
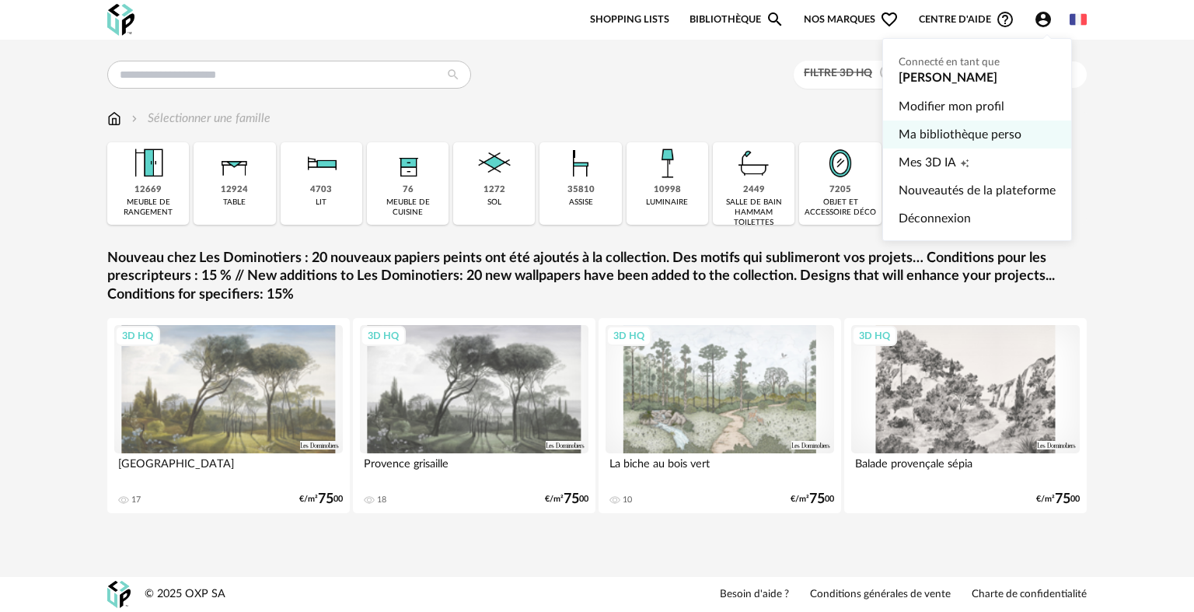
click at [983, 131] on link "Ma bibliothèque perso" at bounding box center [977, 134] width 157 height 28
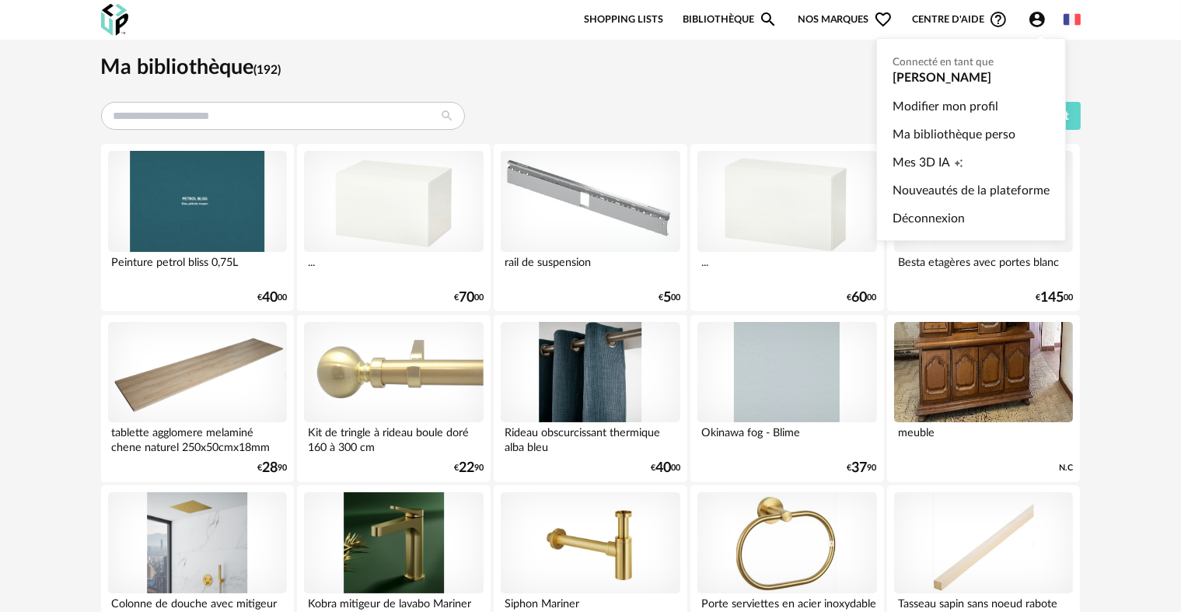
click at [1042, 22] on icon "Account Circle icon" at bounding box center [1037, 20] width 16 height 16
click at [961, 169] on span "Creation icon" at bounding box center [958, 162] width 9 height 28
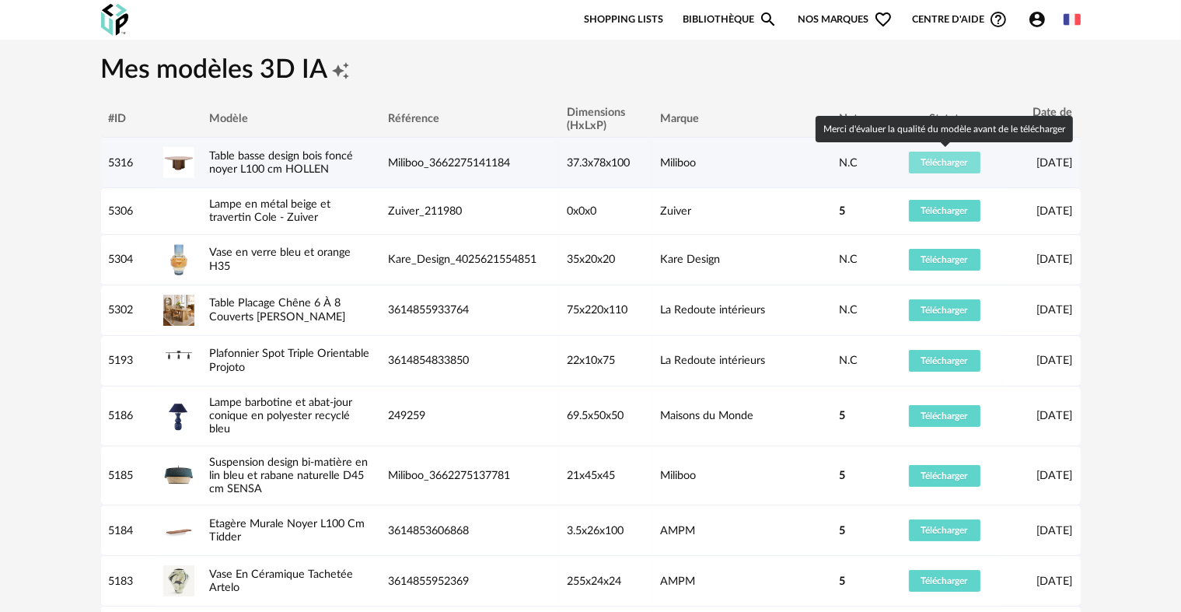
click at [952, 166] on span "Télécharger" at bounding box center [944, 162] width 47 height 9
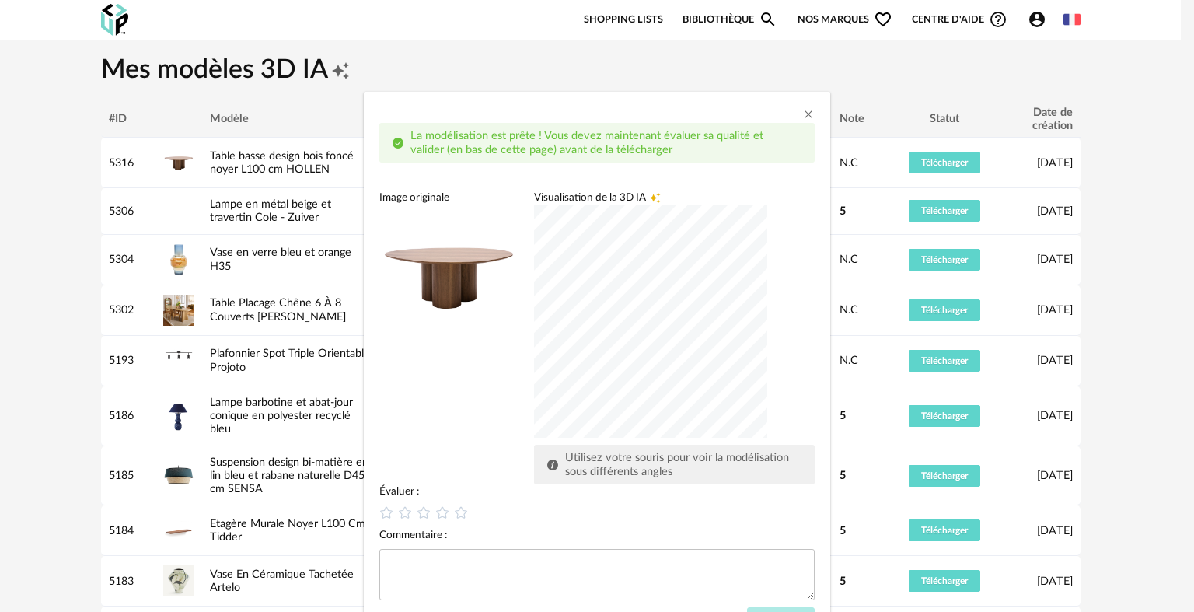
click at [534, 382] on div "dialog" at bounding box center [650, 320] width 233 height 233
click at [463, 511] on icon "dialog" at bounding box center [461, 512] width 16 height 16
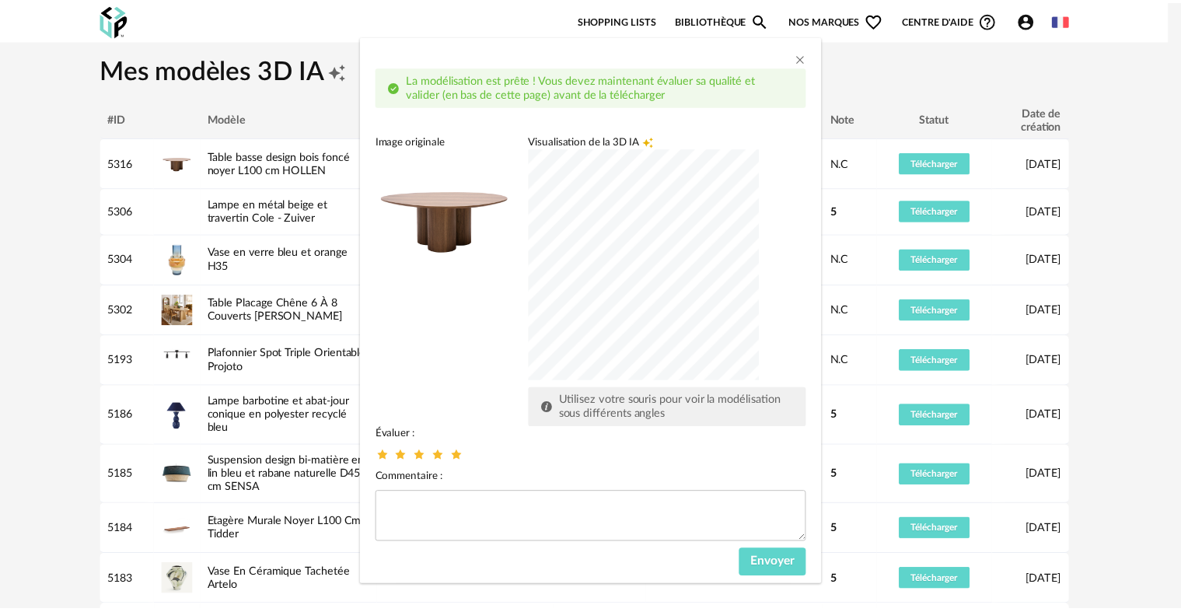
scroll to position [68, 0]
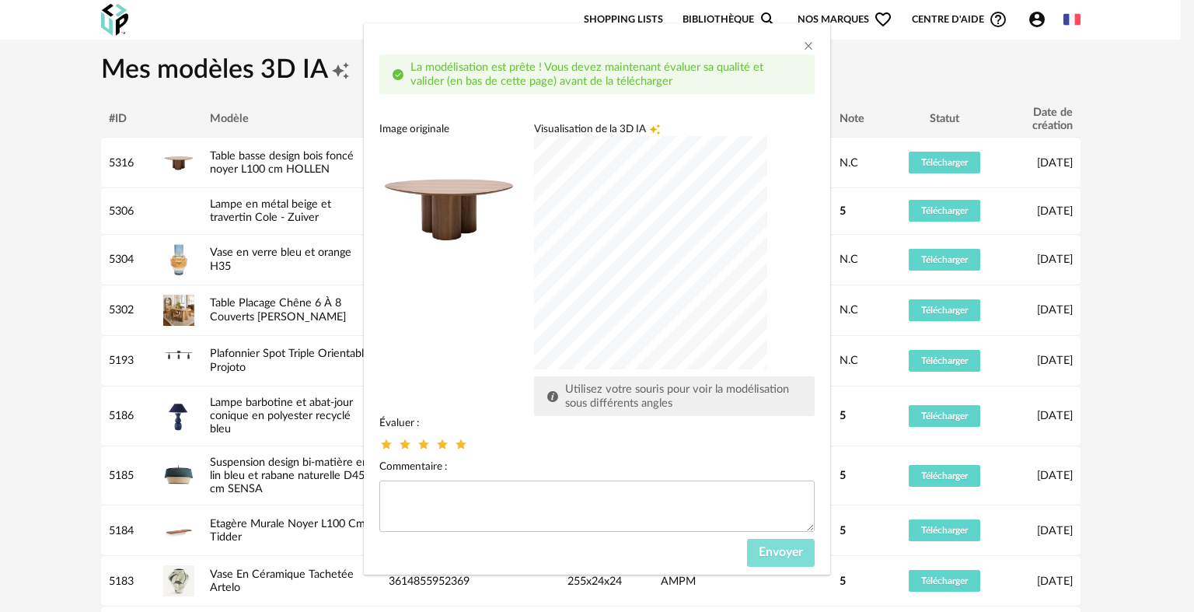
click at [773, 560] on button "Envoyer" at bounding box center [781, 553] width 68 height 28
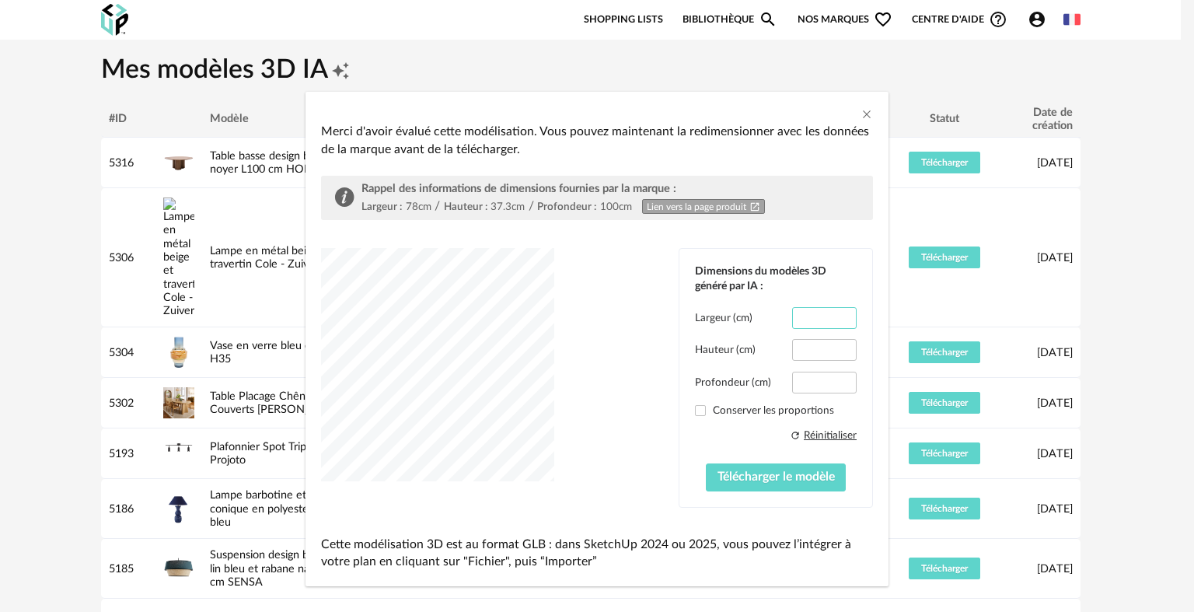
drag, startPoint x: 791, startPoint y: 316, endPoint x: 908, endPoint y: 292, distance: 119.8
click at [908, 292] on div "Merci d'avoir évalué cette modélisation. Vous pouvez maintenant la redimensionn…" at bounding box center [597, 306] width 1194 height 612
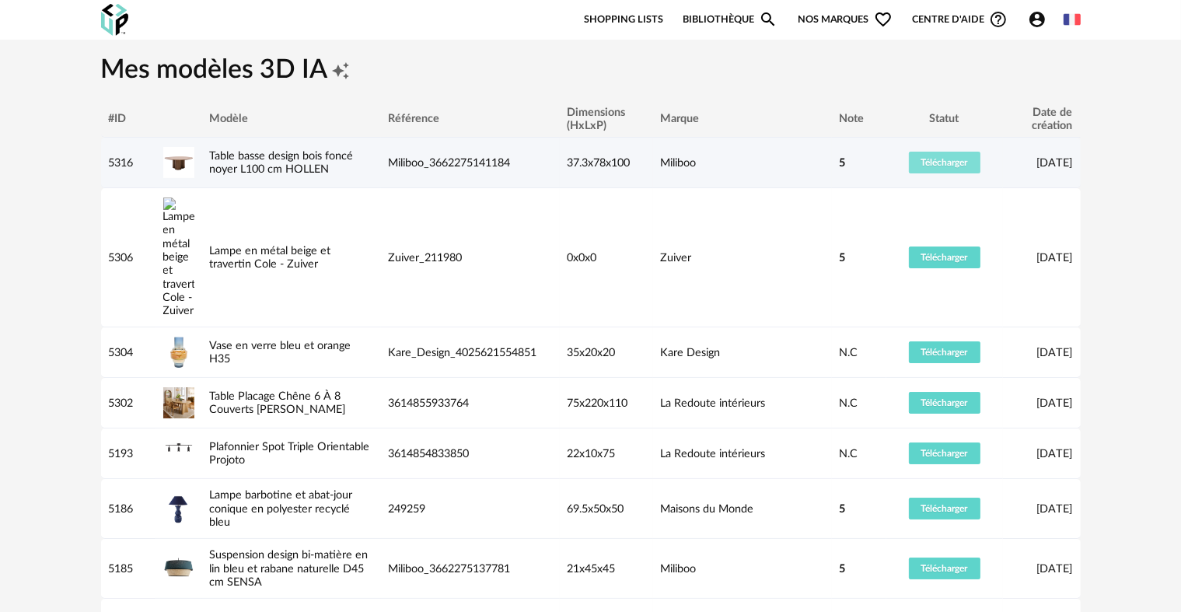
click at [963, 158] on span "Télécharger" at bounding box center [944, 162] width 47 height 9
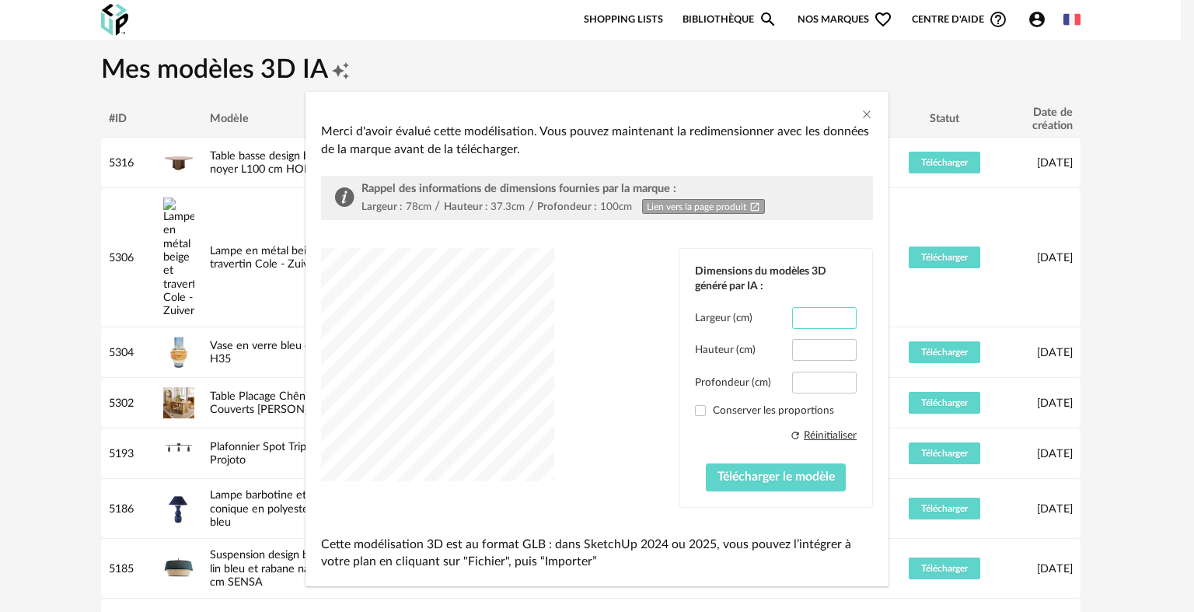
drag, startPoint x: 789, startPoint y: 318, endPoint x: 886, endPoint y: 322, distance: 97.2
click at [886, 322] on div "Merci d'avoir évalué cette modélisation. Vous pouvez maintenant la redimensionn…" at bounding box center [597, 306] width 1194 height 612
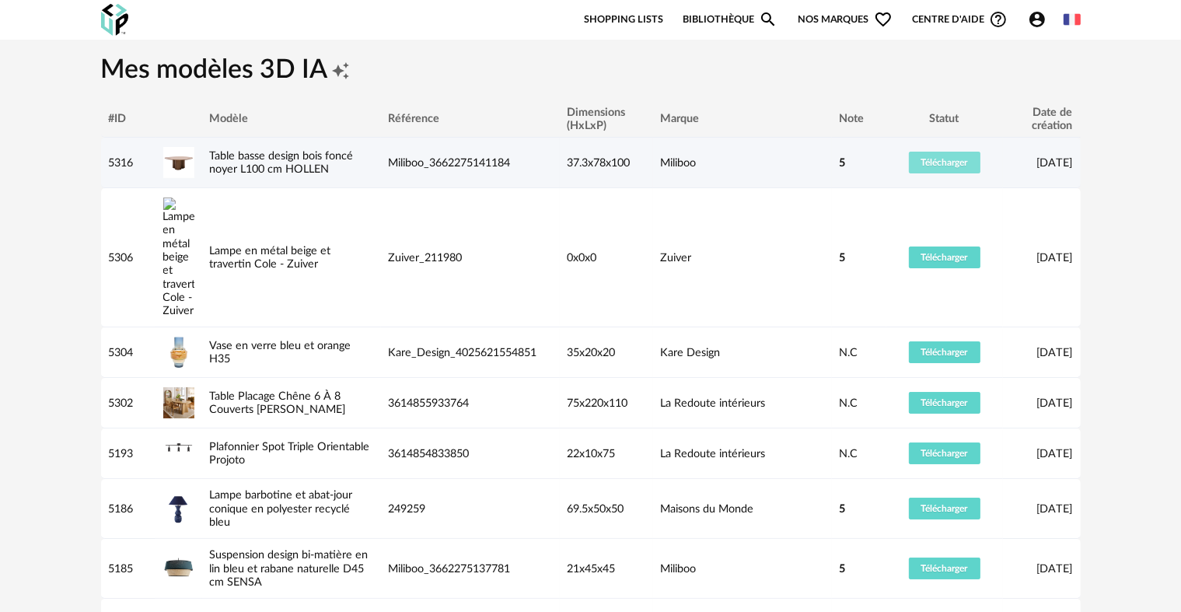
click at [936, 165] on span "Télécharger" at bounding box center [944, 162] width 47 height 9
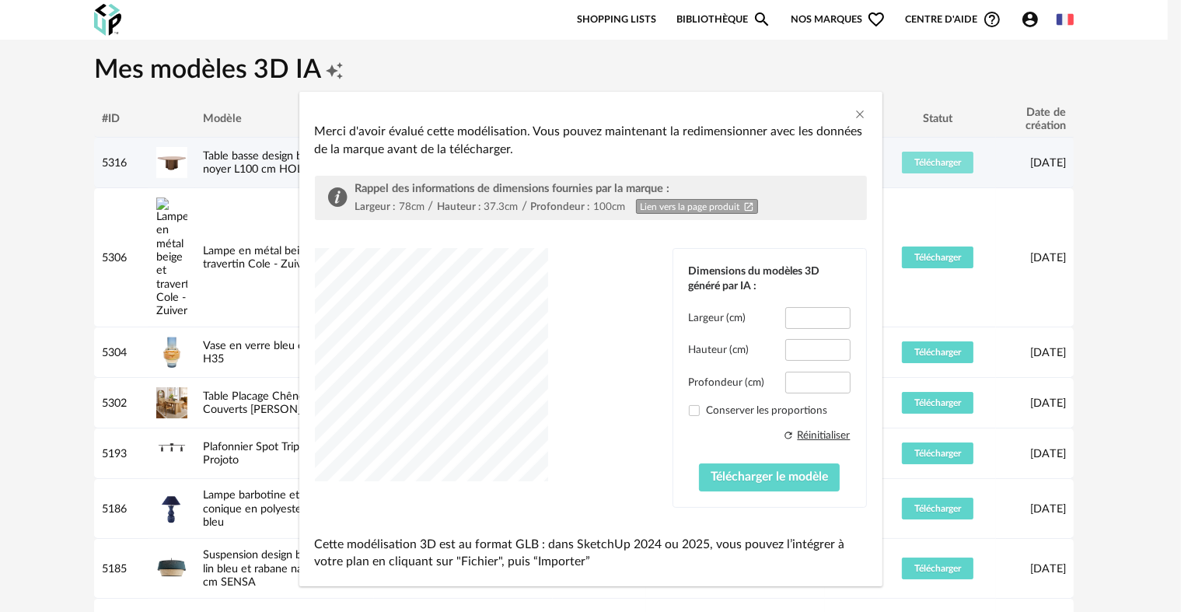
type input "*****"
type input "****"
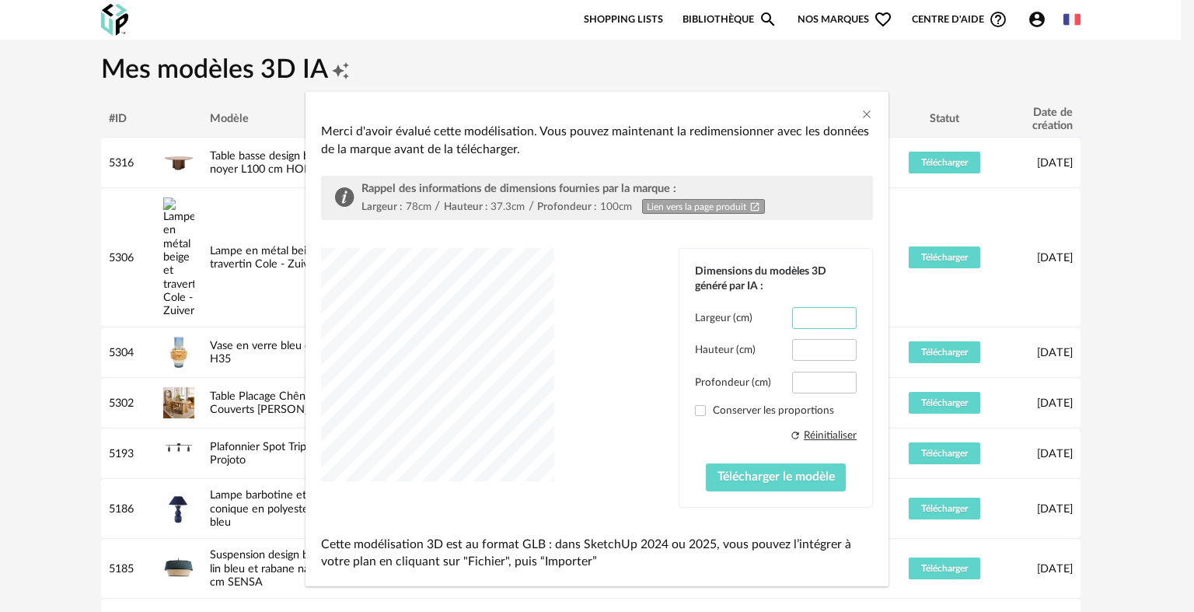
drag, startPoint x: 822, startPoint y: 317, endPoint x: 759, endPoint y: 315, distance: 63.8
click at [759, 315] on div "Largeur (cm) *****" at bounding box center [776, 318] width 162 height 22
type input "*"
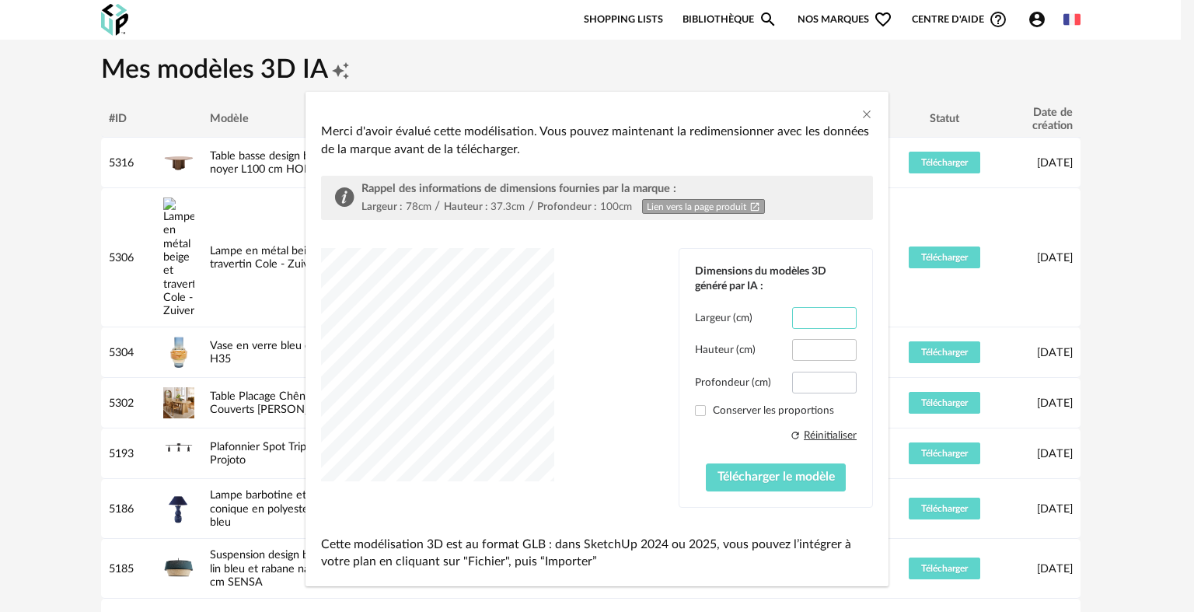
type input "**"
drag, startPoint x: 819, startPoint y: 381, endPoint x: 793, endPoint y: 386, distance: 26.2
click at [793, 386] on input "****" at bounding box center [824, 383] width 65 height 22
type input "***"
click at [755, 473] on span "Télécharger le modèle" at bounding box center [775, 476] width 117 height 12
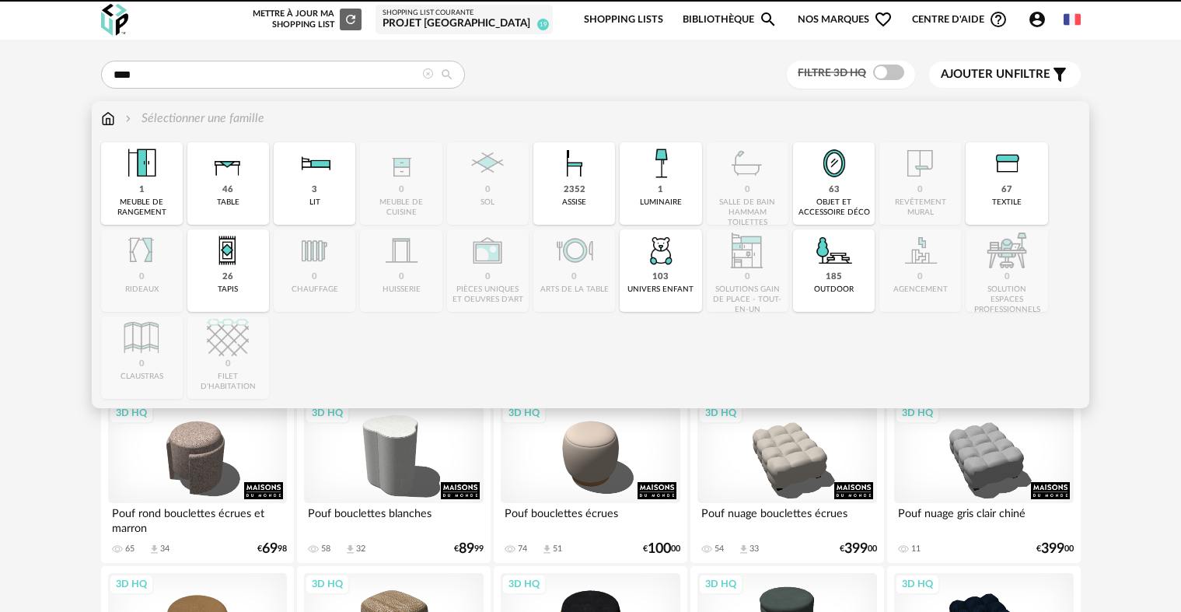
click at [109, 120] on img at bounding box center [108, 119] width 14 height 18
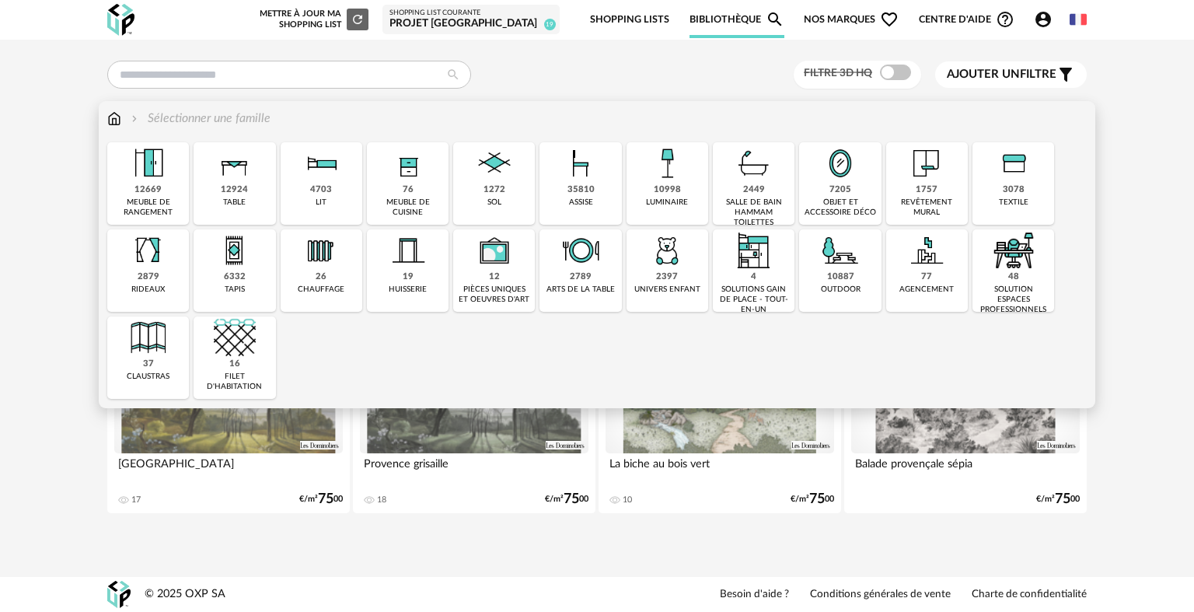
drag, startPoint x: 237, startPoint y: 190, endPoint x: 746, endPoint y: 372, distance: 540.7
click at [746, 372] on div "Close icon 12669 meuble de rangement 12924 table 4703 lit 76 meuble de cuisine …" at bounding box center [596, 270] width 979 height 257
click at [529, 340] on div "Close icon 12669 meuble de rangement 12924 table 4703 lit 76 meuble de cuisine …" at bounding box center [596, 270] width 979 height 257
click at [855, 193] on div "7205 objet et accessoire déco" at bounding box center [840, 183] width 82 height 82
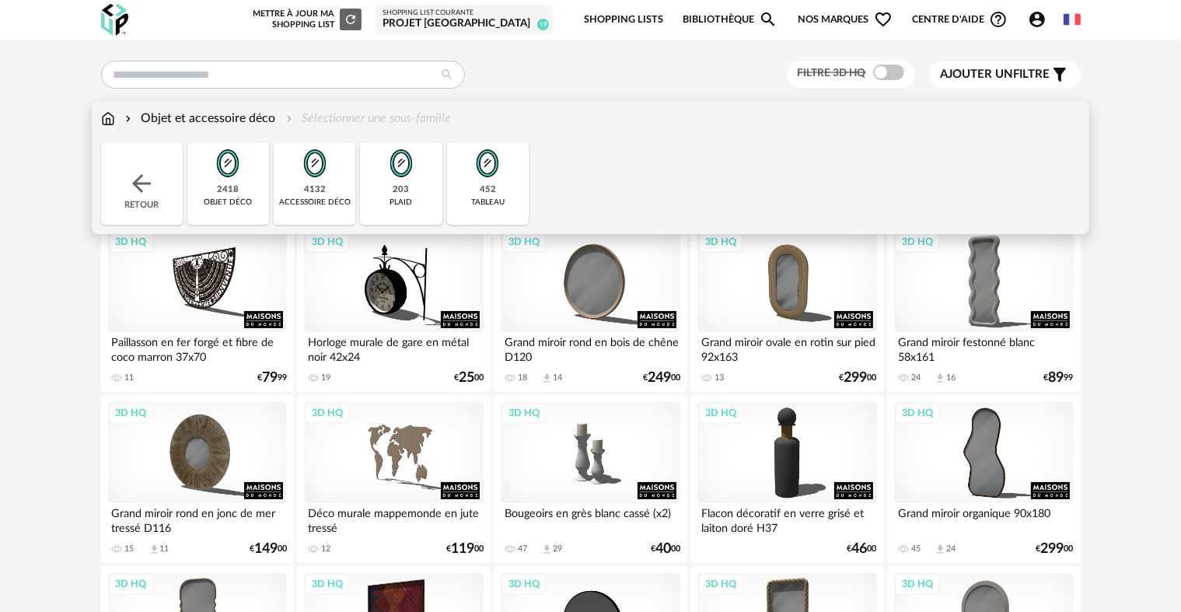
click at [498, 197] on div "tableau" at bounding box center [487, 202] width 33 height 10
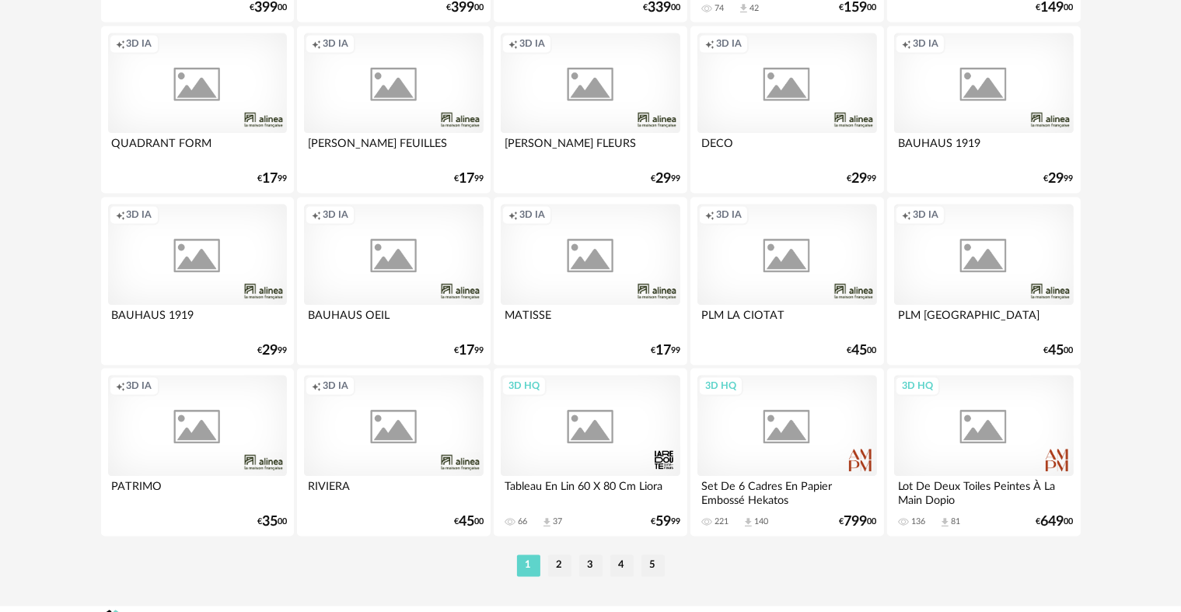
scroll to position [3135, 0]
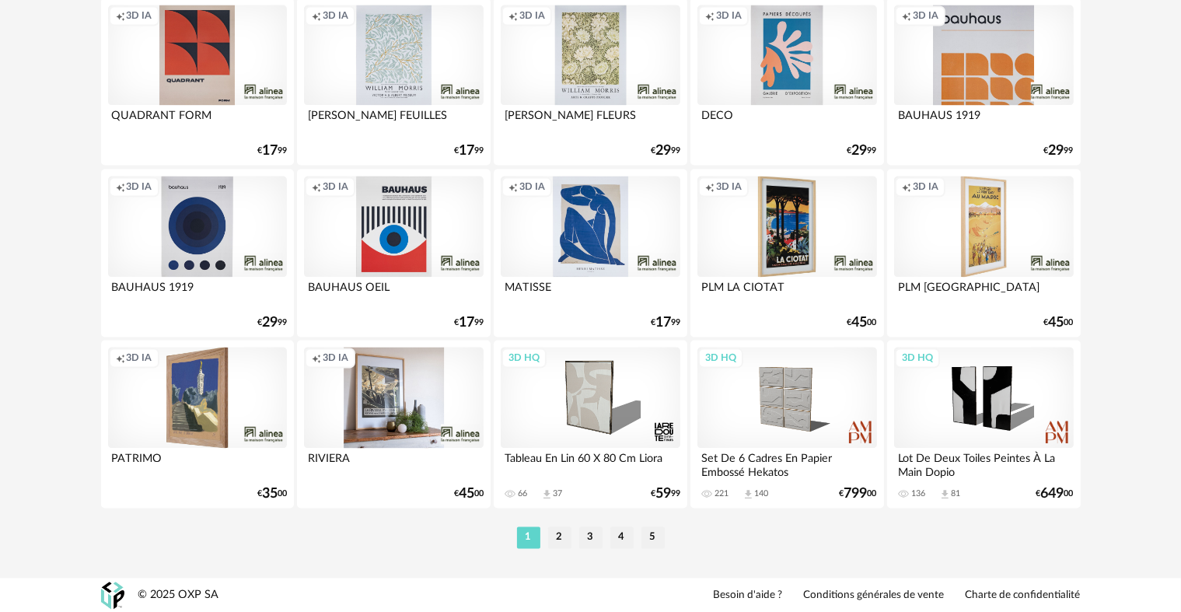
click at [544, 539] on ul "1 2 3 4 5" at bounding box center [590, 537] width 155 height 22
click at [557, 543] on li "2" at bounding box center [559, 537] width 23 height 22
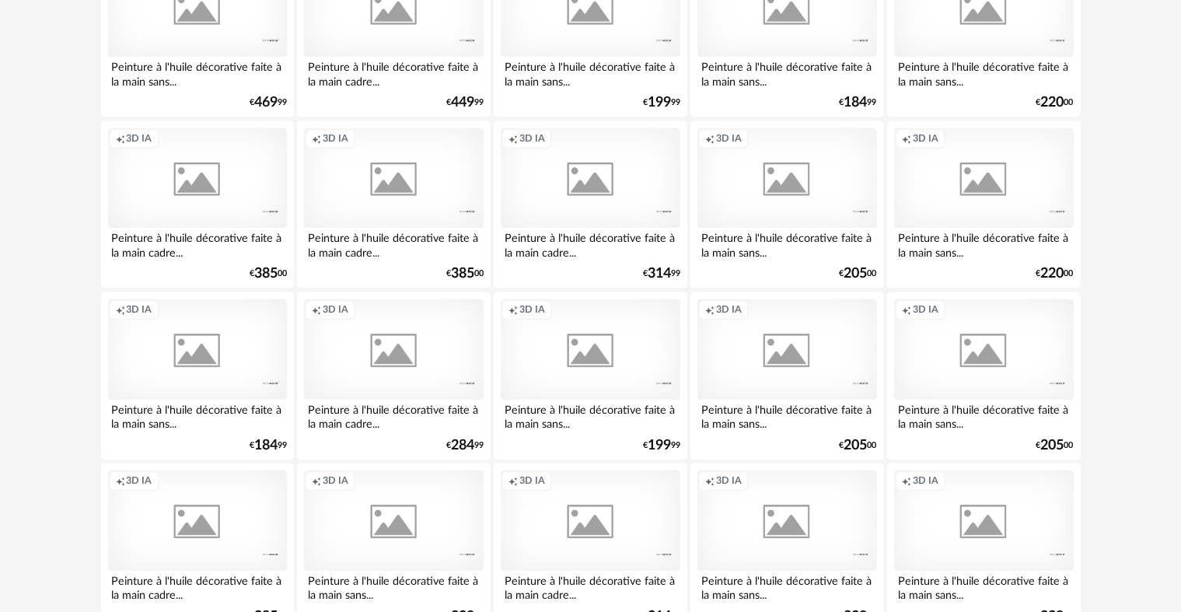
scroll to position [3135, 0]
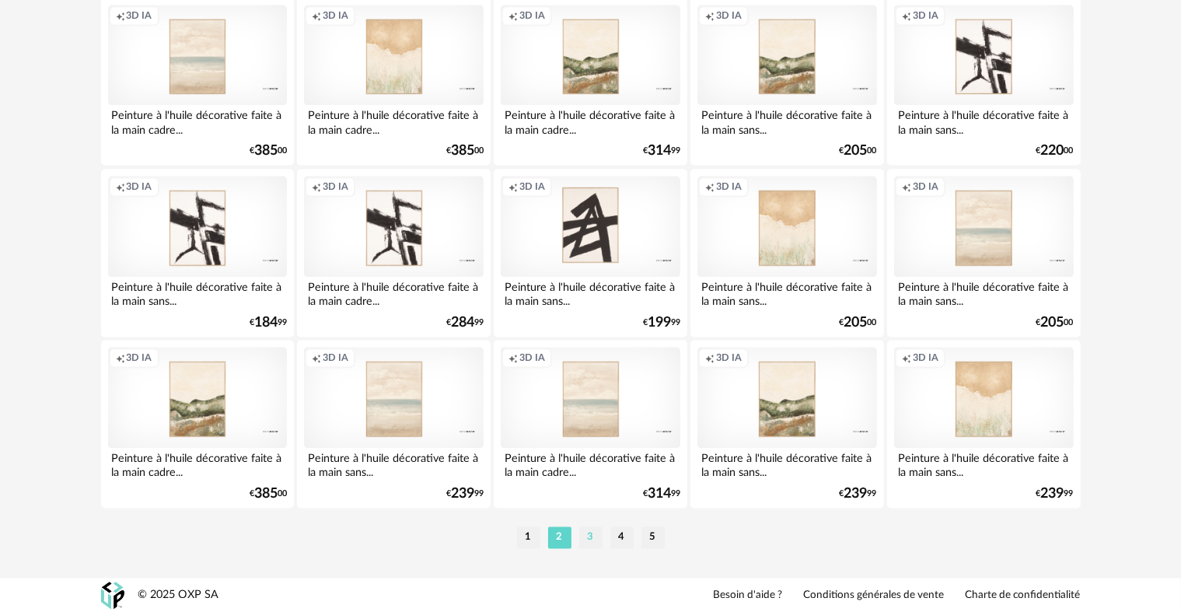
click at [588, 532] on li "3" at bounding box center [590, 537] width 23 height 22
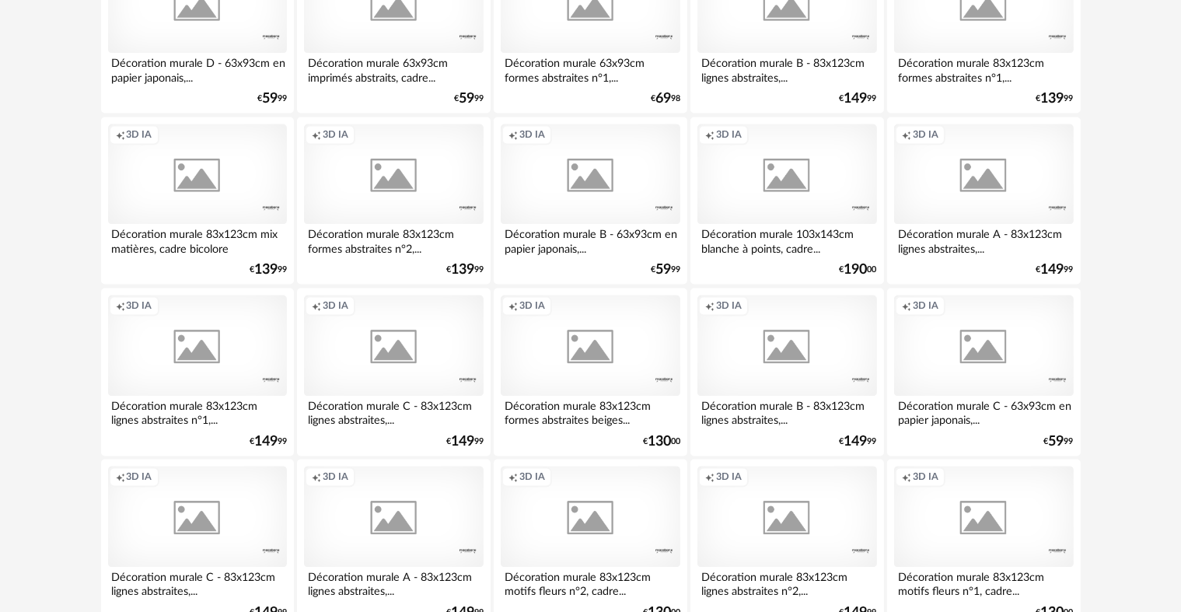
scroll to position [3135, 0]
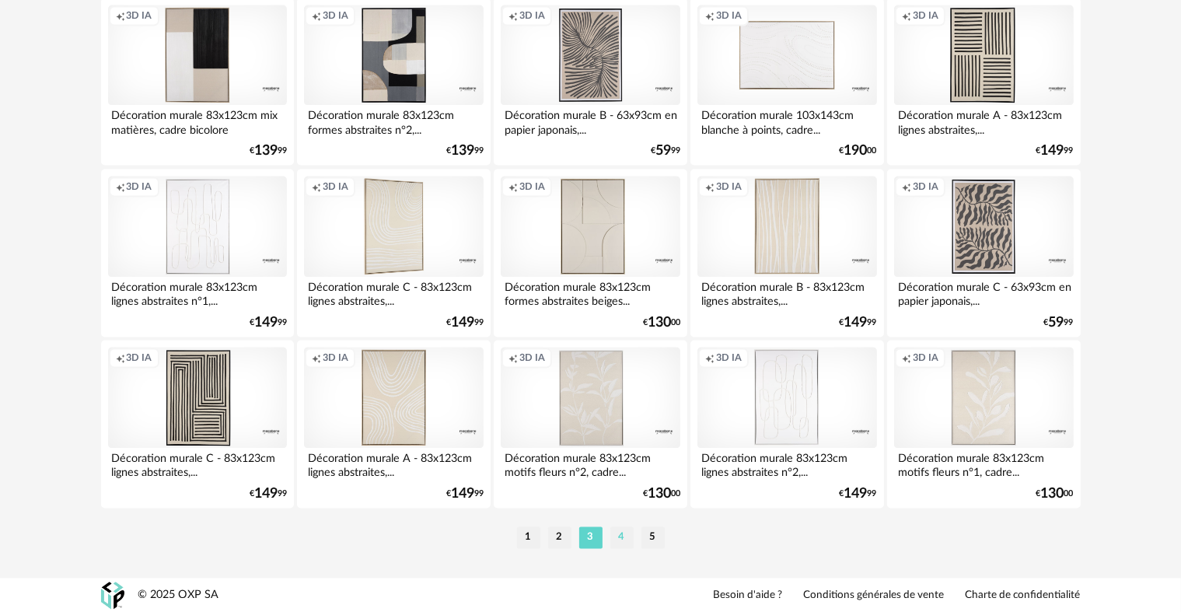
click at [619, 536] on li "4" at bounding box center [621, 537] width 23 height 22
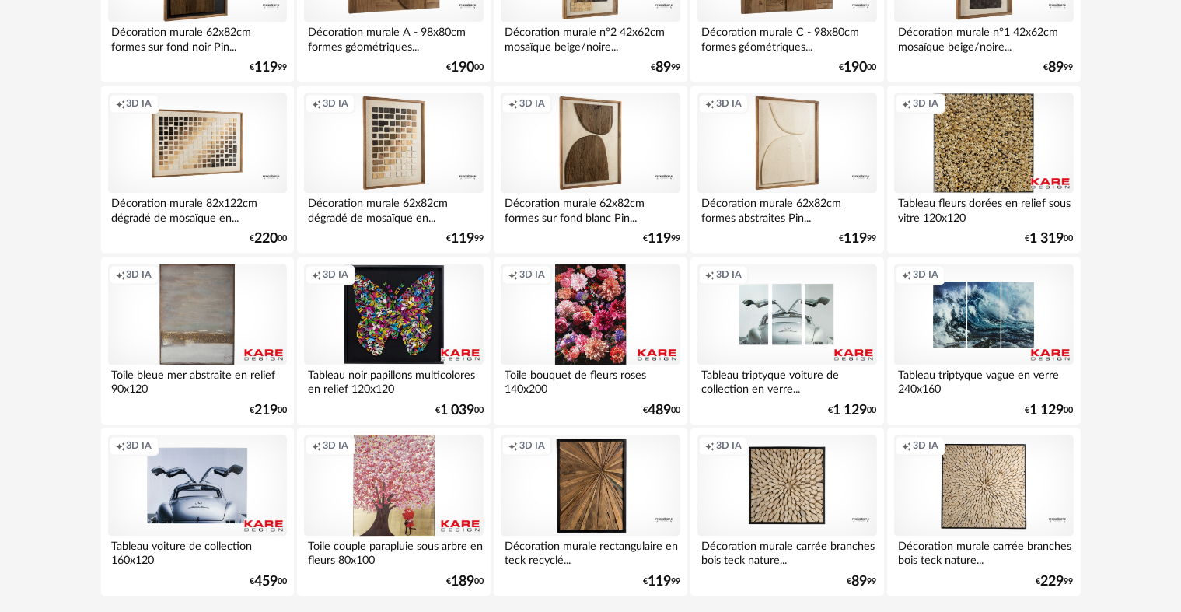
scroll to position [3135, 0]
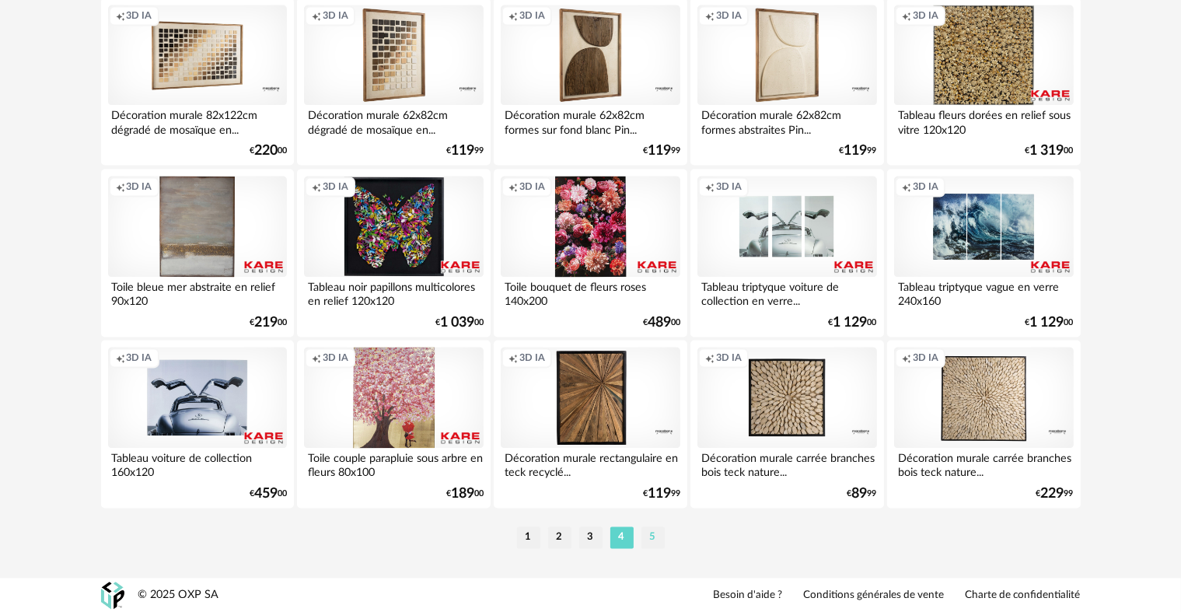
click at [651, 538] on li "5" at bounding box center [652, 537] width 23 height 22
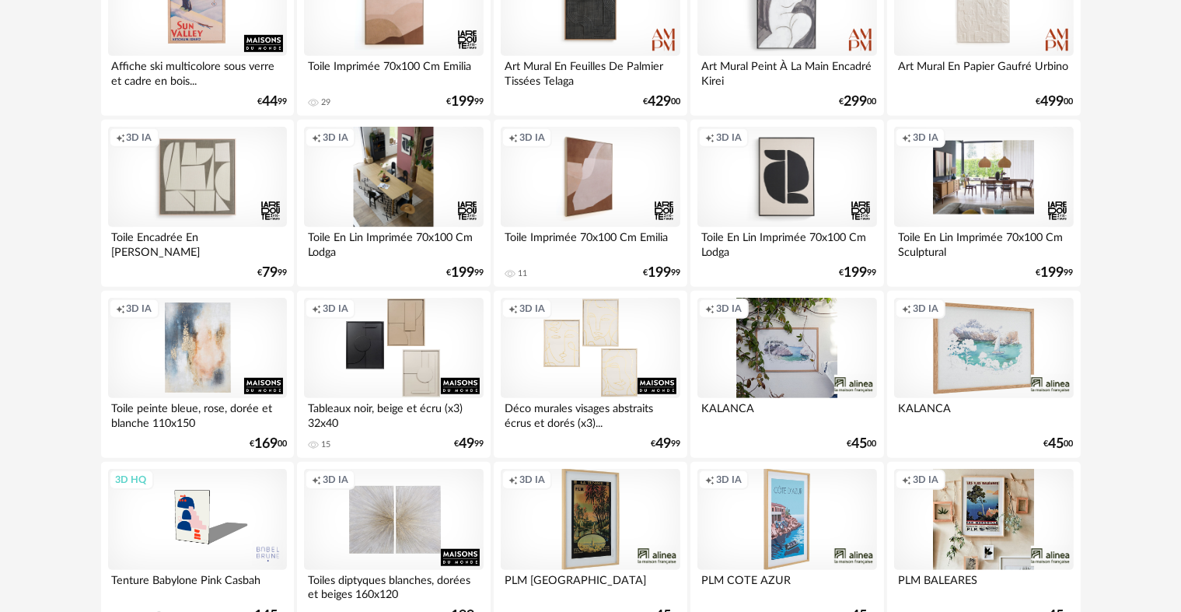
scroll to position [975, 0]
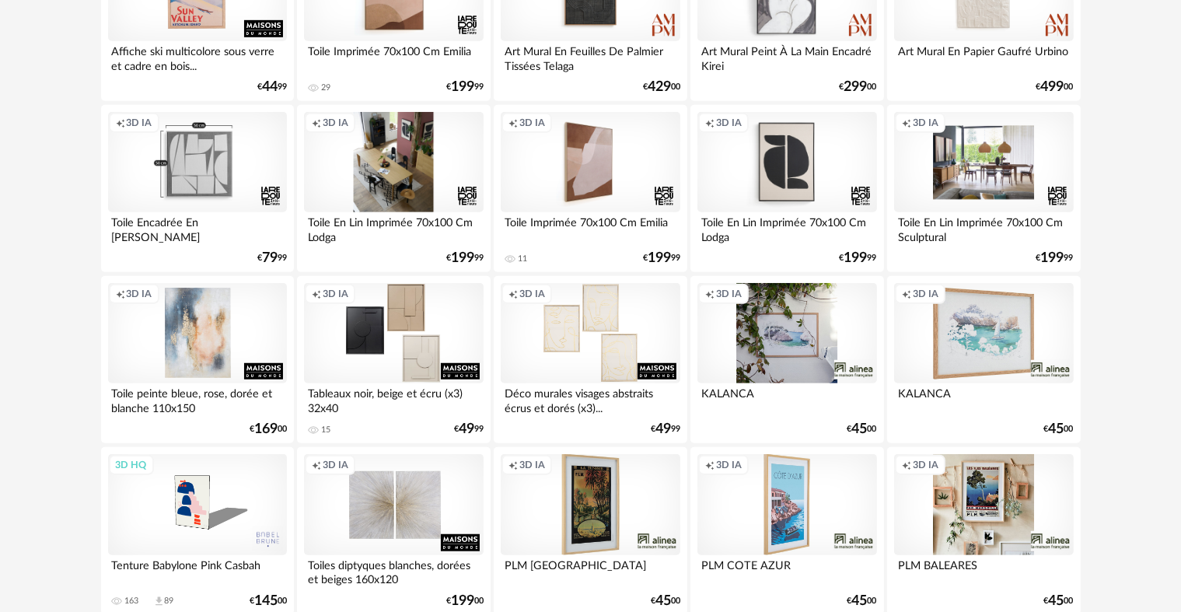
click at [239, 142] on div "Creation icon 3D IA" at bounding box center [197, 162] width 179 height 101
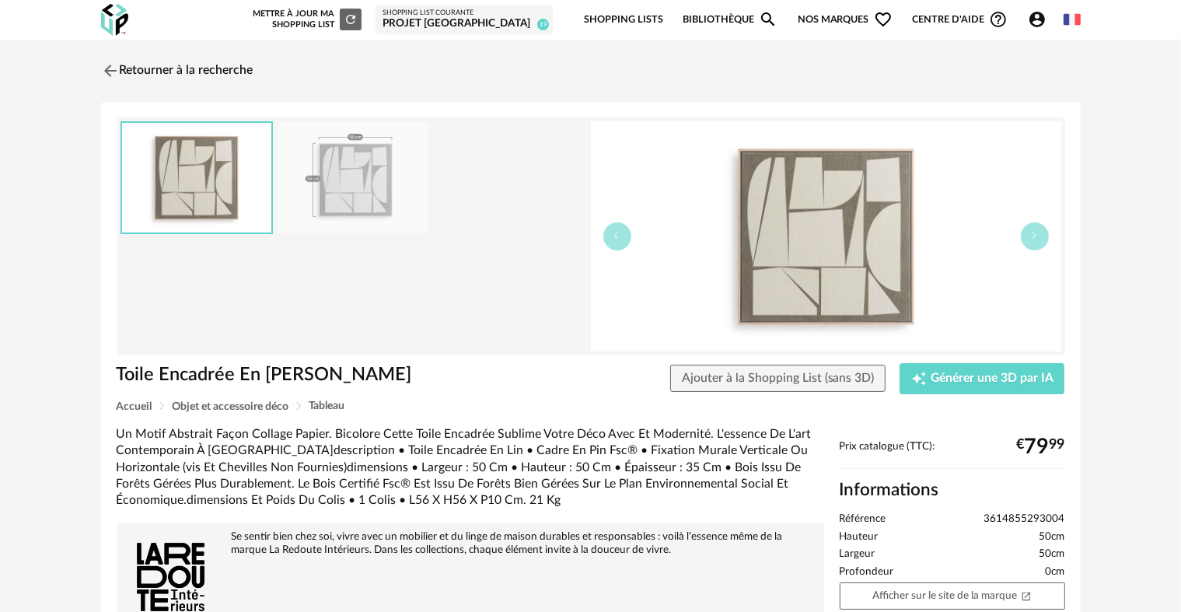
click at [958, 356] on div "Toile Encadrée En Lin Delya Toile Encadrée En Lin Delya Ajouter à la Shopping L…" at bounding box center [590, 522] width 979 height 841
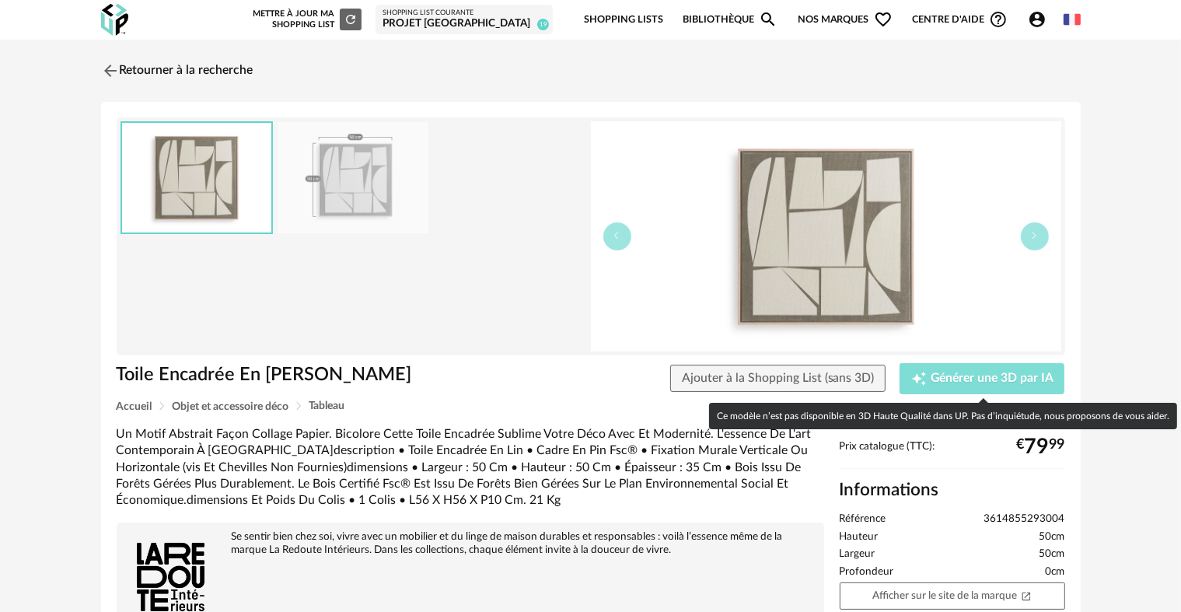
click at [951, 369] on button "Creation icon Générer une 3D par IA" at bounding box center [981, 378] width 165 height 31
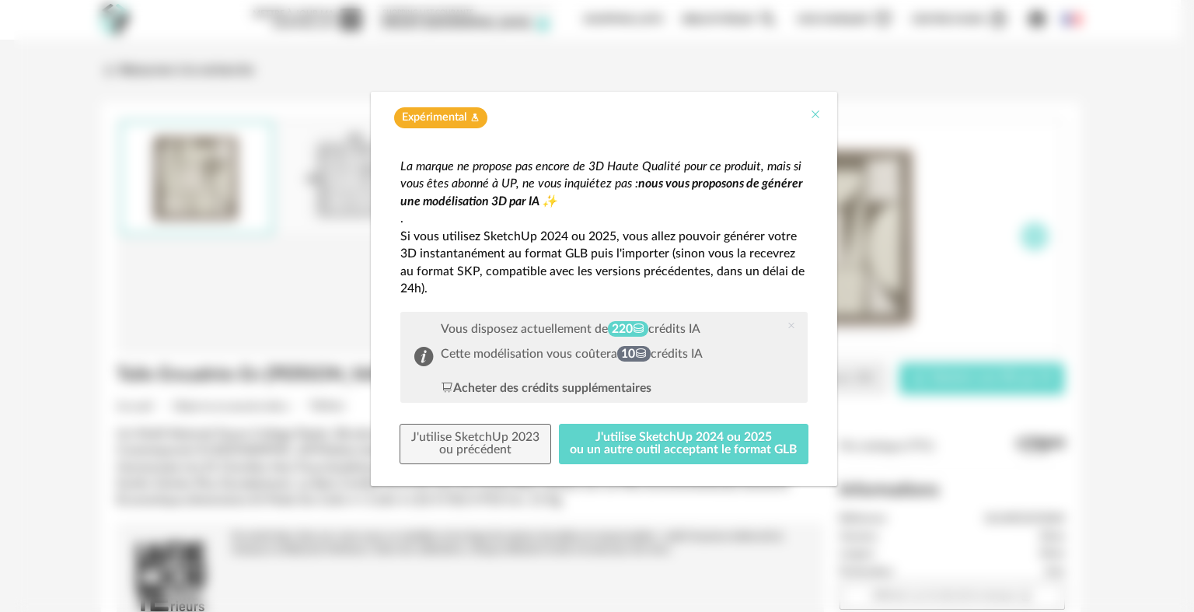
click at [821, 119] on icon "Close" at bounding box center [815, 114] width 12 height 12
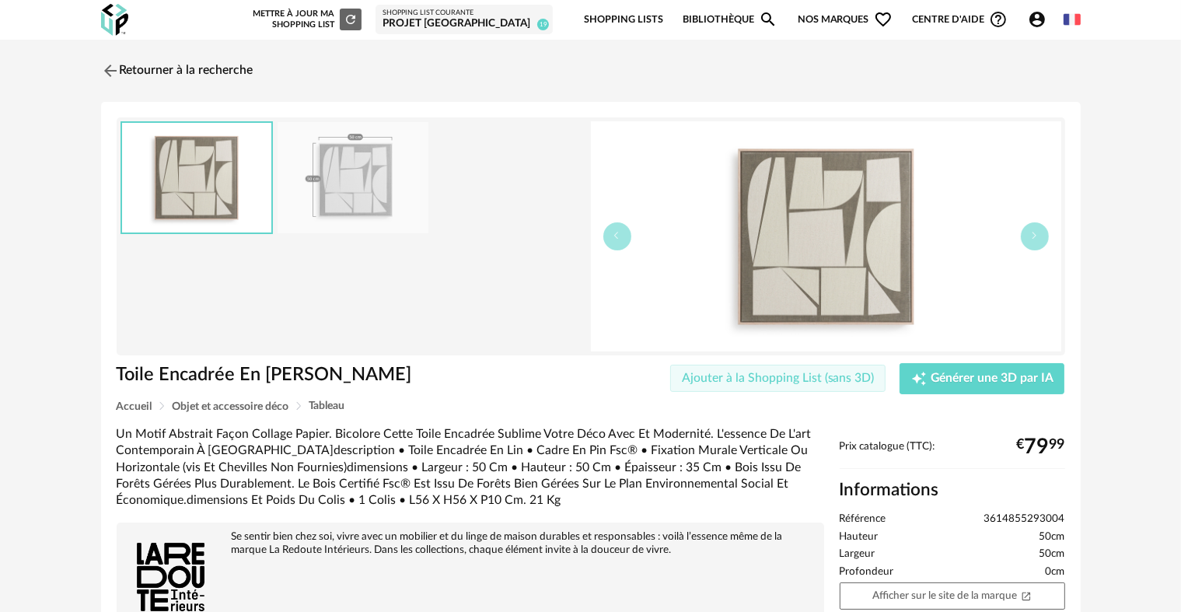
click at [749, 376] on span "Ajouter à la Shopping List (sans 3D)" at bounding box center [778, 378] width 193 height 12
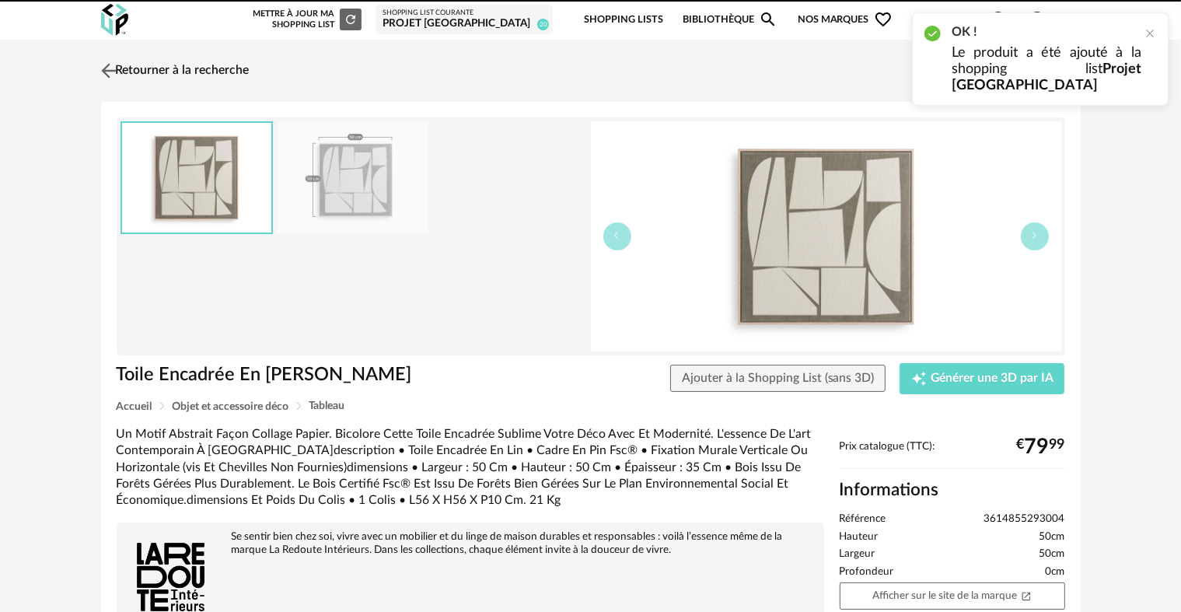
click at [111, 71] on img at bounding box center [108, 70] width 23 height 23
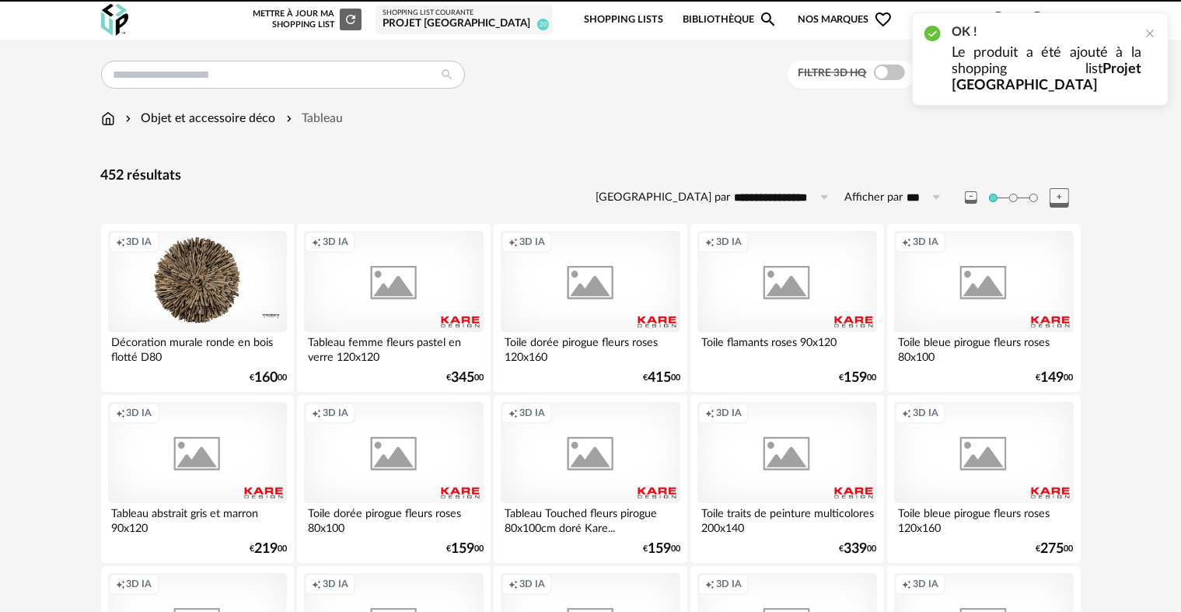
scroll to position [975, 0]
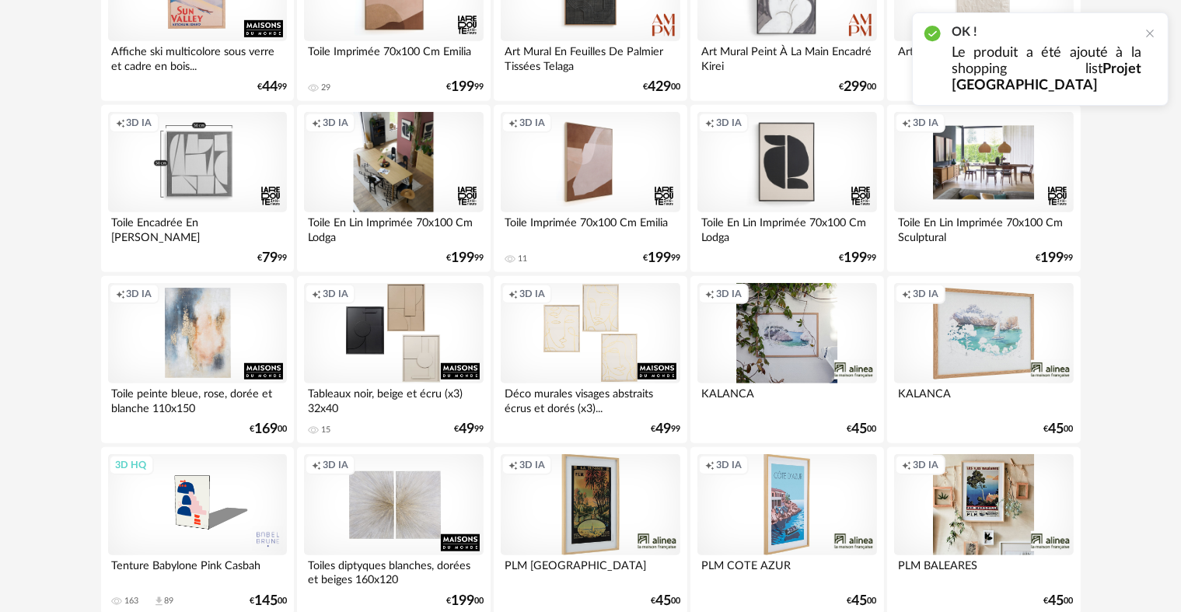
click at [208, 179] on div "Creation icon 3D IA" at bounding box center [197, 162] width 179 height 101
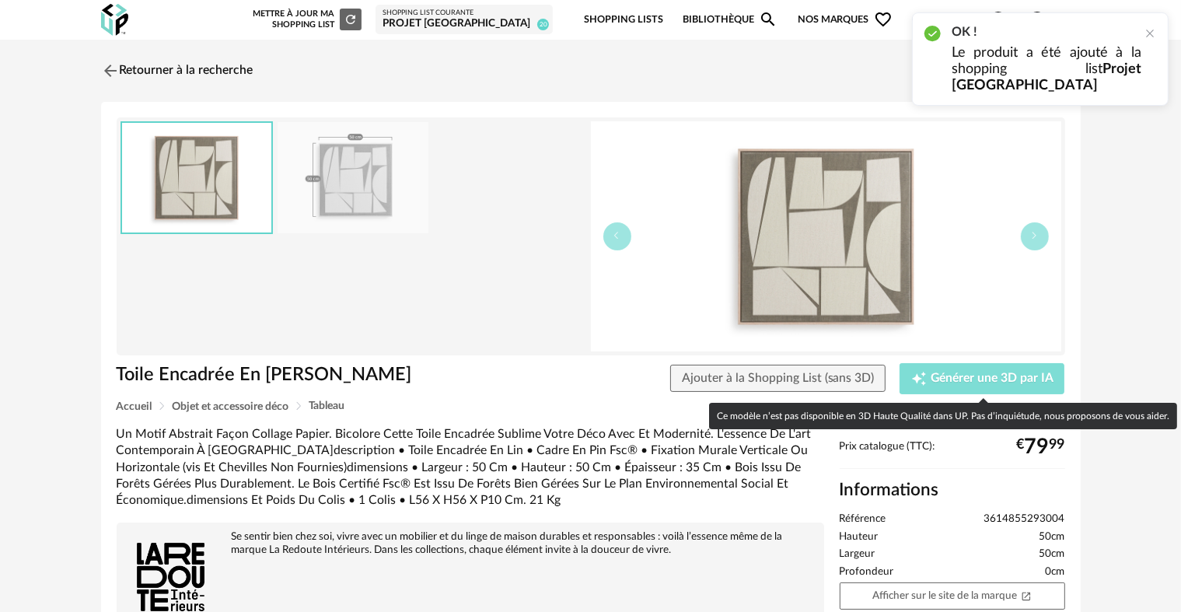
click at [985, 376] on span "Générer une 3D par IA" at bounding box center [991, 378] width 123 height 12
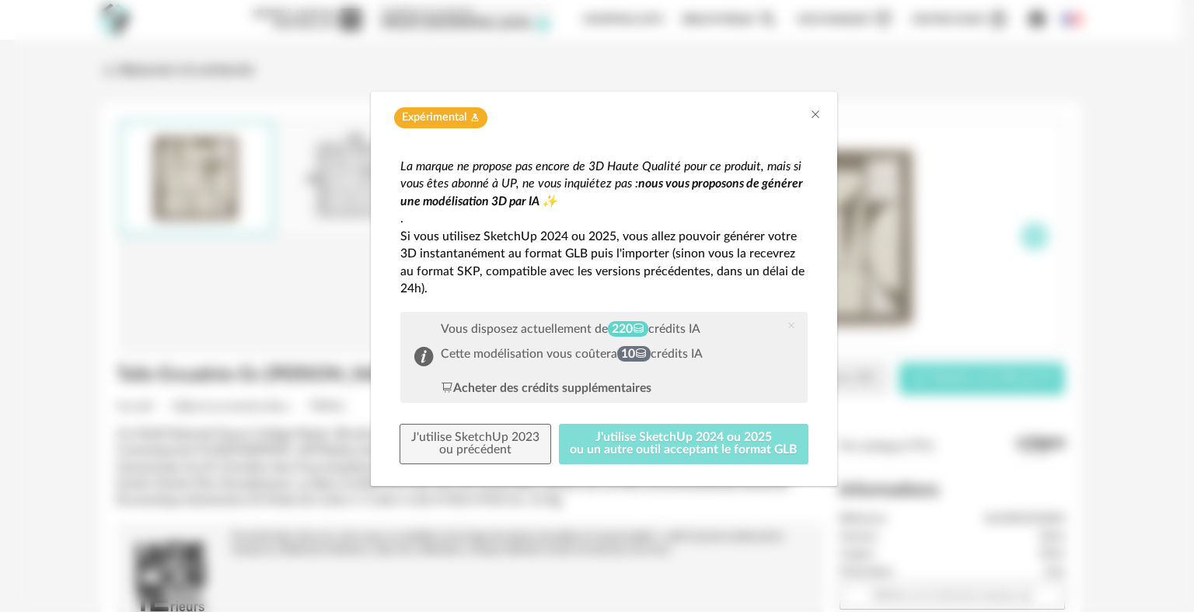
click at [692, 454] on button "J'utilise SketchUp 2024 ou 2025 ou un autre outil acceptant le format GLB" at bounding box center [684, 444] width 250 height 40
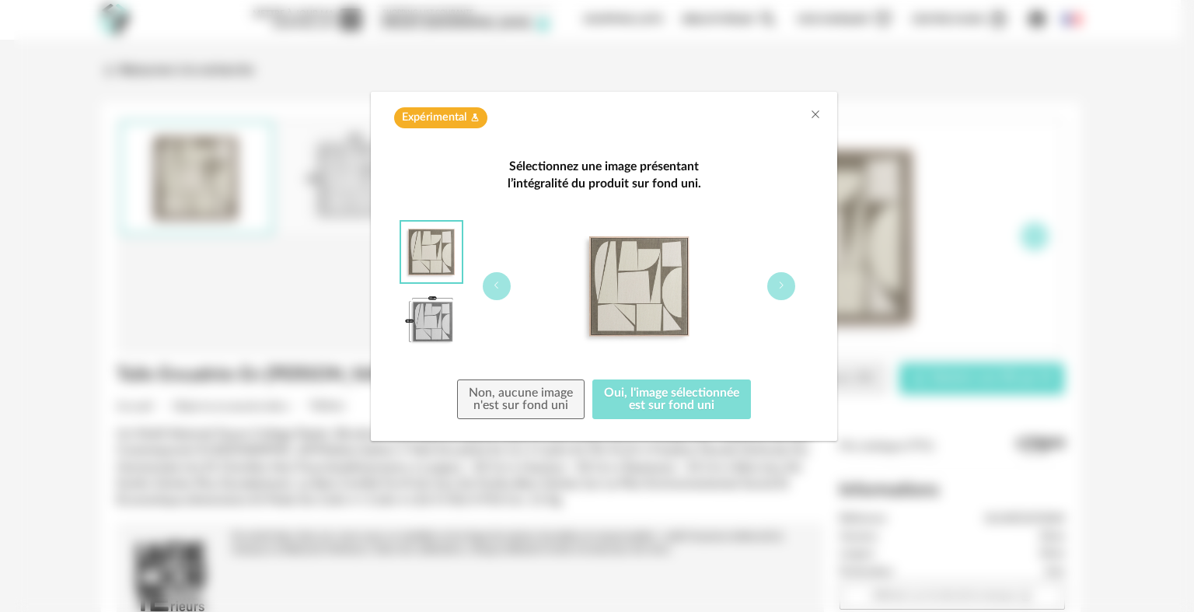
click at [682, 410] on button "Oui, l'image sélectionnée est sur fond uni" at bounding box center [671, 399] width 159 height 40
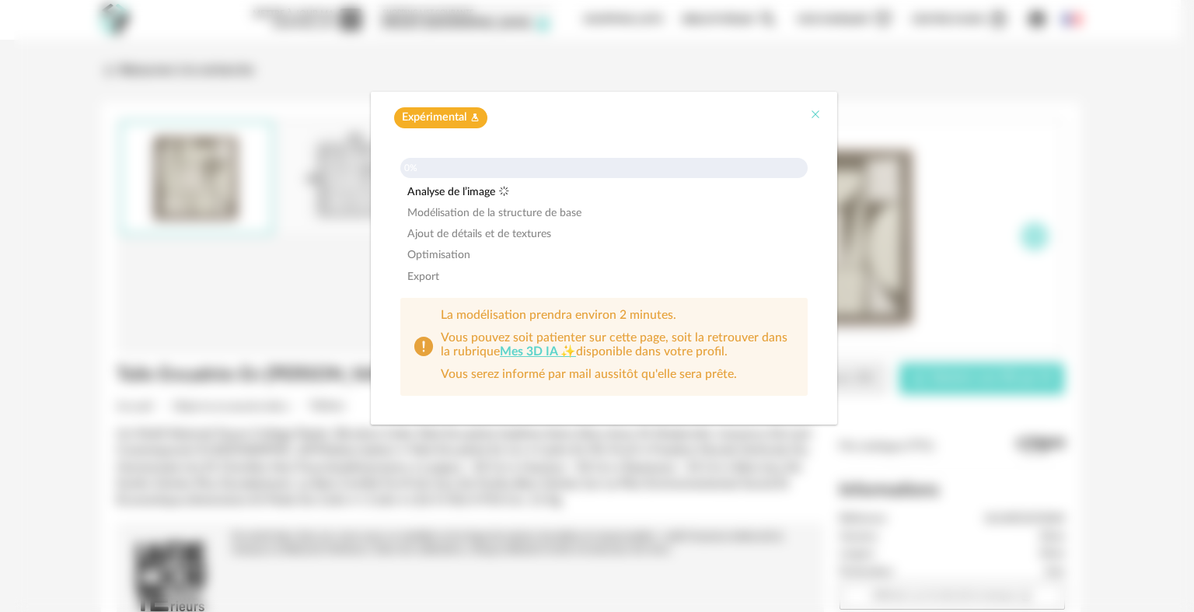
click at [811, 120] on icon "Close" at bounding box center [815, 114] width 12 height 12
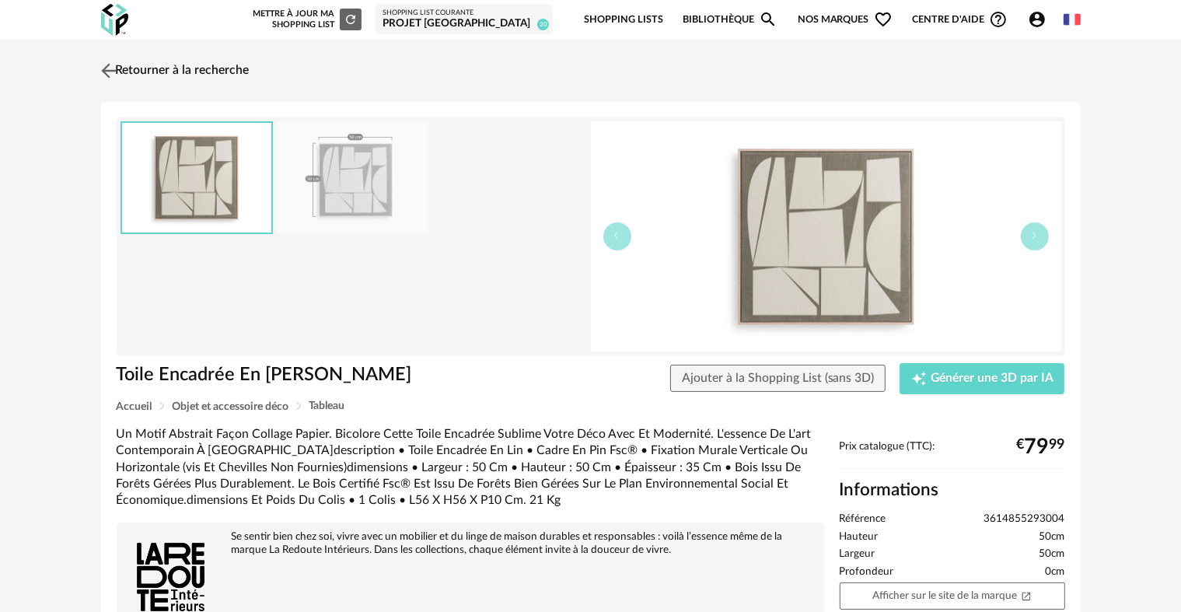
click at [106, 58] on link "Retourner à la recherche" at bounding box center [173, 71] width 152 height 34
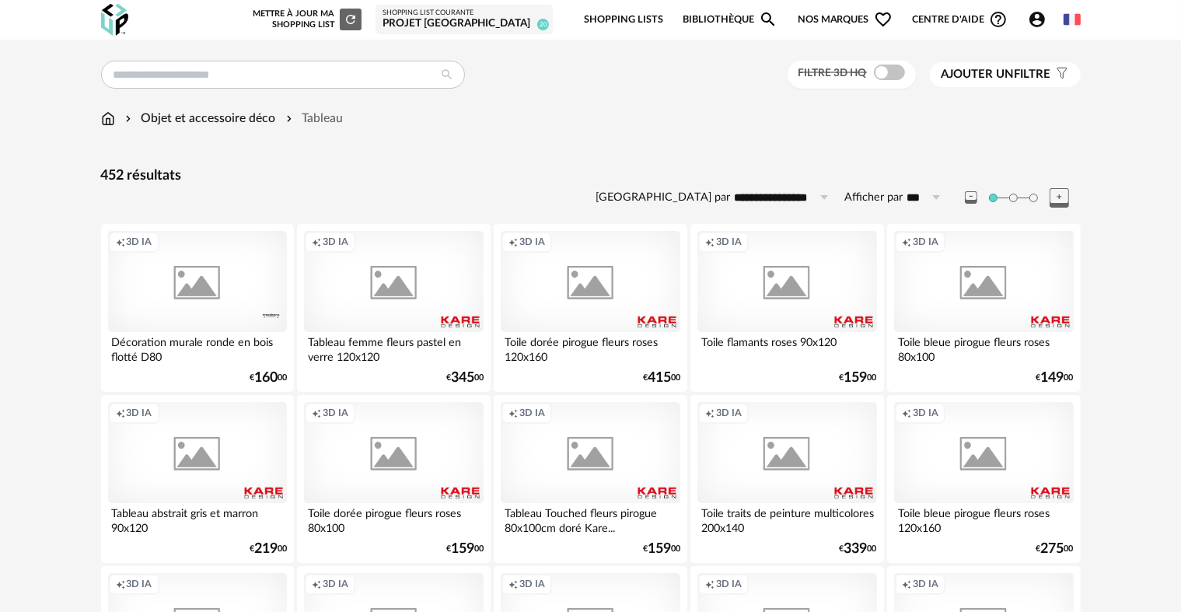
scroll to position [975, 0]
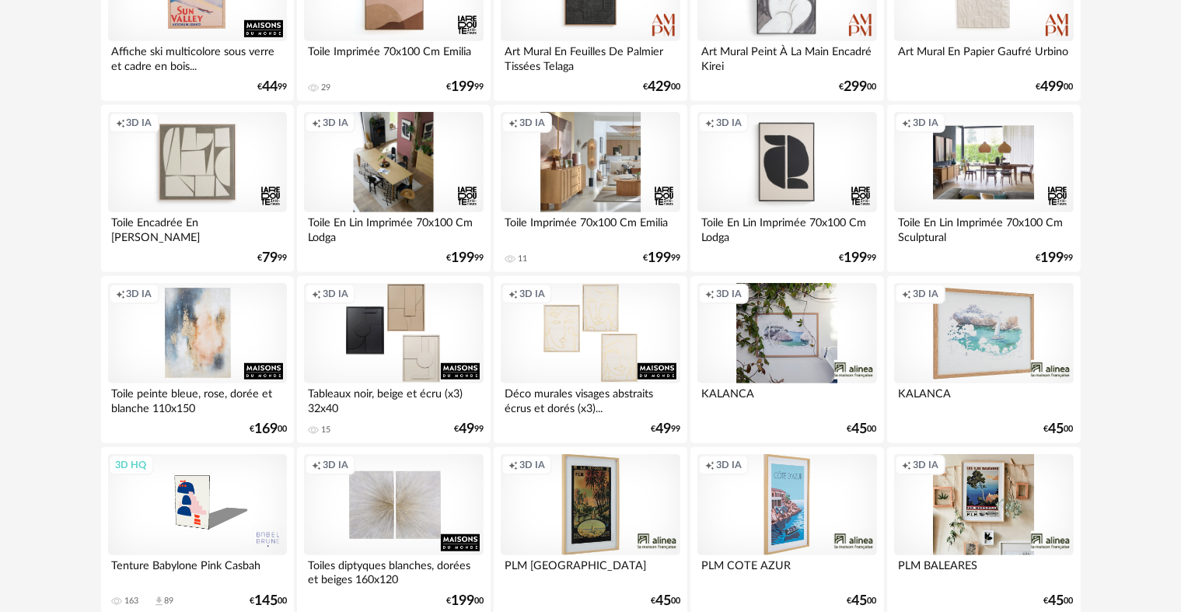
click at [606, 180] on div "Creation icon 3D IA" at bounding box center [590, 162] width 179 height 101
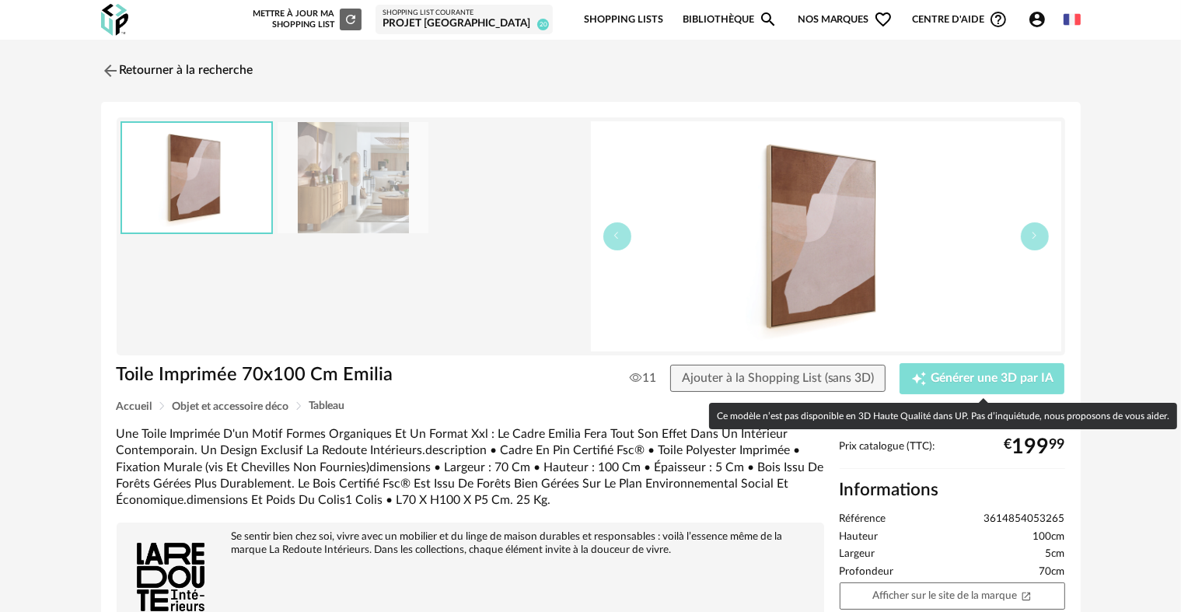
click at [986, 380] on span "Générer une 3D par IA" at bounding box center [991, 378] width 123 height 12
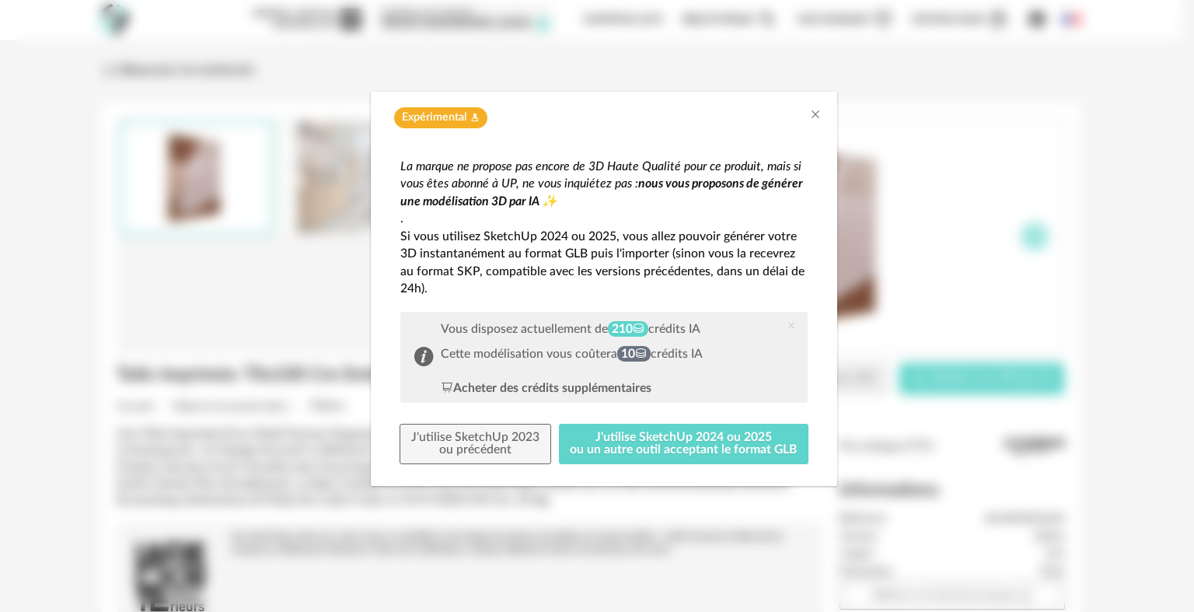
click at [805, 124] on div "Expérimental Flask icon" at bounding box center [603, 117] width 435 height 21
click at [736, 432] on button "J'utilise SketchUp 2024 ou 2025 ou un autre outil acceptant le format GLB" at bounding box center [684, 444] width 250 height 40
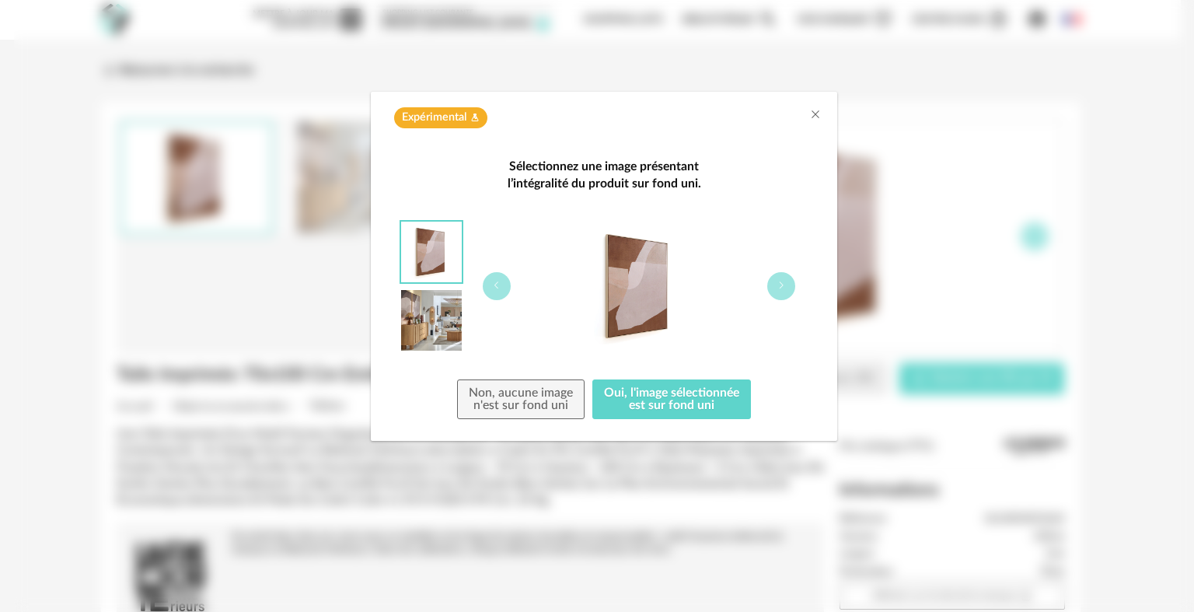
drag, startPoint x: 712, startPoint y: 303, endPoint x: 672, endPoint y: 304, distance: 40.4
click at [672, 304] on div "dialog" at bounding box center [638, 286] width 337 height 131
click at [648, 395] on button "Oui, l'image sélectionnée est sur fond uni" at bounding box center [671, 399] width 159 height 40
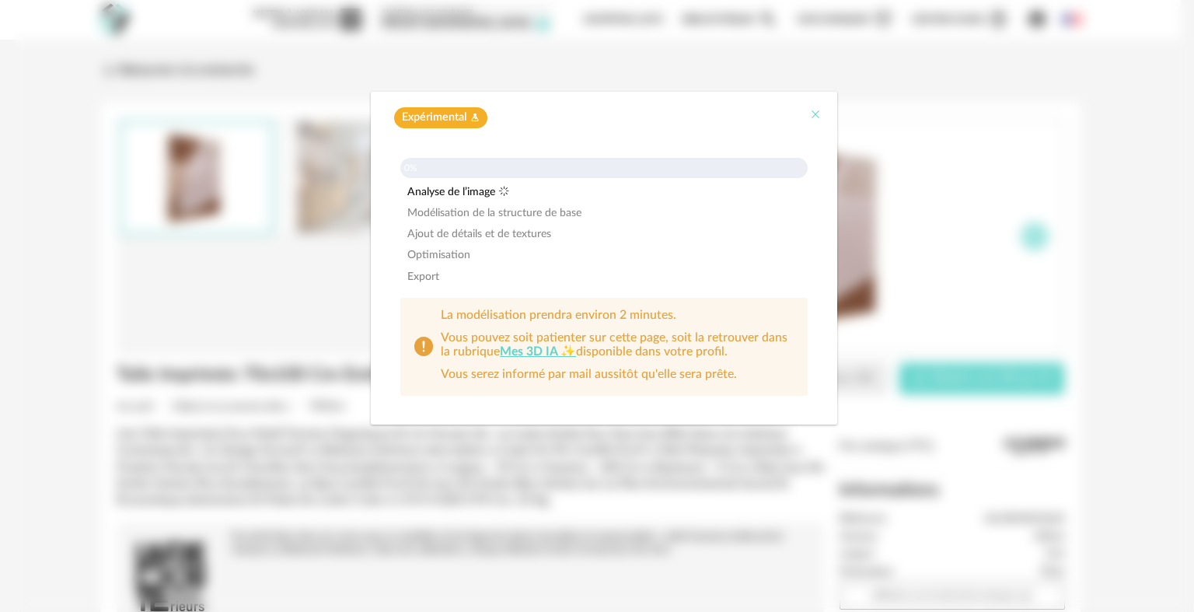
click at [815, 112] on icon "Close" at bounding box center [815, 114] width 12 height 12
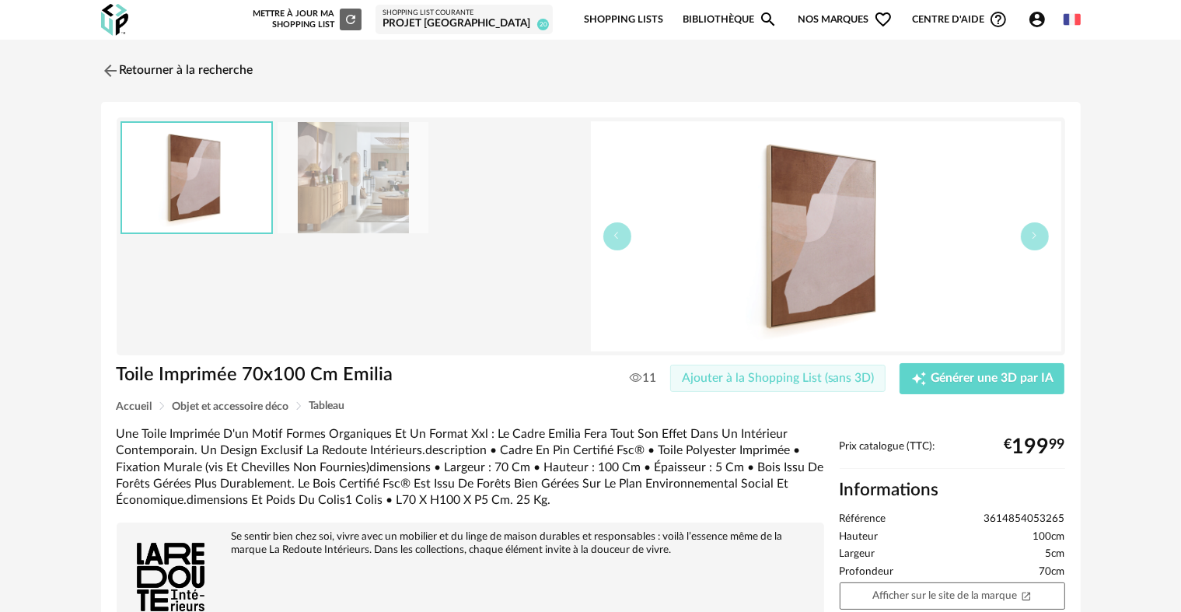
click at [794, 379] on span "Ajouter à la Shopping List (sans 3D)" at bounding box center [778, 378] width 193 height 12
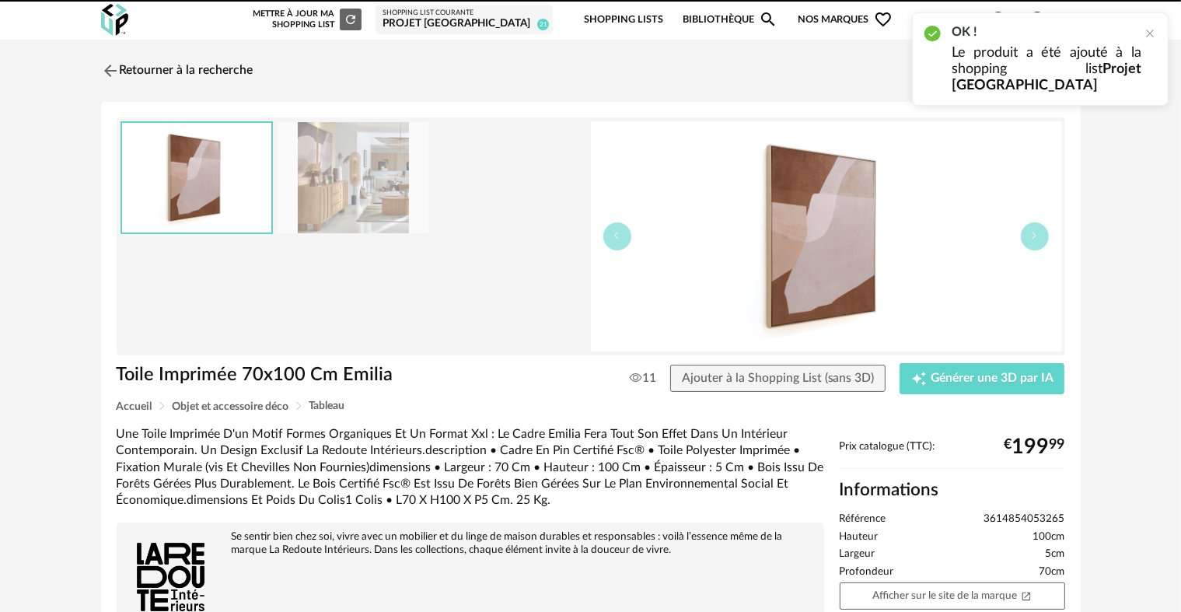
click at [361, 206] on img at bounding box center [353, 177] width 151 height 111
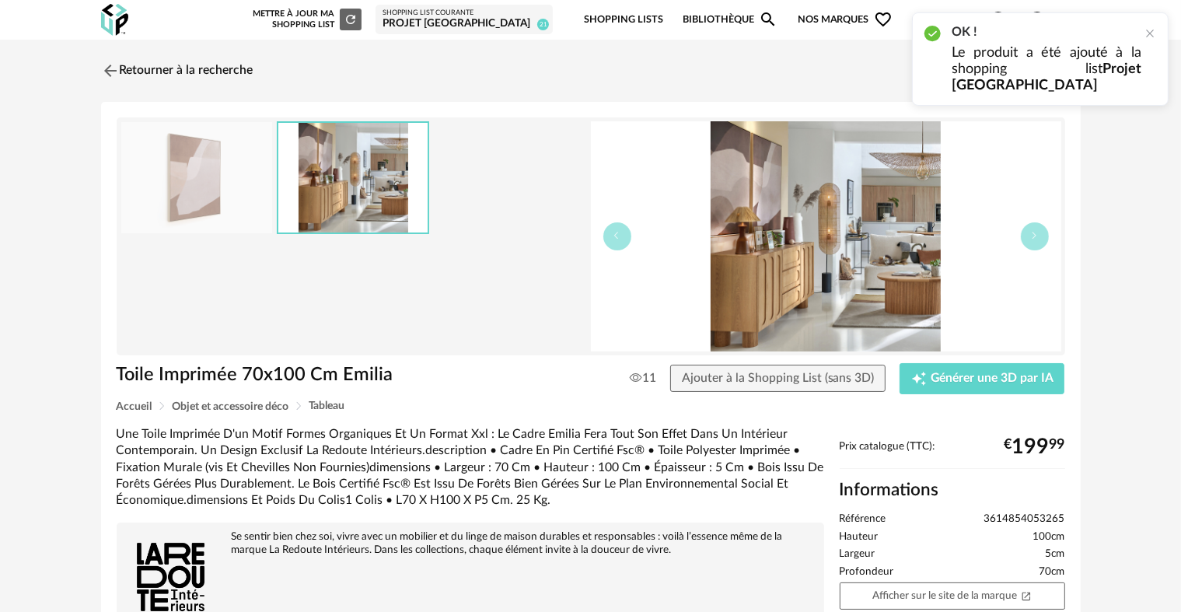
click at [261, 204] on img at bounding box center [196, 177] width 151 height 111
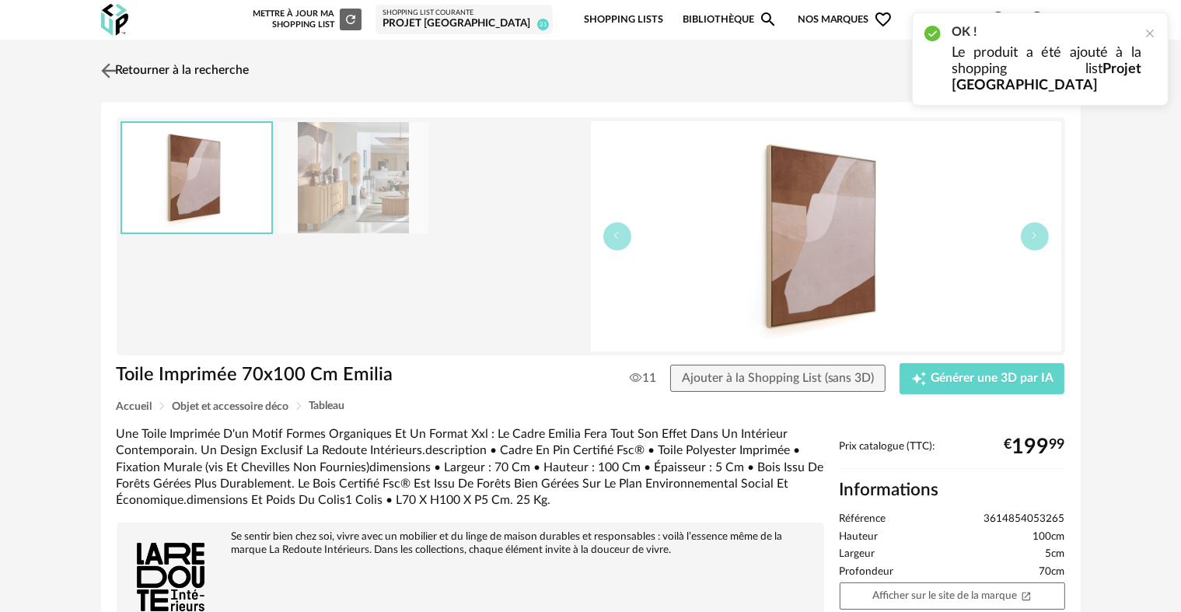
click at [132, 63] on link "Retourner à la recherche" at bounding box center [173, 71] width 152 height 34
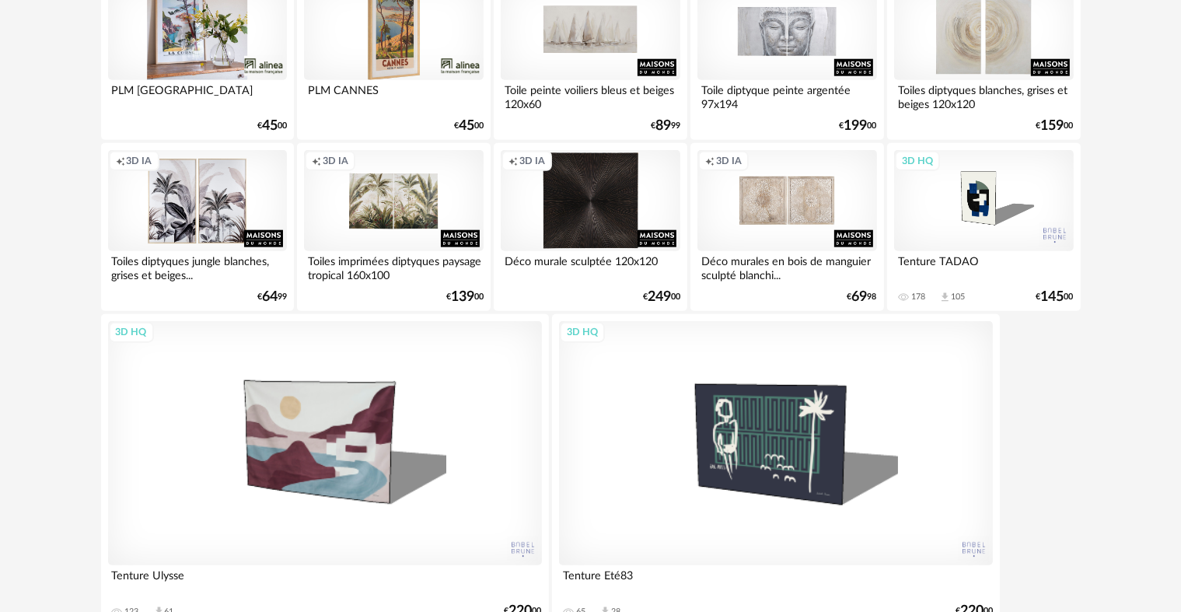
scroll to position [1738, 0]
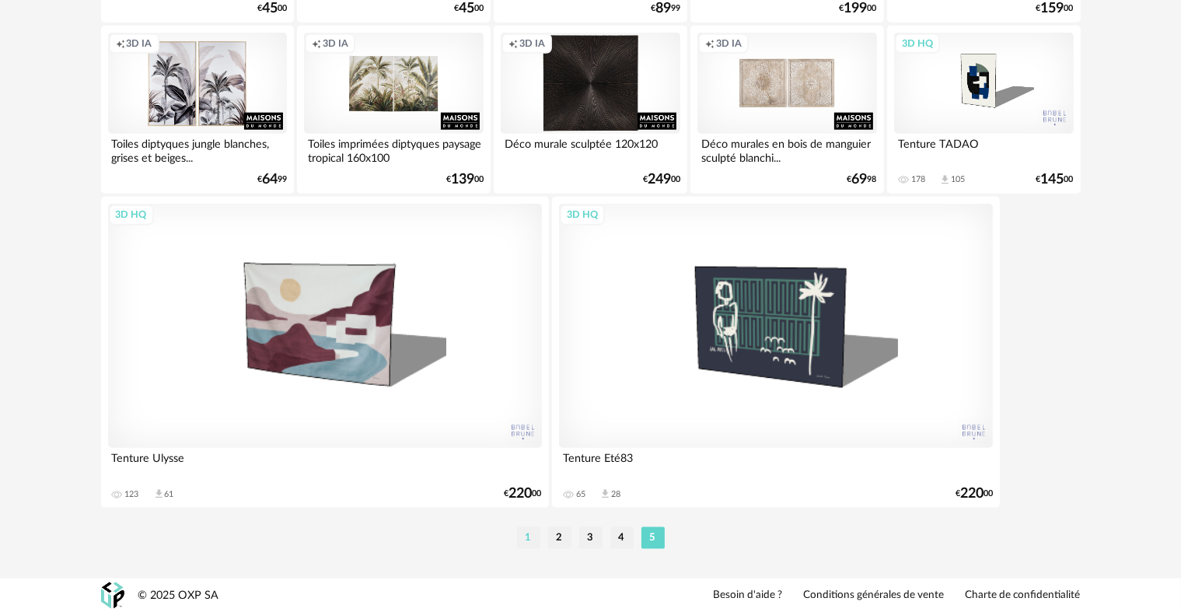
click at [534, 535] on li "1" at bounding box center [528, 538] width 23 height 22
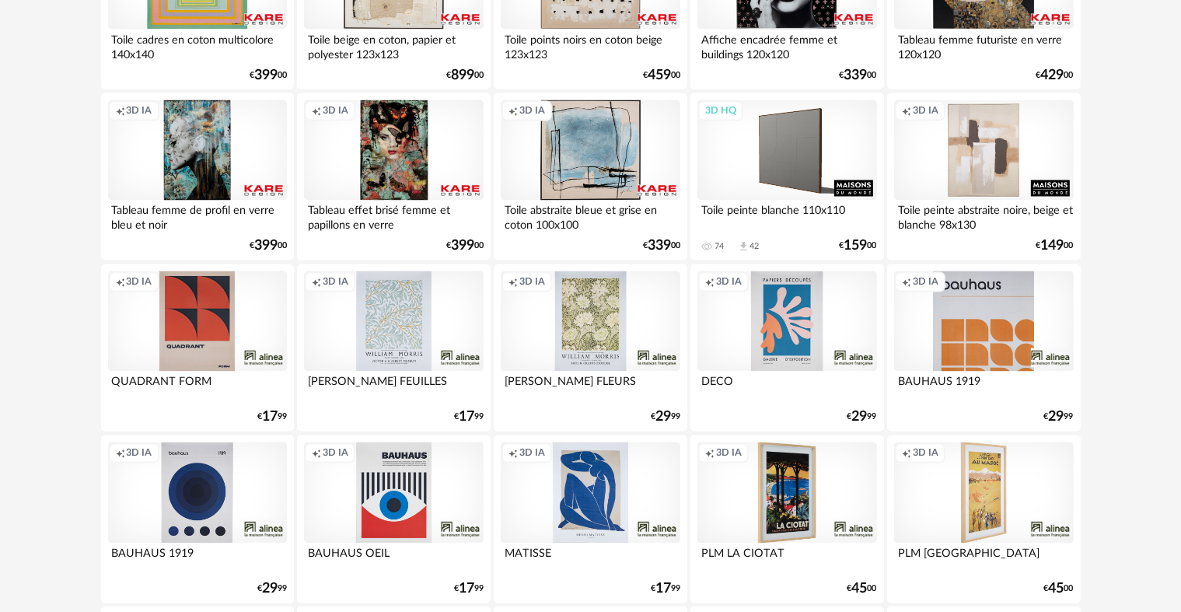
scroll to position [3135, 0]
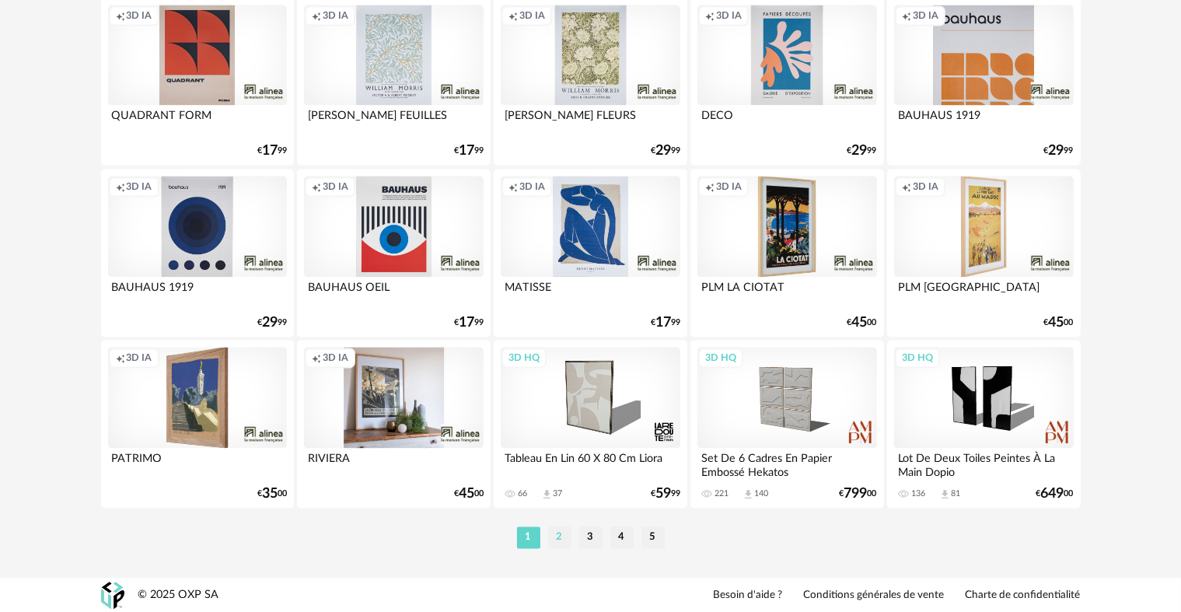
click at [563, 537] on li "2" at bounding box center [559, 537] width 23 height 22
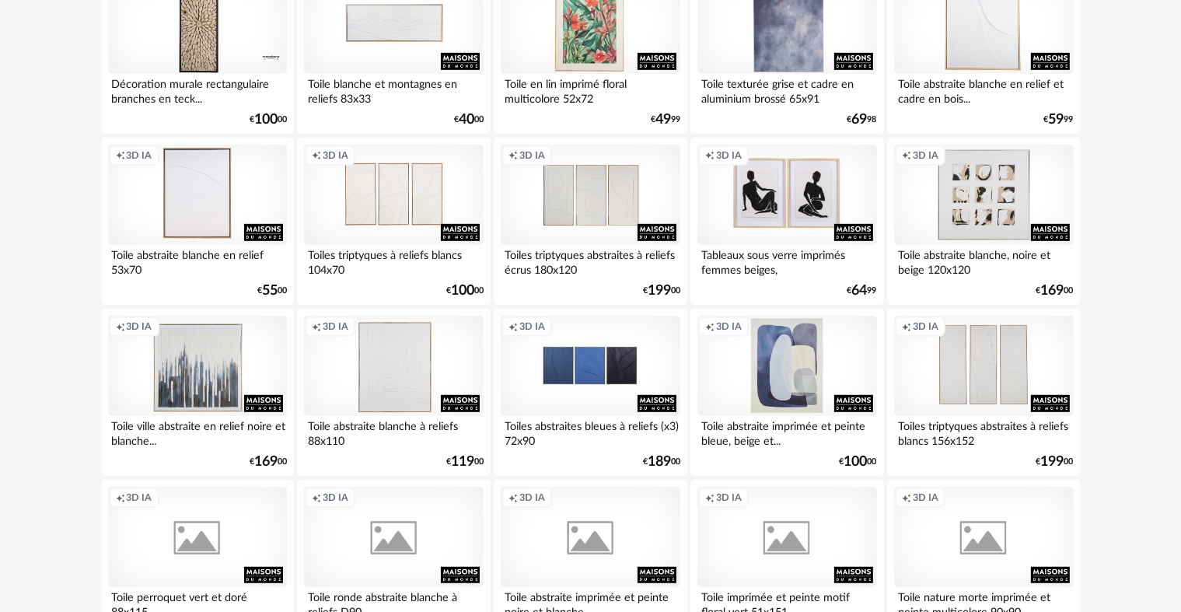
scroll to position [791, 0]
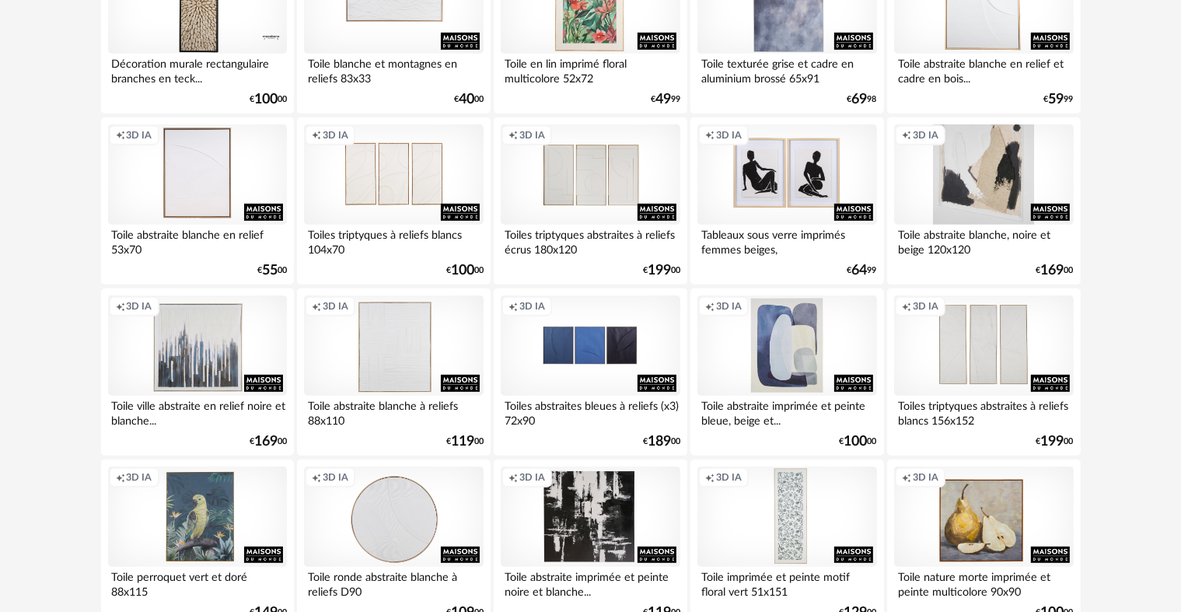
click at [990, 204] on div "Creation icon 3D IA" at bounding box center [983, 174] width 179 height 101
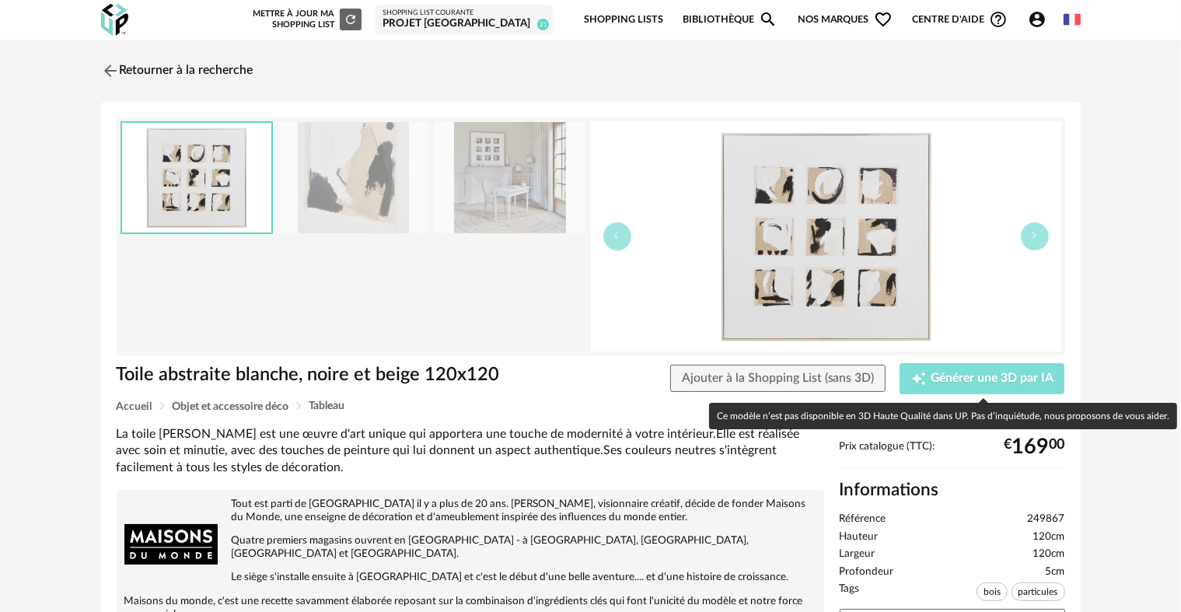
click at [936, 372] on span "Générer une 3D par IA" at bounding box center [991, 378] width 123 height 12
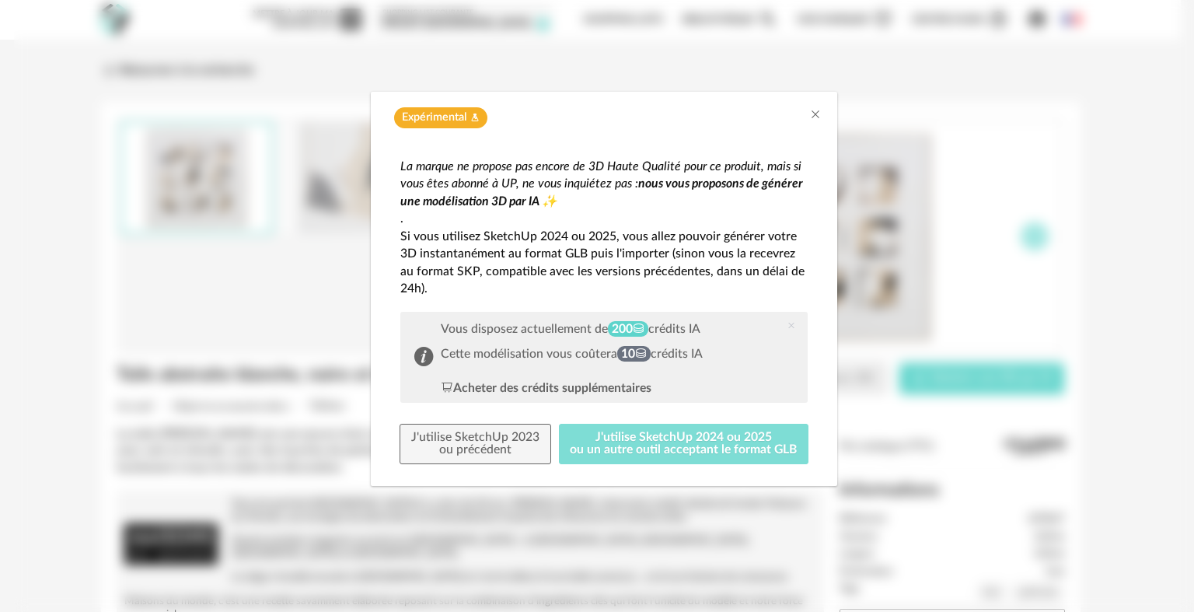
click at [692, 438] on button "J'utilise SketchUp 2024 ou 2025 ou un autre outil acceptant le format GLB" at bounding box center [684, 444] width 250 height 40
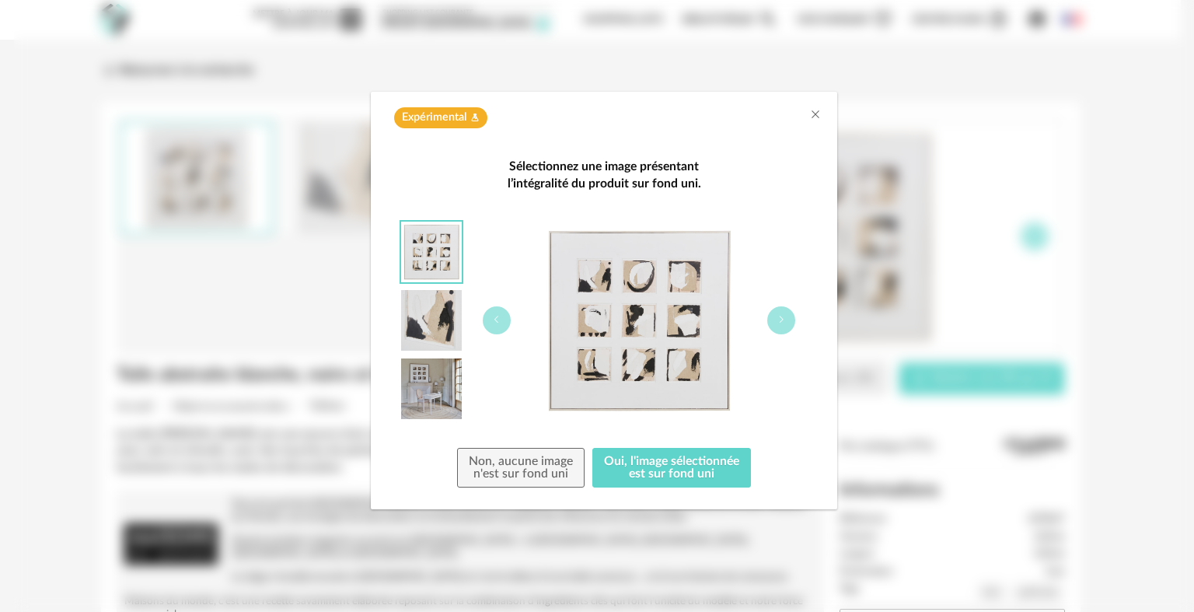
click at [434, 397] on img "dialog" at bounding box center [431, 388] width 61 height 61
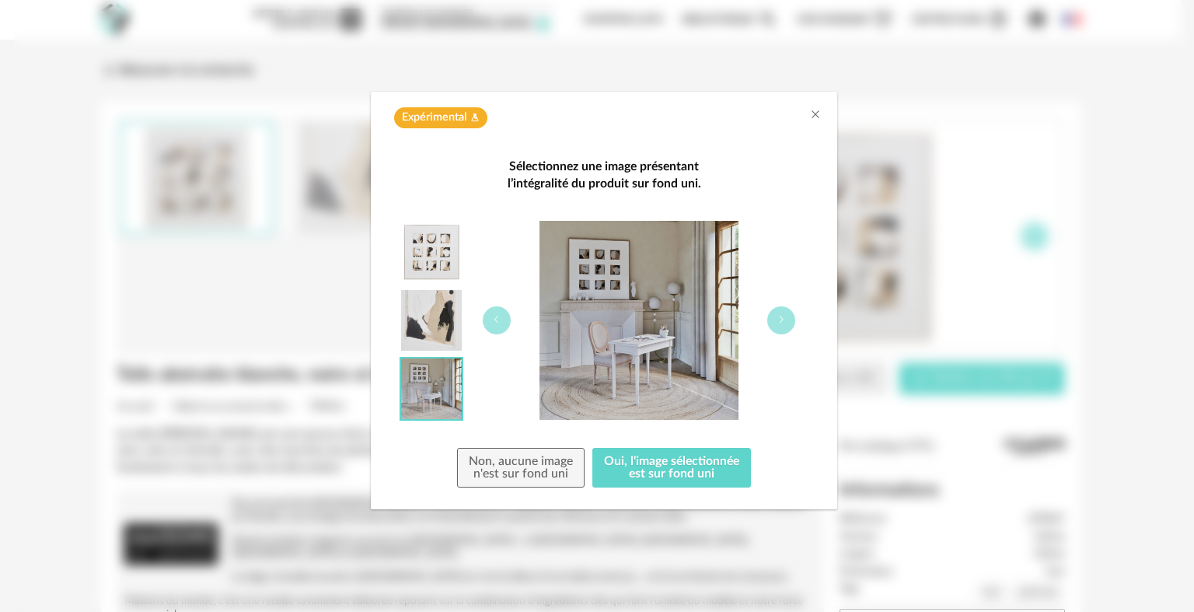
click at [428, 329] on img "dialog" at bounding box center [431, 320] width 61 height 61
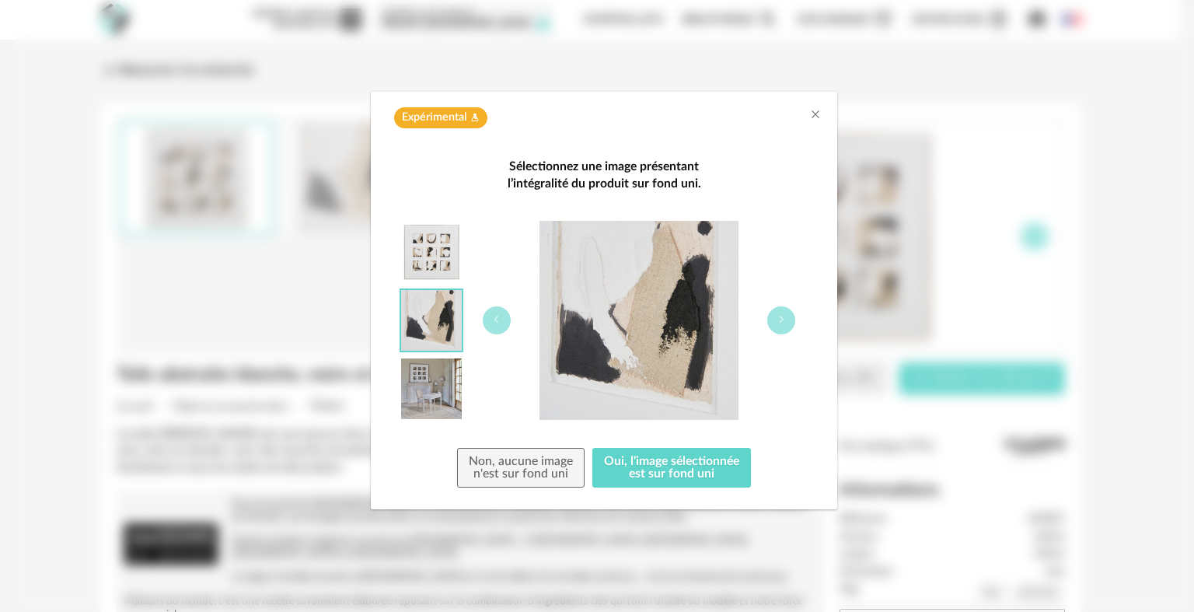
click at [426, 253] on img "dialog" at bounding box center [431, 252] width 61 height 61
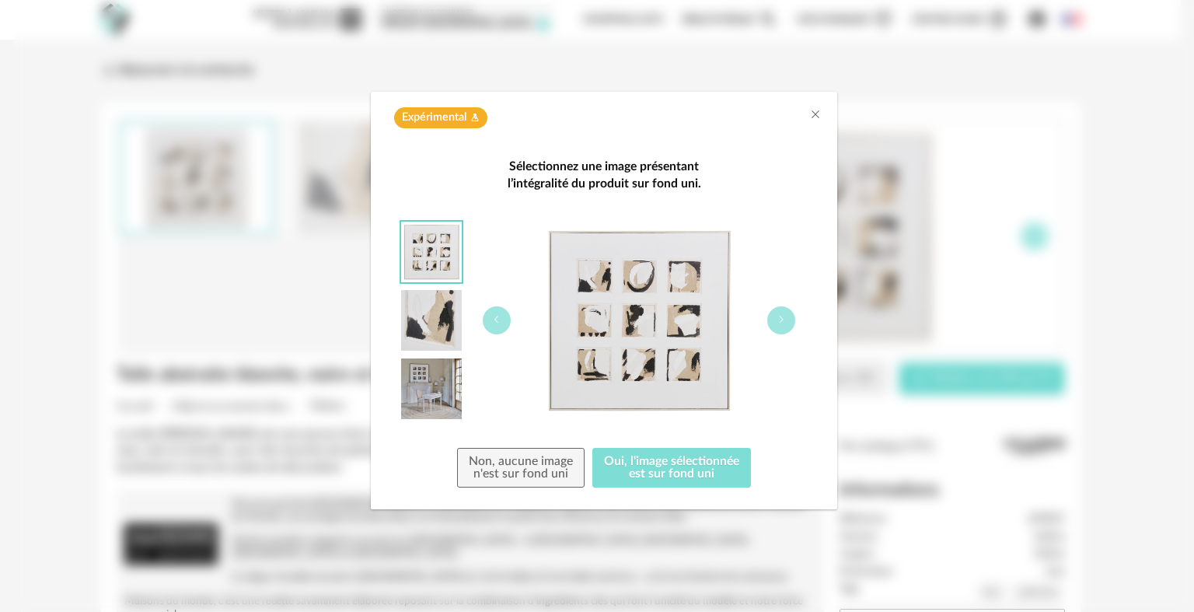
click at [719, 476] on button "Oui, l'image sélectionnée est sur fond uni" at bounding box center [671, 468] width 159 height 40
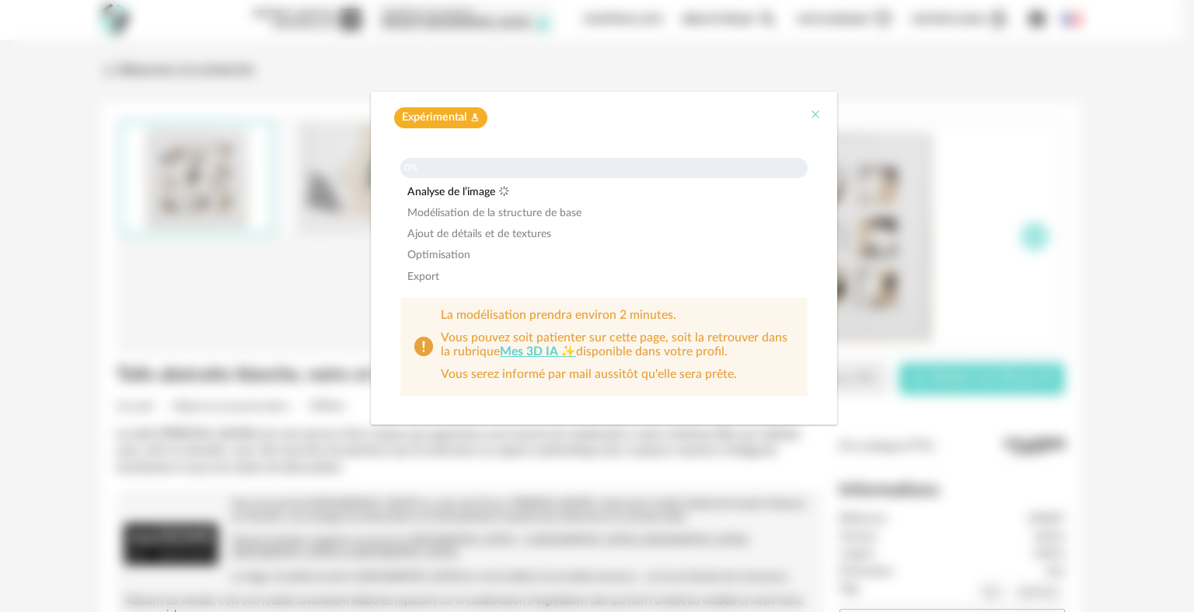
click at [817, 113] on icon "Close" at bounding box center [815, 114] width 12 height 12
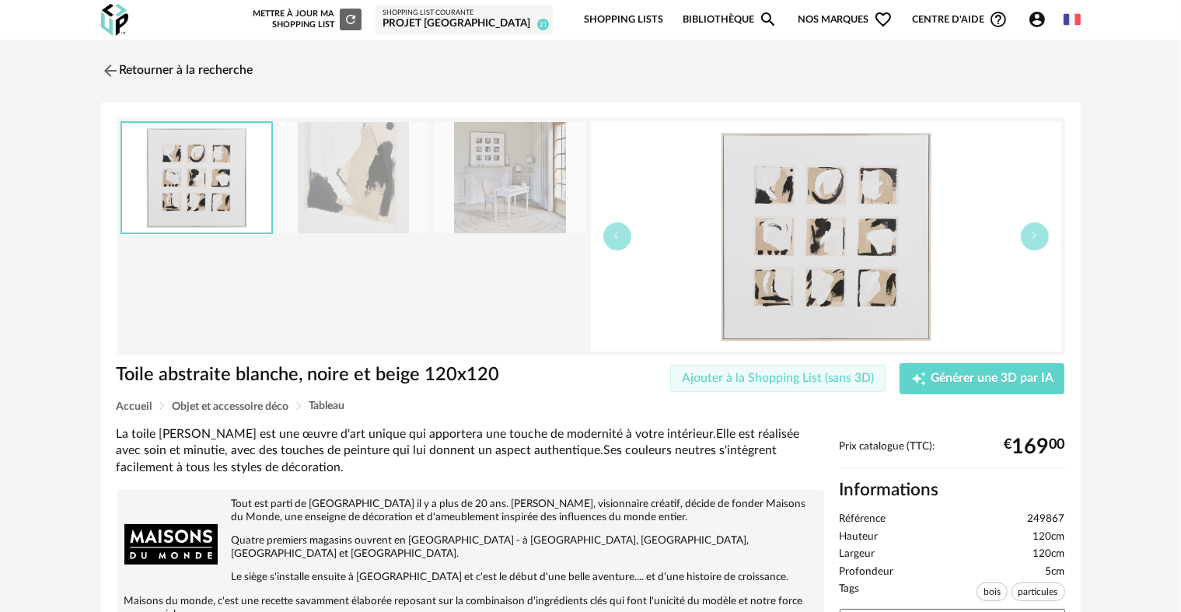
click at [798, 376] on span "Ajouter à la Shopping List (sans 3D)" at bounding box center [778, 378] width 193 height 12
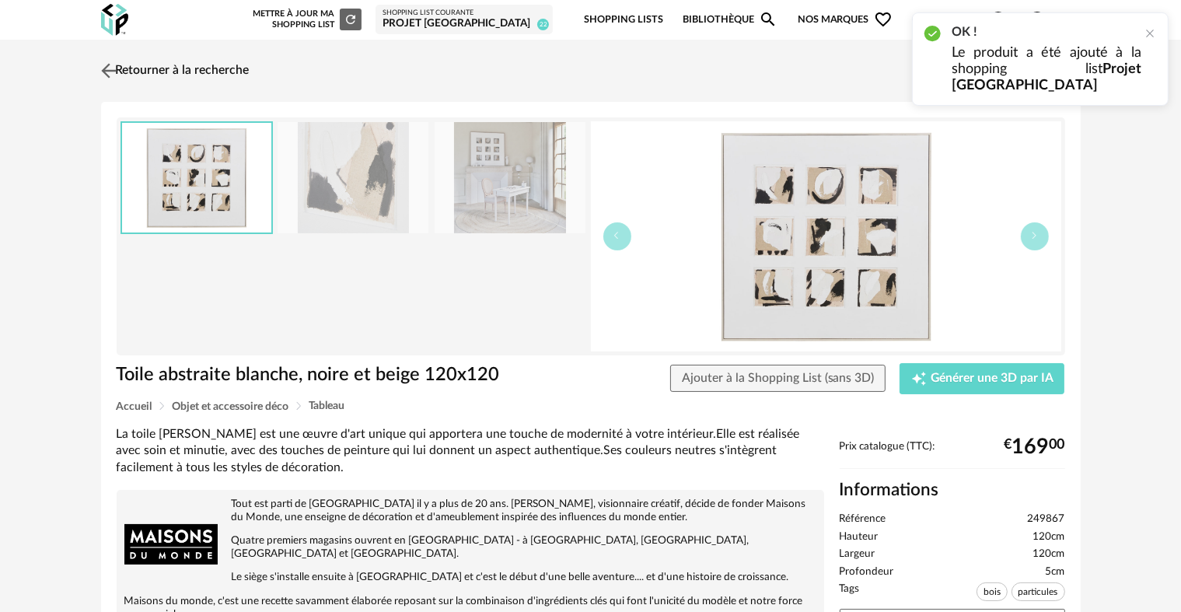
click at [205, 68] on link "Retourner à la recherche" at bounding box center [173, 71] width 152 height 34
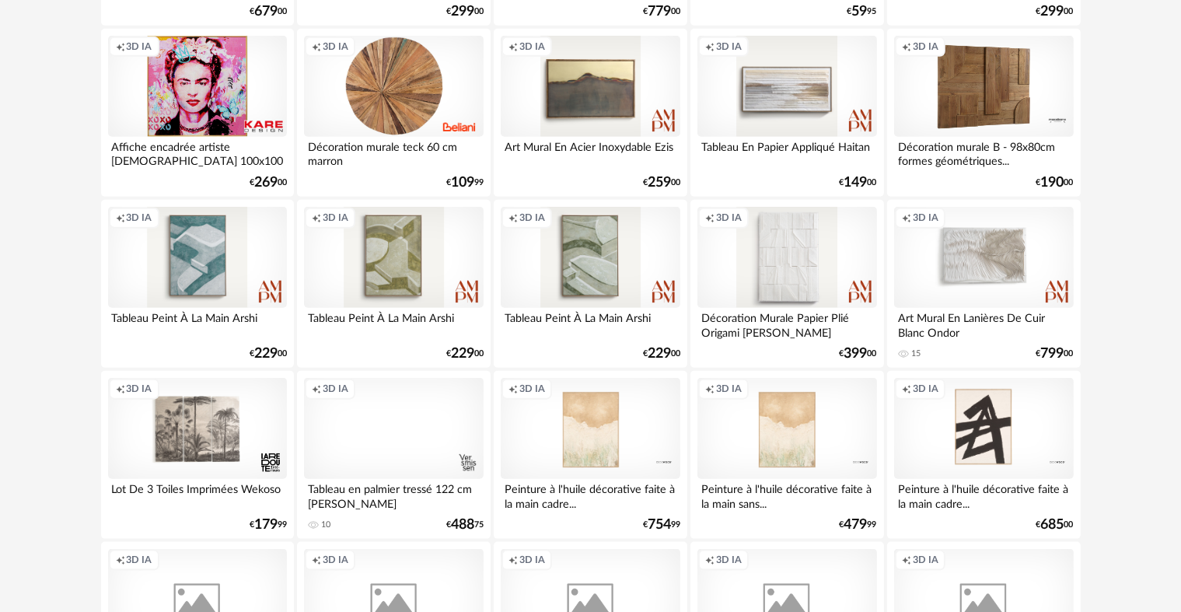
scroll to position [1738, 0]
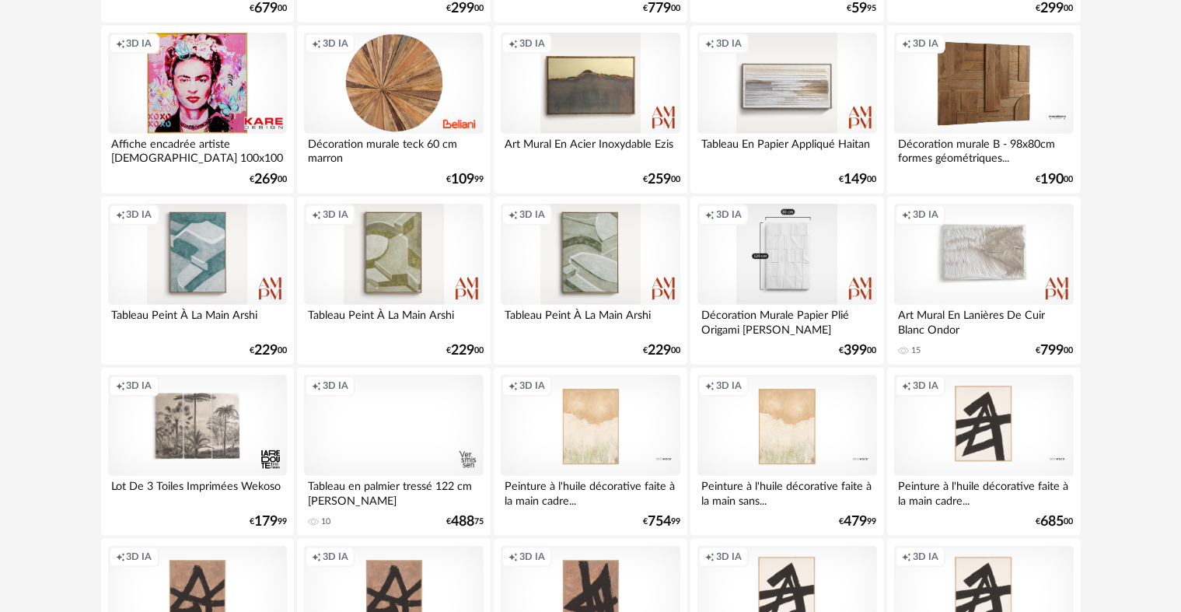
click at [820, 274] on div "Creation icon 3D IA" at bounding box center [786, 254] width 179 height 101
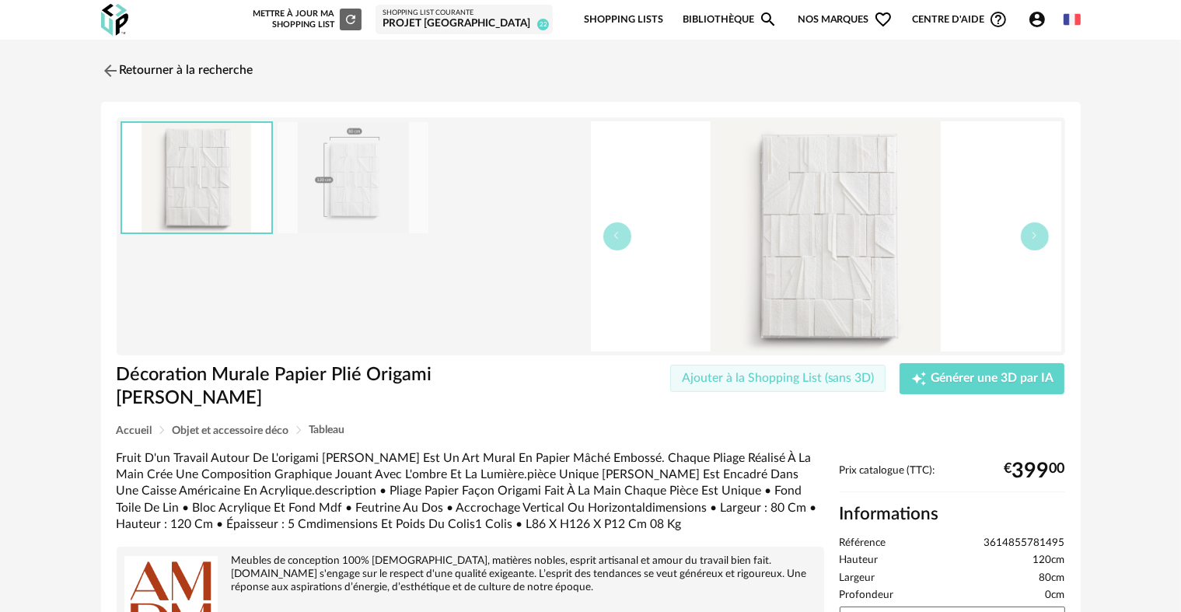
click at [846, 378] on span "Ajouter à la Shopping List (sans 3D)" at bounding box center [778, 378] width 193 height 12
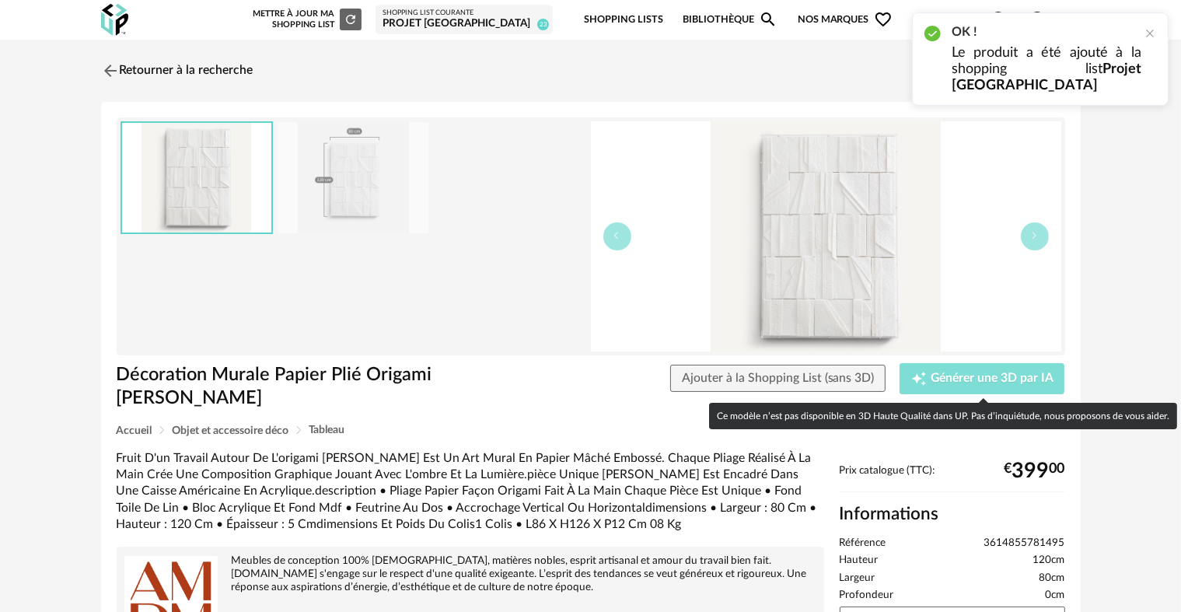
click at [954, 381] on span "Générer une 3D par IA" at bounding box center [991, 378] width 123 height 12
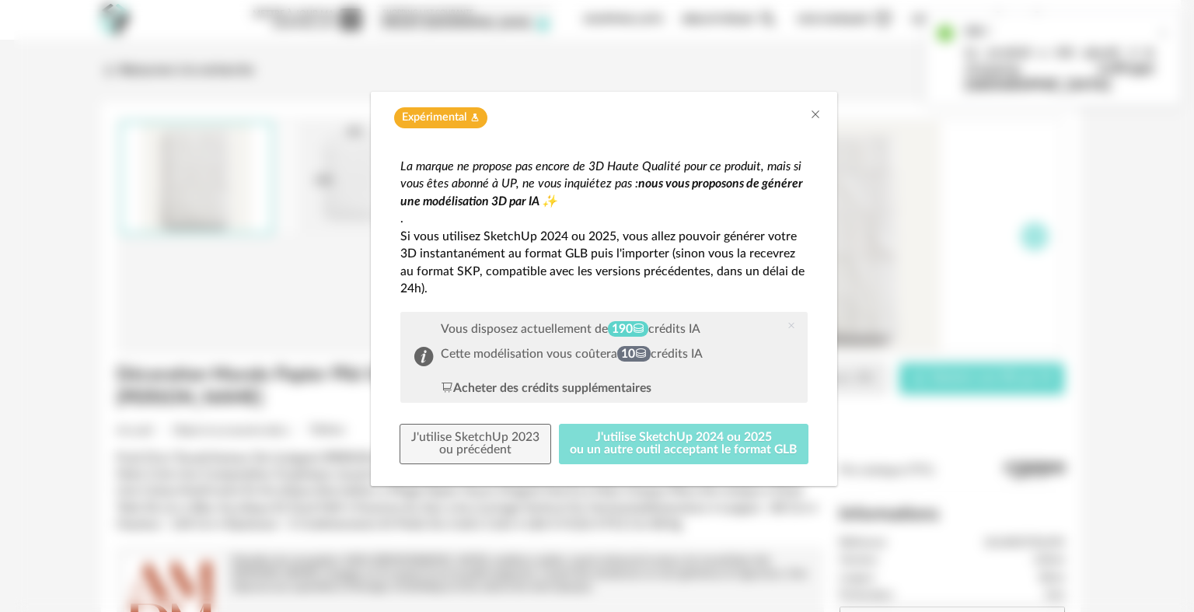
click at [786, 447] on button "J'utilise SketchUp 2024 ou 2025 ou un autre outil acceptant le format GLB" at bounding box center [684, 444] width 250 height 40
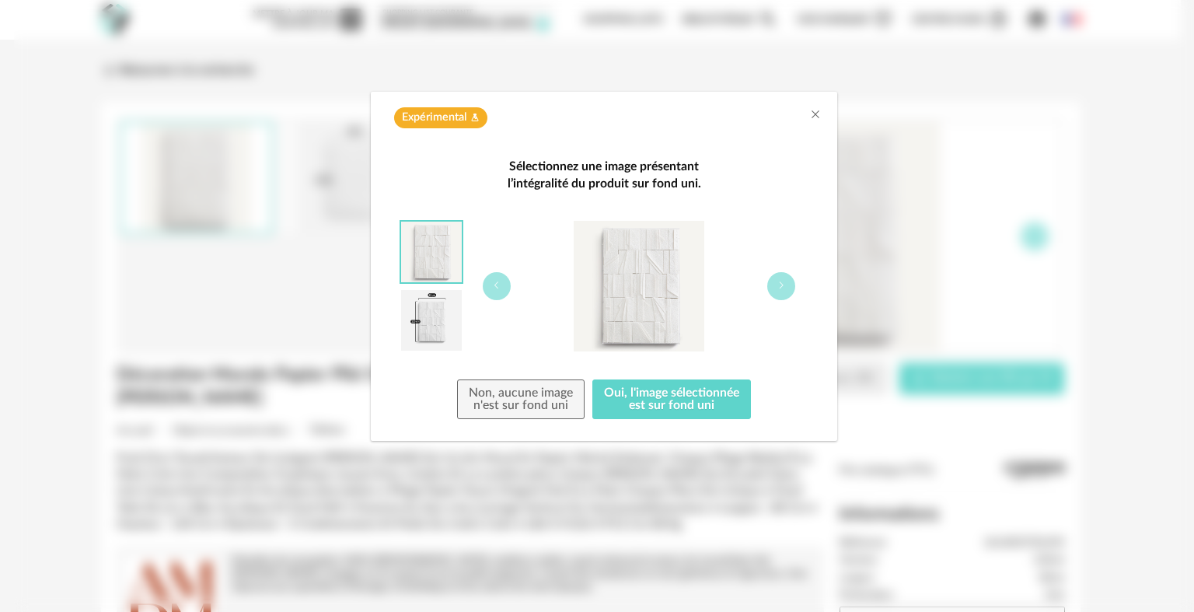
click at [711, 424] on div "Sélectionnez une image présentant l’intégralité du produit sur fond uni. Non, a…" at bounding box center [603, 289] width 435 height 290
click at [709, 417] on button "Oui, l'image sélectionnée est sur fond uni" at bounding box center [671, 399] width 159 height 40
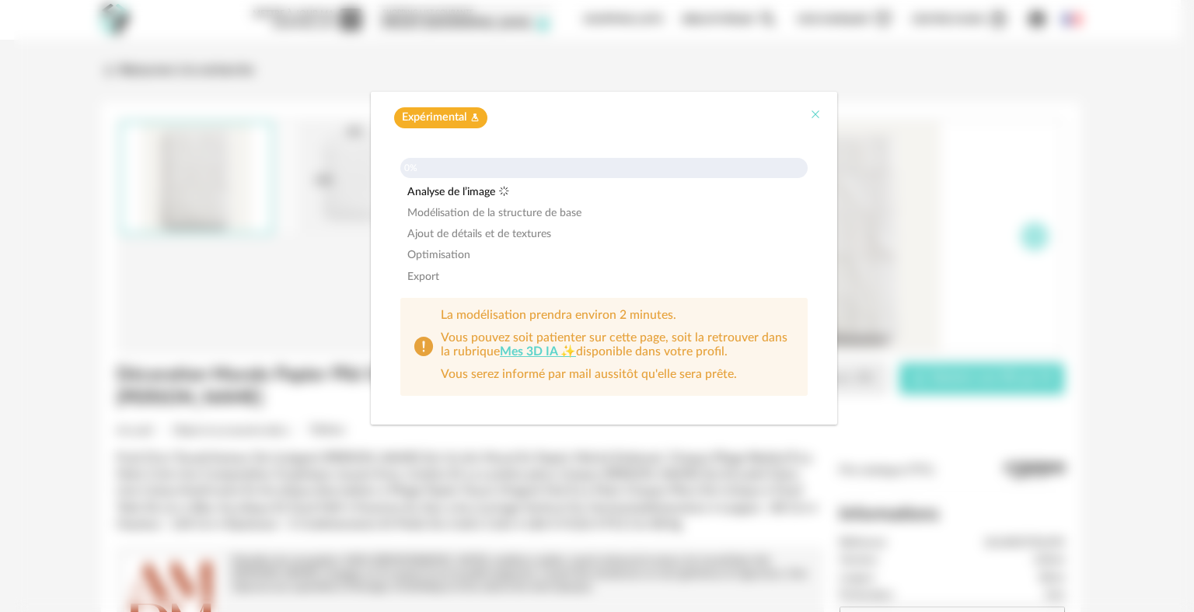
click at [810, 120] on icon "Close" at bounding box center [815, 114] width 12 height 12
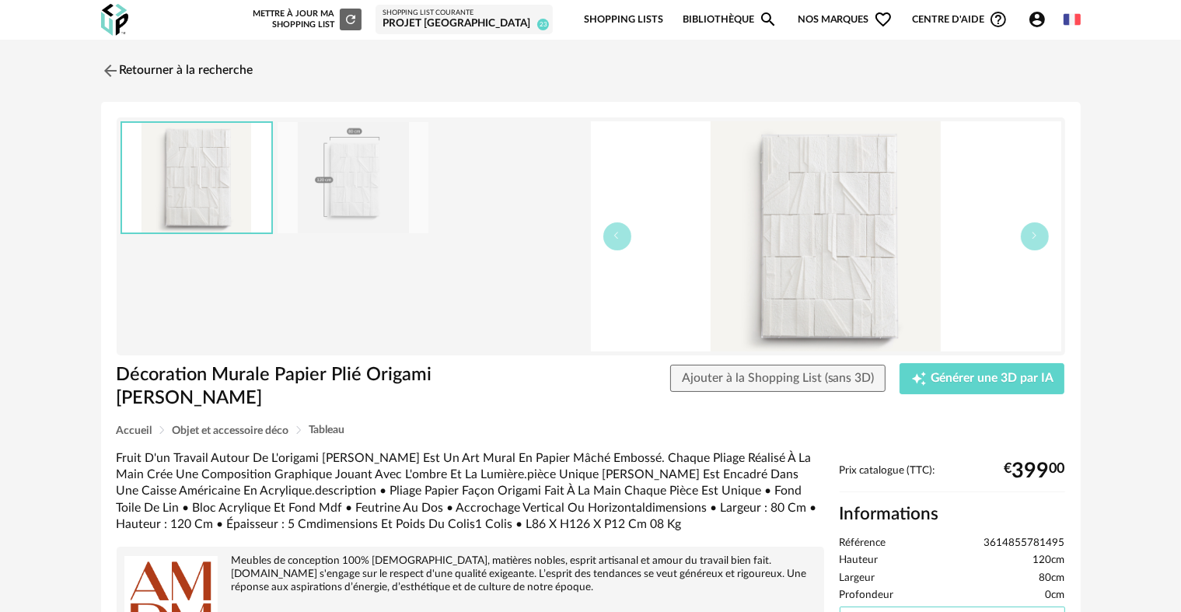
click at [892, 606] on link "Afficher sur le site de la marque Open In New icon" at bounding box center [952, 619] width 225 height 27
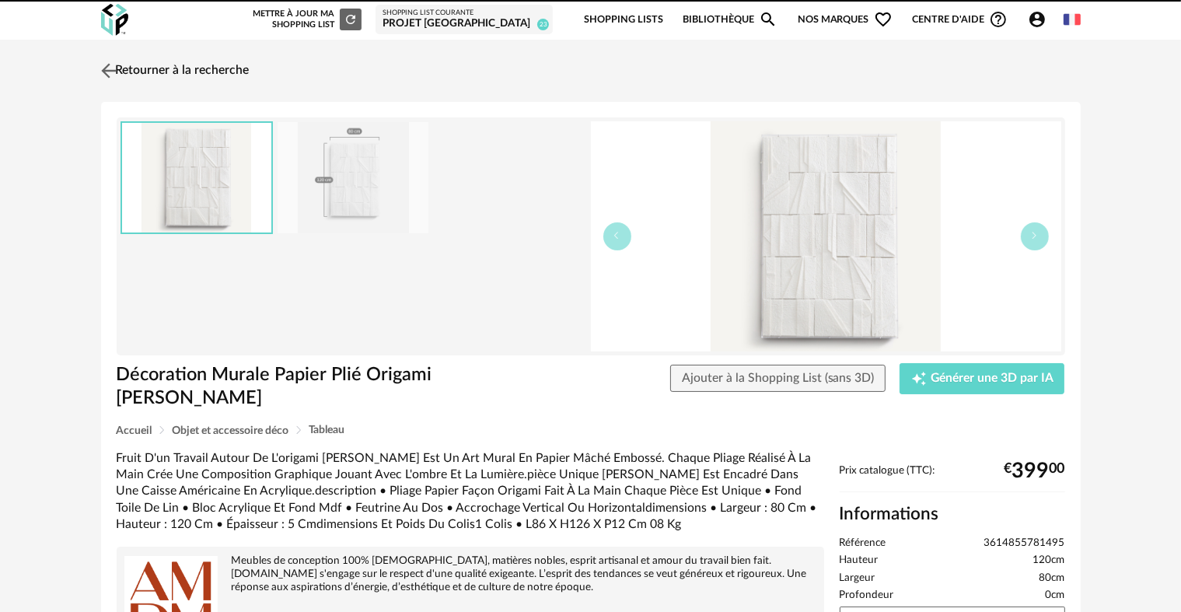
click at [194, 61] on link "Retourner à la recherche" at bounding box center [173, 71] width 152 height 34
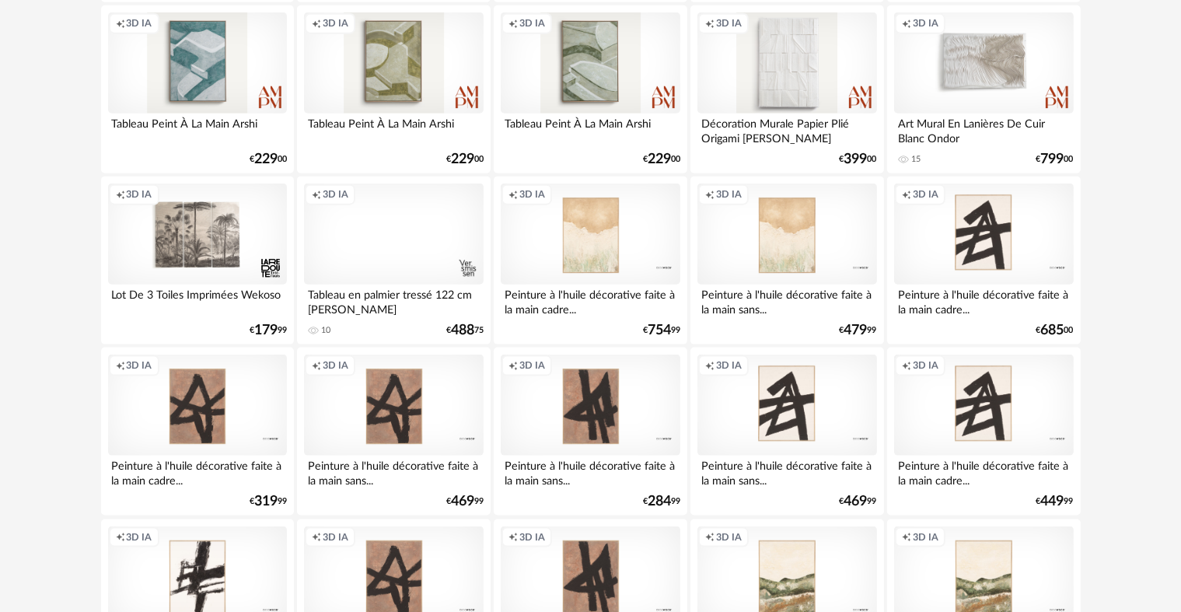
drag, startPoint x: 1180, startPoint y: 202, endPoint x: 1193, endPoint y: 177, distance: 28.2
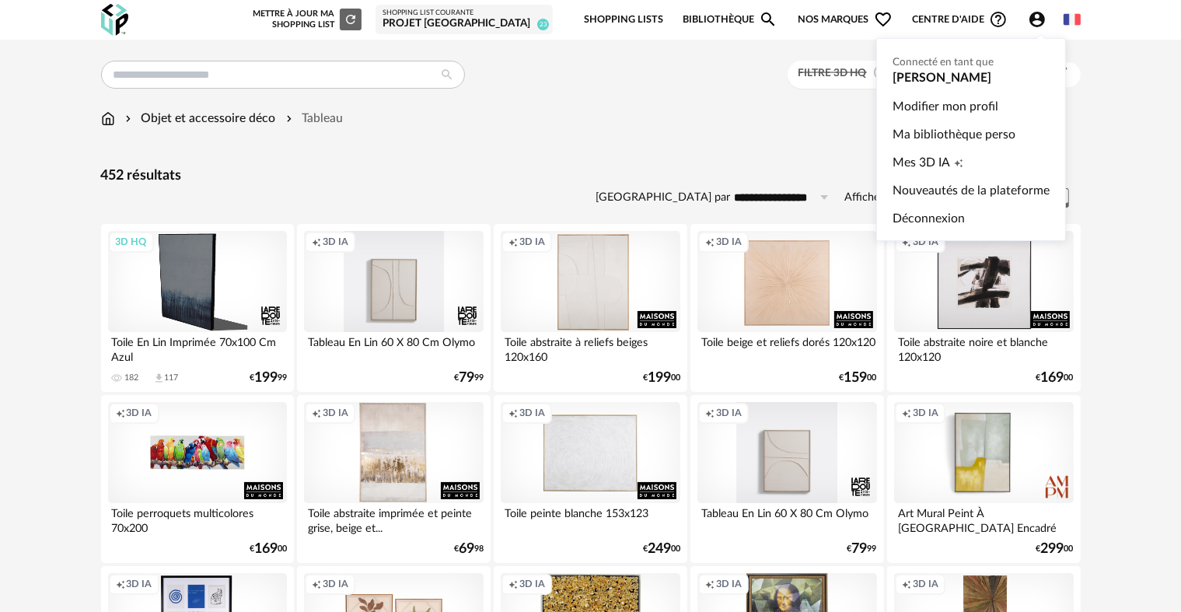
click at [1039, 16] on icon "Account Circle icon" at bounding box center [1037, 20] width 16 height 16
click at [923, 165] on span "Mes 3D IA" at bounding box center [921, 162] width 58 height 28
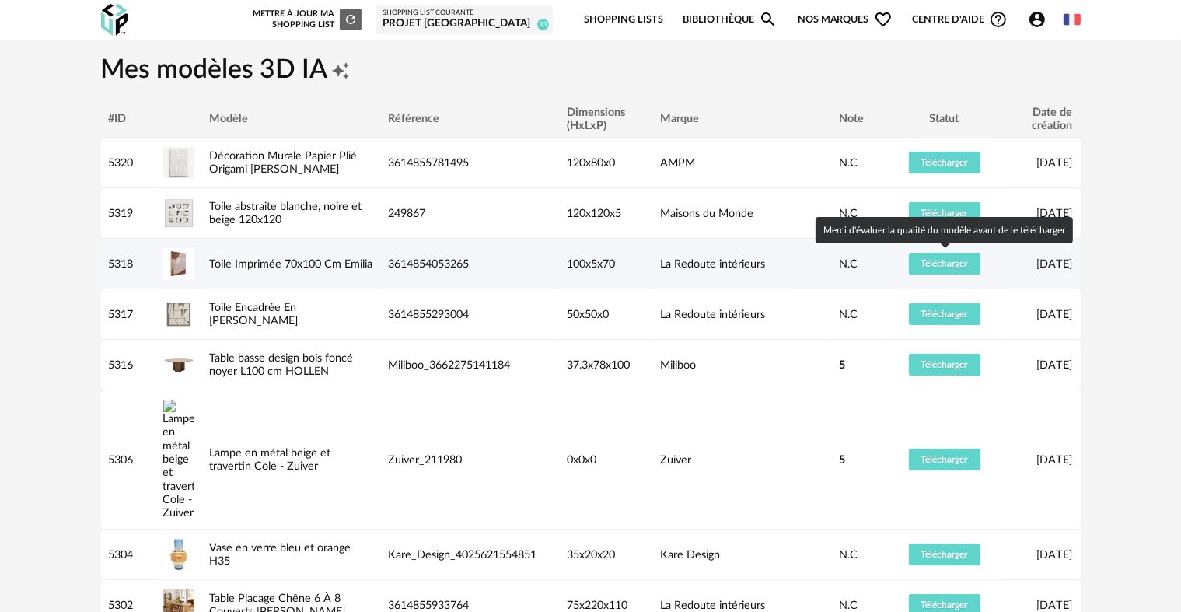
click at [959, 249] on td "Télécharger" at bounding box center [944, 264] width 117 height 51
click at [956, 255] on button "Télécharger" at bounding box center [945, 264] width 72 height 22
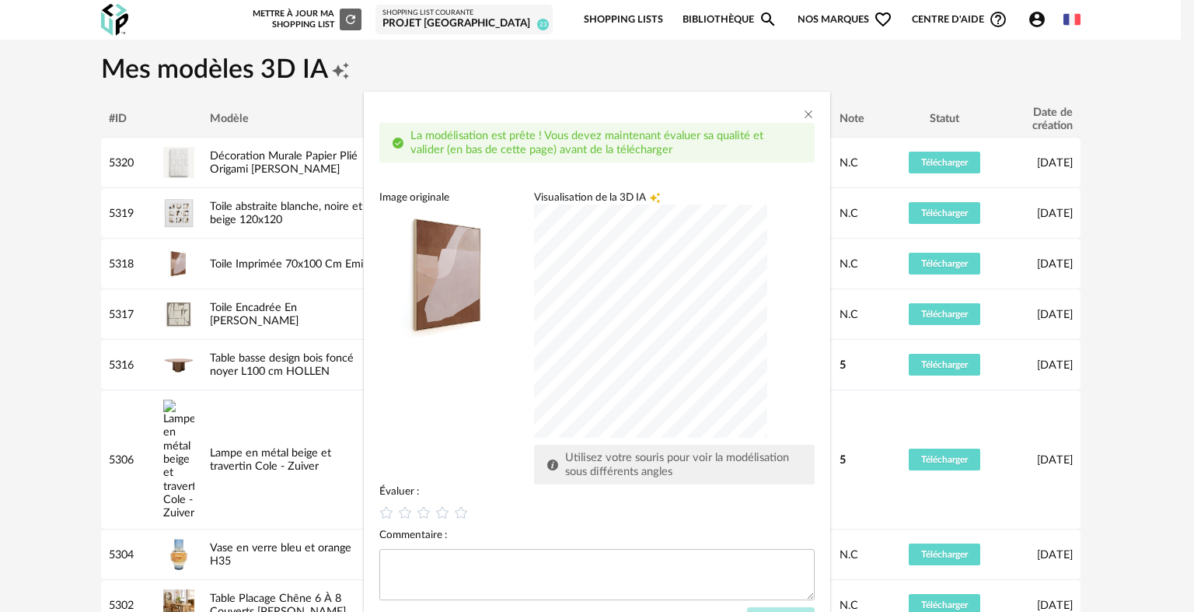
click at [669, 340] on div "dialog" at bounding box center [650, 320] width 233 height 233
click at [803, 116] on icon "Close" at bounding box center [808, 114] width 12 height 12
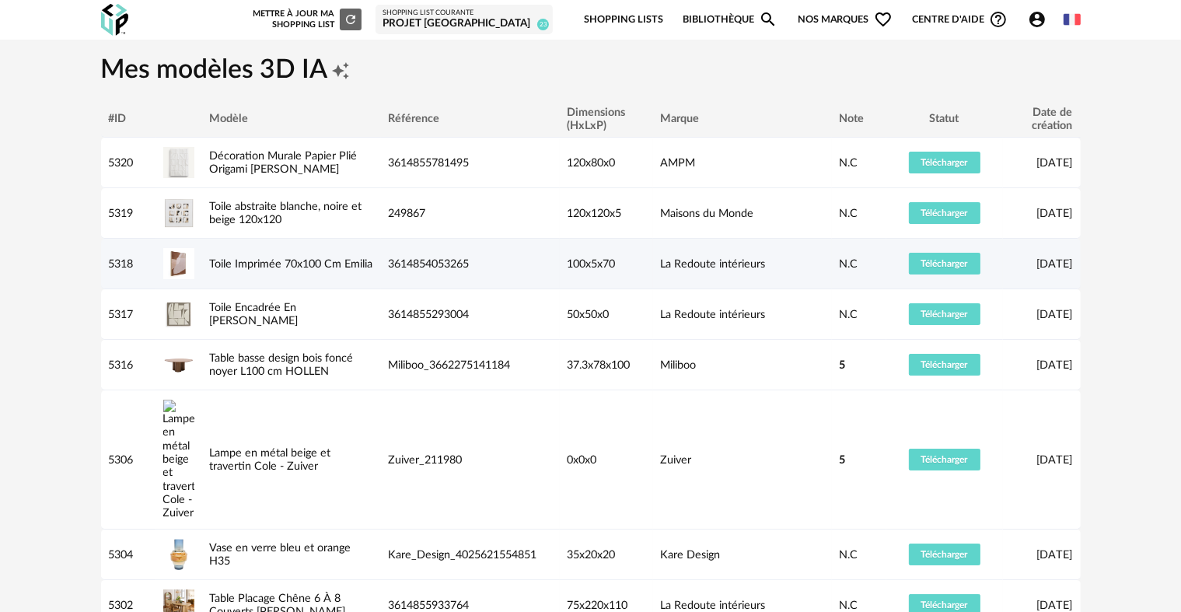
click at [233, 262] on div "Toile Imprimée 70x100 Cm Emilia" at bounding box center [291, 263] width 179 height 13
click at [230, 260] on link "Toile Imprimée 70x100 Cm Emilia" at bounding box center [291, 264] width 163 height 12
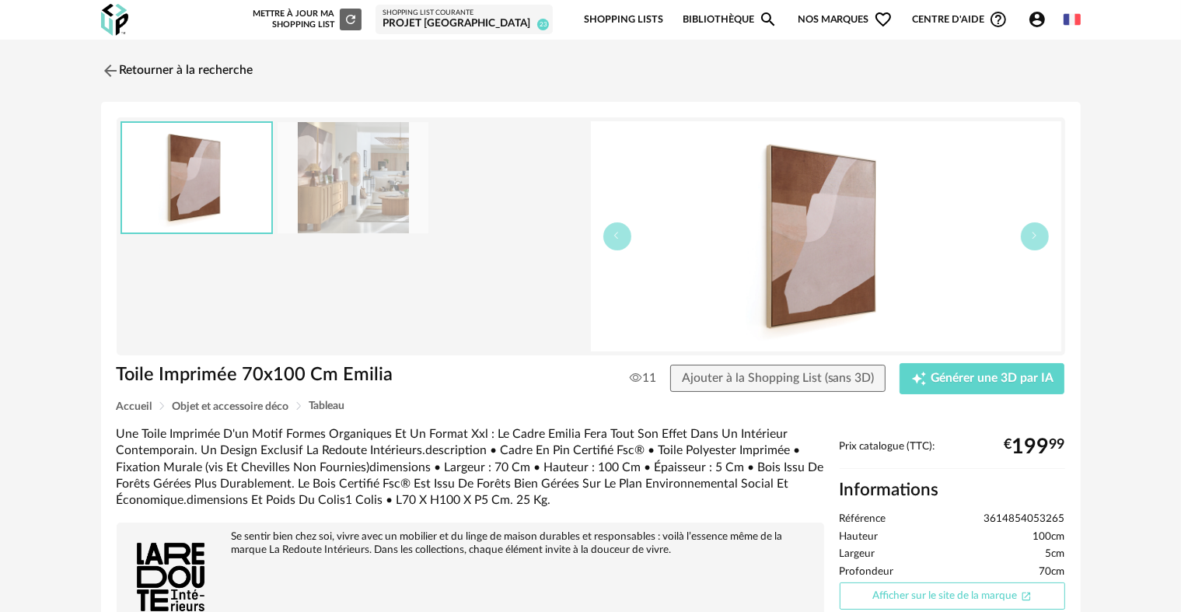
click at [877, 585] on link "Afficher sur le site de la marque Open In New icon" at bounding box center [952, 595] width 225 height 27
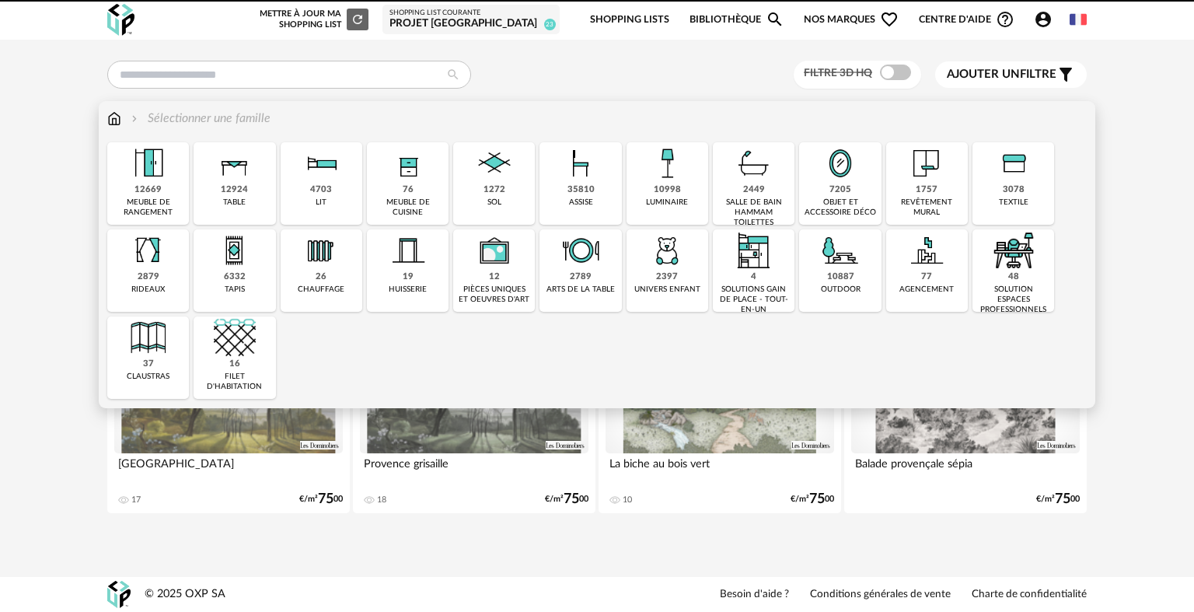
click at [233, 205] on div "table" at bounding box center [234, 202] width 23 height 10
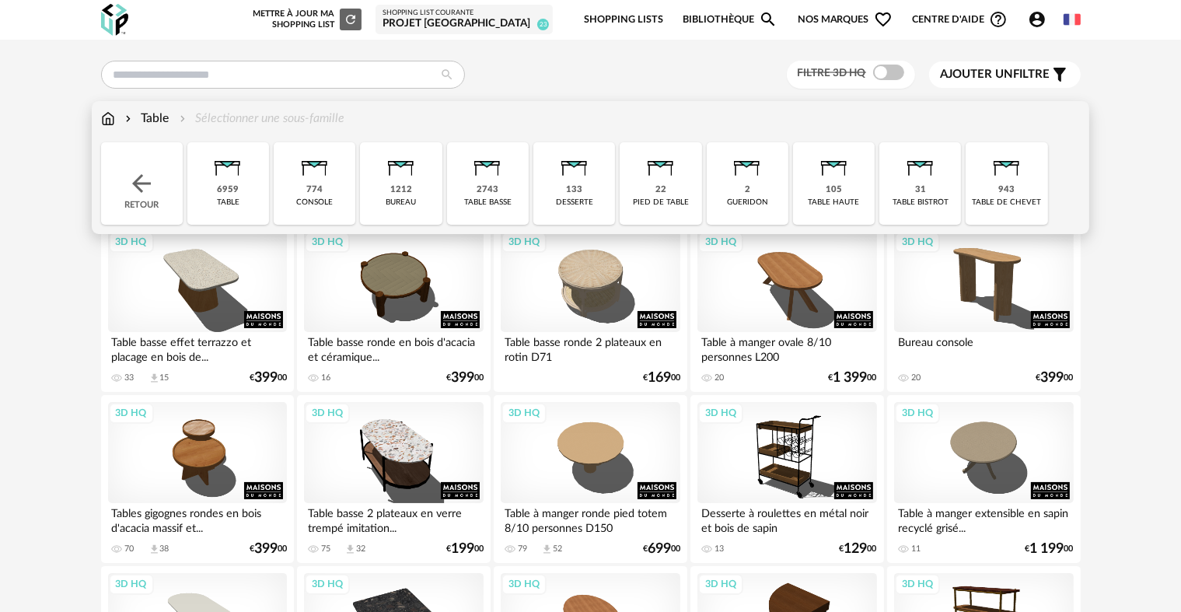
click at [110, 115] on img at bounding box center [108, 119] width 14 height 18
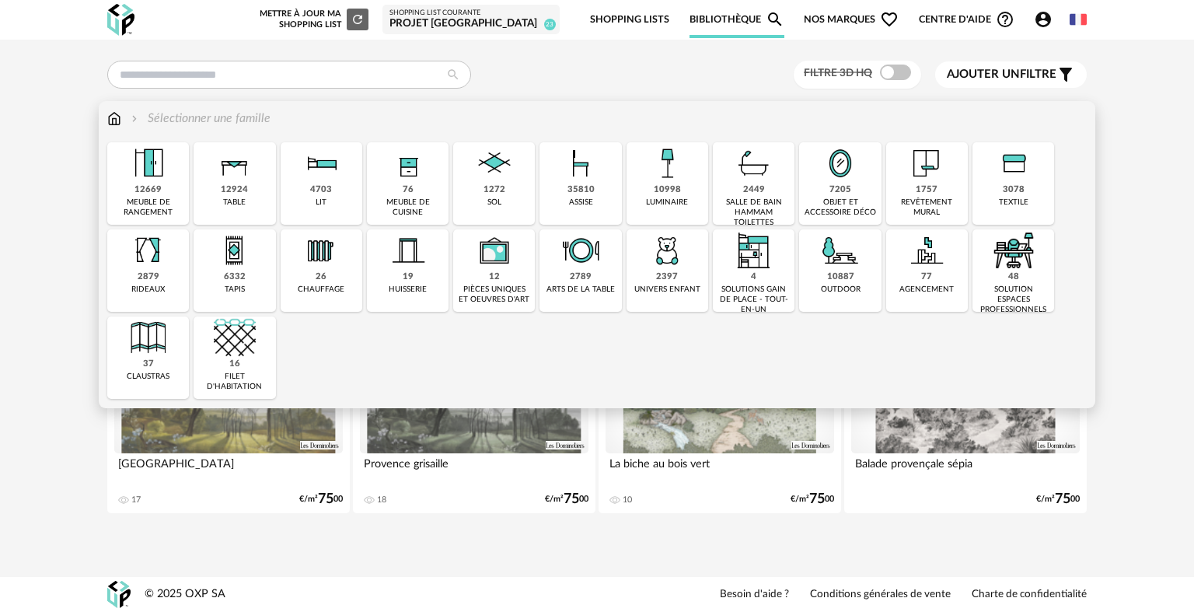
click at [563, 187] on div "35810 assise" at bounding box center [580, 183] width 82 height 82
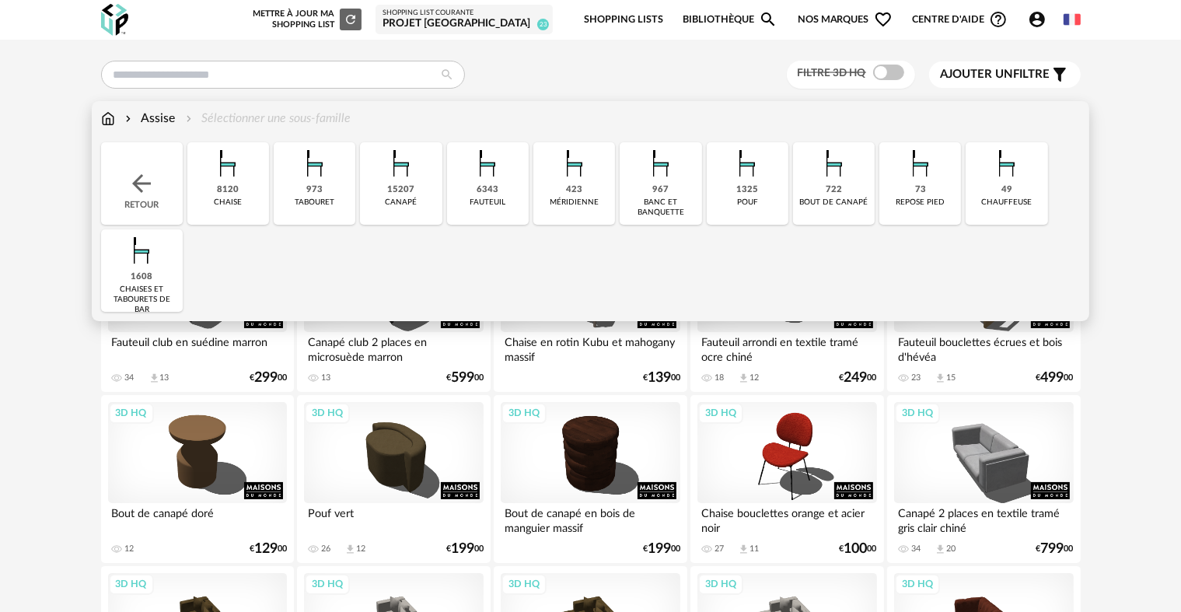
click at [478, 192] on div "6343" at bounding box center [487, 190] width 22 height 12
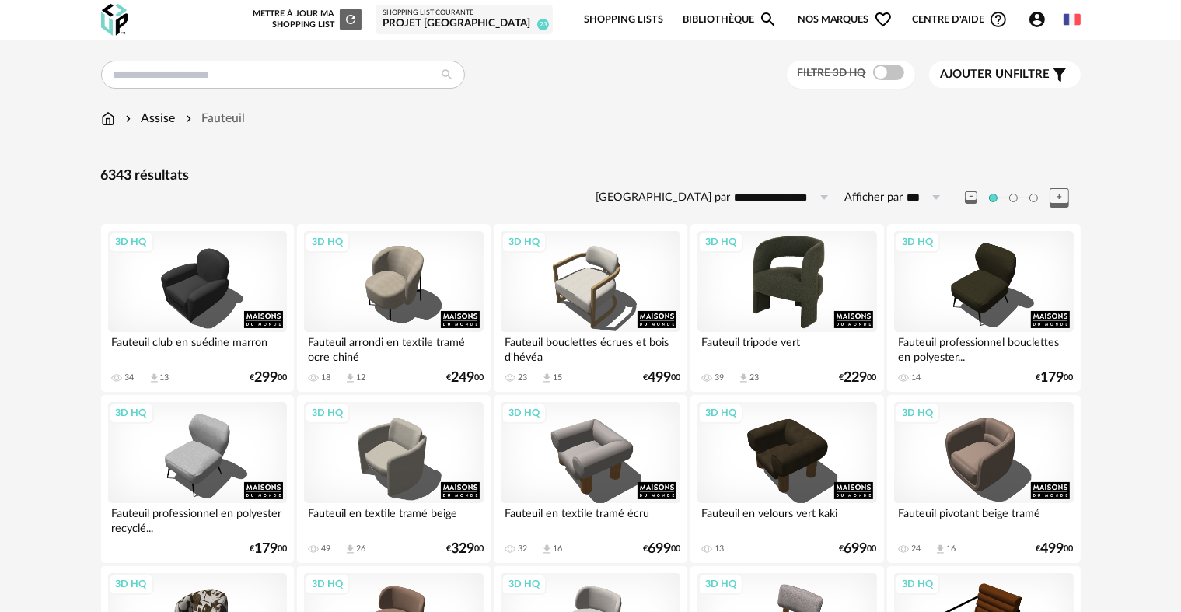
click at [814, 290] on div "3D HQ" at bounding box center [786, 281] width 179 height 101
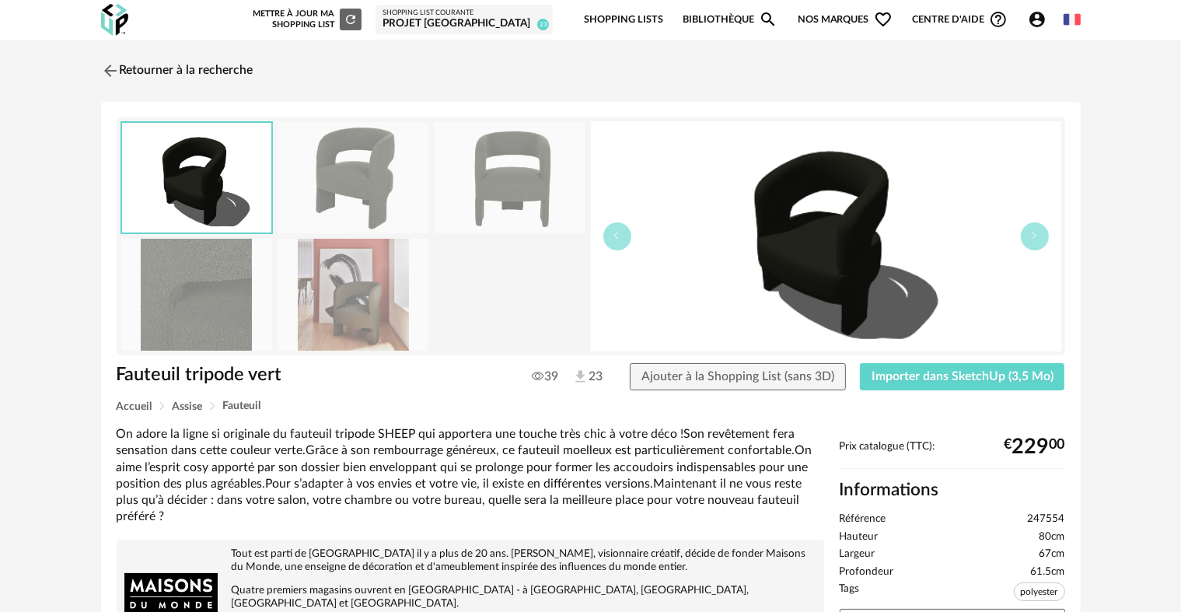
scroll to position [152, 0]
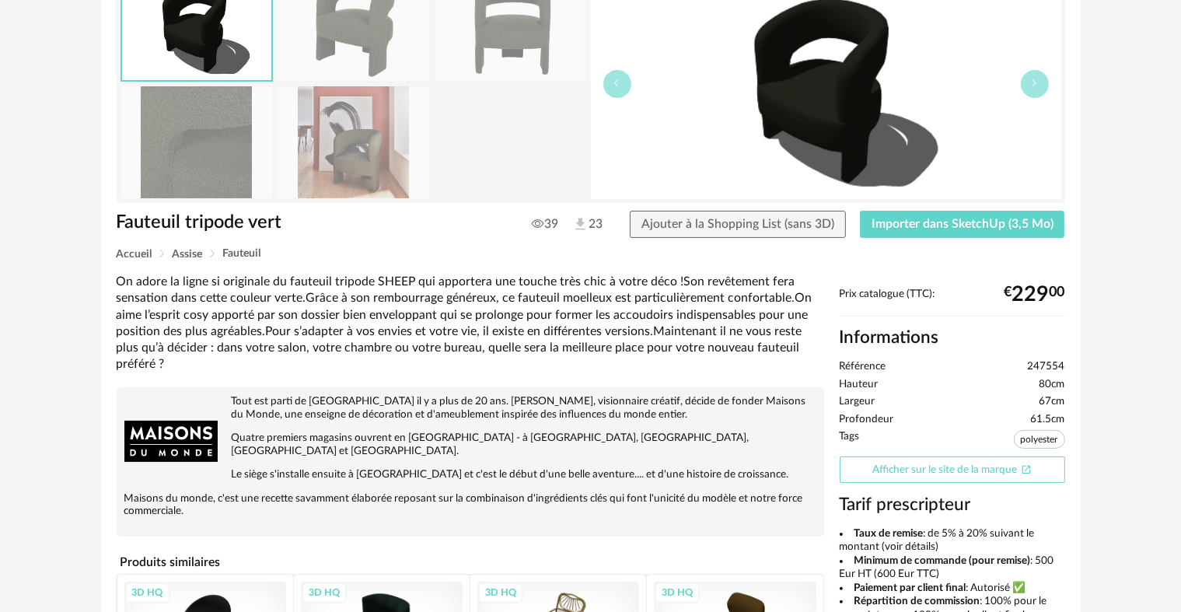
click at [918, 470] on link "Afficher sur le site de la marque Open In New icon" at bounding box center [952, 469] width 225 height 27
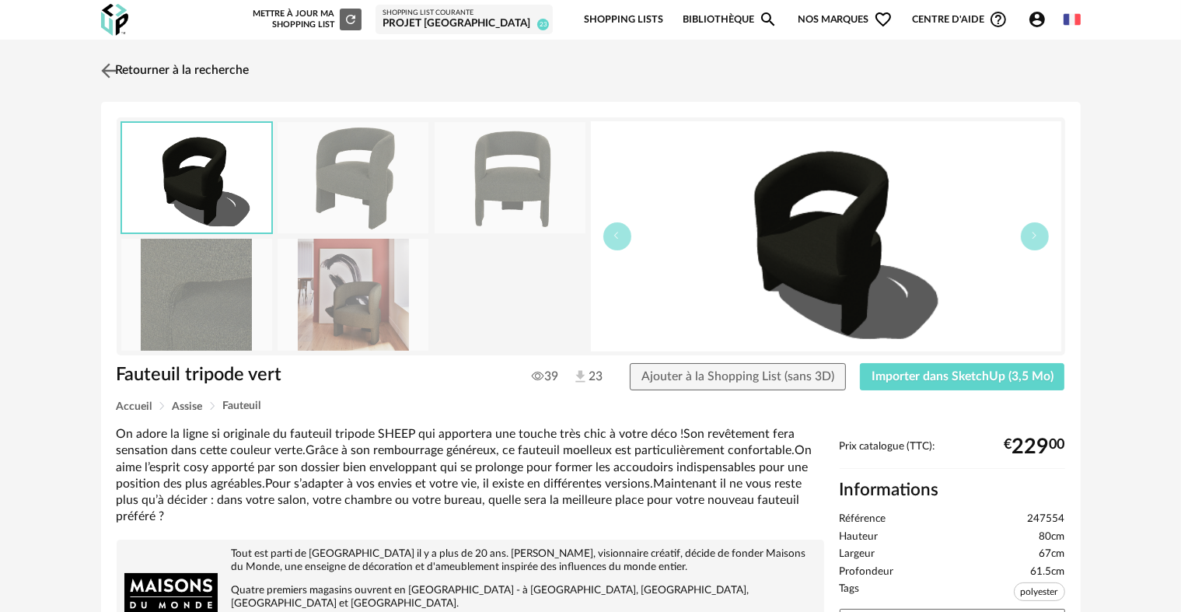
click at [208, 72] on link "Retourner à la recherche" at bounding box center [173, 71] width 152 height 34
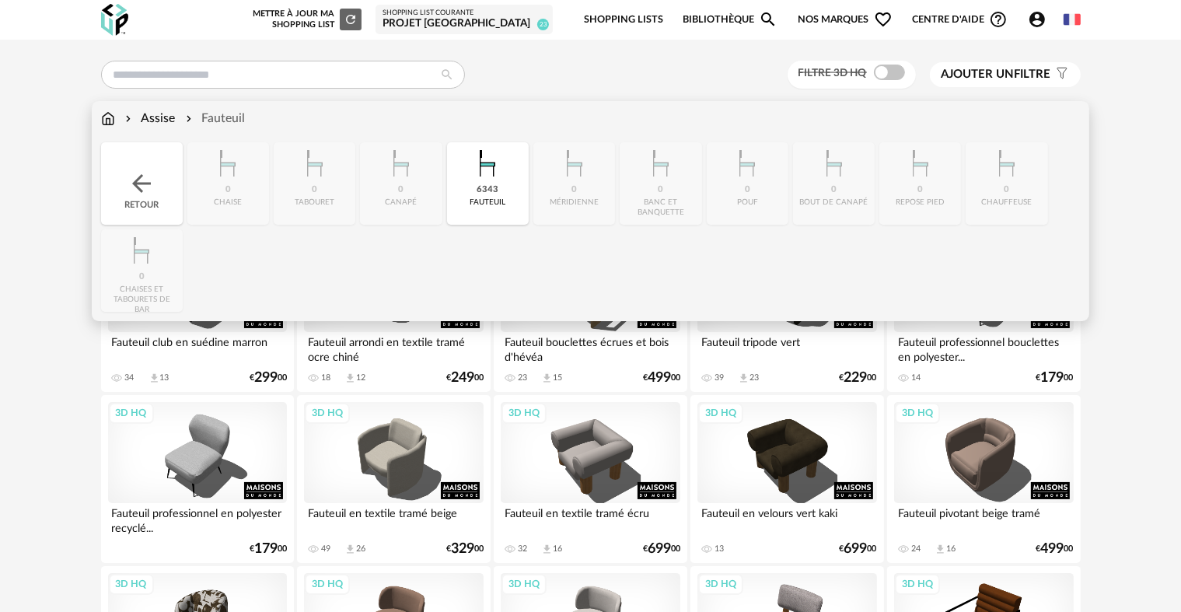
click at [476, 195] on div "6343 [GEOGRAPHIC_DATA]" at bounding box center [488, 183] width 82 height 82
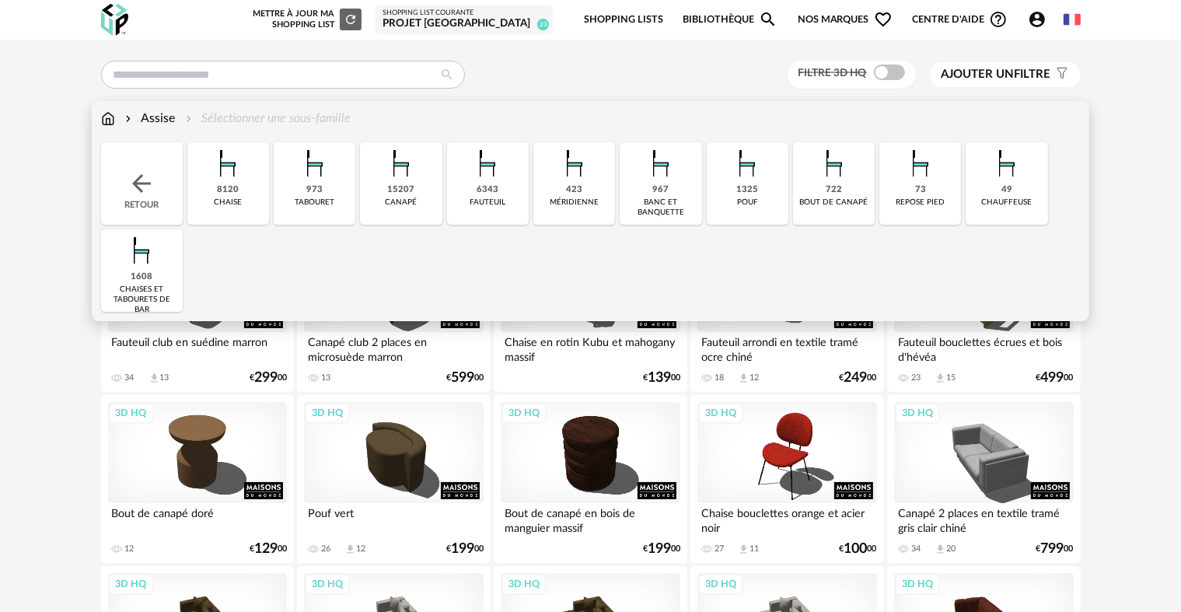
drag, startPoint x: 422, startPoint y: 174, endPoint x: 706, endPoint y: 308, distance: 313.6
click at [706, 308] on div "Close icon Retour 8120 [GEOGRAPHIC_DATA] 973 tabouret 15207 [GEOGRAPHIC_DATA] 6…" at bounding box center [590, 226] width 979 height 169
click at [239, 201] on div "chaise" at bounding box center [228, 202] width 28 height 10
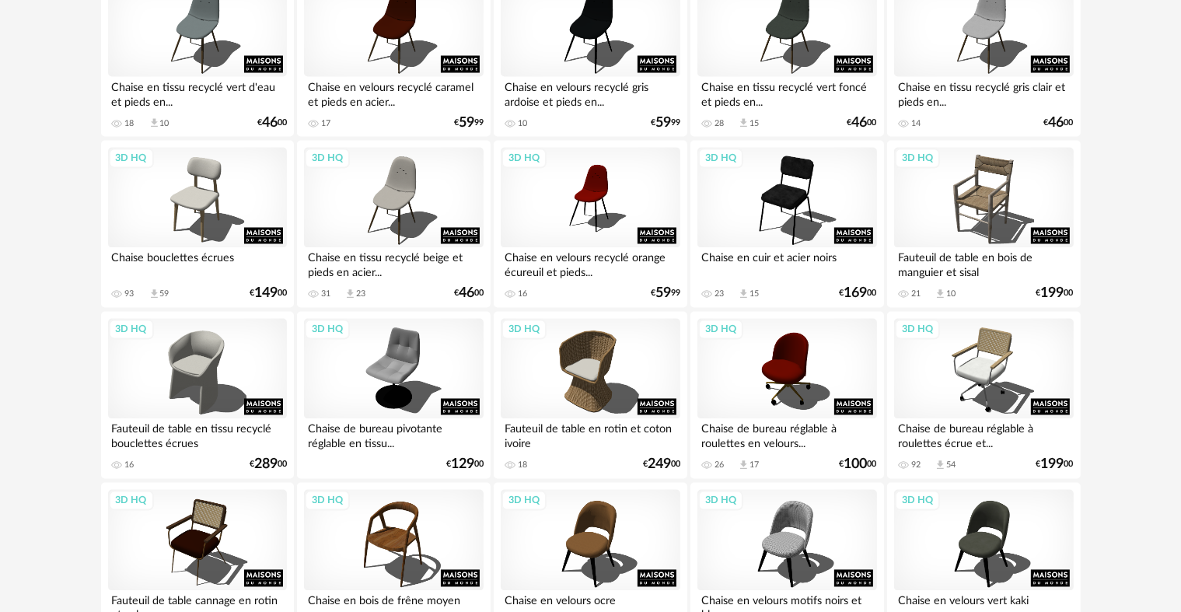
scroll to position [2944, 0]
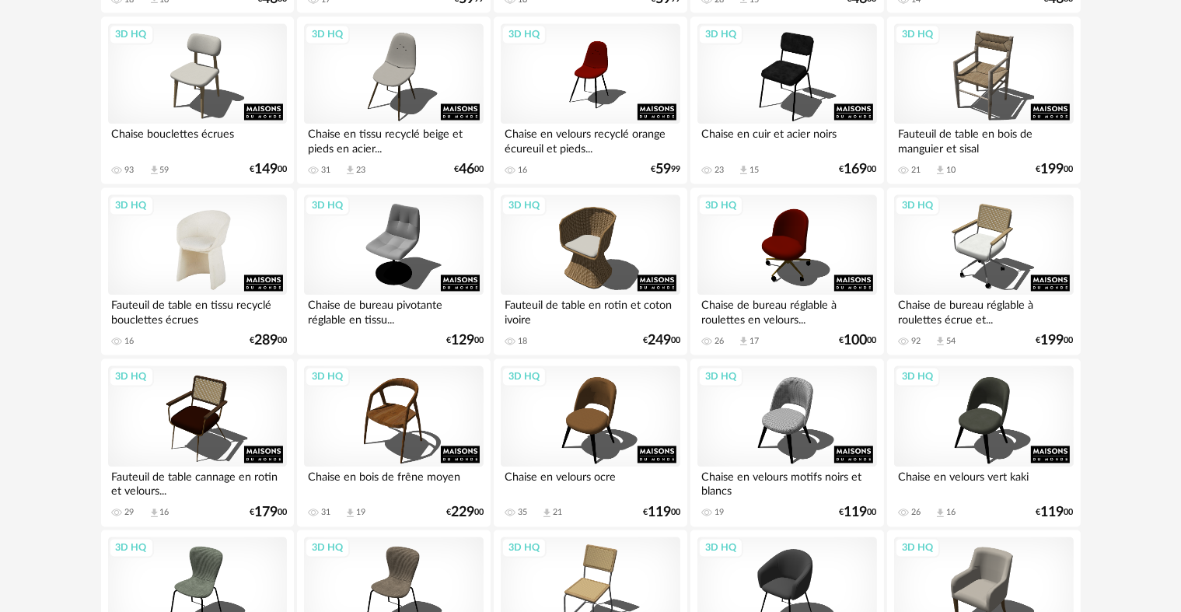
click at [169, 233] on div "3D HQ" at bounding box center [197, 245] width 179 height 101
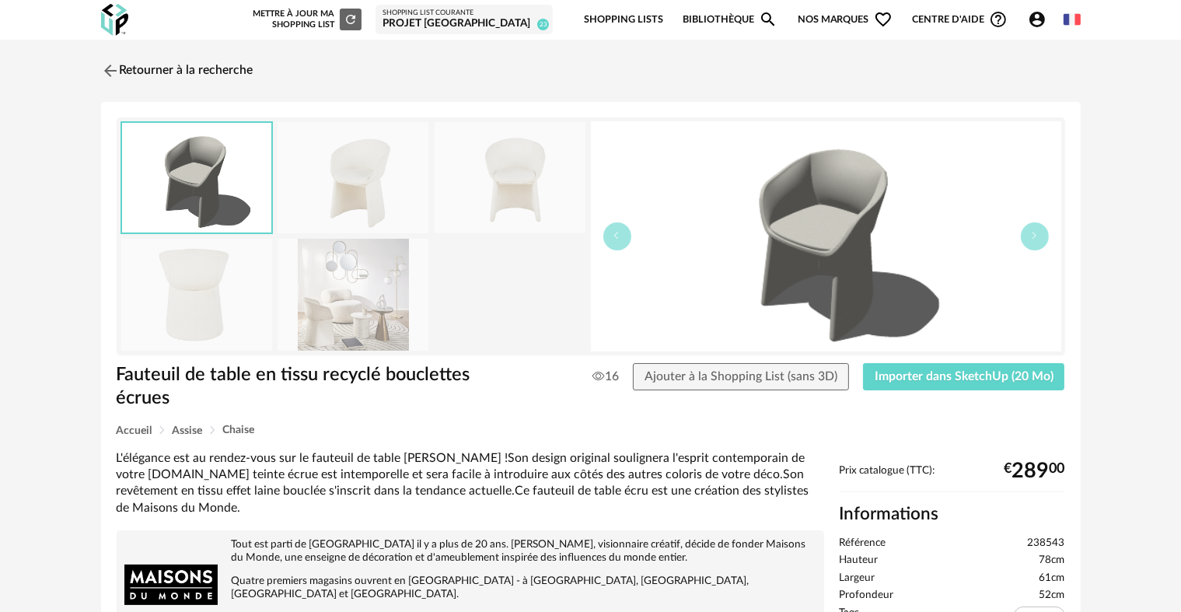
click at [287, 291] on img at bounding box center [353, 294] width 151 height 111
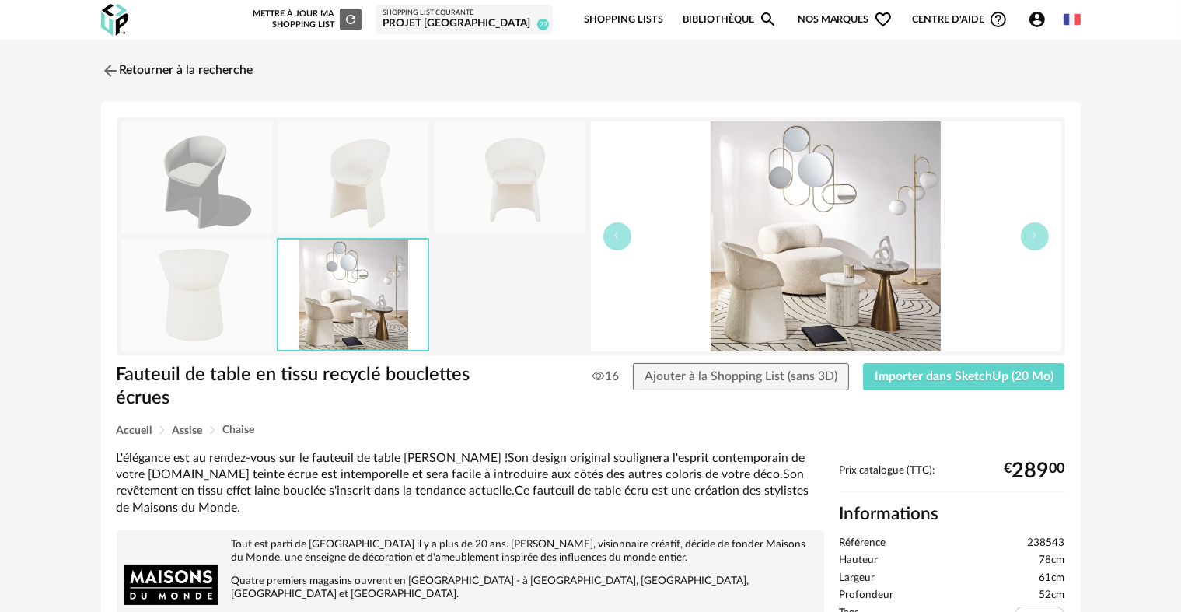
click at [261, 294] on img at bounding box center [196, 294] width 151 height 111
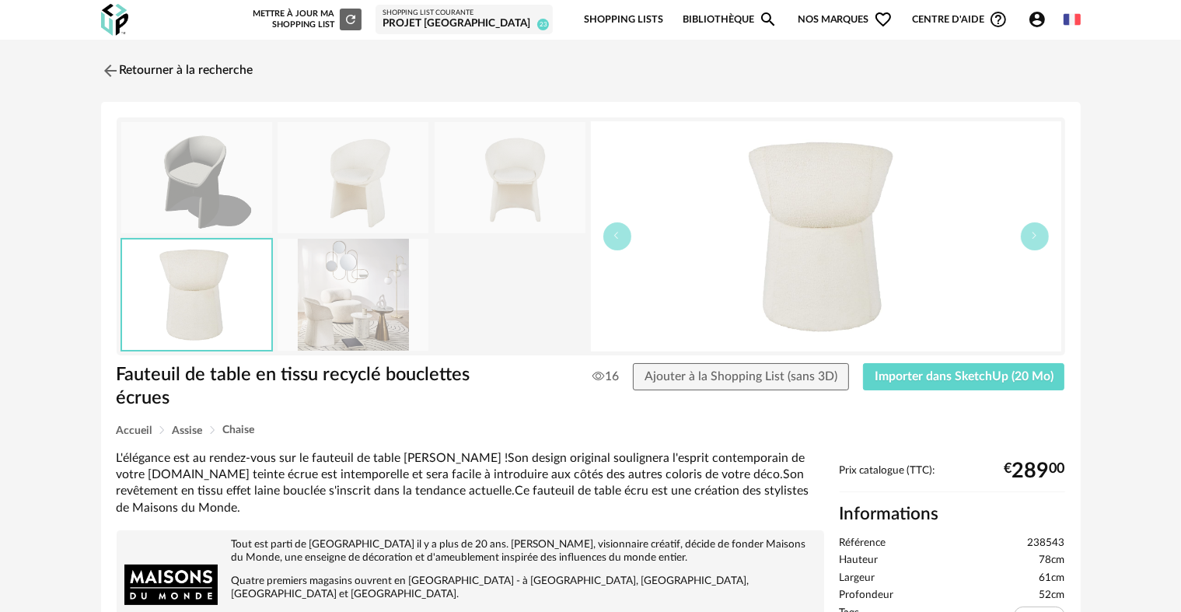
click at [426, 219] on img at bounding box center [353, 177] width 151 height 111
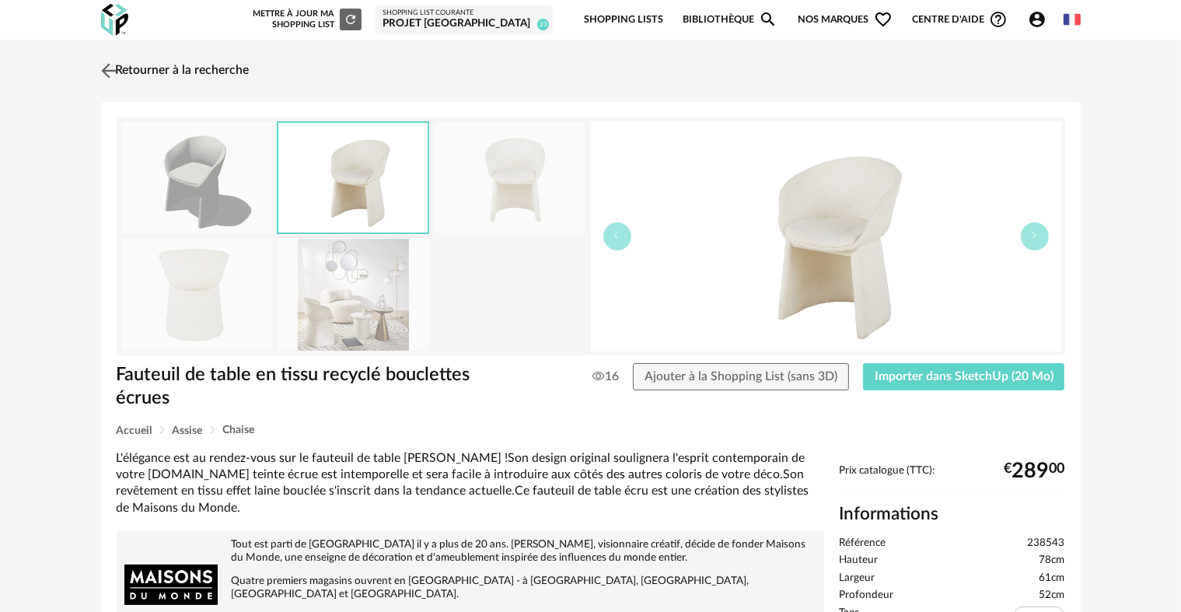
click at [201, 74] on link "Retourner à la recherche" at bounding box center [173, 71] width 152 height 34
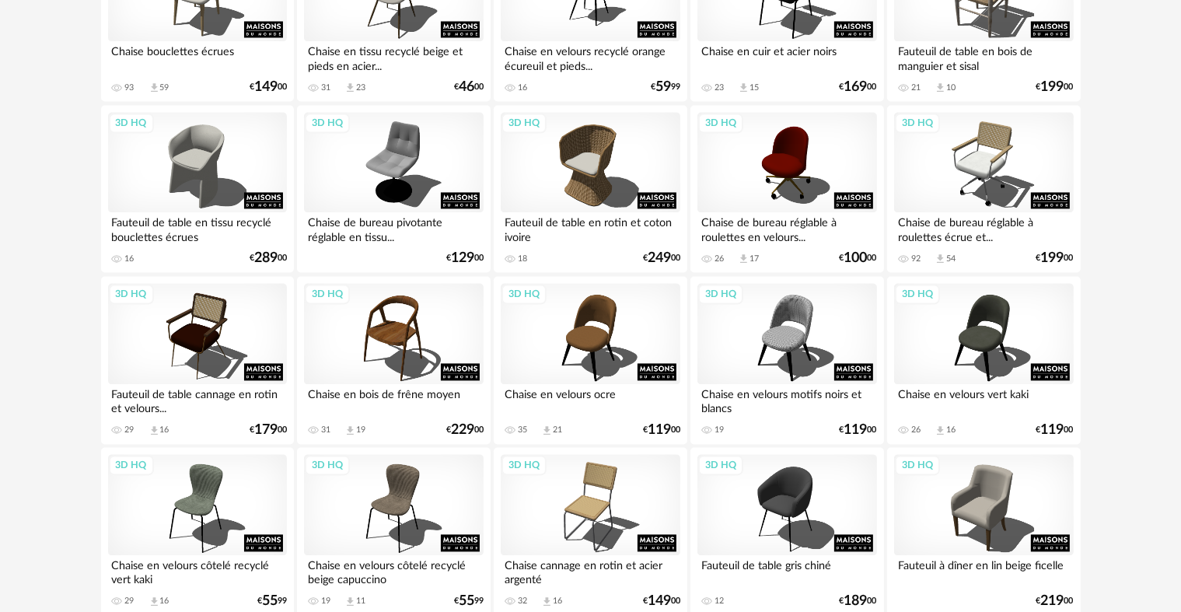
scroll to position [3135, 0]
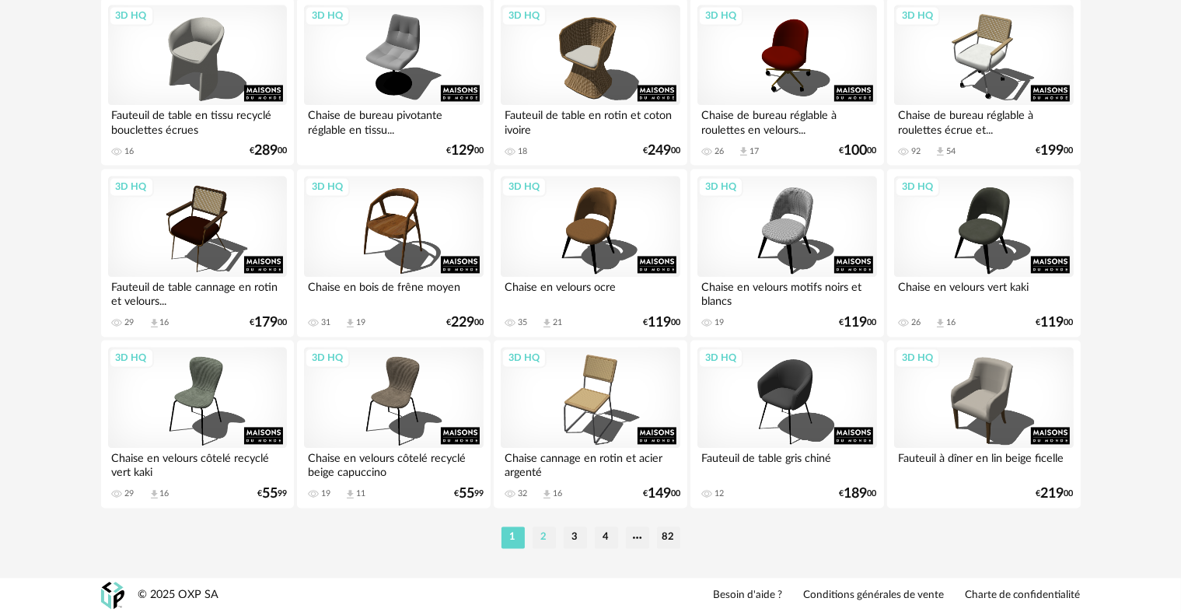
click at [545, 537] on li "2" at bounding box center [543, 537] width 23 height 22
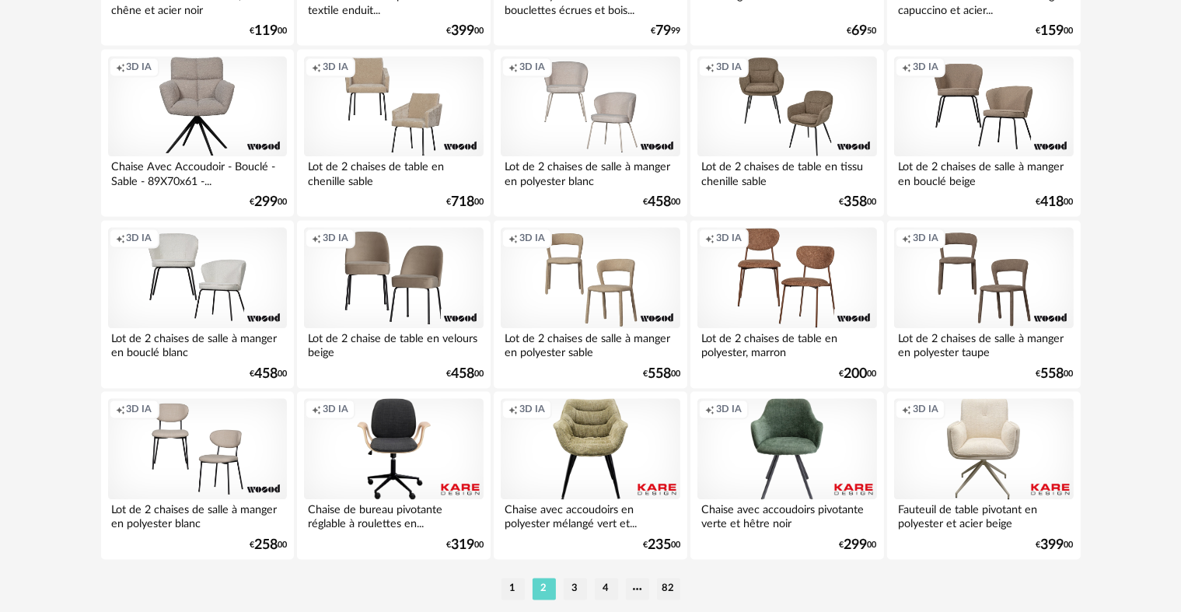
scroll to position [3135, 0]
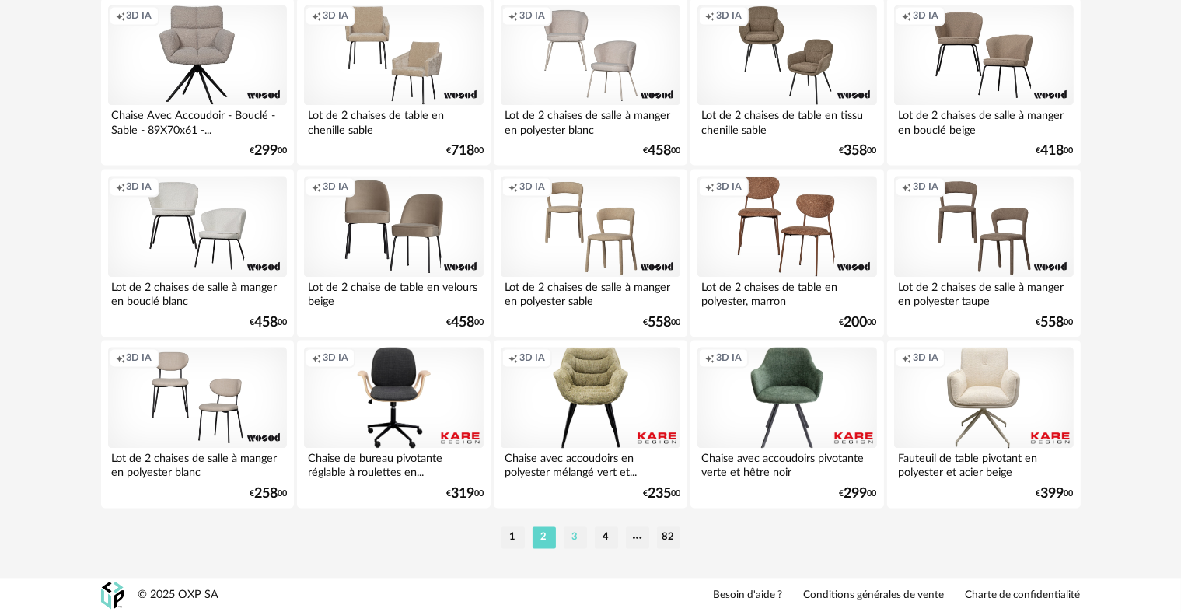
click at [564, 529] on li "3" at bounding box center [575, 537] width 23 height 22
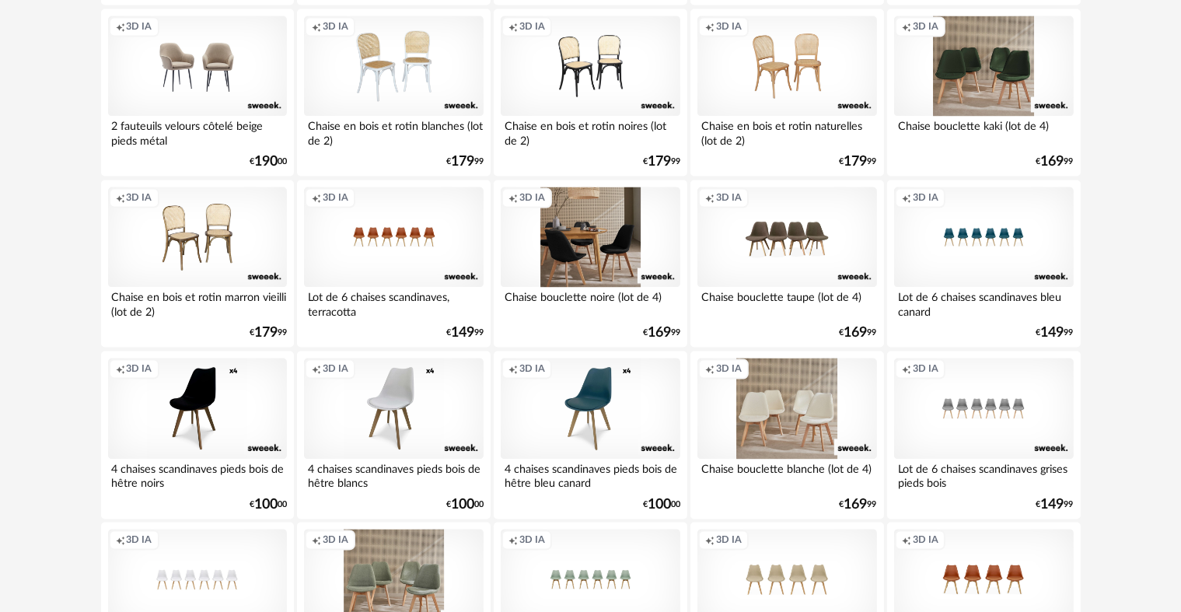
scroll to position [3135, 0]
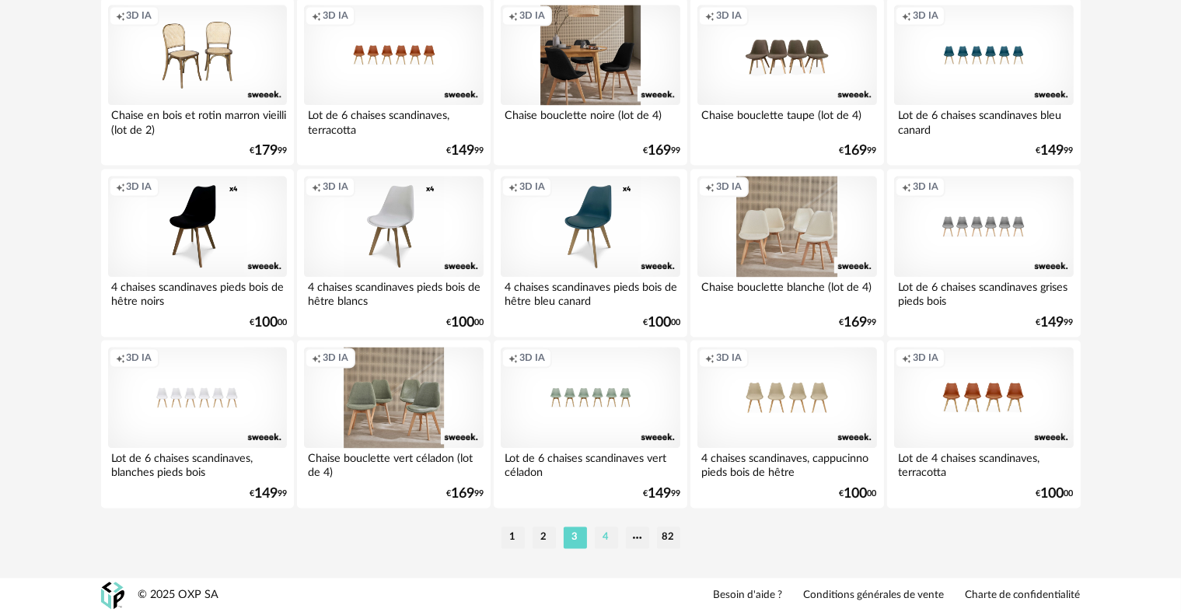
click at [609, 529] on li "4" at bounding box center [606, 537] width 23 height 22
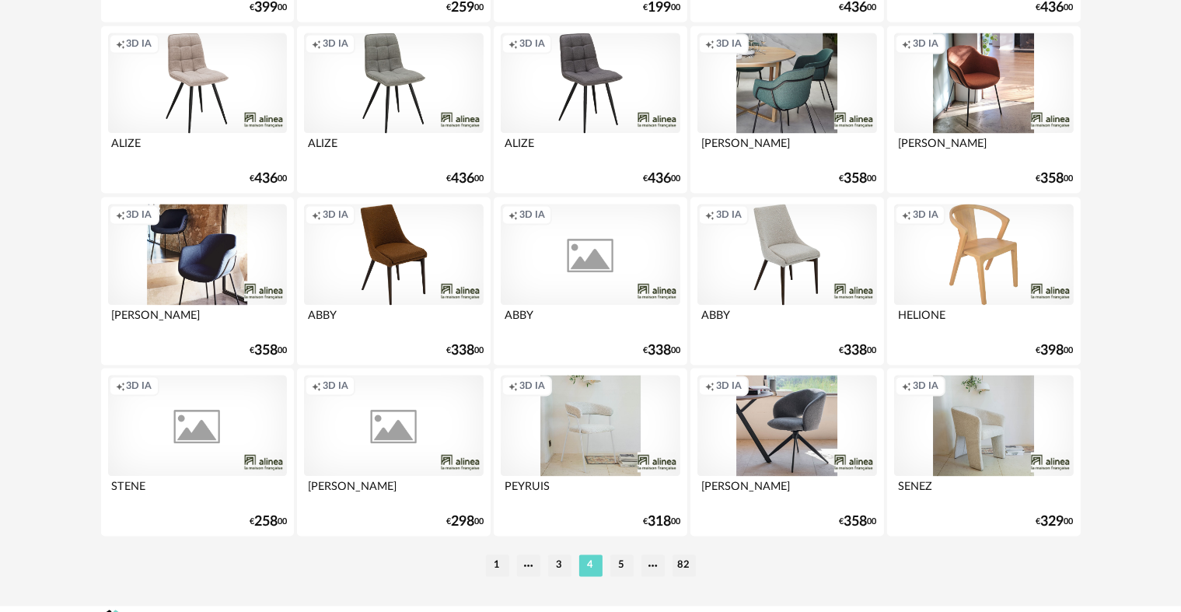
scroll to position [3135, 0]
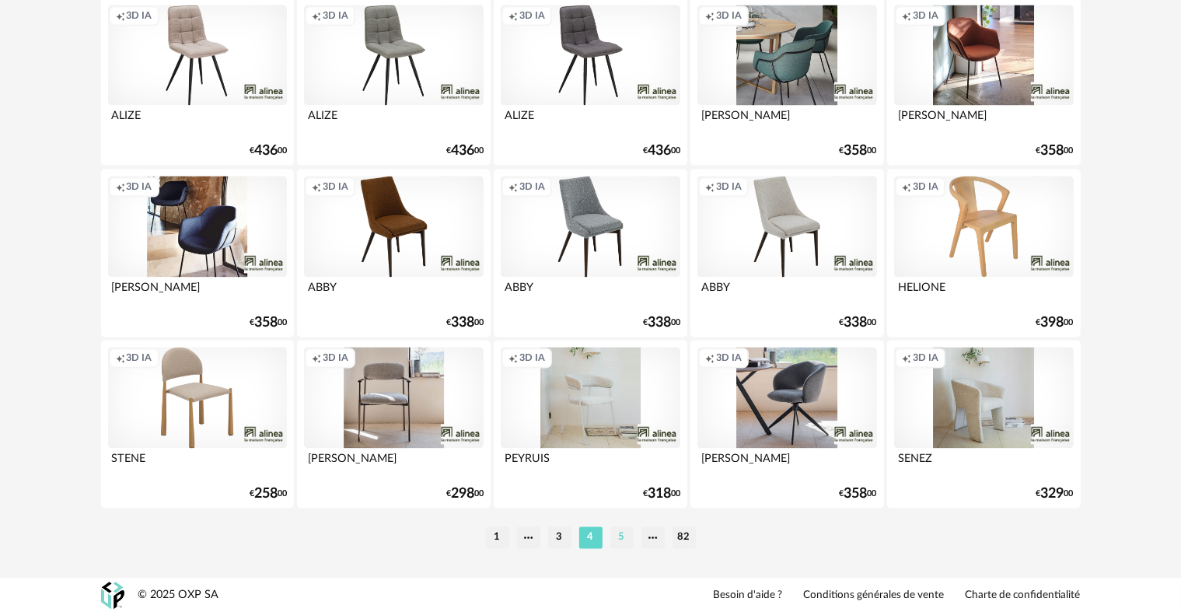
click at [622, 543] on li "5" at bounding box center [621, 537] width 23 height 22
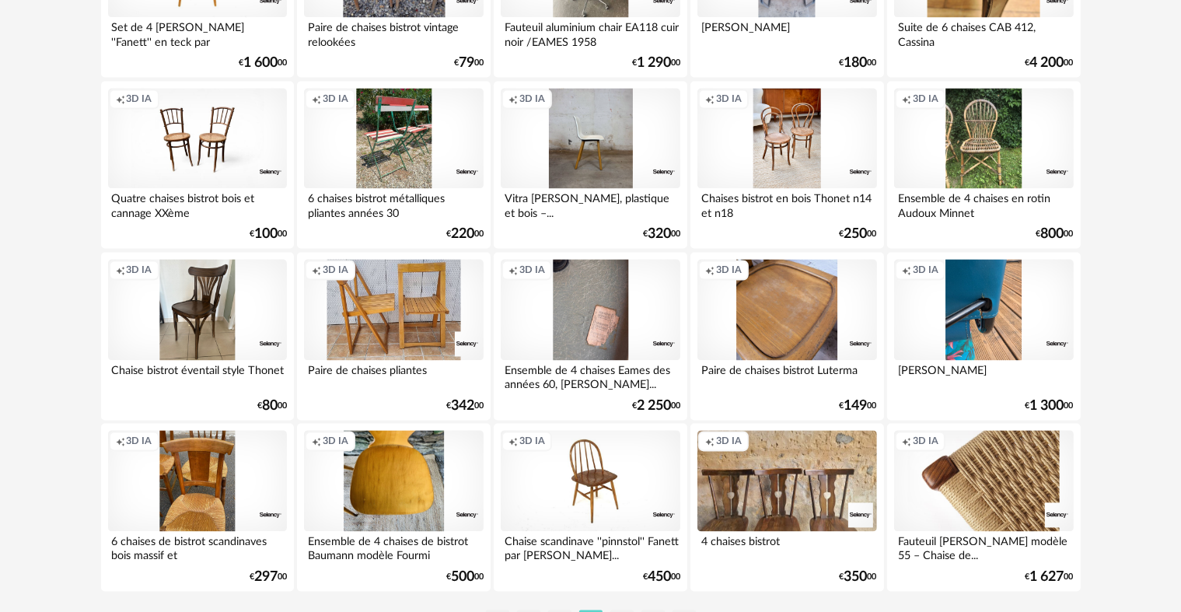
scroll to position [3135, 0]
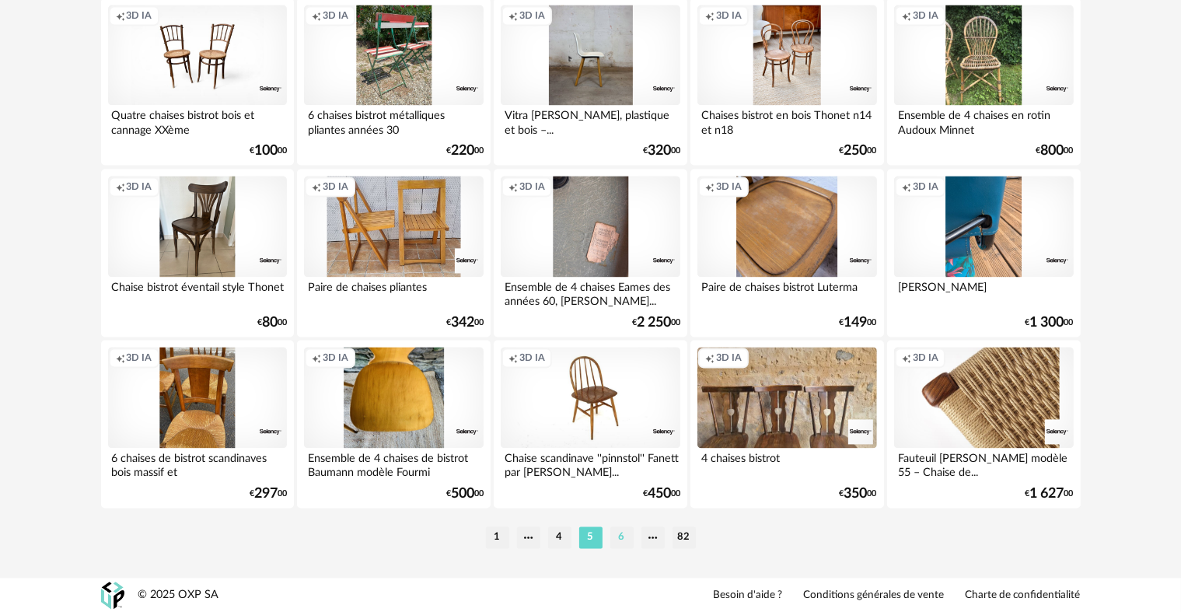
click at [615, 535] on li "6" at bounding box center [621, 537] width 23 height 22
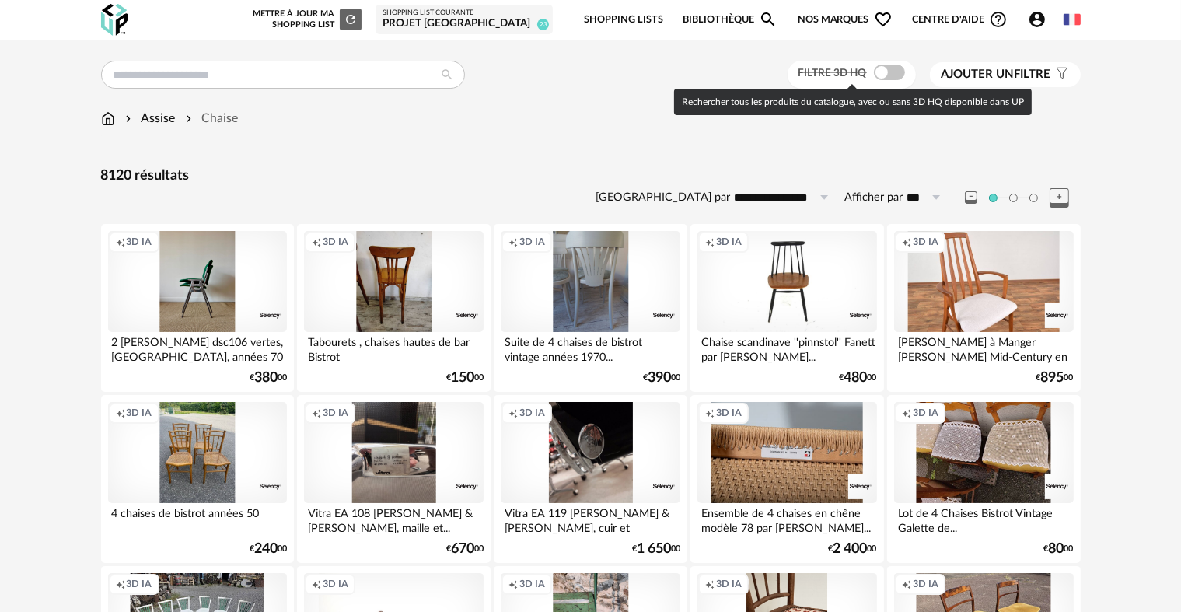
click at [884, 75] on span at bounding box center [889, 73] width 31 height 16
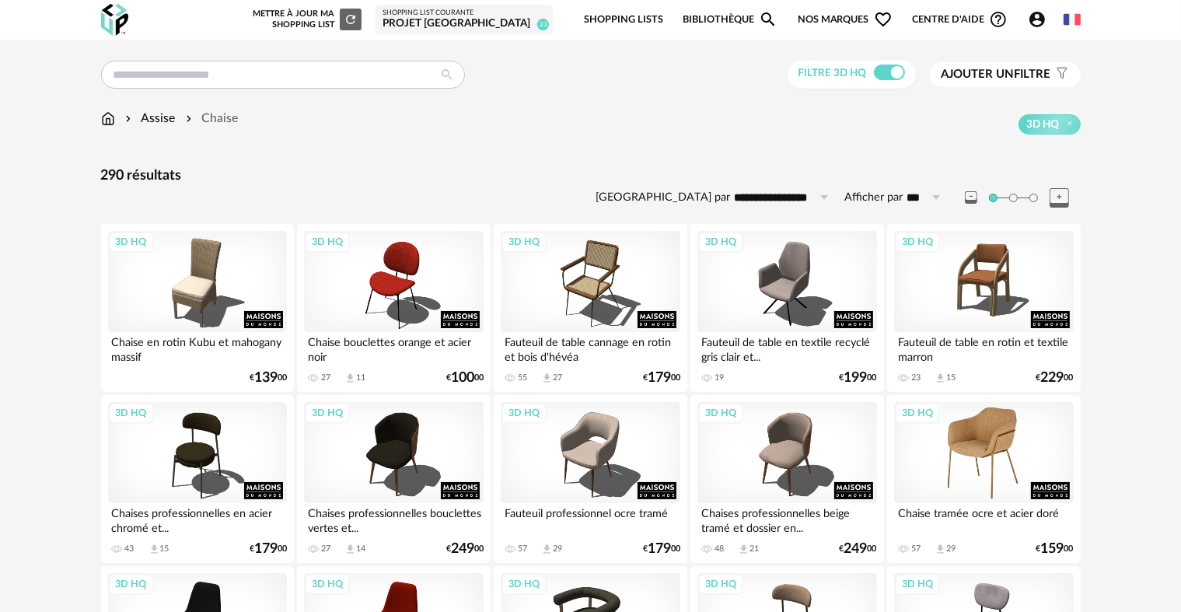
click at [933, 433] on div "3D HQ" at bounding box center [983, 452] width 179 height 101
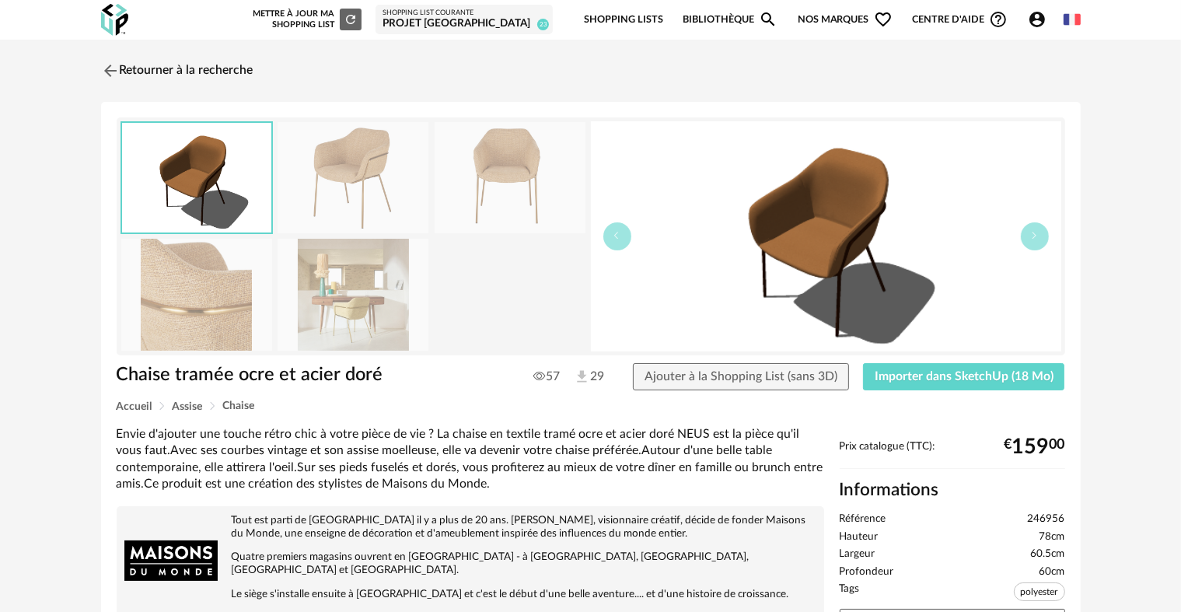
click at [392, 288] on img at bounding box center [353, 294] width 151 height 111
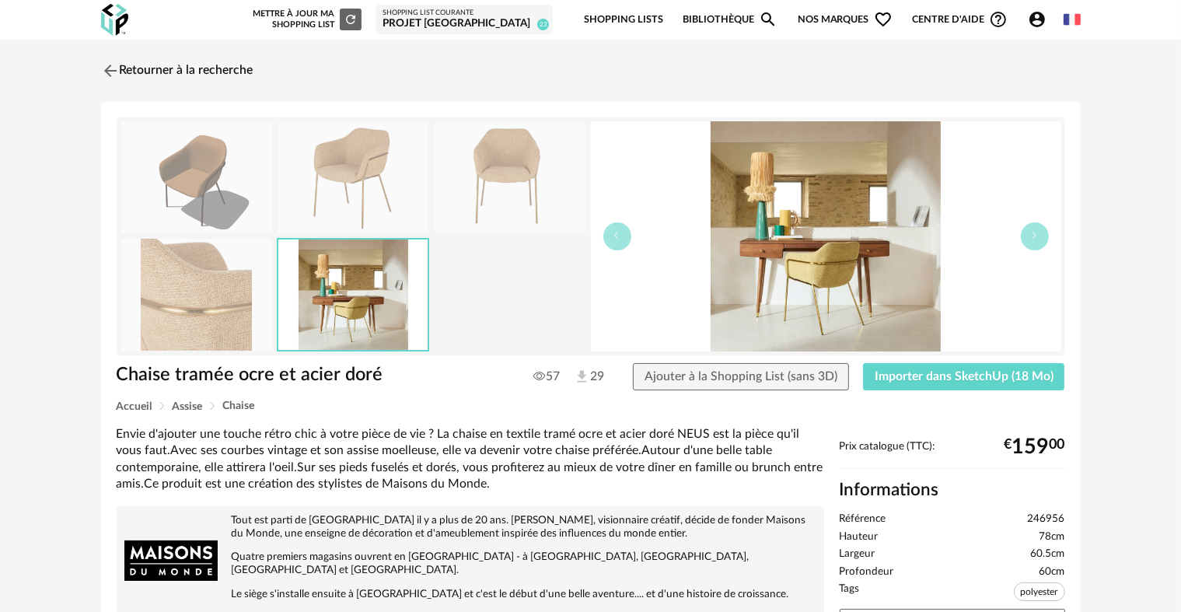
click at [356, 227] on img at bounding box center [353, 177] width 151 height 111
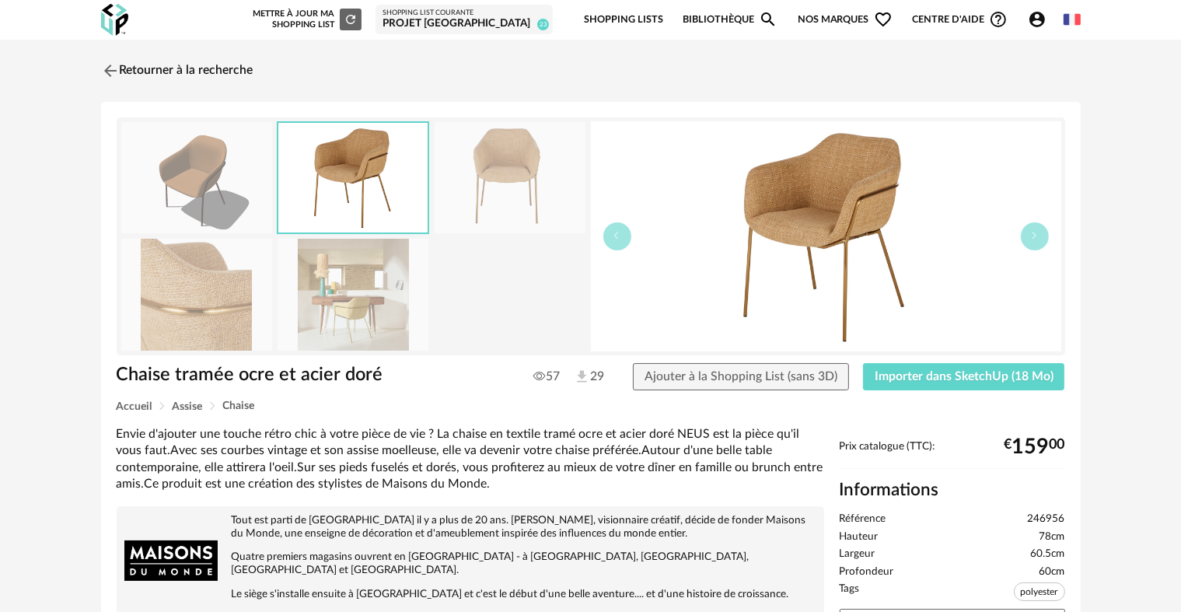
click at [413, 223] on img at bounding box center [352, 178] width 149 height 110
click at [478, 199] on img at bounding box center [510, 177] width 151 height 111
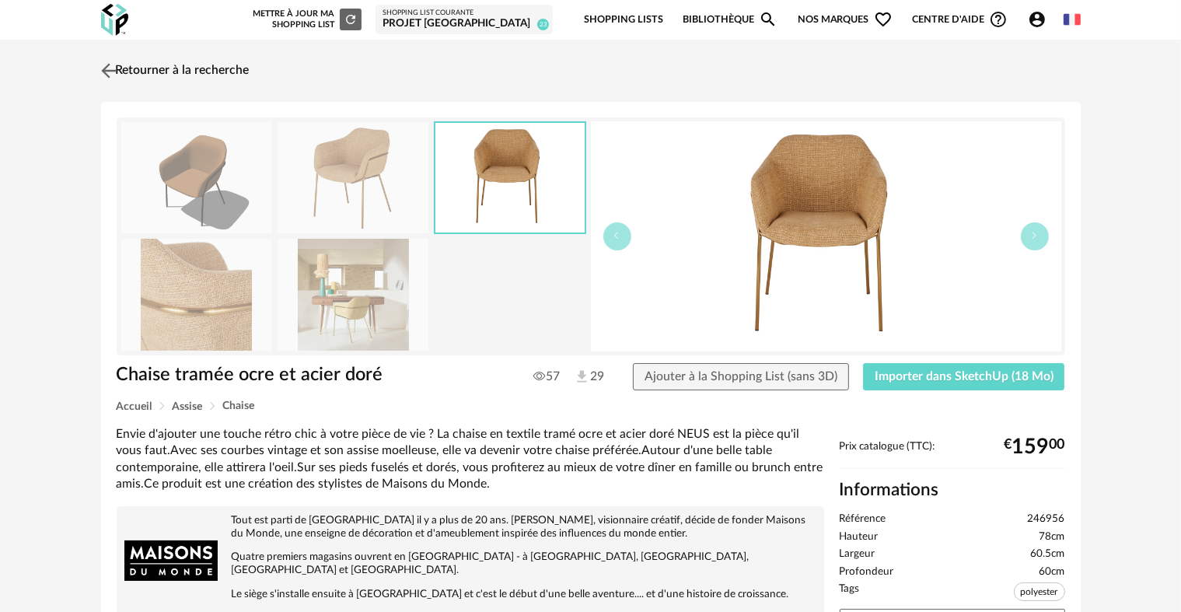
click at [146, 86] on link "Retourner à la recherche" at bounding box center [173, 71] width 152 height 34
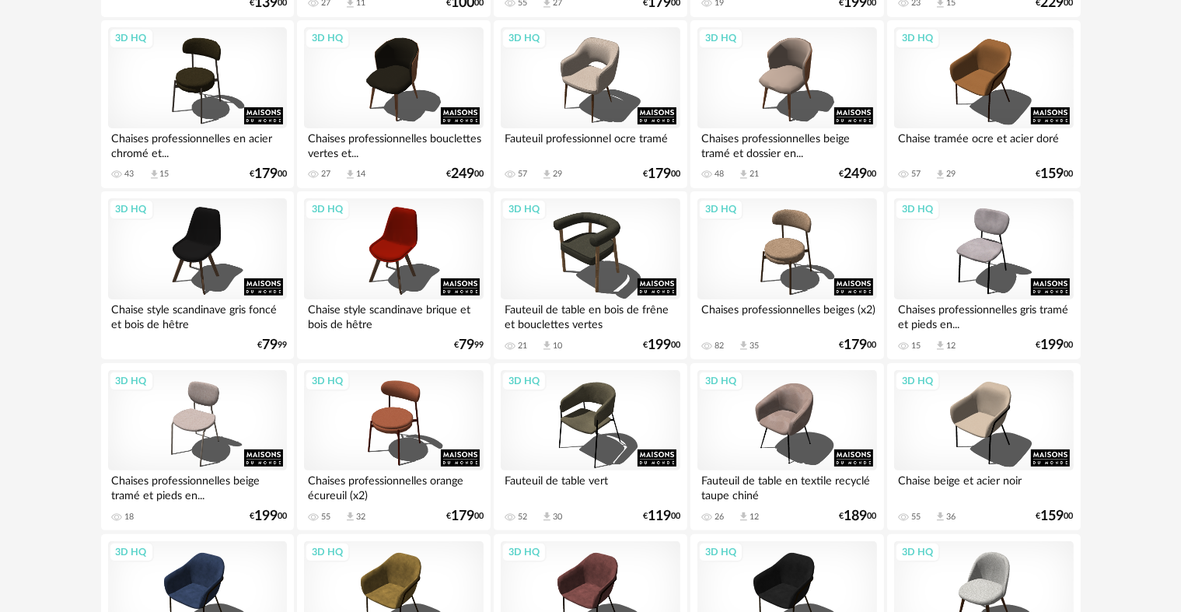
scroll to position [371, 0]
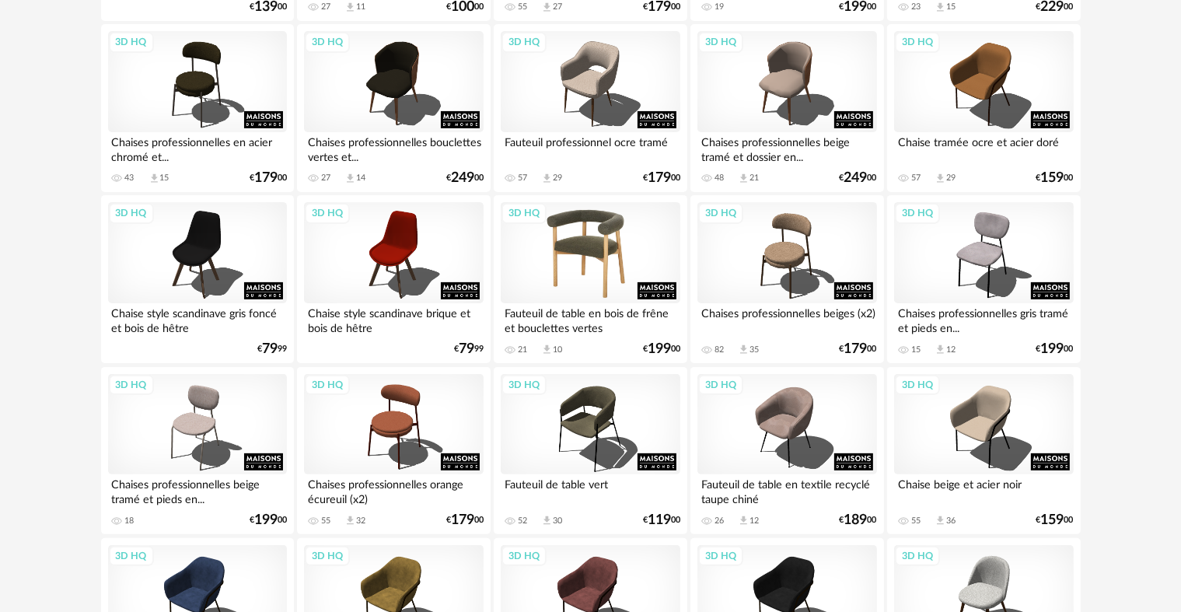
click at [582, 259] on div "3D HQ" at bounding box center [590, 252] width 179 height 101
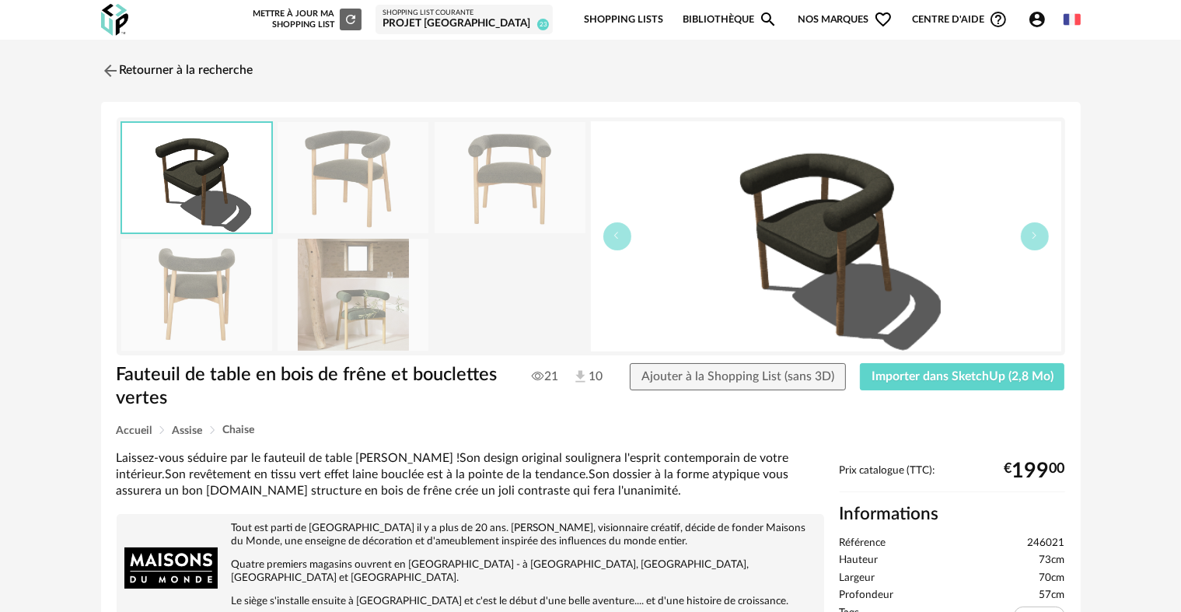
click at [395, 294] on img at bounding box center [353, 294] width 151 height 111
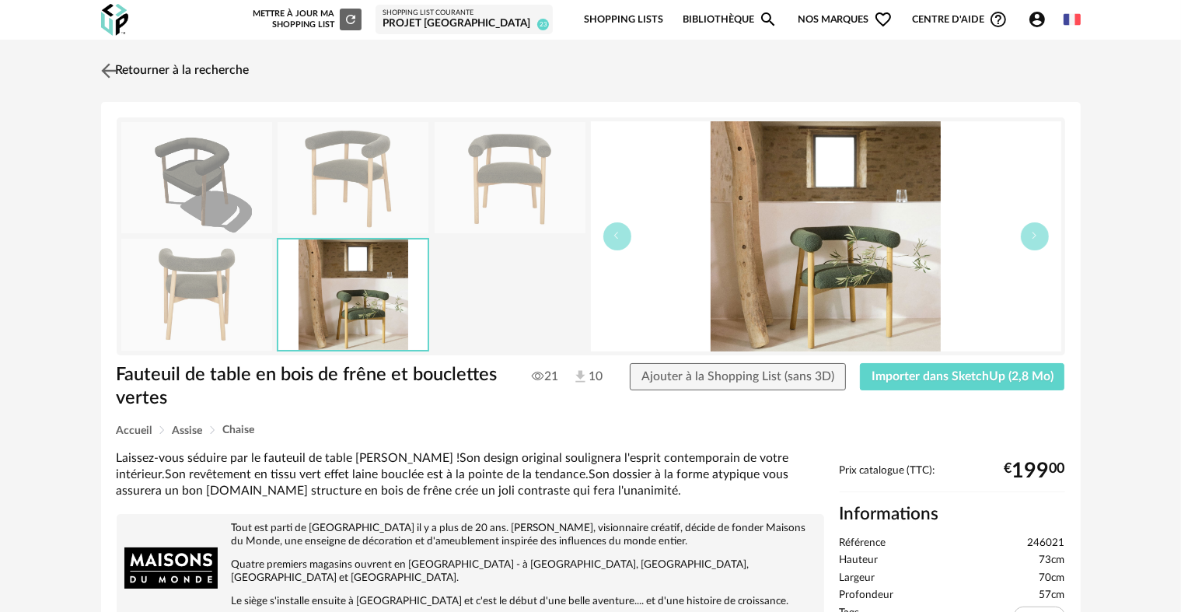
click at [180, 65] on link "Retourner à la recherche" at bounding box center [173, 71] width 152 height 34
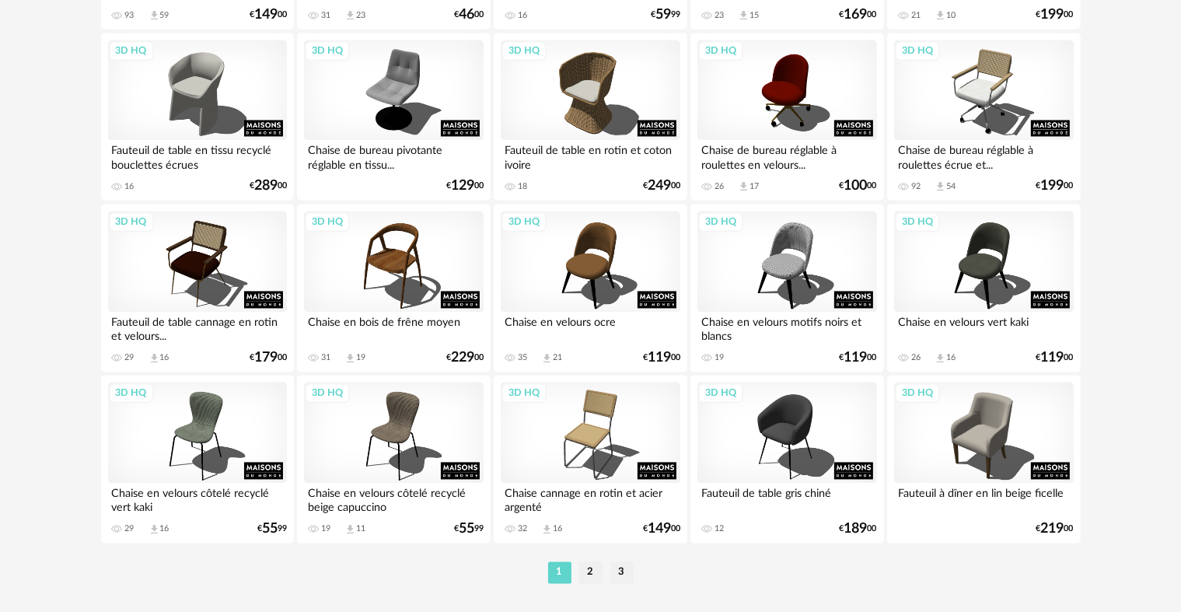
scroll to position [3135, 0]
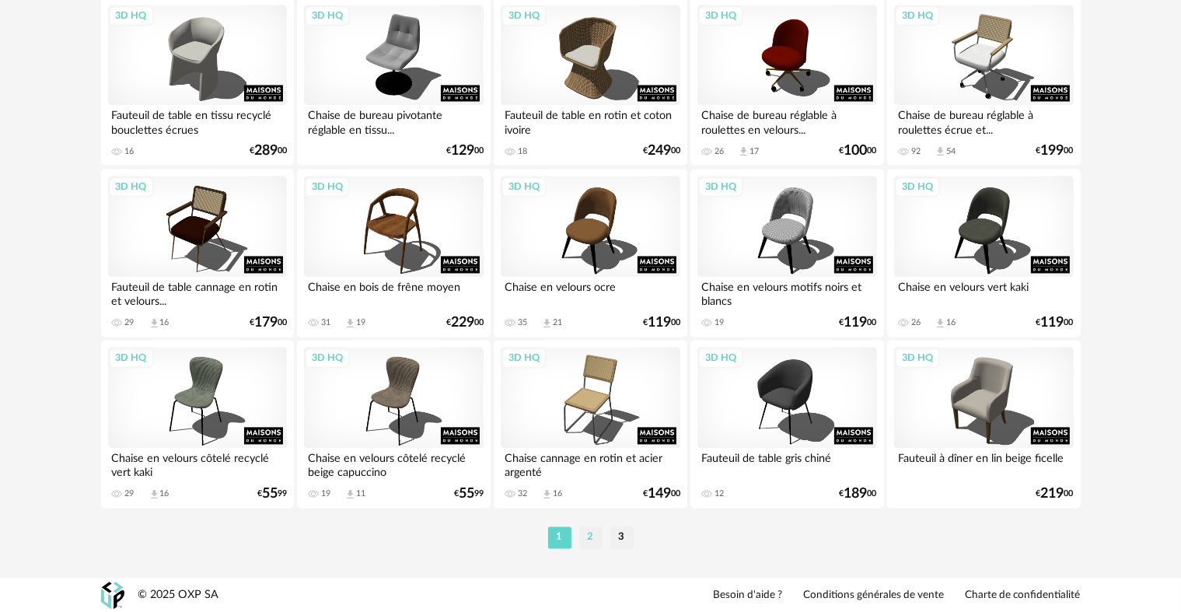
click at [584, 544] on li "2" at bounding box center [590, 537] width 23 height 22
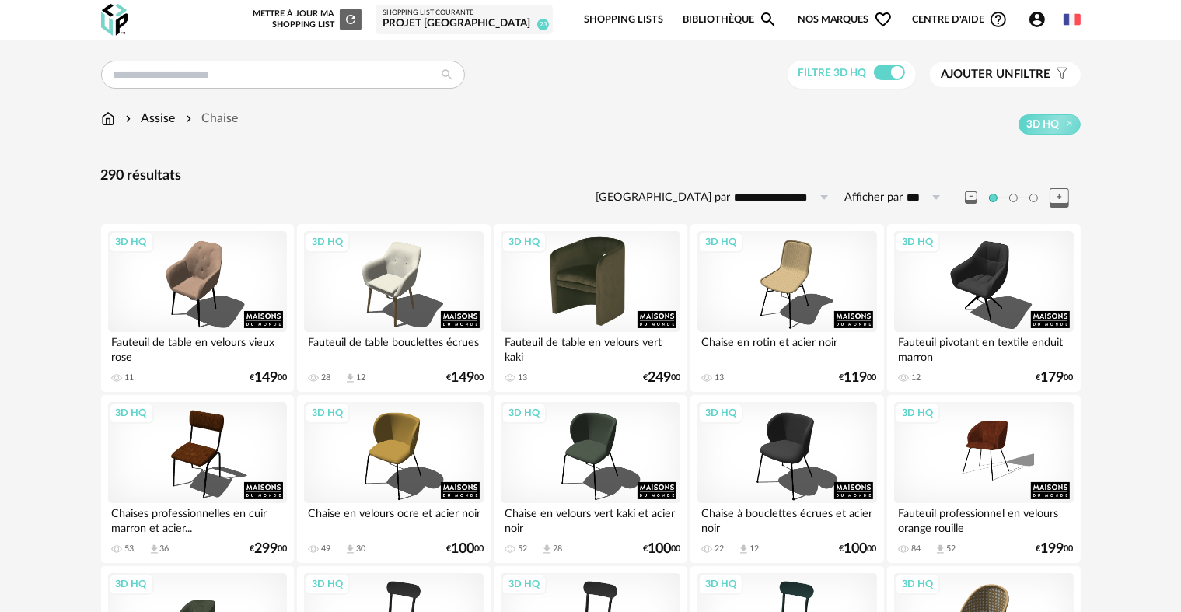
click at [554, 301] on div "3D HQ" at bounding box center [590, 281] width 179 height 101
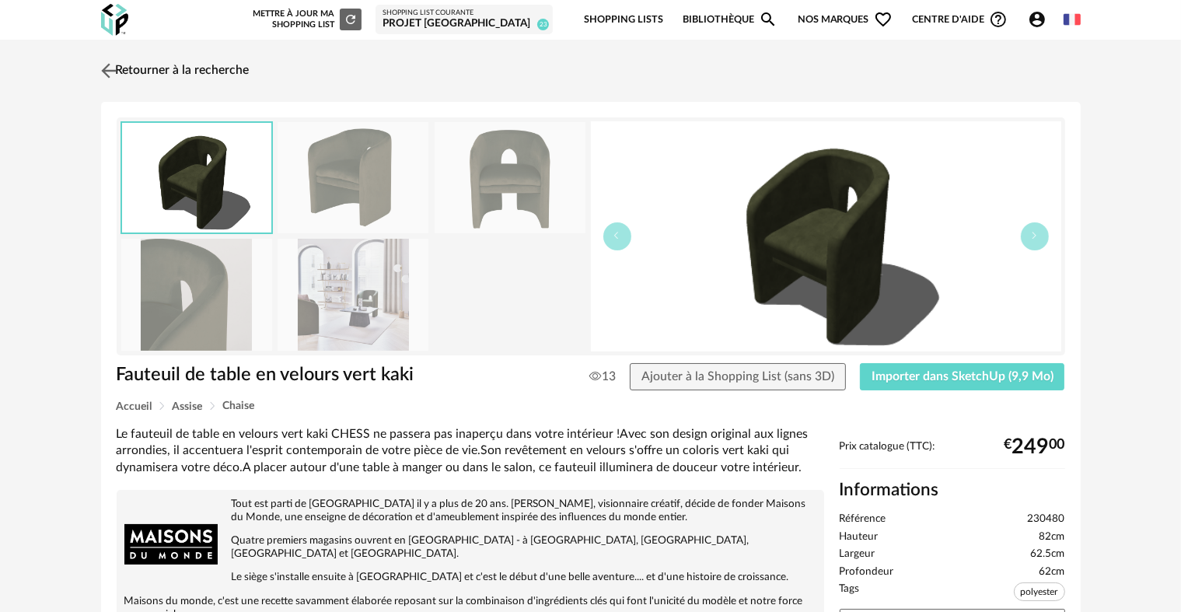
click at [160, 73] on link "Retourner à la recherche" at bounding box center [173, 71] width 152 height 34
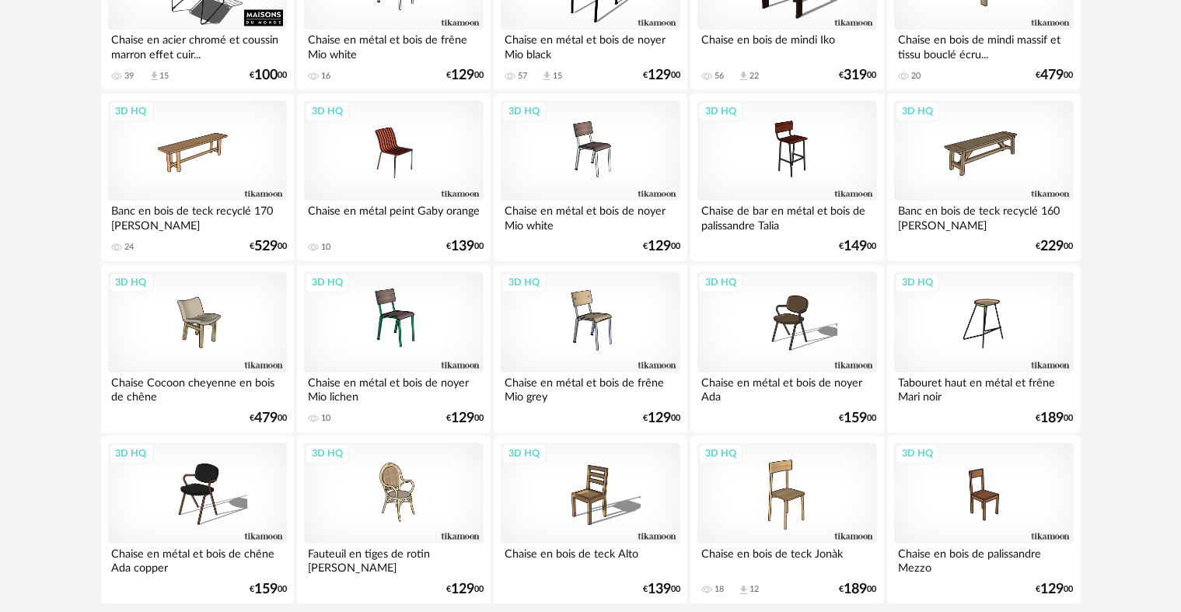
scroll to position [3135, 0]
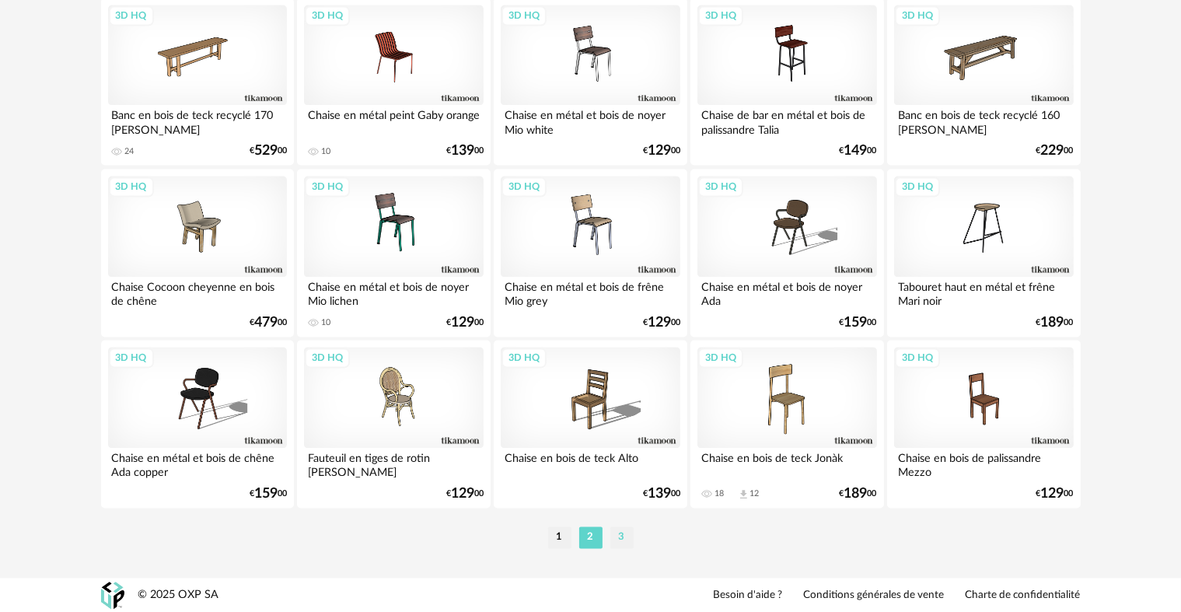
click at [631, 529] on li "3" at bounding box center [621, 537] width 23 height 22
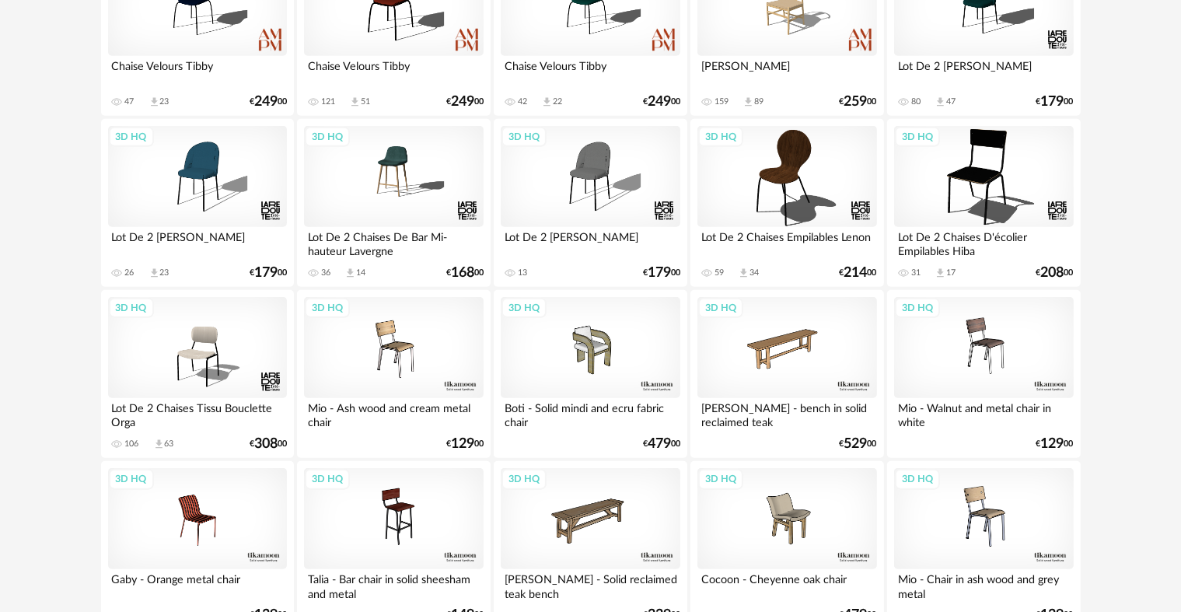
scroll to position [1579, 0]
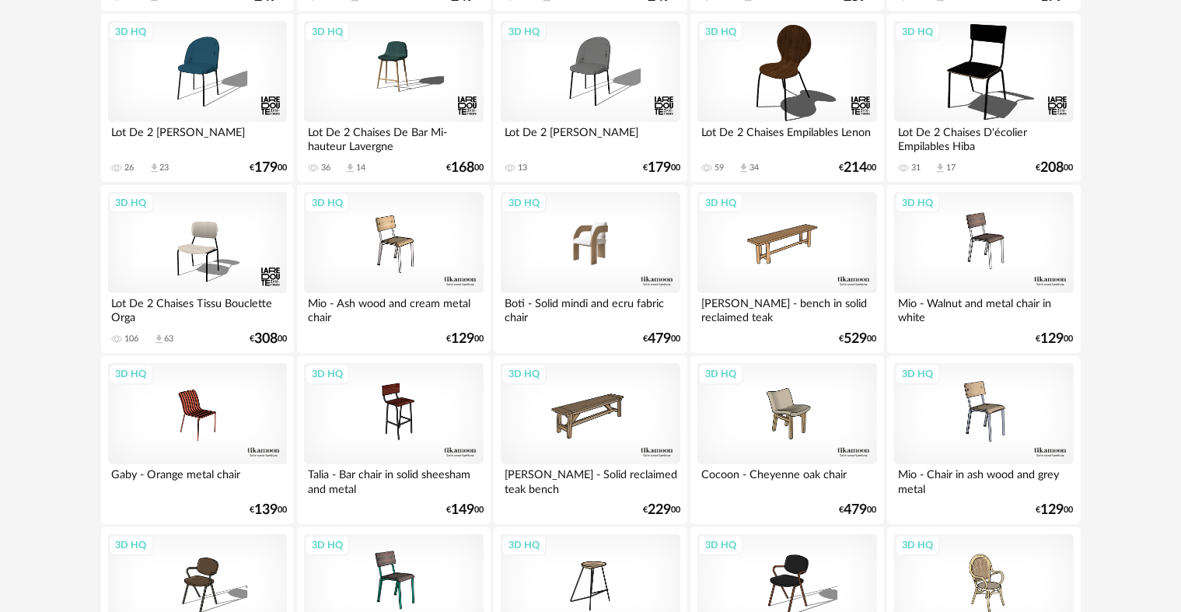
click at [597, 234] on div "3D HQ" at bounding box center [590, 242] width 179 height 101
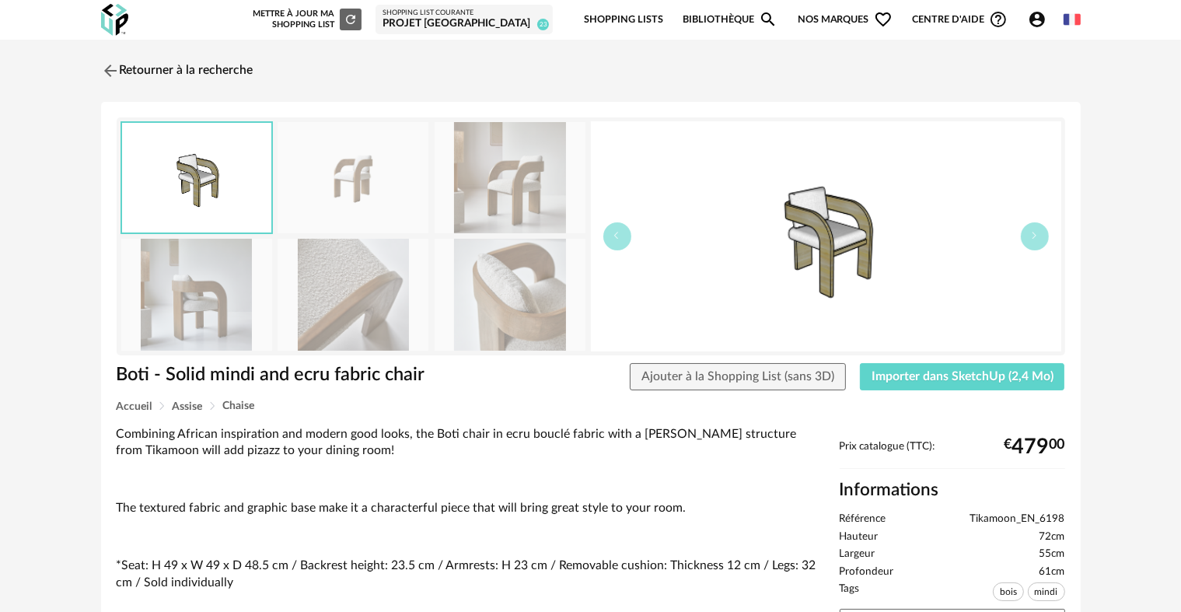
click at [489, 264] on img at bounding box center [510, 294] width 151 height 111
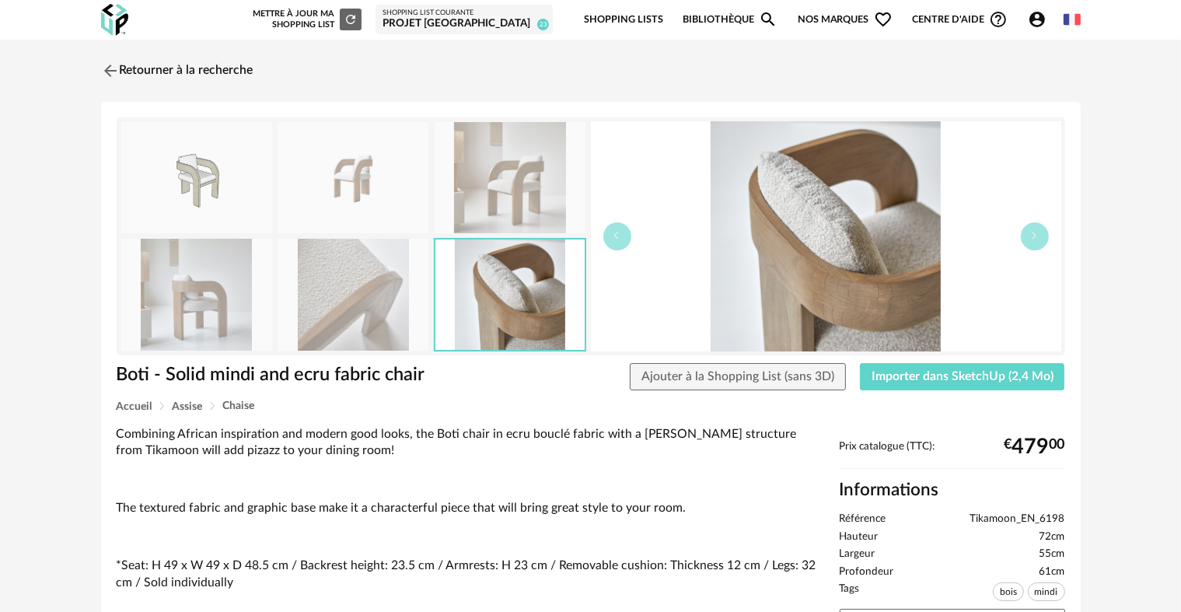
click at [414, 271] on img at bounding box center [353, 294] width 151 height 111
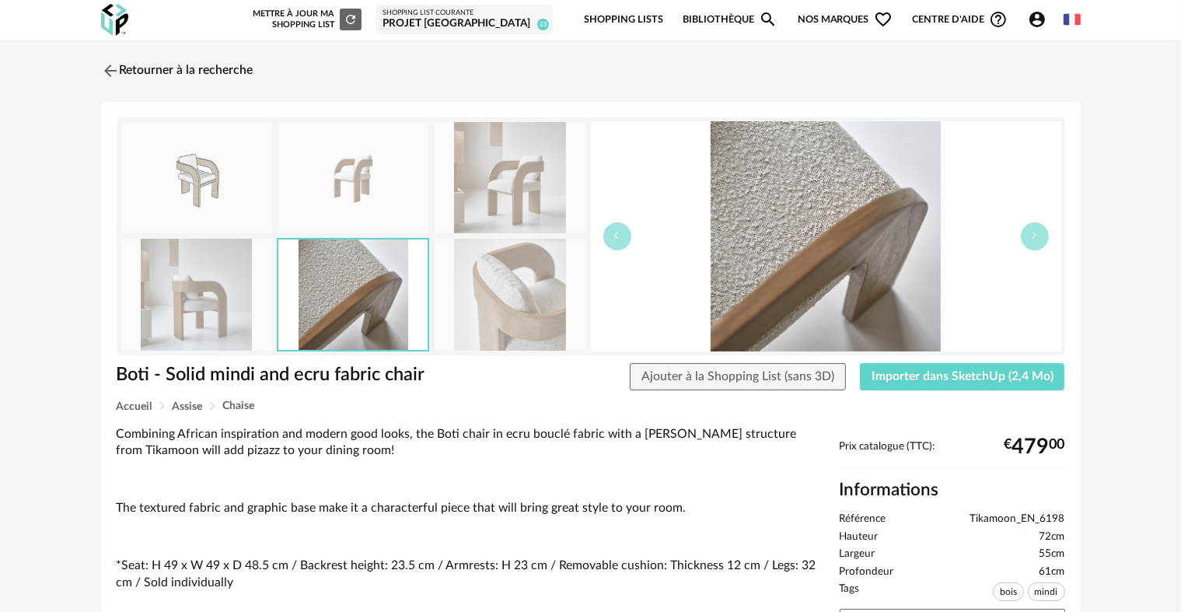
click at [280, 274] on img at bounding box center [352, 294] width 149 height 110
click at [179, 65] on link "Retourner à la recherche" at bounding box center [173, 71] width 152 height 34
